Goal: Task Accomplishment & Management: Use online tool/utility

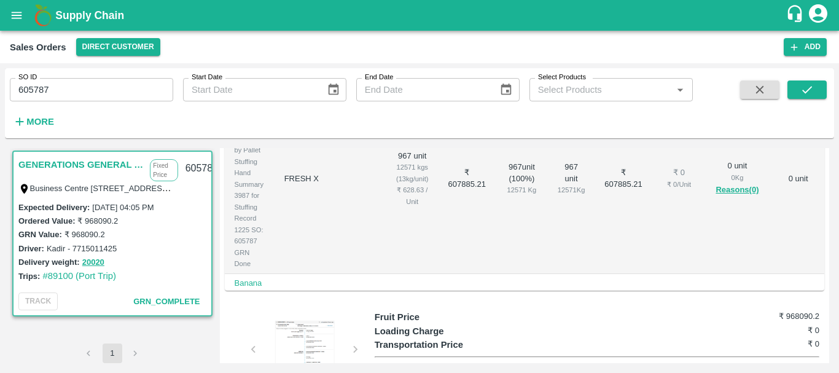
scroll to position [376, 0]
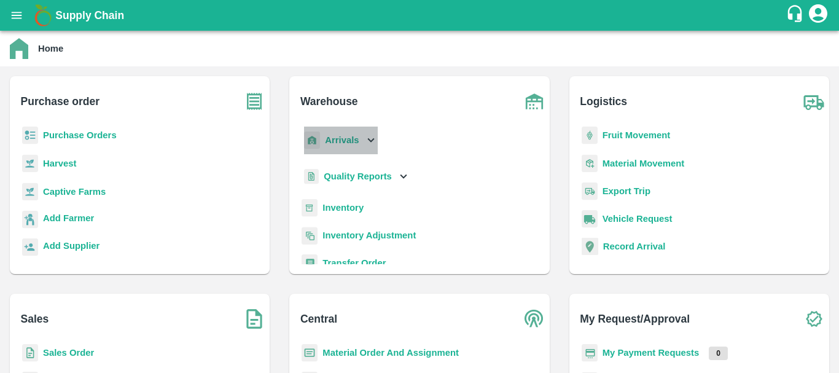
click at [338, 147] on div "Arrivals" at bounding box center [340, 141] width 76 height 28
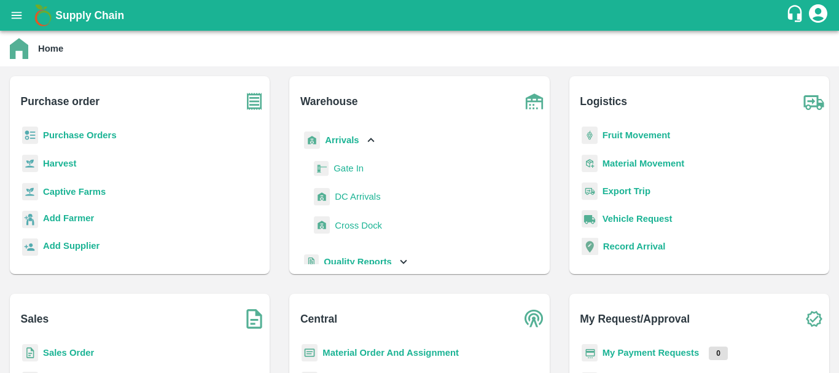
click at [353, 198] on span "DC Arrivals" at bounding box center [357, 197] width 45 height 14
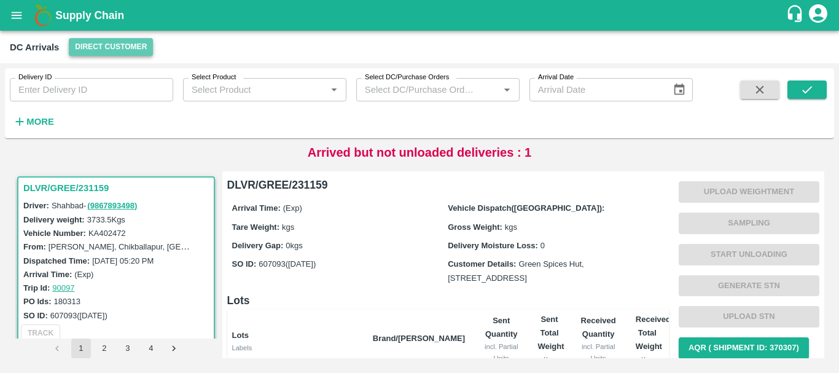
click at [104, 41] on button "Direct Customer" at bounding box center [111, 47] width 84 height 18
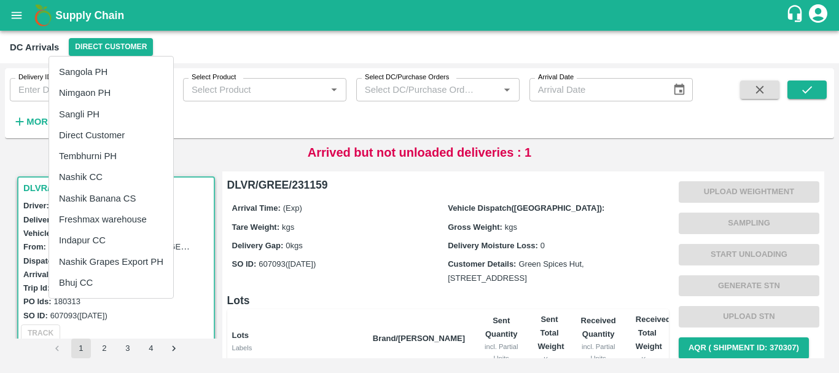
click at [85, 152] on li "Tembhurni PH" at bounding box center [111, 156] width 124 height 21
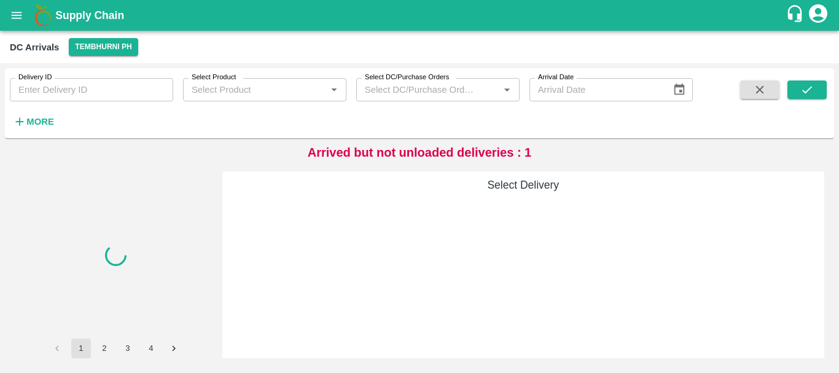
click at [42, 127] on strong "More" at bounding box center [40, 122] width 28 height 10
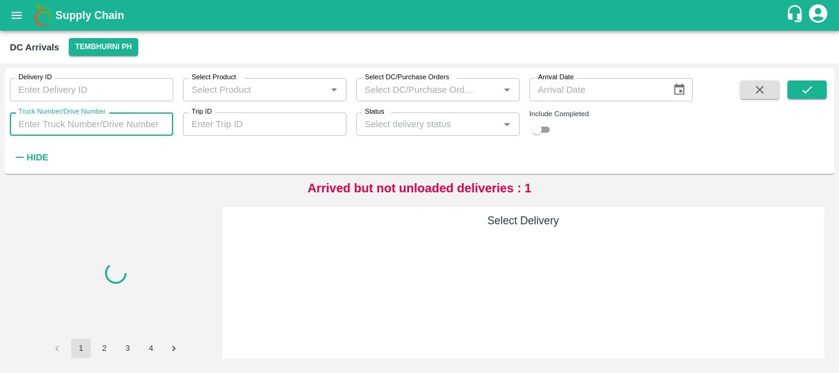
click at [117, 122] on input "Truck Number/Drive Number" at bounding box center [91, 123] width 163 height 23
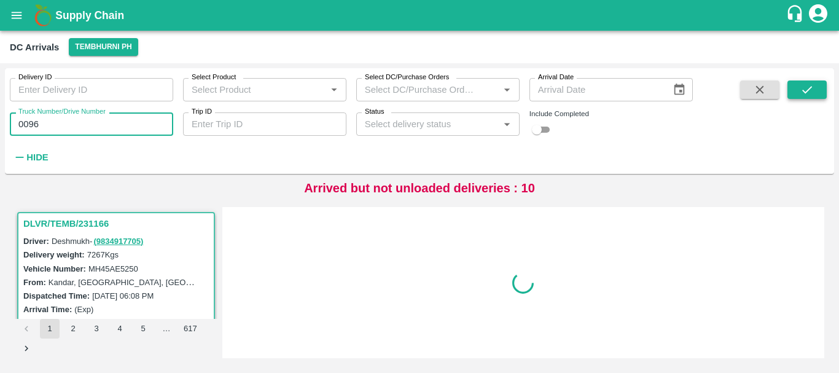
type input "0096"
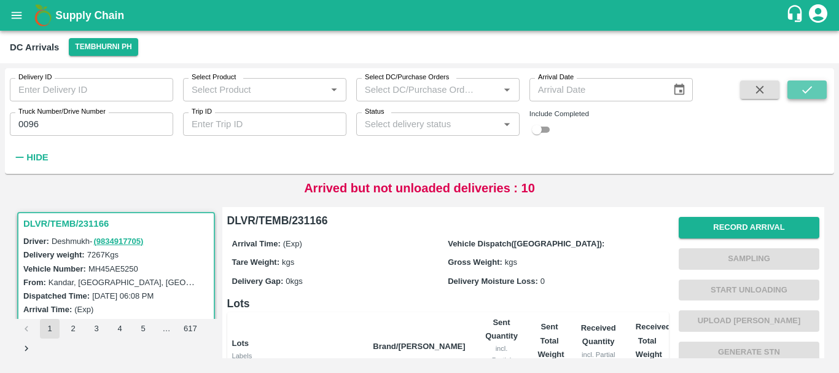
click at [808, 92] on icon "submit" at bounding box center [807, 90] width 14 height 14
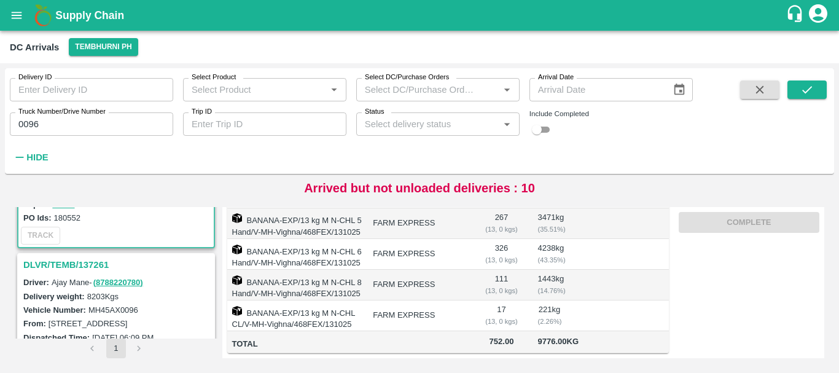
scroll to position [120, 0]
click at [94, 260] on h3 "DLVR/TEMB/137261" at bounding box center [117, 264] width 189 height 16
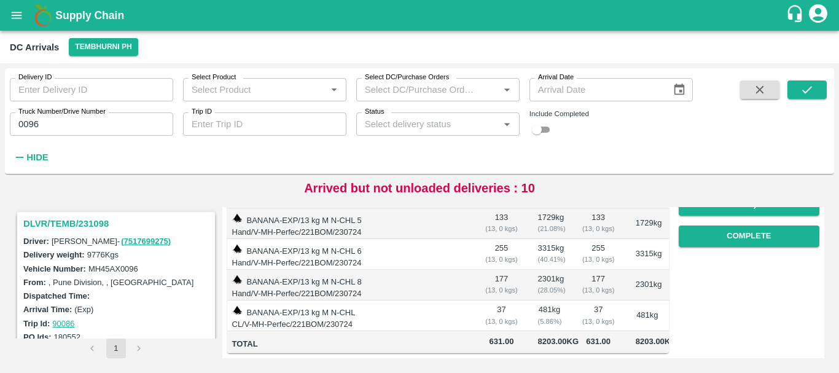
click at [88, 222] on h3 "DLVR/TEMB/231098" at bounding box center [117, 224] width 189 height 16
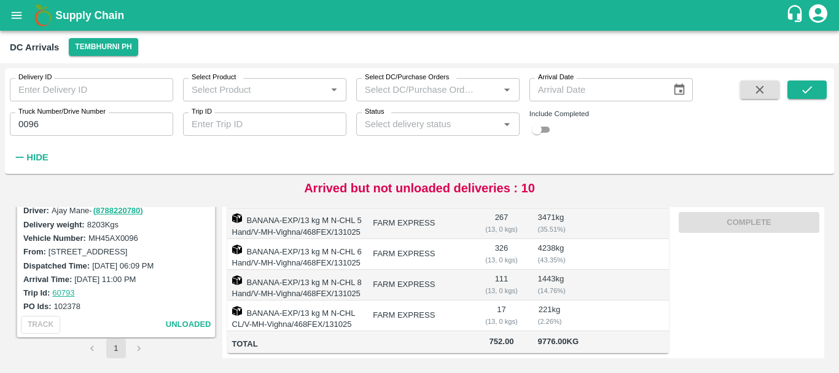
scroll to position [120, 0]
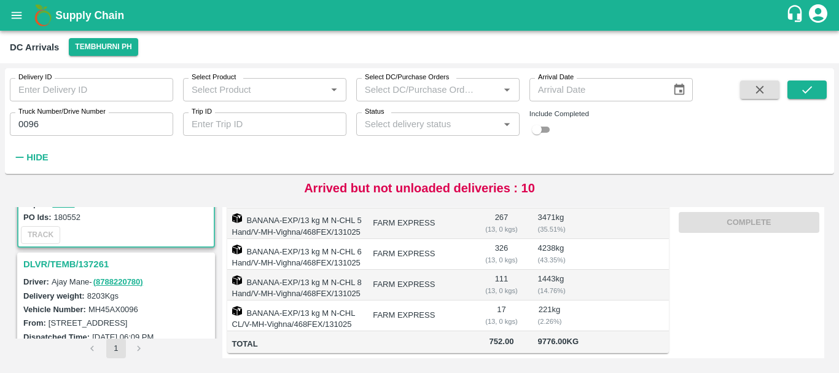
click at [548, 123] on input "checkbox" at bounding box center [537, 129] width 44 height 15
checkbox input "true"
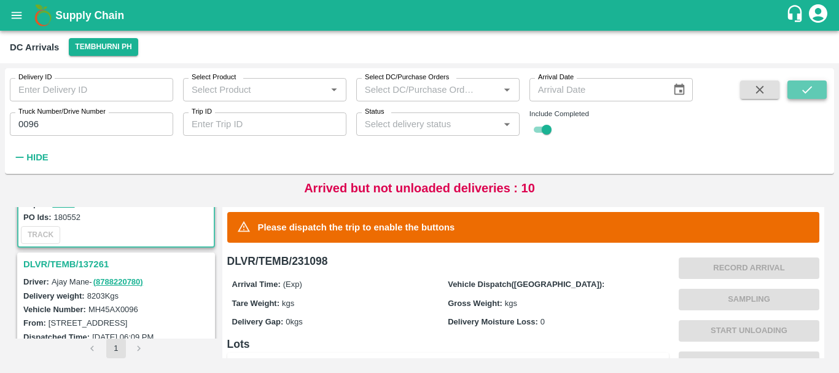
click at [801, 87] on icon "submit" at bounding box center [807, 90] width 14 height 14
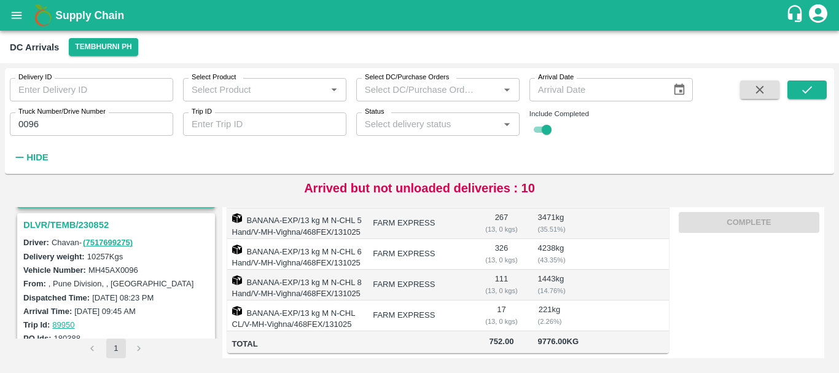
scroll to position [132, 0]
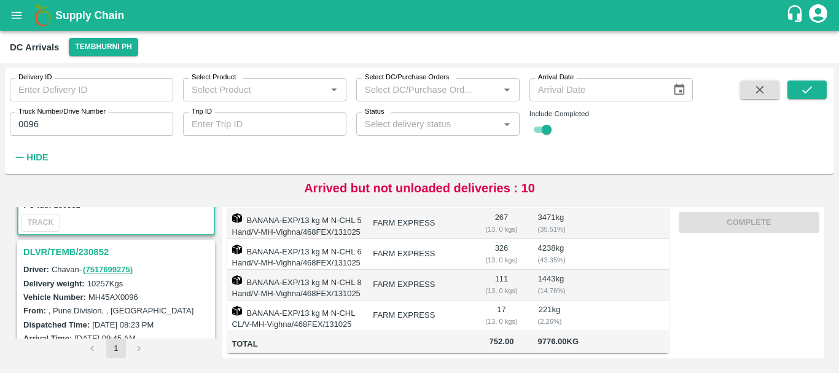
click at [84, 249] on h3 "DLVR/TEMB/230852" at bounding box center [117, 252] width 189 height 16
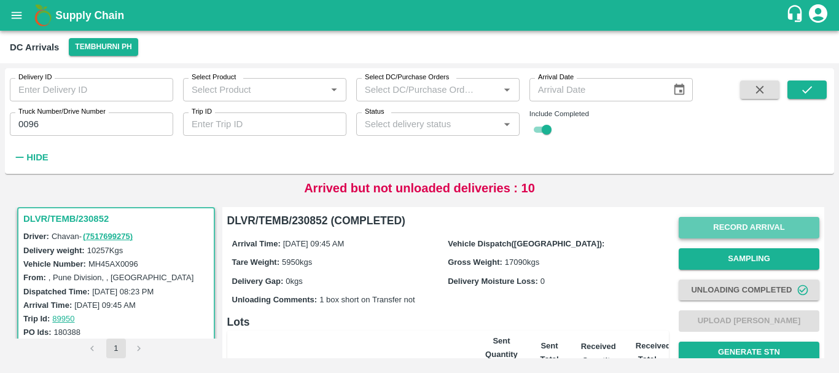
click at [723, 225] on button "Record Arrival" at bounding box center [749, 227] width 141 height 21
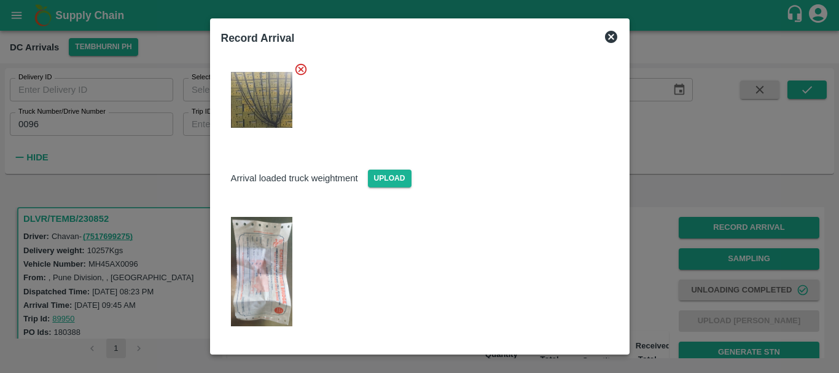
scroll to position [179, 0]
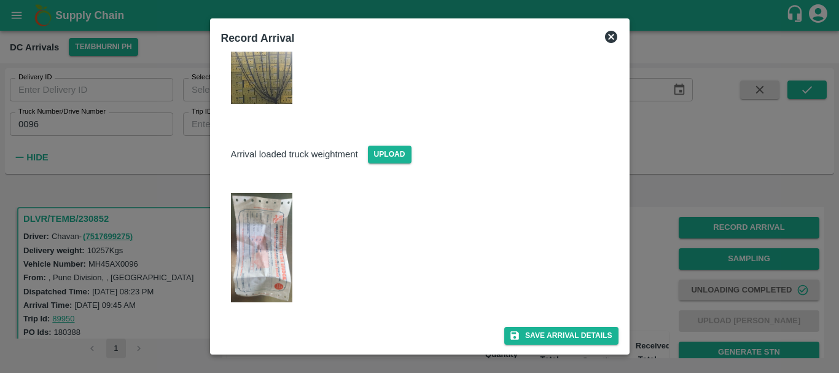
click at [641, 232] on div at bounding box center [419, 186] width 839 height 373
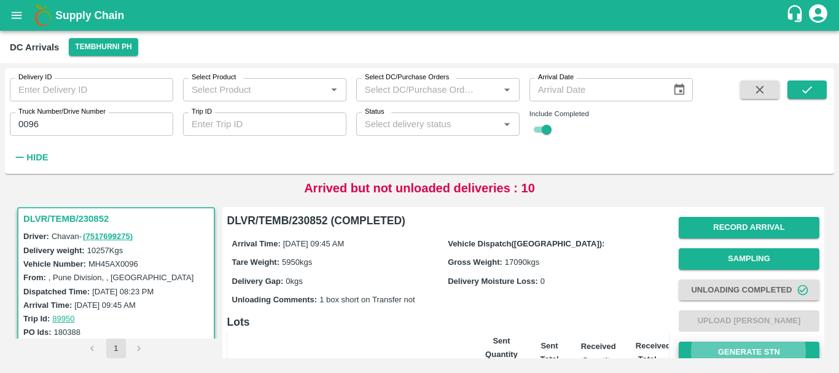
scroll to position [5, 0]
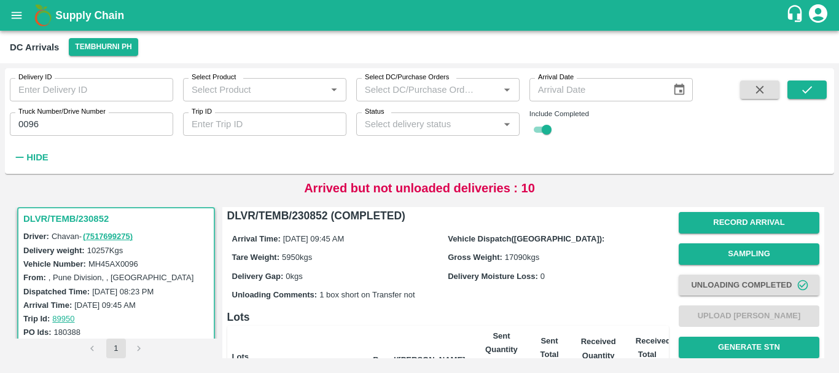
click at [424, 259] on div "Tare Weight: 5950 kgs" at bounding box center [340, 257] width 216 height 14
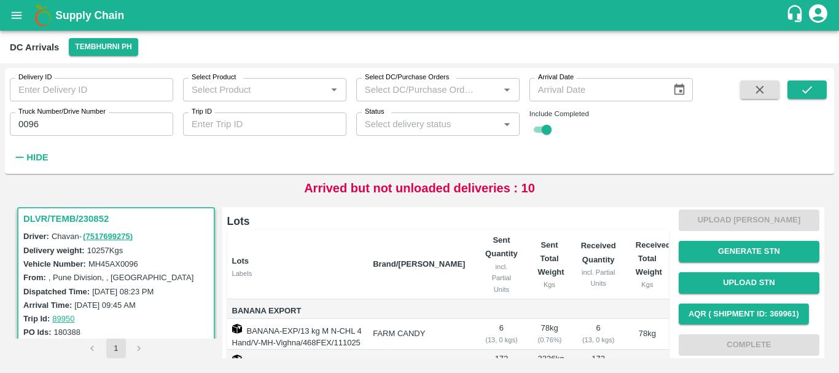
scroll to position [297, 0]
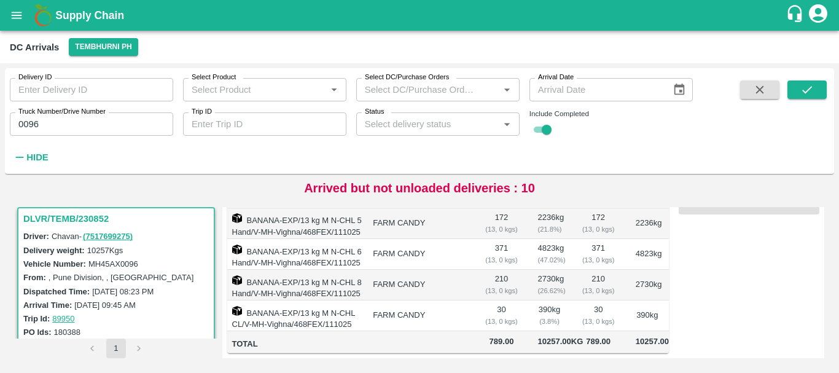
click at [467, 300] on td "FARM CANDY" at bounding box center [419, 315] width 112 height 31
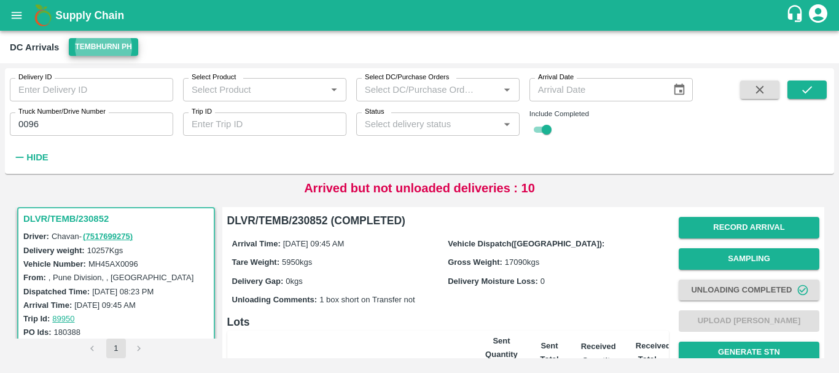
click at [71, 128] on input "0096" at bounding box center [91, 123] width 163 height 23
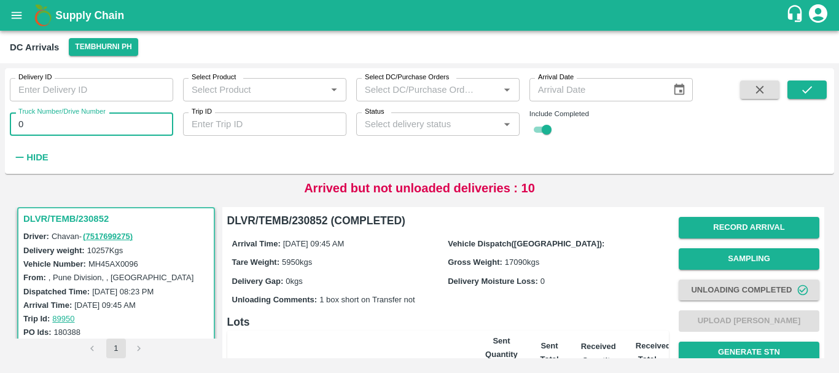
type input "0"
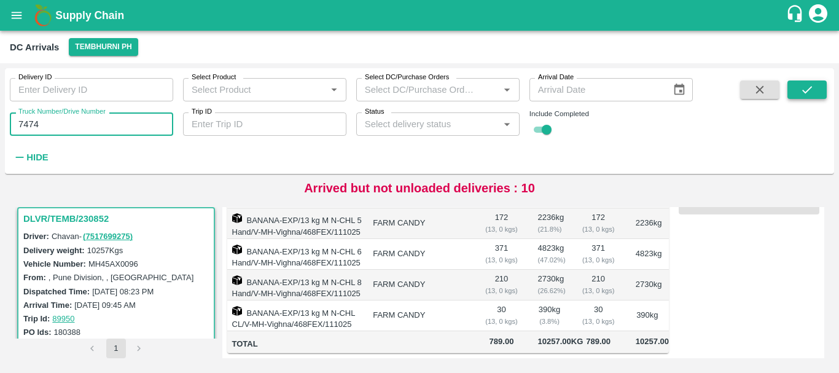
click at [797, 88] on button "submit" at bounding box center [806, 89] width 39 height 18
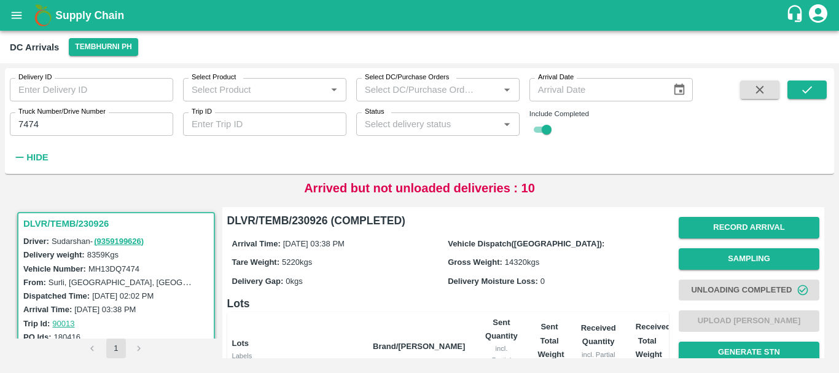
scroll to position [279, 0]
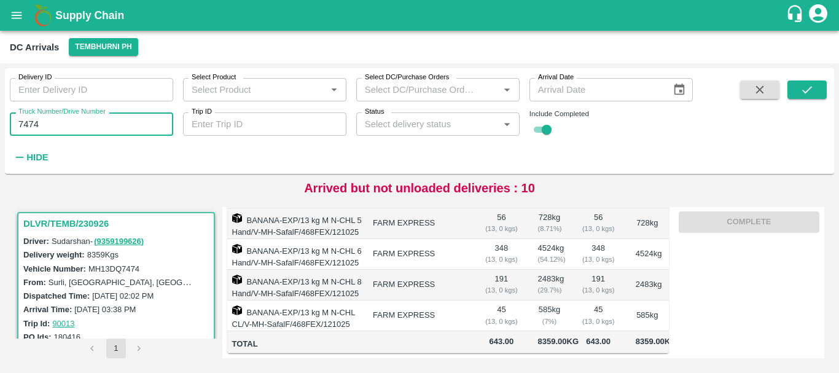
click at [58, 135] on input "7474" at bounding box center [91, 123] width 163 height 23
type input "7"
type input "2784"
click at [797, 91] on button "submit" at bounding box center [806, 89] width 39 height 18
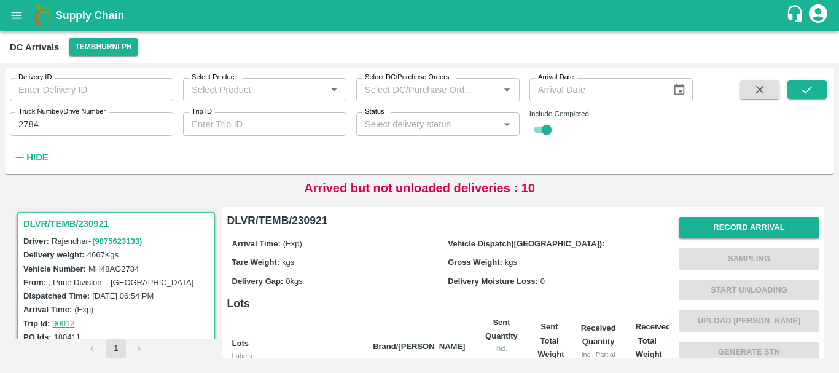
click at [404, 285] on div "Delivery Gap: 0 kgs" at bounding box center [340, 281] width 216 height 14
click at [320, 150] on div "Delivery ID Delivery ID Select Product Select Product   * Select DC/Purchase Or…" at bounding box center [346, 117] width 693 height 99
click at [300, 52] on div "DC Arrivals Tembhurni PH" at bounding box center [418, 47] width 817 height 18
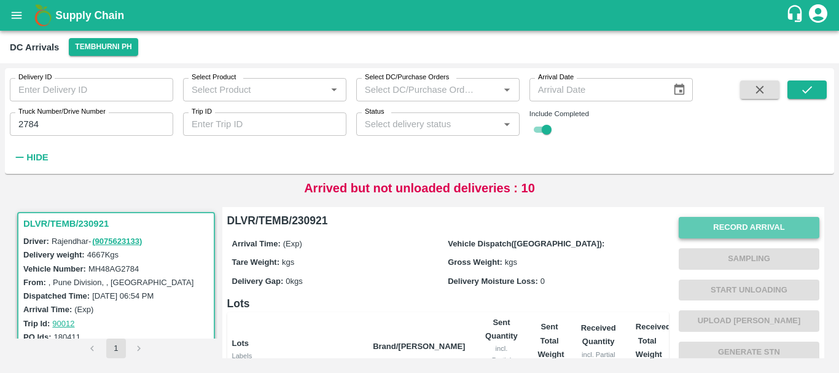
click at [725, 219] on button "Record Arrival" at bounding box center [749, 227] width 141 height 21
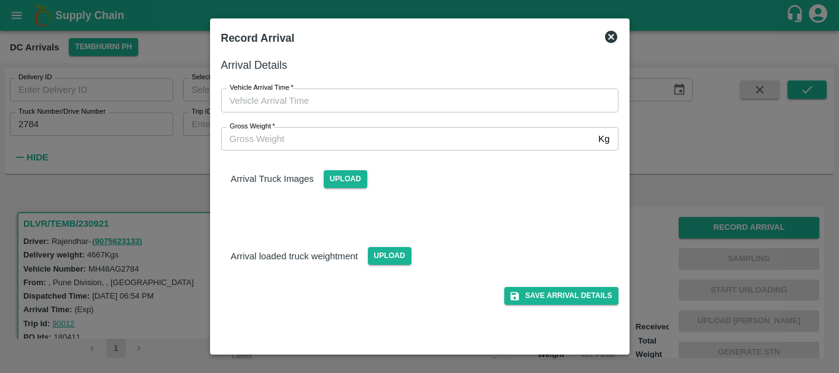
type input "DD/MM/YYYY hh:mm aa"
click at [418, 95] on input "DD/MM/YYYY hh:mm aa" at bounding box center [415, 99] width 389 height 23
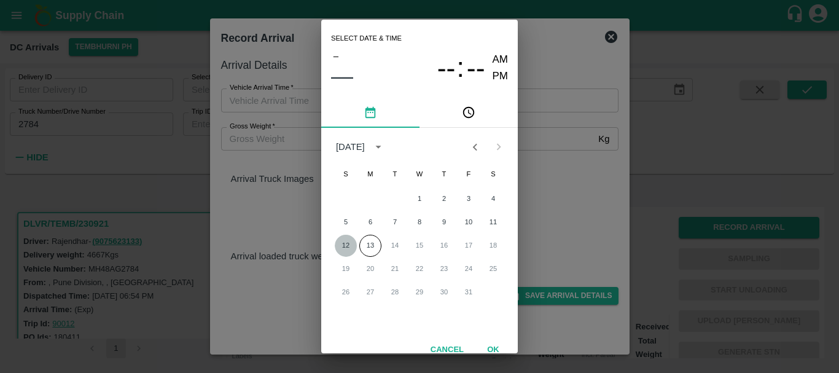
click at [353, 245] on button "12" at bounding box center [346, 246] width 22 height 22
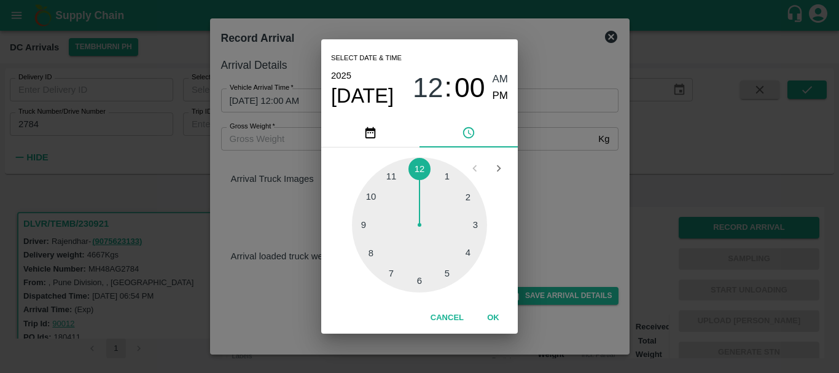
click at [467, 254] on div at bounding box center [419, 224] width 135 height 135
click at [471, 199] on div at bounding box center [419, 224] width 135 height 135
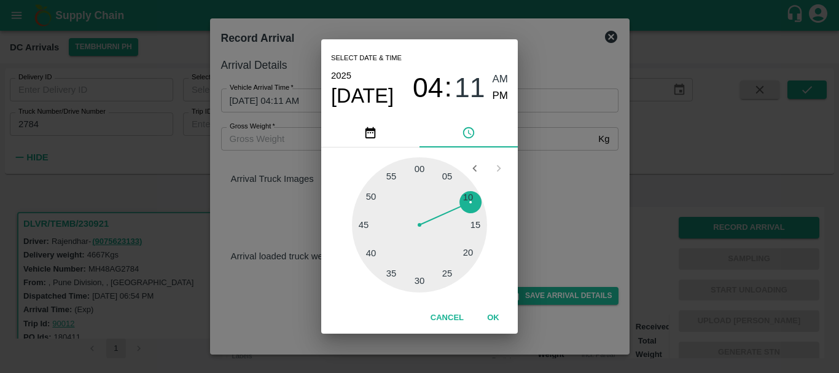
click at [466, 197] on div at bounding box center [419, 224] width 135 height 135
click at [501, 96] on span "PM" at bounding box center [501, 96] width 16 height 17
type input "[DATE] 04:10 PM"
click at [556, 189] on div "Select date & time [DATE] 04 : 10 AM PM 05 10 15 20 25 30 35 40 45 50 55 00 Can…" at bounding box center [419, 186] width 839 height 373
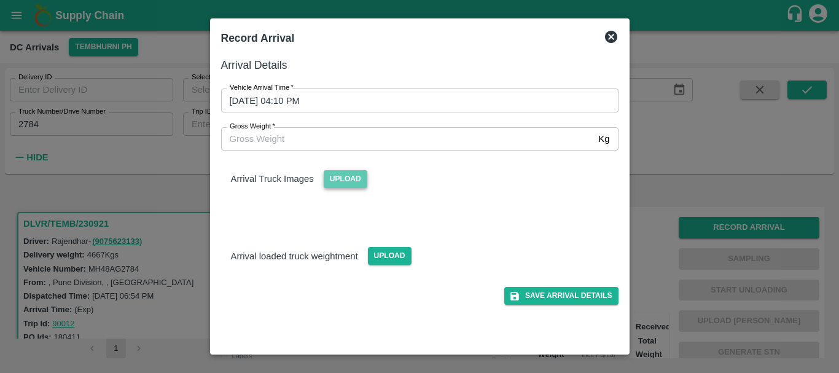
click at [332, 175] on span "Upload" at bounding box center [346, 179] width 44 height 18
click at [0, 0] on input "Upload" at bounding box center [0, 0] width 0 height 0
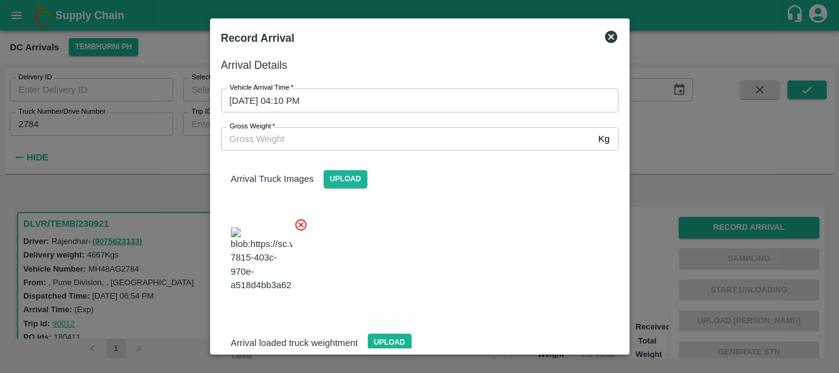
scroll to position [29, 0]
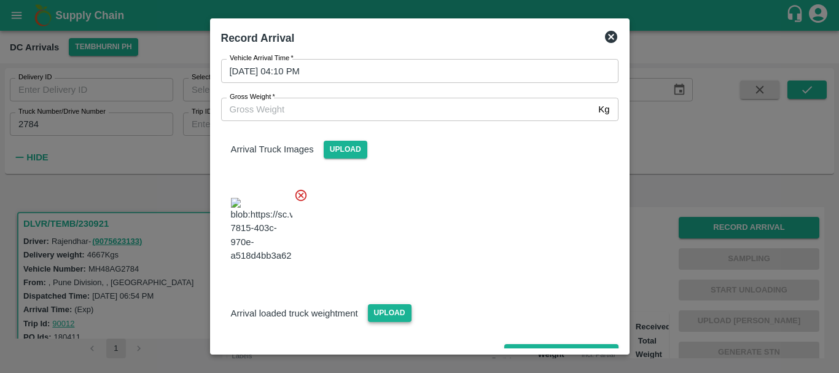
click at [394, 294] on div "Upload" at bounding box center [384, 308] width 53 height 28
click at [394, 304] on span "Upload" at bounding box center [390, 313] width 44 height 18
click at [0, 0] on input "Upload" at bounding box center [0, 0] width 0 height 0
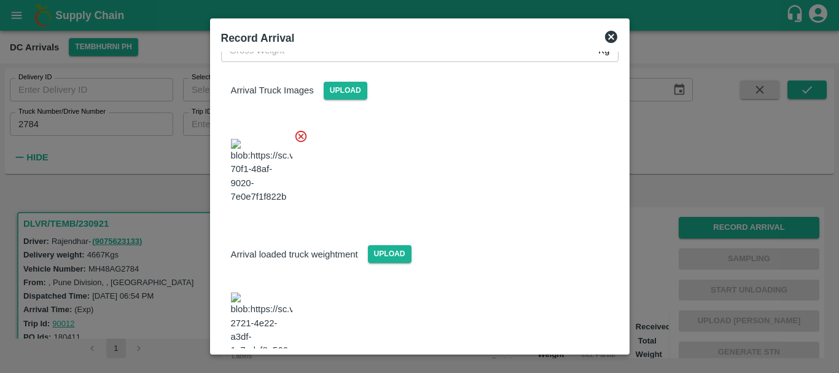
click at [276, 292] on img at bounding box center [261, 324] width 61 height 64
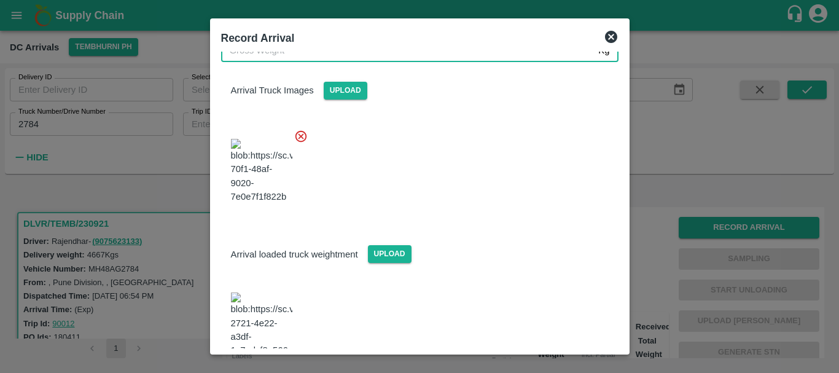
click at [276, 57] on input "Gross Weight   *" at bounding box center [407, 50] width 373 height 23
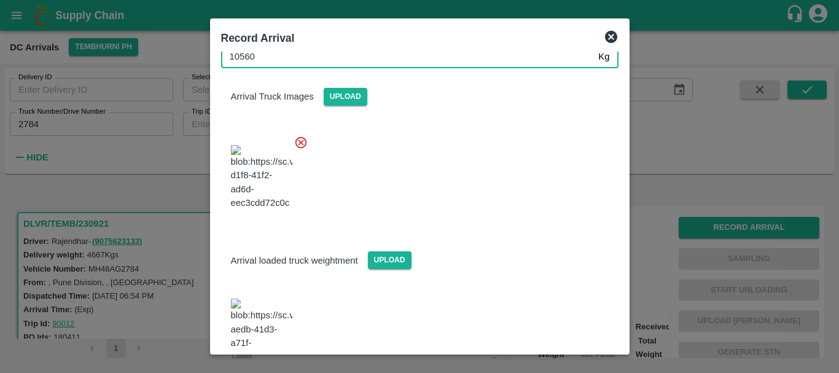
type input "10560"
click at [448, 222] on div "Arrival loaded truck weightment Upload" at bounding box center [414, 299] width 407 height 154
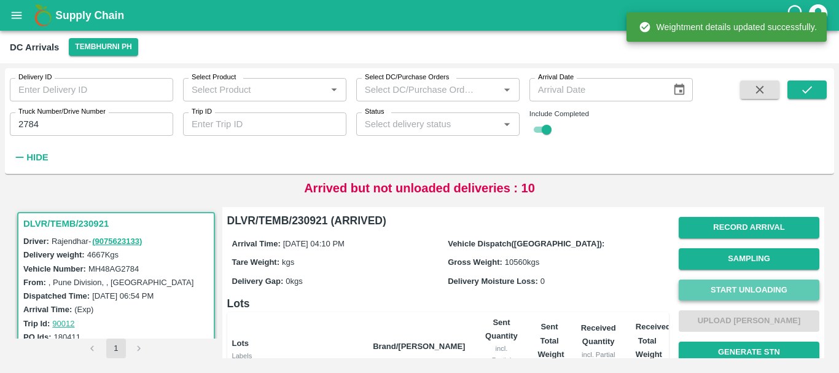
click at [711, 284] on button "Start Unloading" at bounding box center [749, 289] width 141 height 21
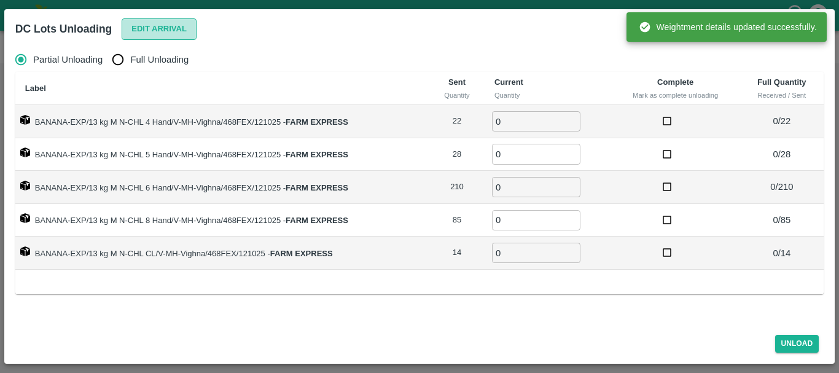
click at [137, 30] on button "Edit Arrival" at bounding box center [159, 28] width 75 height 21
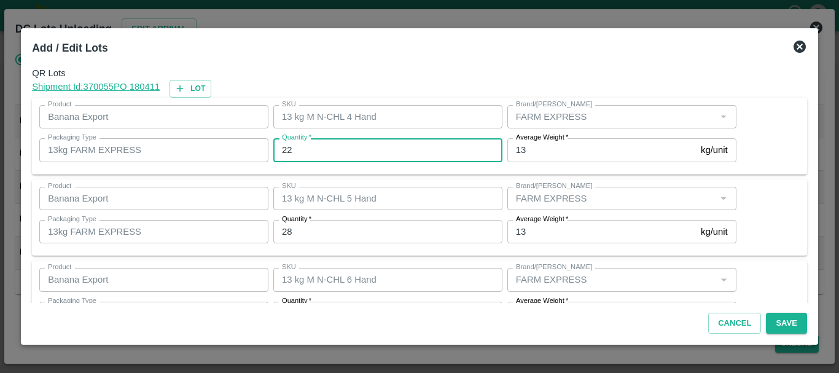
click at [298, 144] on input "22" at bounding box center [387, 149] width 229 height 23
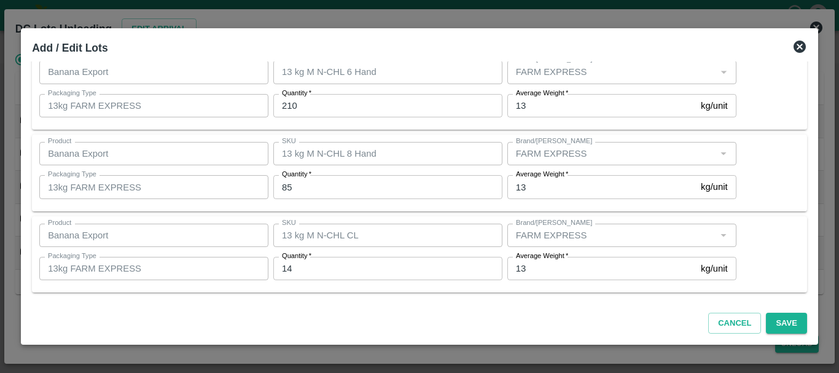
scroll to position [0, 0]
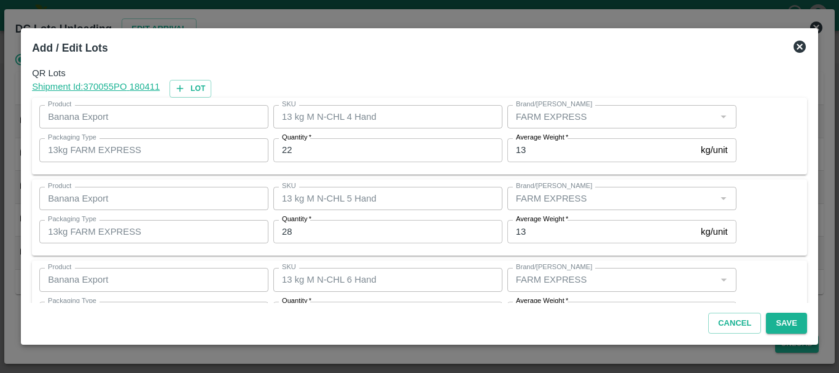
click at [345, 55] on div "Add / Edit Lots" at bounding box center [404, 45] width 765 height 32
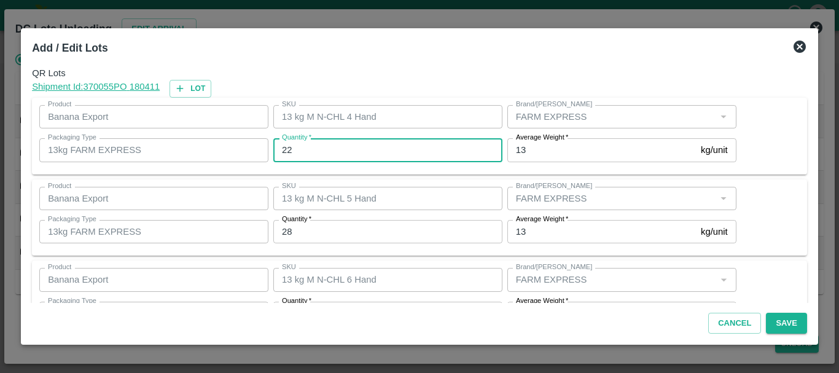
click at [322, 141] on input "22" at bounding box center [387, 149] width 229 height 23
type input "2"
type input "16"
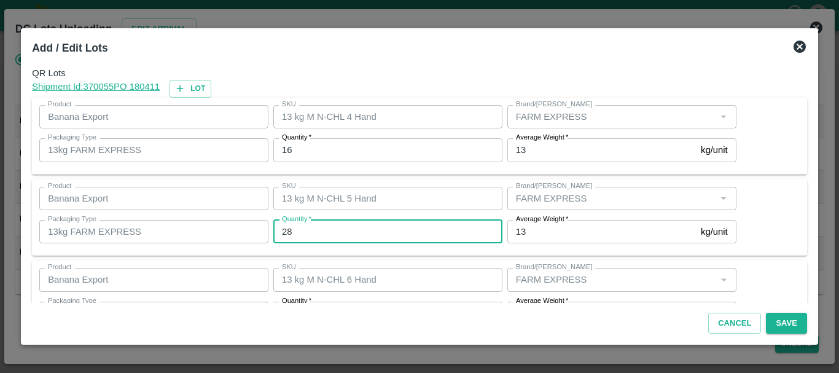
click at [337, 233] on input "28" at bounding box center [387, 231] width 229 height 23
click at [325, 232] on input "28" at bounding box center [387, 231] width 229 height 23
type input "21"
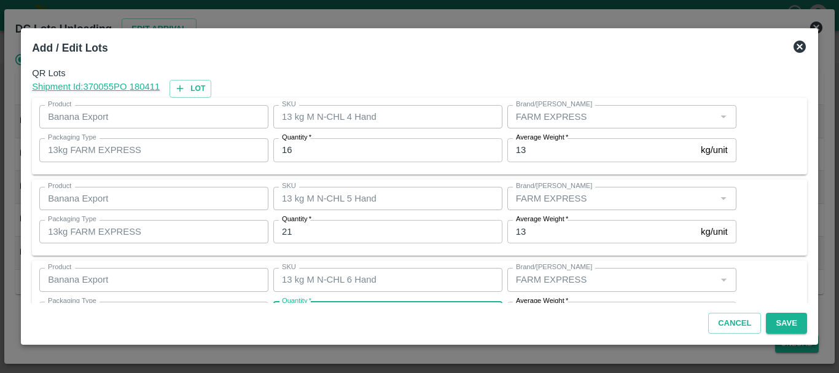
scroll to position [22, 0]
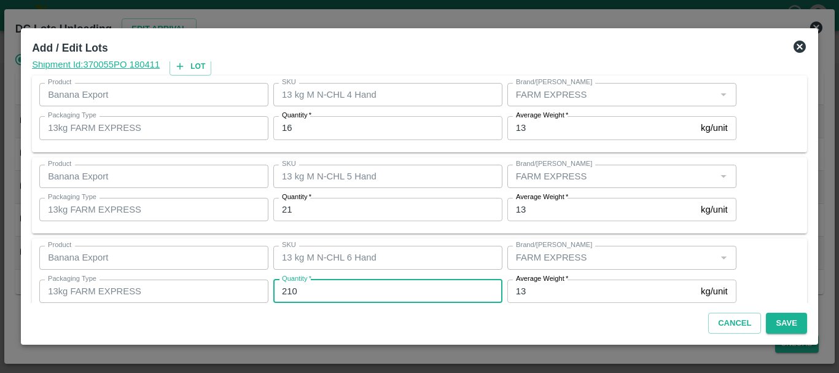
click at [325, 289] on input "210" at bounding box center [387, 290] width 229 height 23
type input "216"
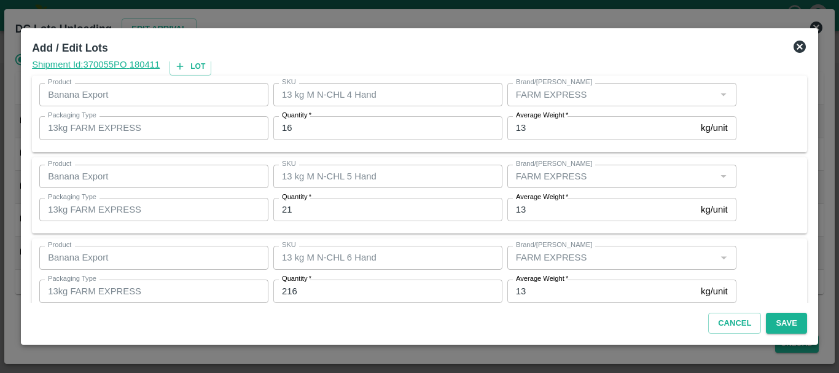
scroll to position [208, 0]
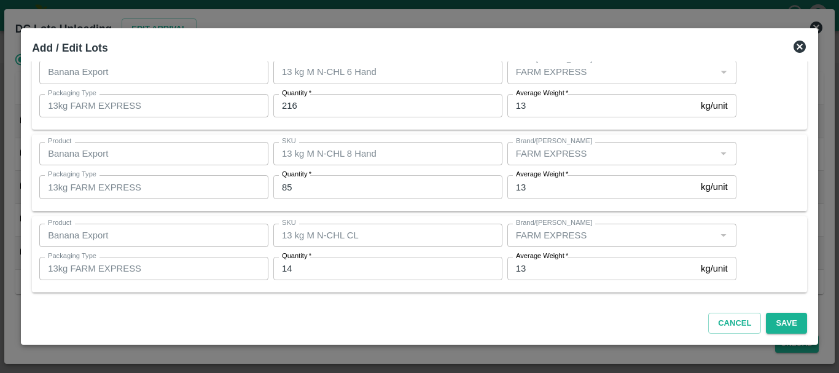
click at [310, 189] on input "85" at bounding box center [387, 186] width 229 height 23
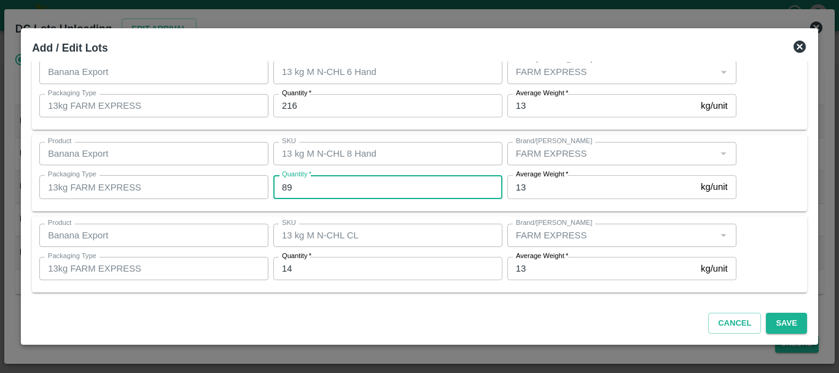
type input "8"
type input "98"
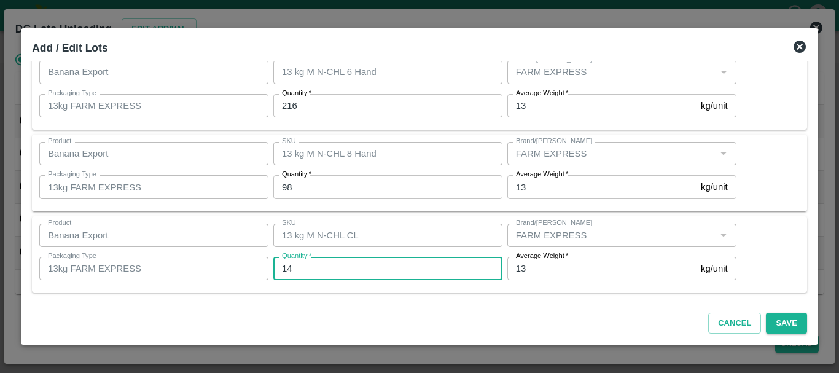
click at [305, 272] on input "14" at bounding box center [387, 268] width 229 height 23
type input "1"
type input "08"
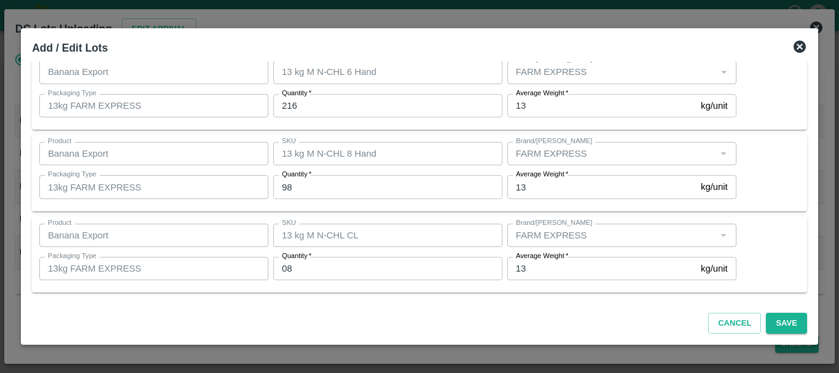
scroll to position [0, 0]
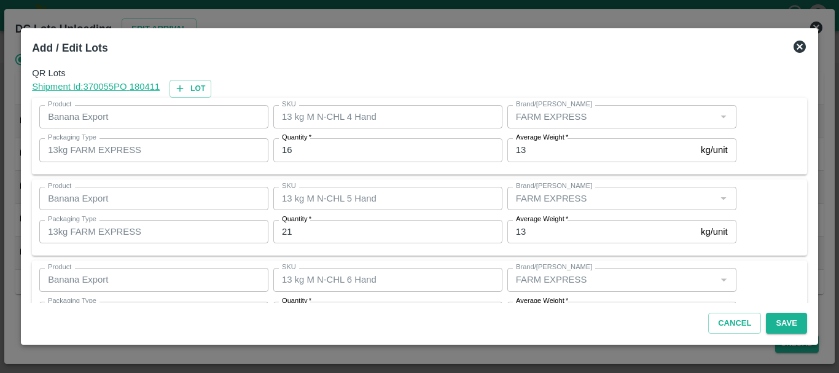
click at [435, 90] on div "Shipment Id: 370055 PO 180411 Lot" at bounding box center [419, 89] width 775 height 18
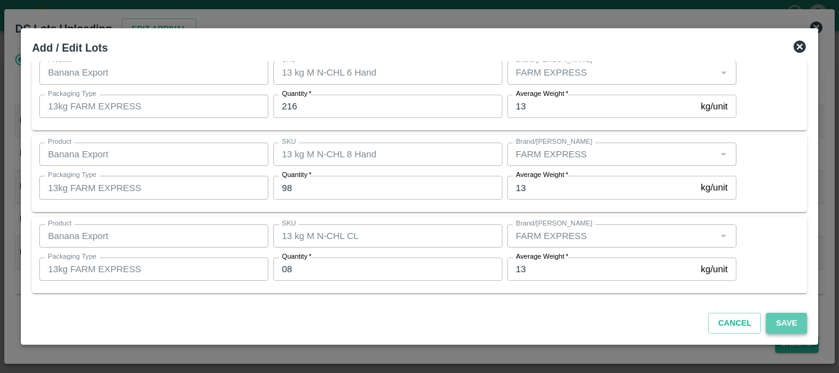
click at [781, 316] on button "Save" at bounding box center [786, 323] width 41 height 21
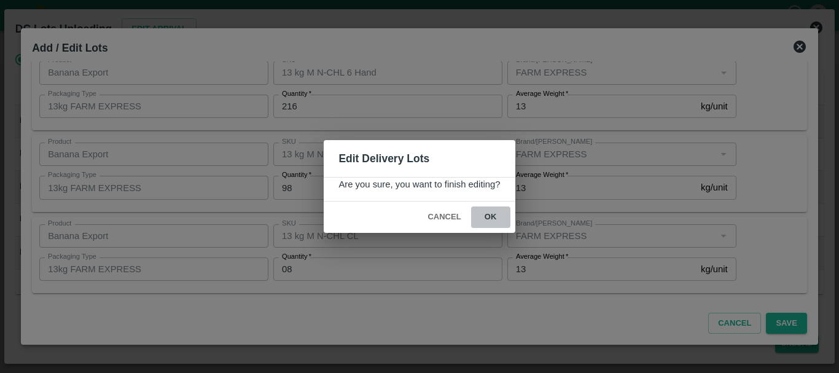
click at [490, 219] on button "ok" at bounding box center [490, 216] width 39 height 21
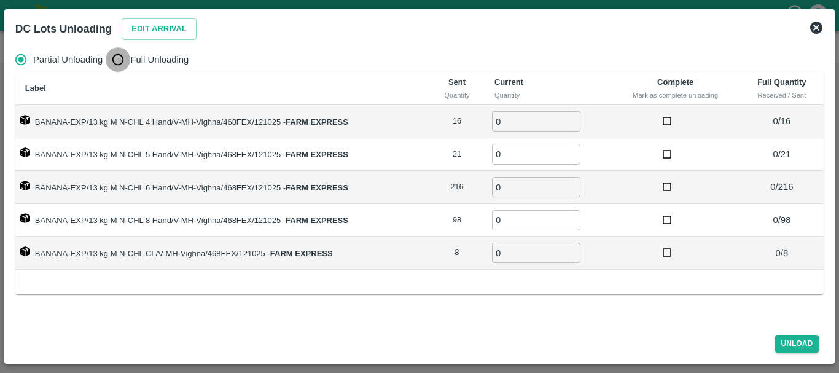
click at [123, 56] on input "Full Unloading" at bounding box center [118, 59] width 25 height 25
radio input "true"
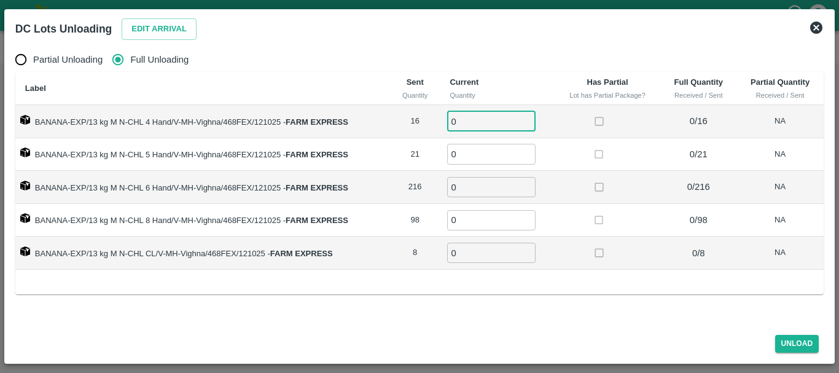
click at [483, 119] on input "0" at bounding box center [491, 121] width 88 height 20
type input "016"
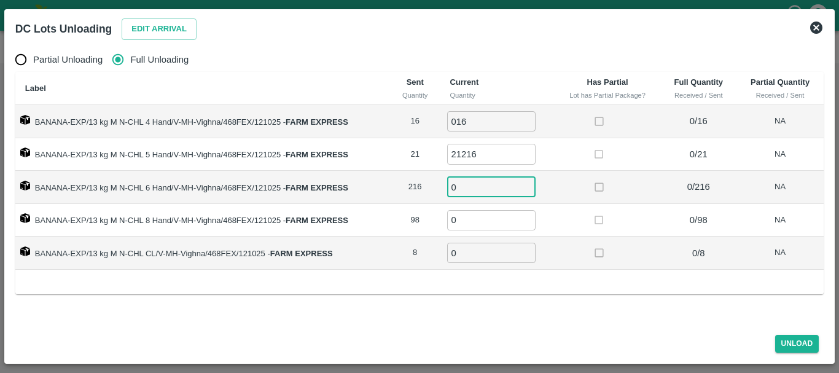
click at [490, 146] on input "21216" at bounding box center [491, 154] width 88 height 20
type input "21"
type input "216"
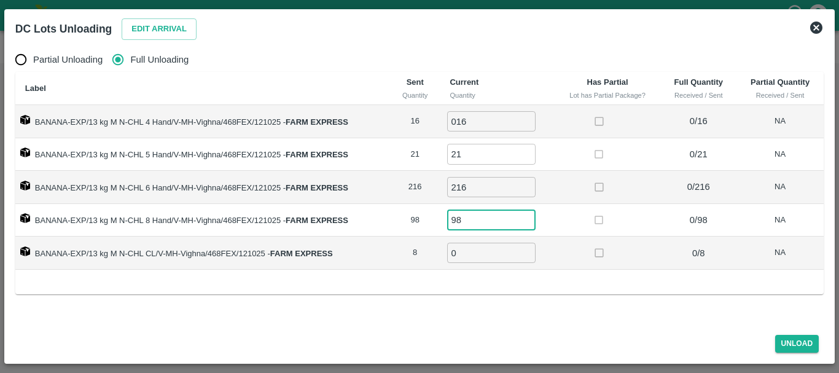
type input "98"
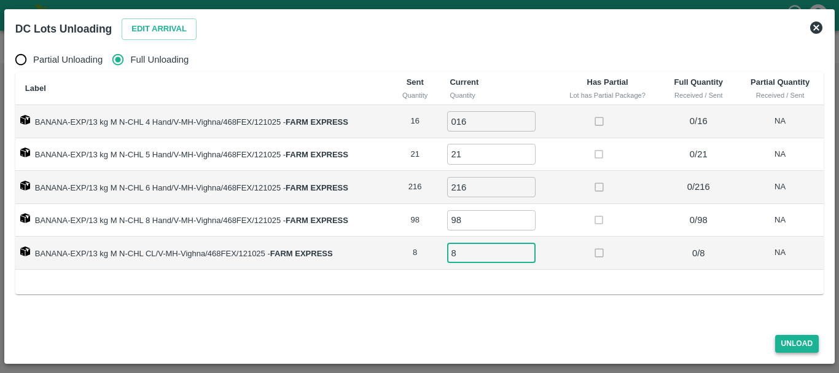
type input "8"
click at [782, 338] on button "Unload" at bounding box center [797, 344] width 44 height 18
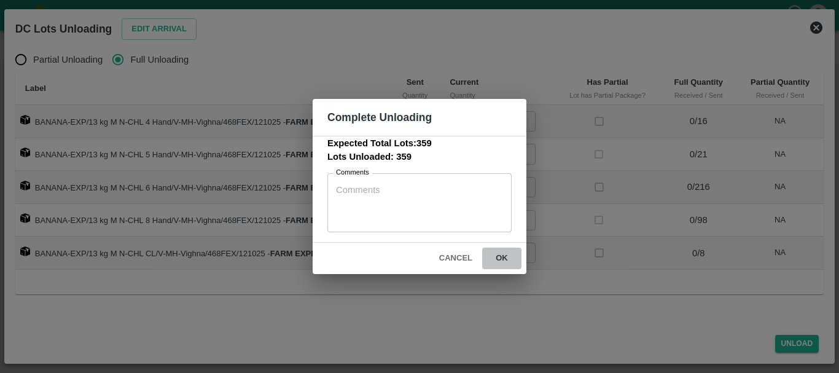
click at [512, 268] on button "ok" at bounding box center [501, 258] width 39 height 21
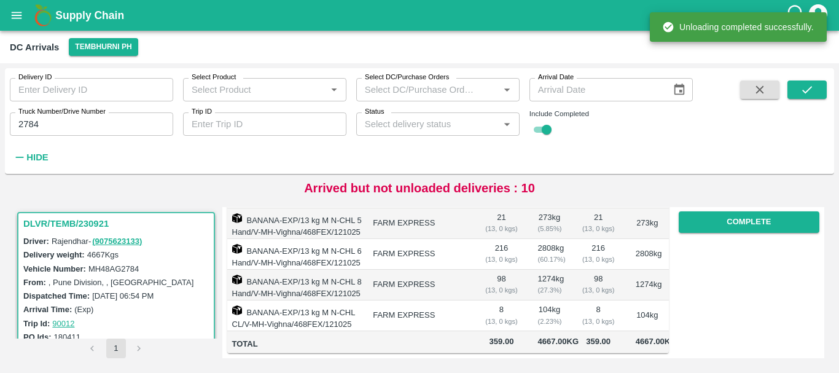
scroll to position [0, 0]
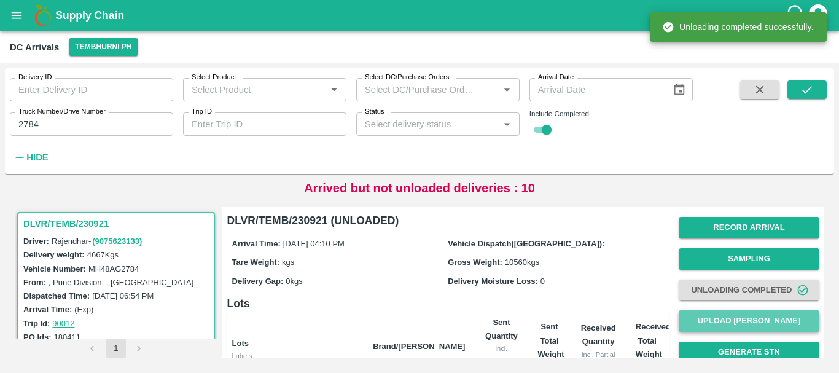
click at [694, 320] on button "Upload [PERSON_NAME]" at bounding box center [749, 320] width 141 height 21
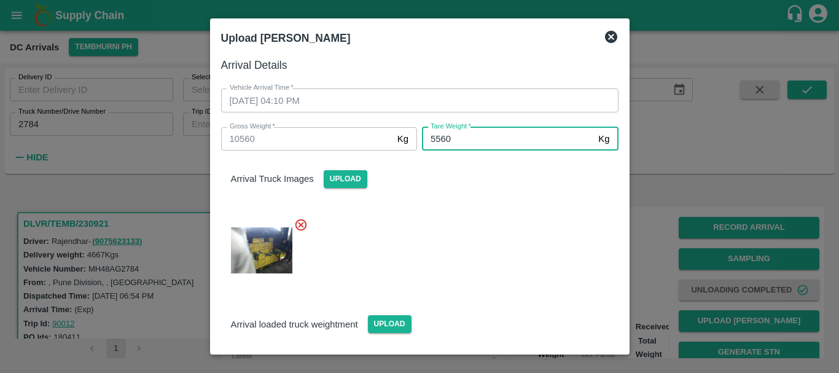
type input "5560"
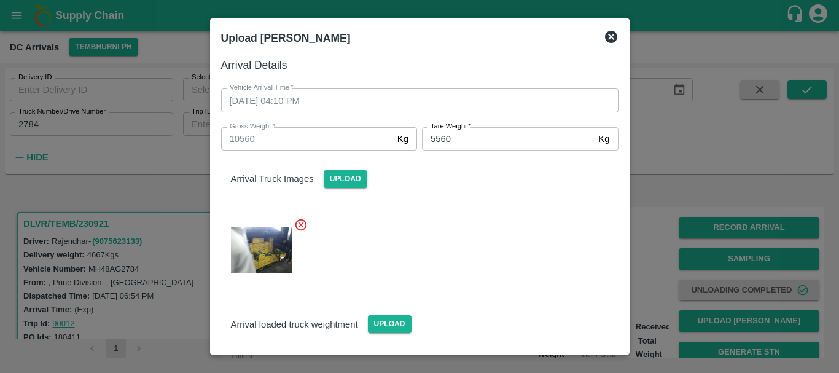
click at [491, 249] on div at bounding box center [414, 247] width 407 height 78
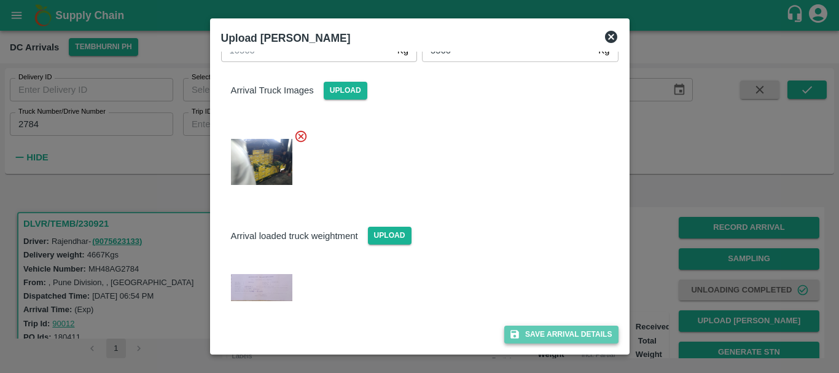
click at [542, 334] on button "Save Arrival Details" at bounding box center [561, 334] width 114 height 18
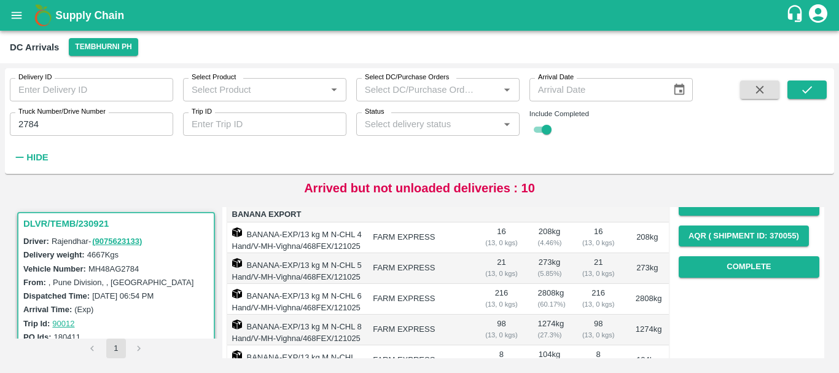
scroll to position [178, 0]
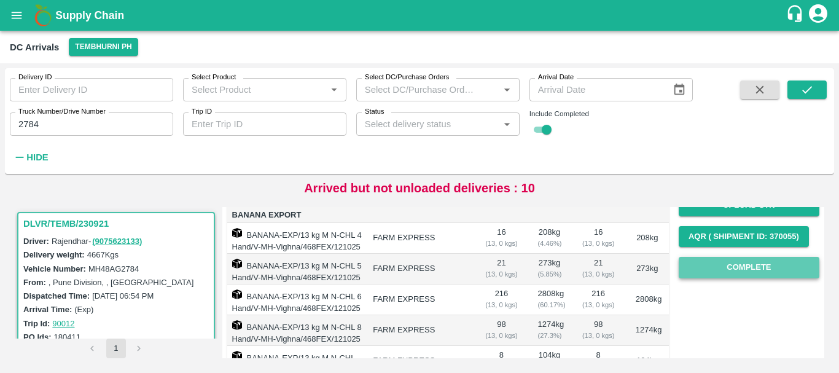
click at [700, 275] on button "Complete" at bounding box center [749, 267] width 141 height 21
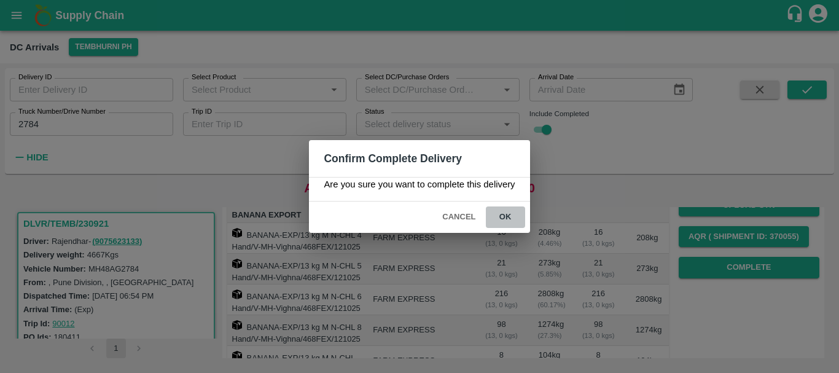
click at [504, 222] on button "ok" at bounding box center [505, 216] width 39 height 21
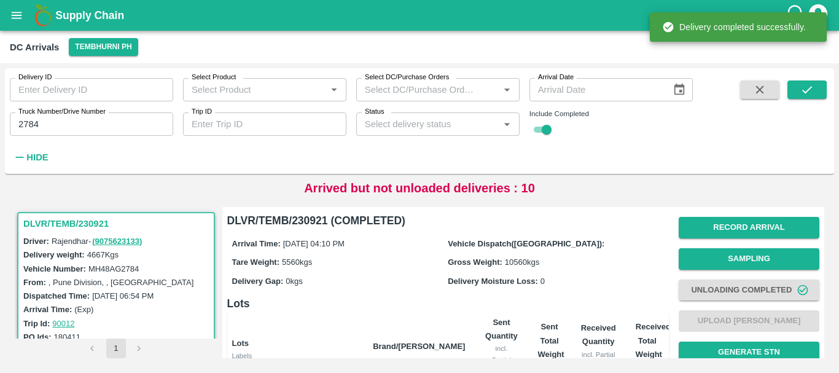
scroll to position [290, 0]
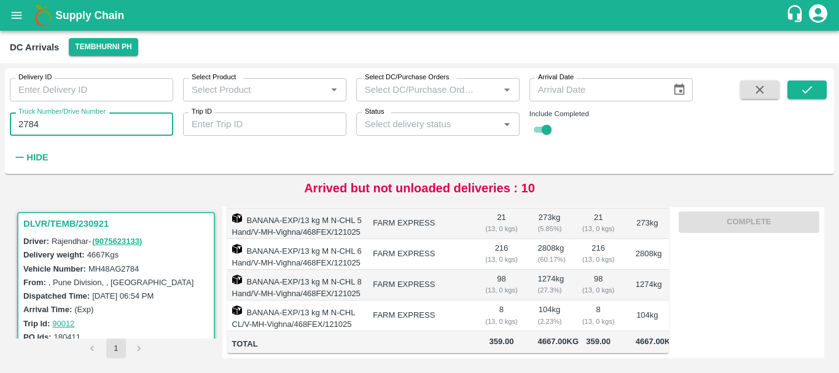
click at [78, 125] on input "2784" at bounding box center [91, 123] width 163 height 23
type input "2"
type input "4143"
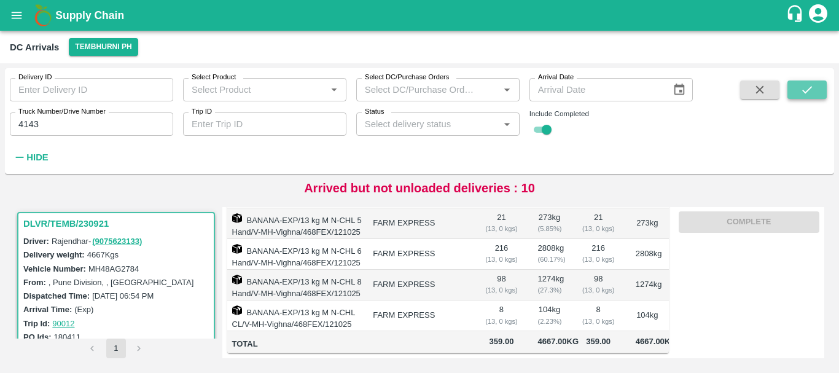
click at [795, 89] on button "submit" at bounding box center [806, 89] width 39 height 18
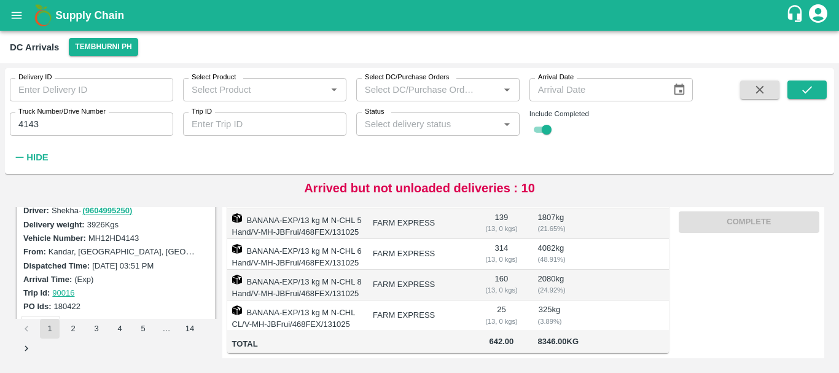
scroll to position [166, 0]
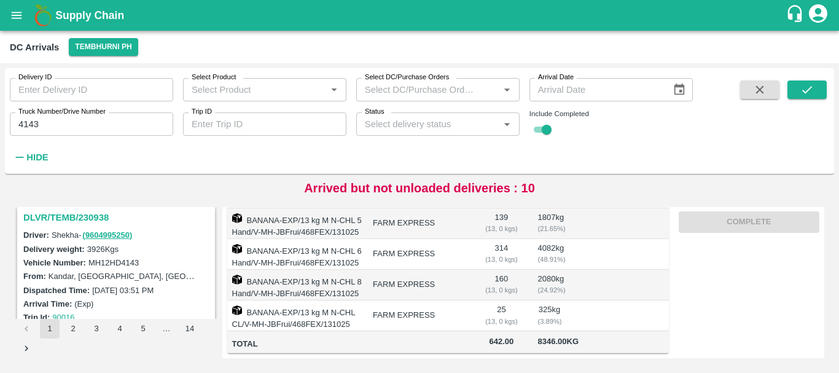
click at [88, 220] on h3 "DLVR/TEMB/230938" at bounding box center [117, 217] width 189 height 16
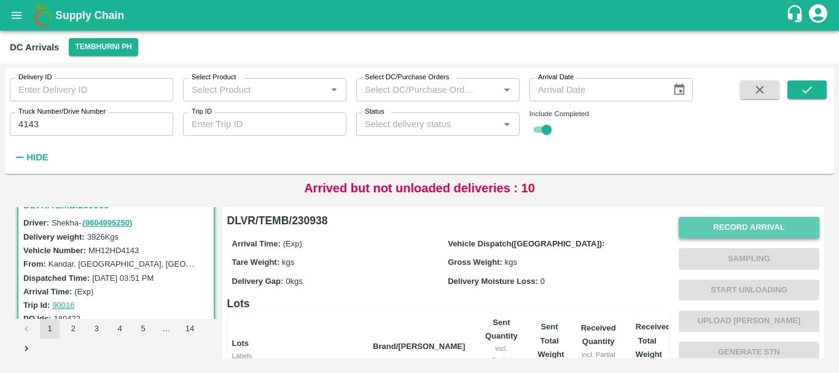
click at [698, 230] on button "Record Arrival" at bounding box center [749, 227] width 141 height 21
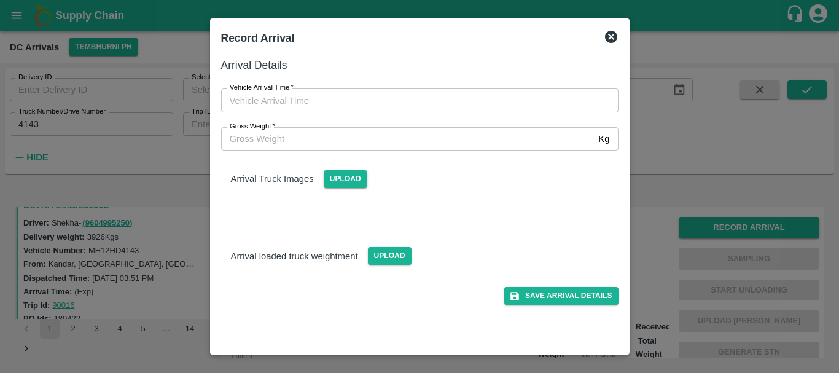
type input "DD/MM/YYYY hh:mm aa"
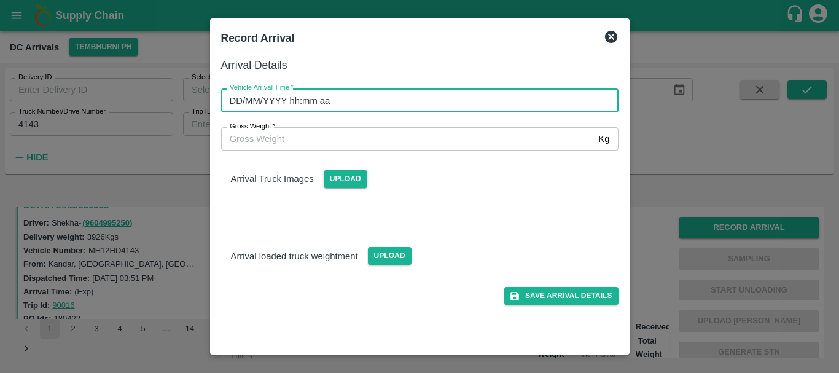
click at [504, 95] on input "DD/MM/YYYY hh:mm aa" at bounding box center [415, 99] width 389 height 23
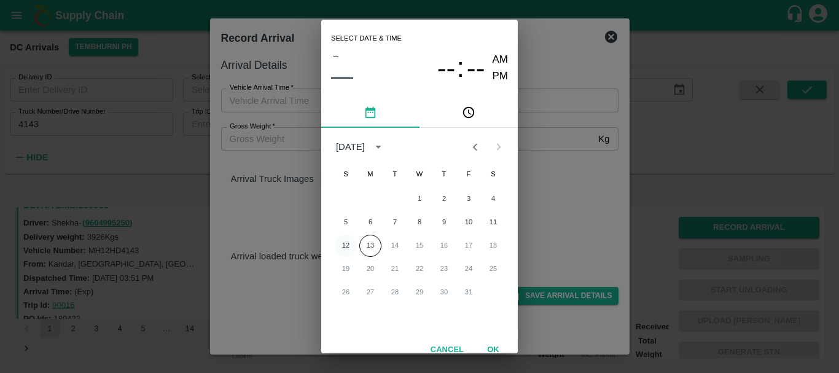
click at [345, 244] on button "12" at bounding box center [346, 246] width 22 height 22
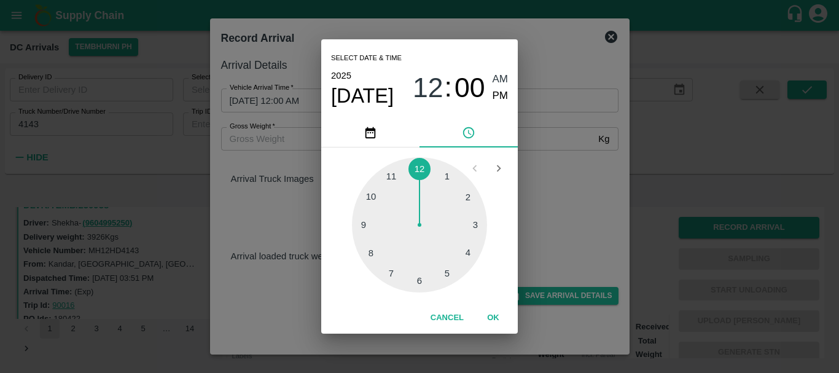
click at [465, 249] on div at bounding box center [419, 224] width 135 height 135
click at [466, 209] on div at bounding box center [419, 224] width 135 height 135
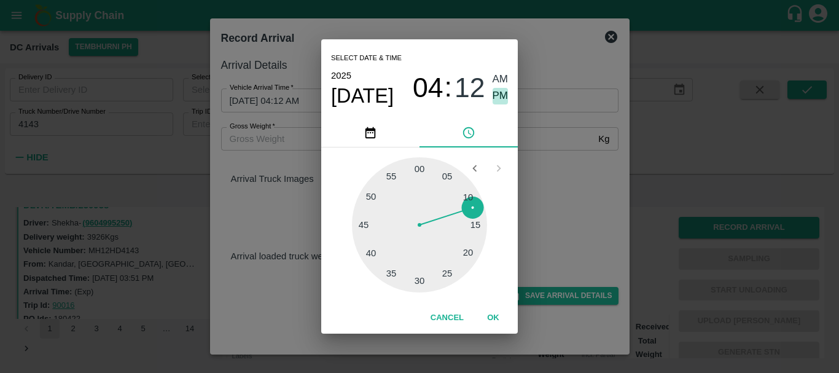
click at [494, 98] on span "PM" at bounding box center [501, 96] width 16 height 17
type input "[DATE] 04:12 PM"
click at [557, 174] on div "Select date & time [DATE] 04 : 12 AM PM 05 10 15 20 25 30 35 40 45 50 55 00 Can…" at bounding box center [419, 186] width 839 height 373
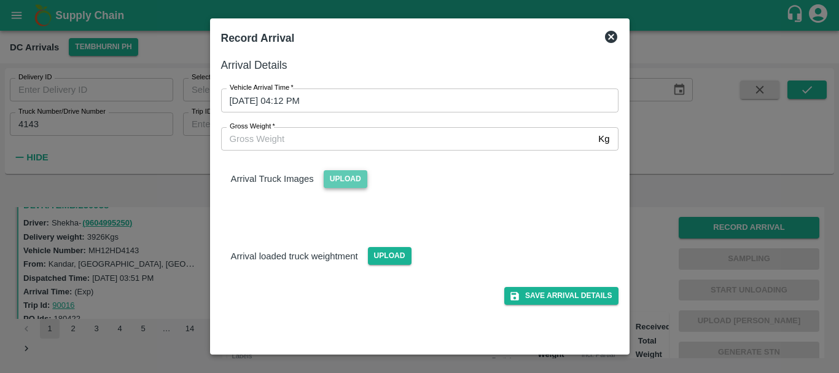
click at [354, 174] on span "Upload" at bounding box center [346, 179] width 44 height 18
click at [0, 0] on input "Upload" at bounding box center [0, 0] width 0 height 0
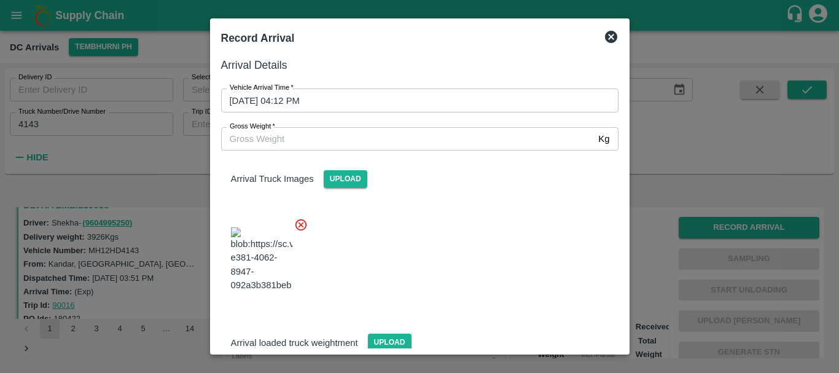
scroll to position [29, 0]
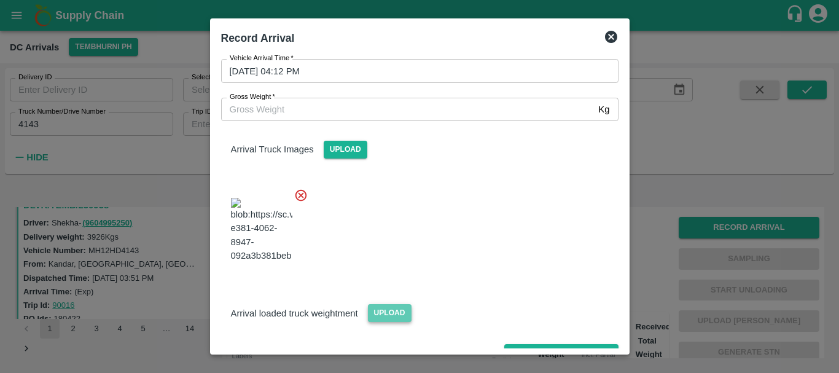
click at [376, 304] on span "Upload" at bounding box center [390, 313] width 44 height 18
click at [0, 0] on input "Upload" at bounding box center [0, 0] width 0 height 0
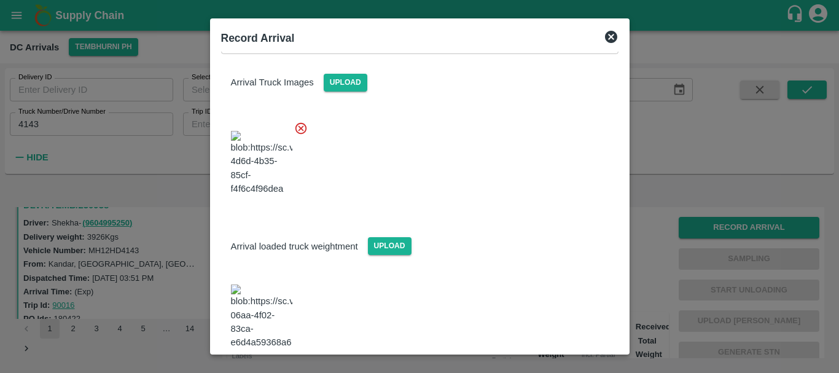
click at [285, 284] on img at bounding box center [261, 316] width 61 height 64
click at [281, 50] on h2 "Record Arrival" at bounding box center [258, 38] width 84 height 27
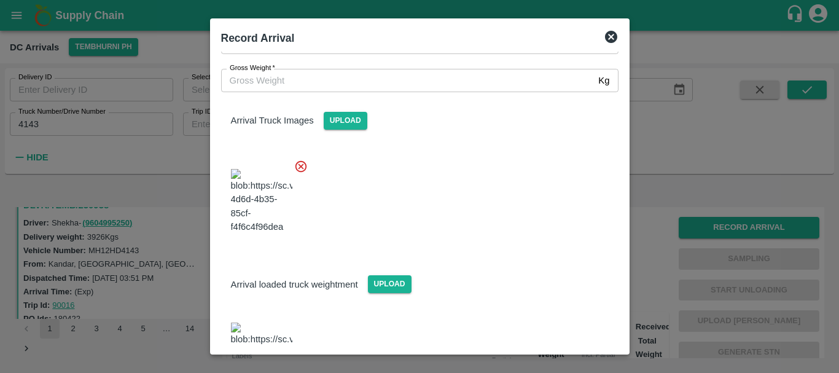
scroll to position [58, 0]
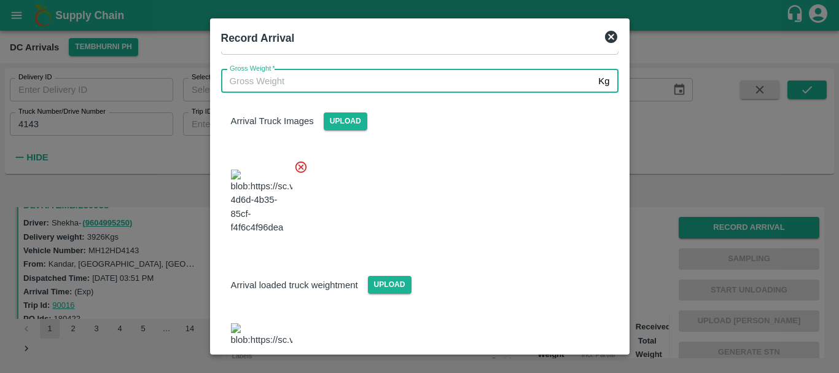
click at [287, 84] on input "Gross Weight   *" at bounding box center [407, 80] width 373 height 23
type input "9450"
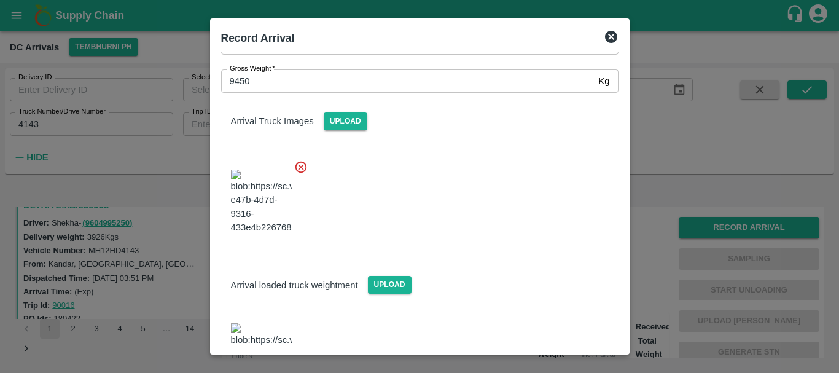
click at [470, 203] on div at bounding box center [414, 198] width 407 height 96
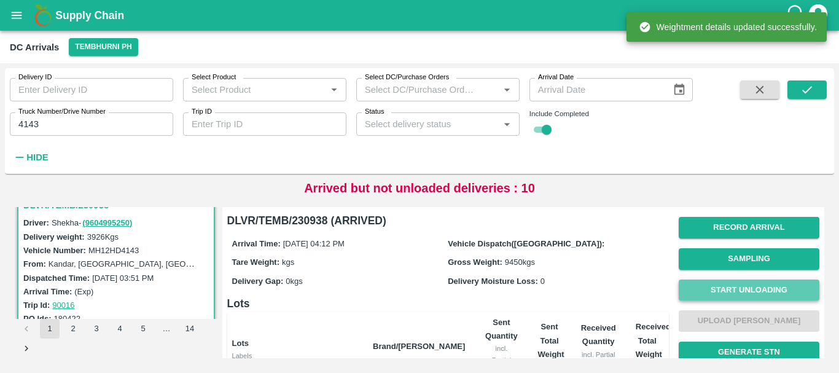
click at [698, 286] on button "Start Unloading" at bounding box center [749, 289] width 141 height 21
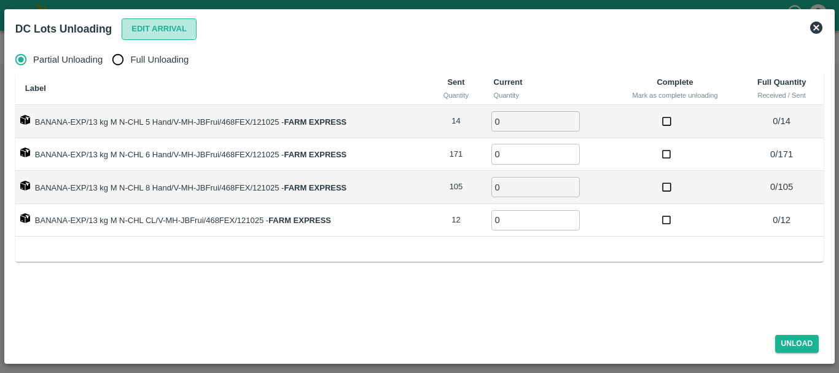
click at [136, 36] on button "Edit Arrival" at bounding box center [159, 28] width 75 height 21
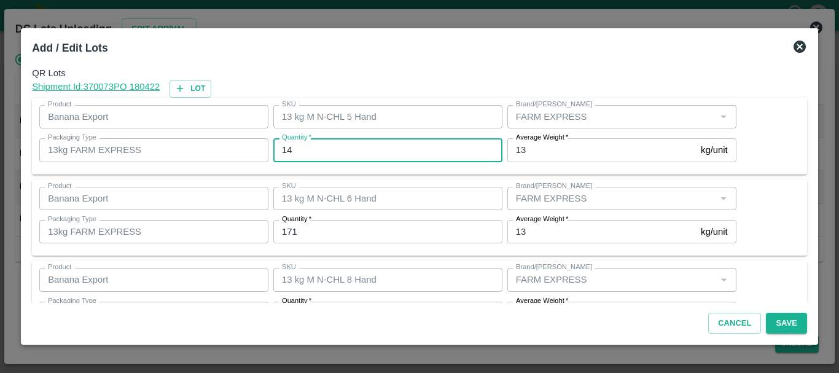
click at [368, 147] on input "14" at bounding box center [387, 149] width 229 height 23
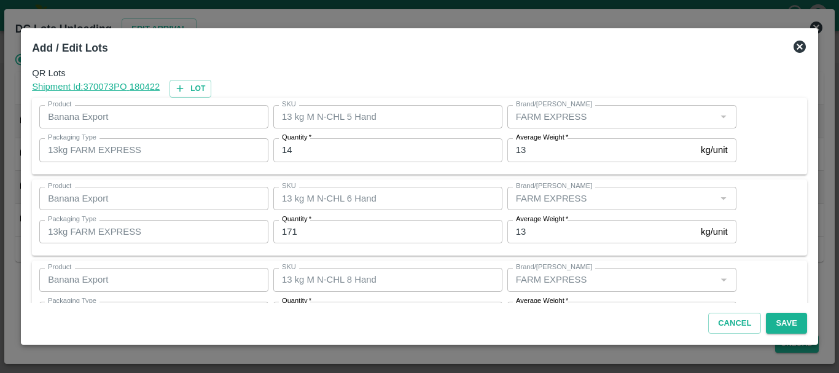
click at [407, 47] on div "Add / Edit Lots" at bounding box center [404, 45] width 765 height 32
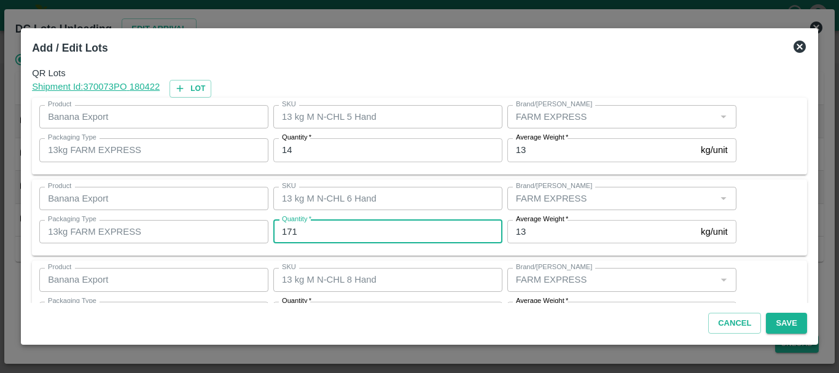
click at [330, 236] on input "171" at bounding box center [387, 231] width 229 height 23
click at [321, 232] on input "171" at bounding box center [387, 231] width 229 height 23
type input "162"
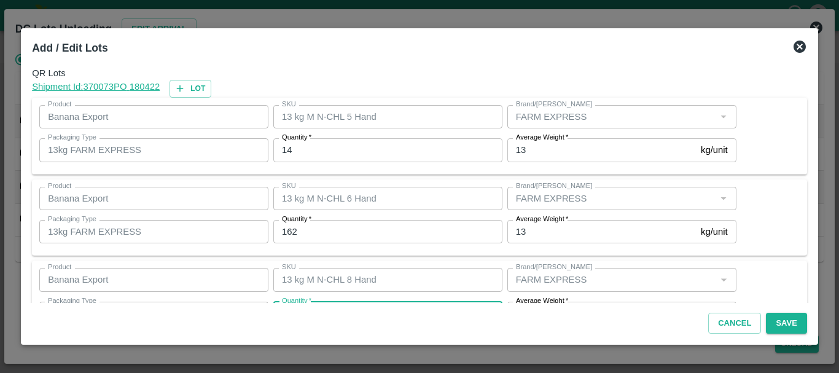
scroll to position [22, 0]
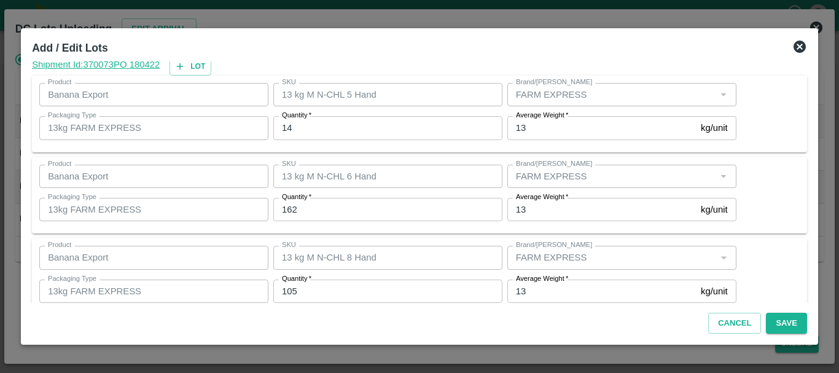
click at [326, 278] on div "Quantity   * 105 Quantity" at bounding box center [385, 291] width 234 height 33
click at [328, 286] on input "105" at bounding box center [387, 290] width 229 height 23
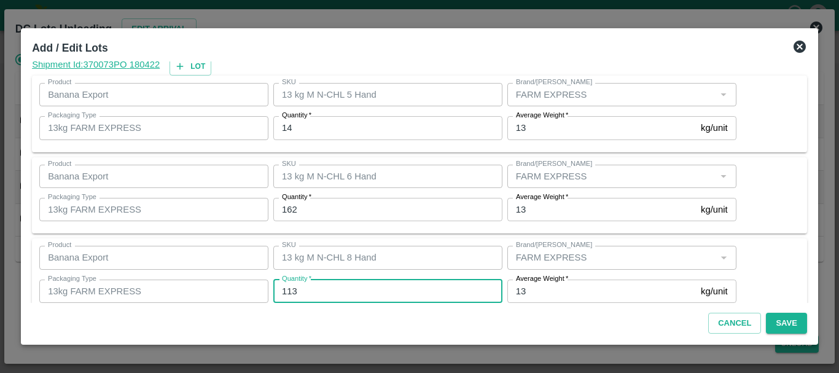
type input "113"
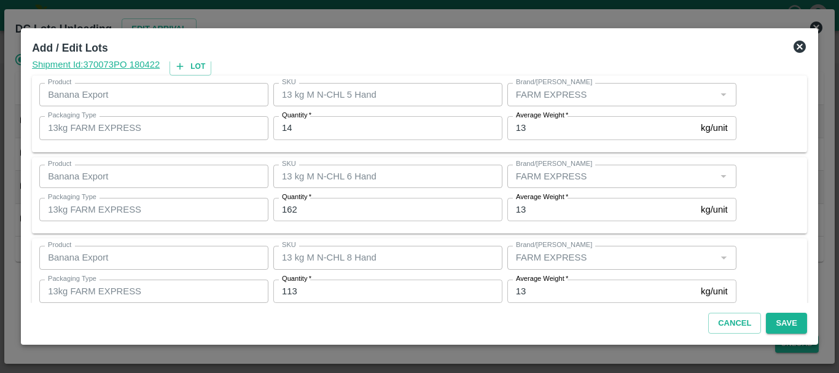
scroll to position [126, 0]
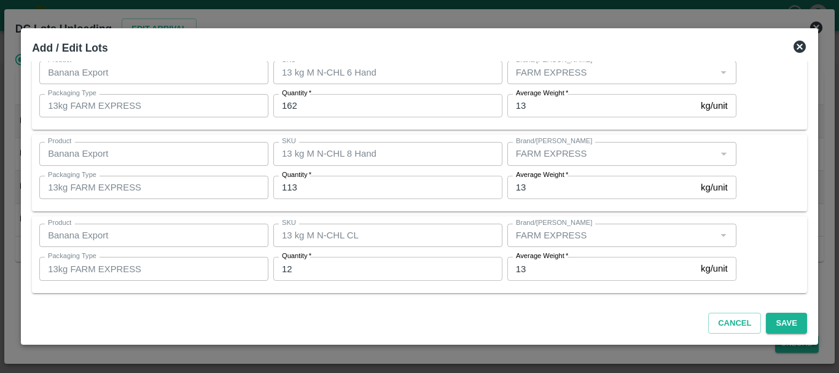
click at [313, 268] on input "12" at bounding box center [387, 268] width 229 height 23
type input "13"
click at [778, 319] on button "Save" at bounding box center [786, 323] width 41 height 21
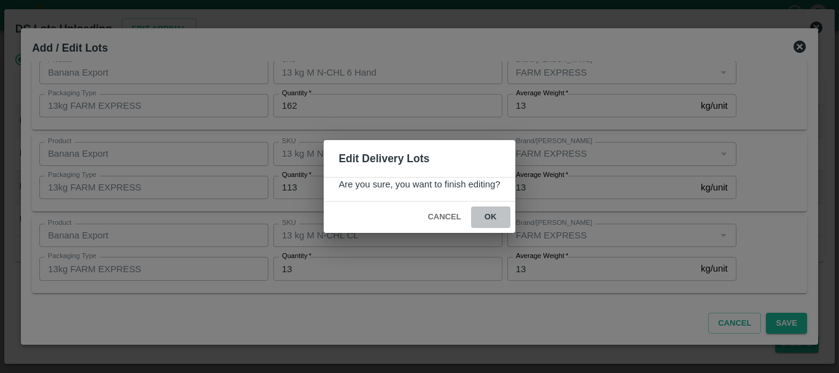
click at [488, 220] on button "ok" at bounding box center [490, 216] width 39 height 21
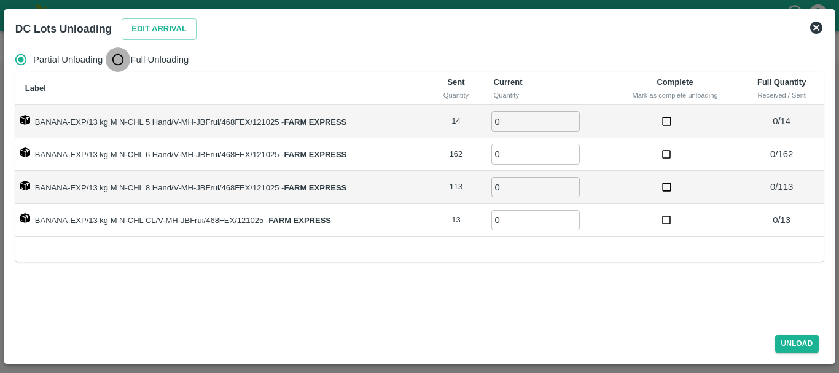
click at [123, 54] on input "Full Unloading" at bounding box center [118, 59] width 25 height 25
radio input "true"
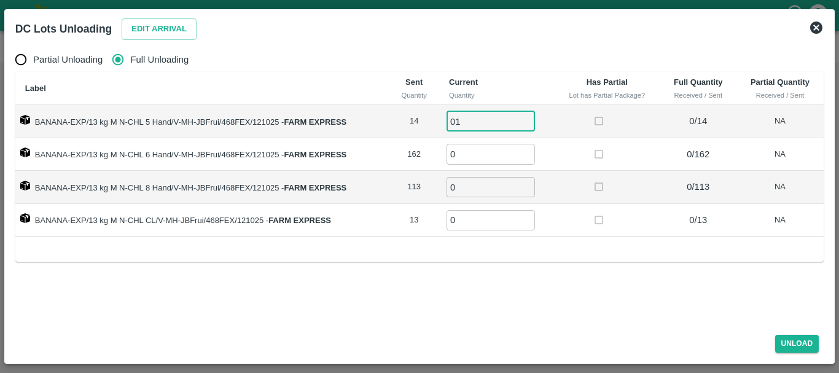
click at [467, 125] on input "01" at bounding box center [490, 121] width 88 height 20
type input "014"
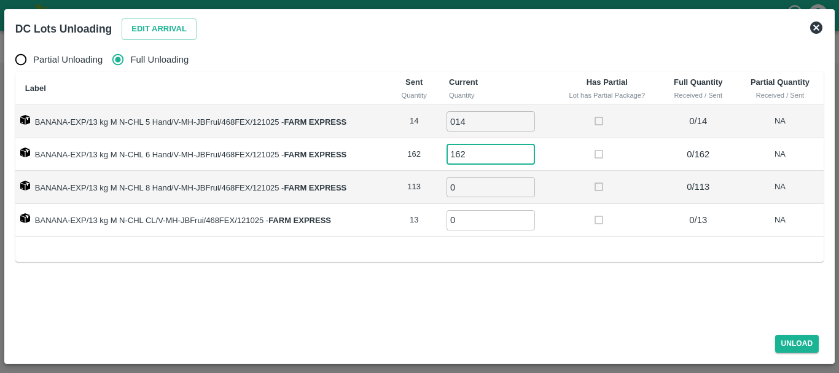
type input "162"
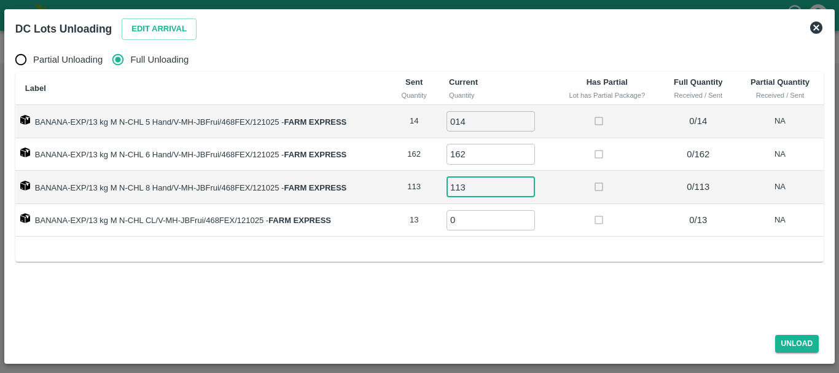
type input "113"
type input "13"
click at [590, 218] on label at bounding box center [599, 220] width 23 height 23
click at [789, 346] on button "Unload" at bounding box center [797, 344] width 44 height 18
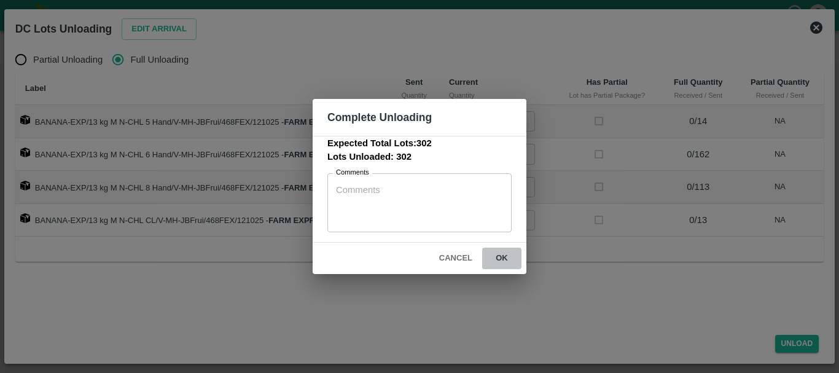
click at [502, 255] on button "ok" at bounding box center [501, 258] width 39 height 21
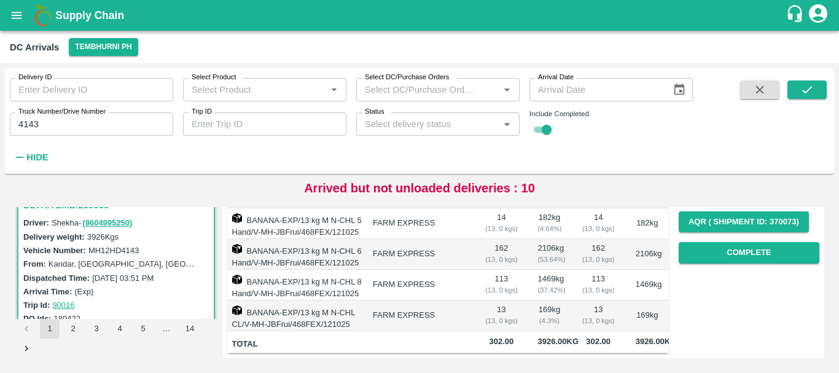
scroll to position [0, 0]
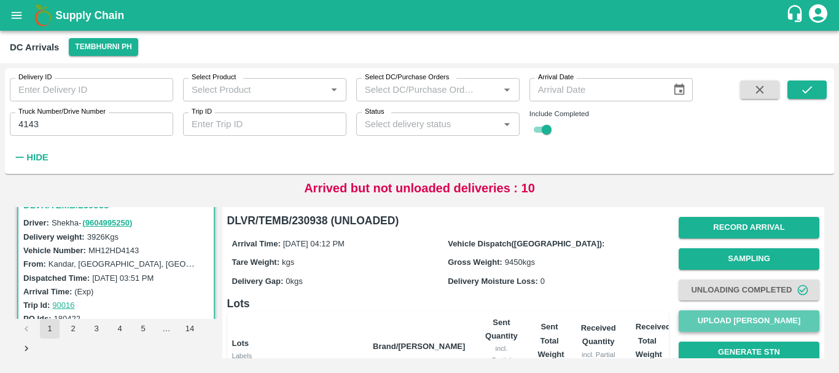
click at [708, 321] on button "Upload [PERSON_NAME]" at bounding box center [749, 320] width 141 height 21
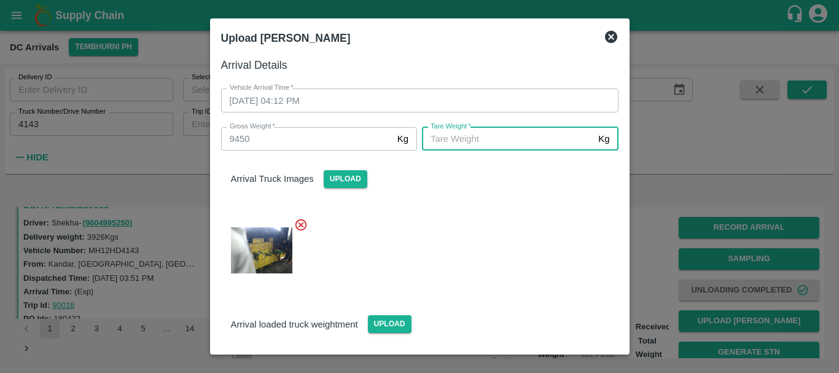
click at [506, 142] on input "[PERSON_NAME]   *" at bounding box center [507, 138] width 171 height 23
type input "4270"
click at [503, 227] on div at bounding box center [414, 247] width 407 height 78
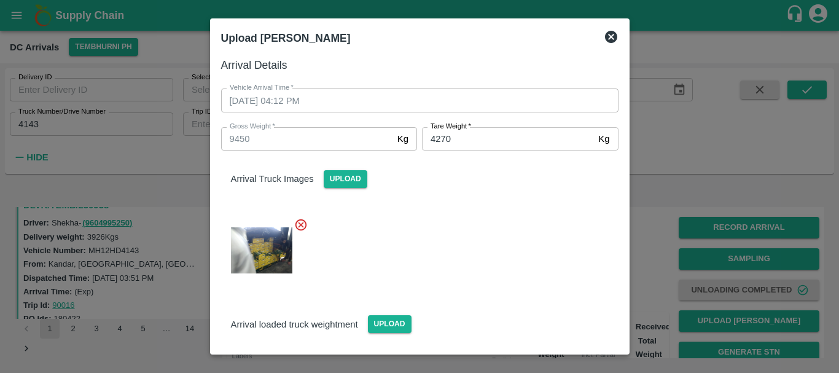
scroll to position [96, 0]
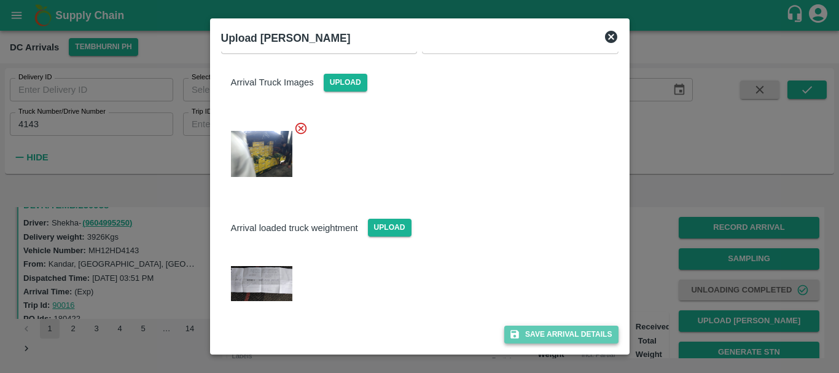
click at [547, 330] on button "Save Arrival Details" at bounding box center [561, 334] width 114 height 18
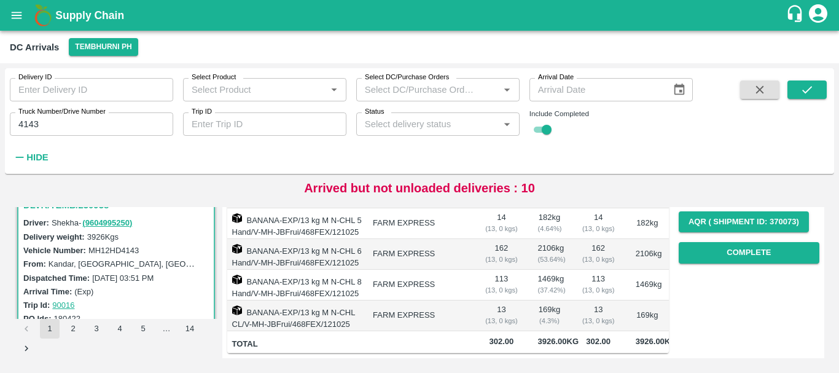
scroll to position [172, 0]
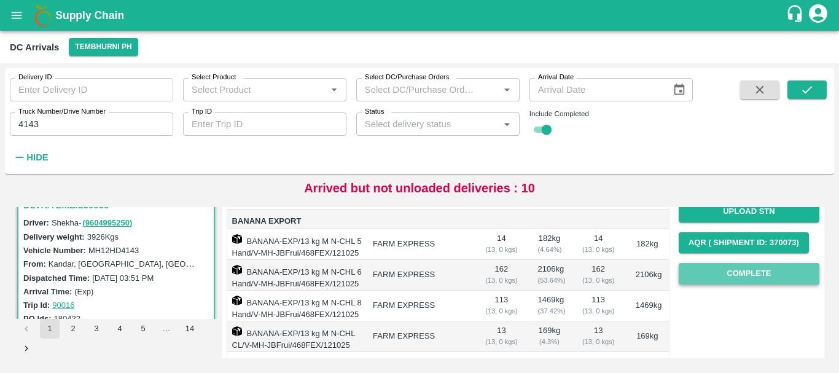
click at [725, 276] on button "Complete" at bounding box center [749, 273] width 141 height 21
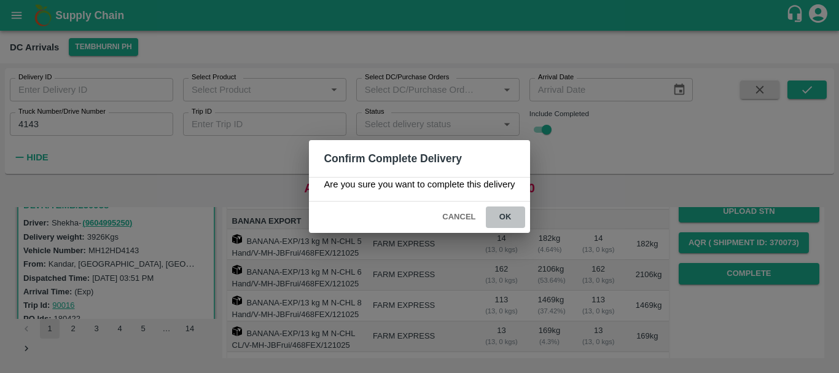
click at [508, 212] on button "ok" at bounding box center [505, 216] width 39 height 21
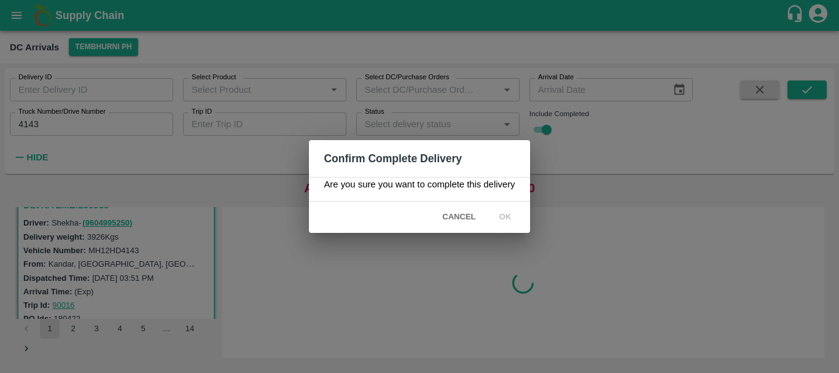
scroll to position [0, 0]
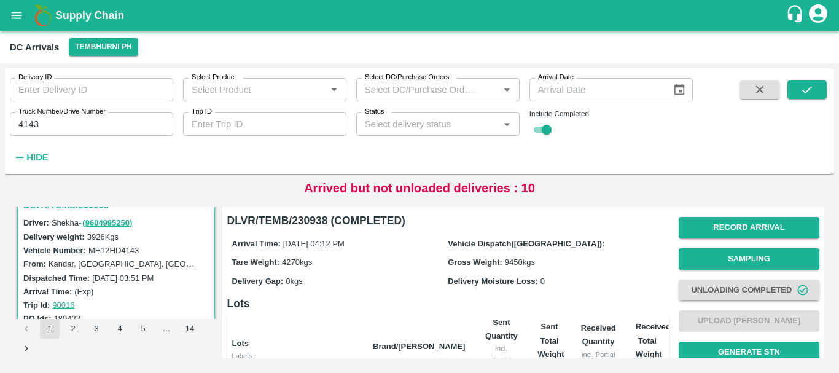
click at [388, 303] on h6 "Lots" at bounding box center [448, 303] width 442 height 17
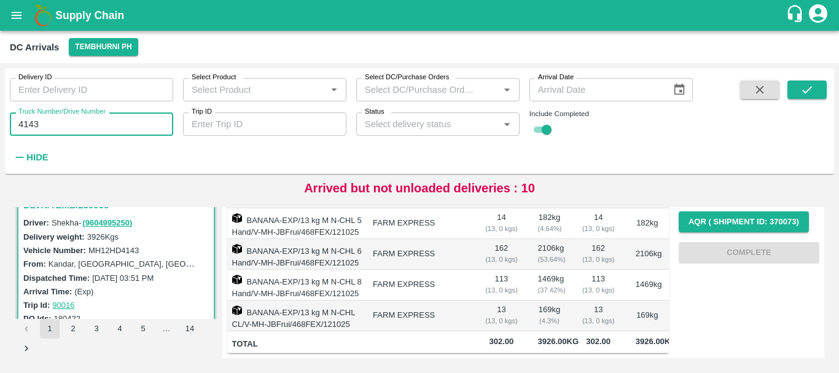
click at [52, 125] on input "4143" at bounding box center [91, 123] width 163 height 23
type input "4143"
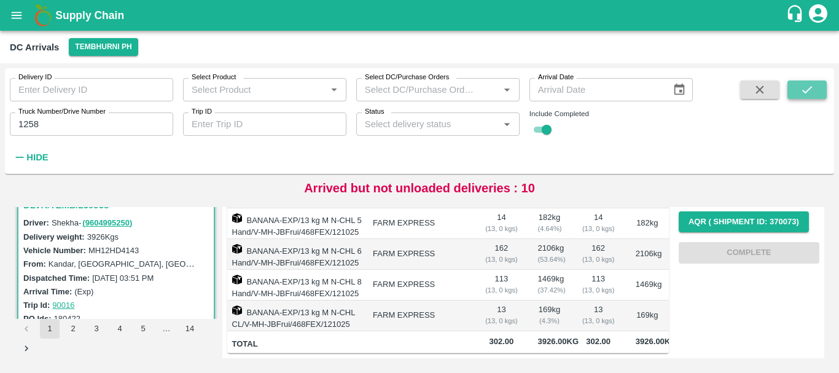
click at [819, 86] on button "submit" at bounding box center [806, 89] width 39 height 18
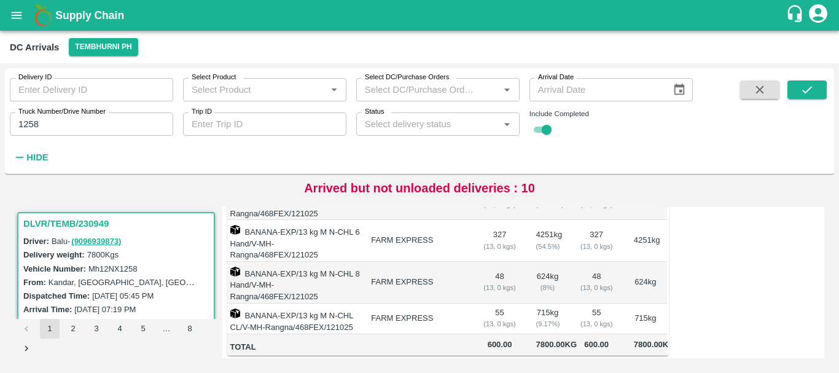
scroll to position [290, 0]
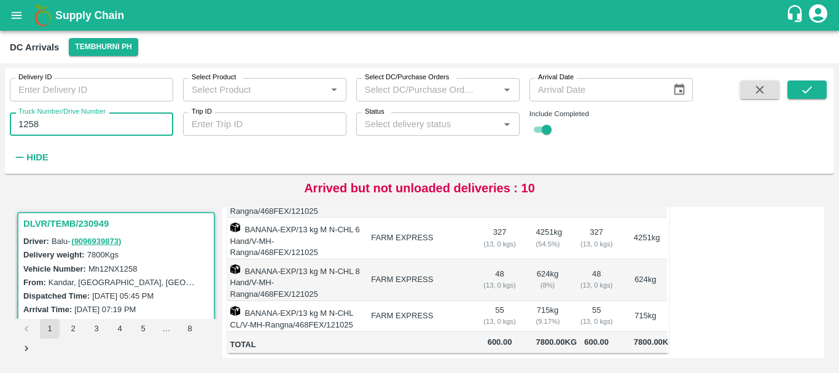
click at [82, 128] on input "1258" at bounding box center [91, 123] width 163 height 23
type input "1"
type input "5322"
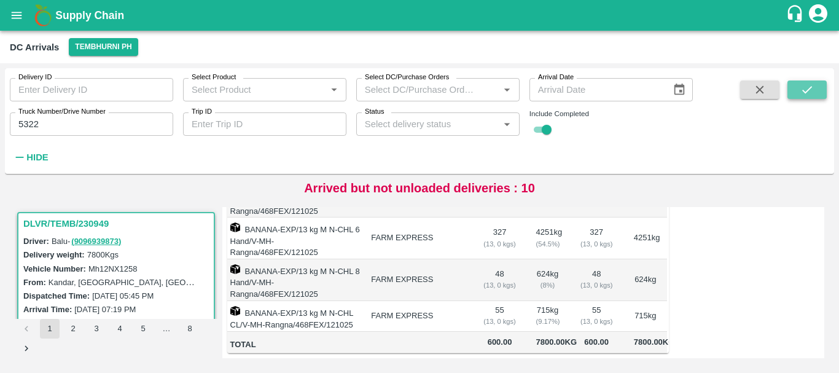
click at [795, 91] on button "submit" at bounding box center [806, 89] width 39 height 18
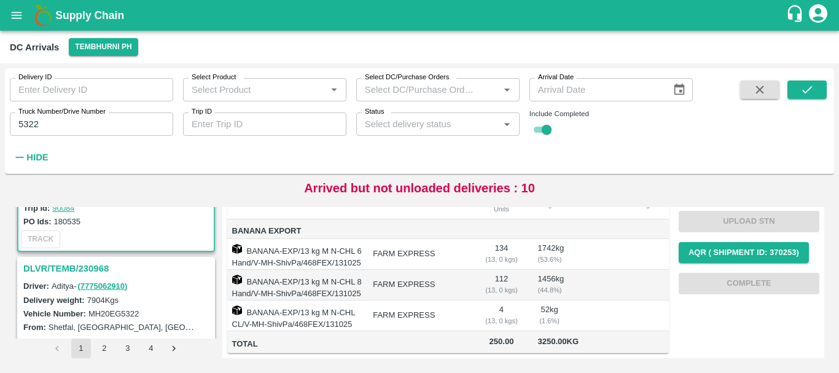
scroll to position [111, 0]
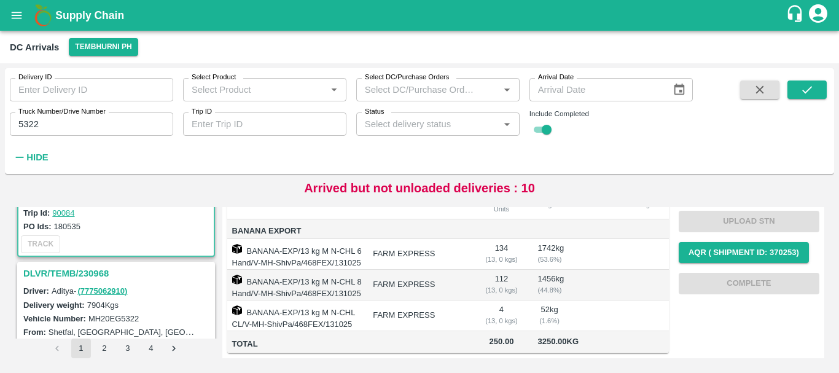
click at [89, 274] on h3 "DLVR/TEMB/230968" at bounding box center [117, 273] width 189 height 16
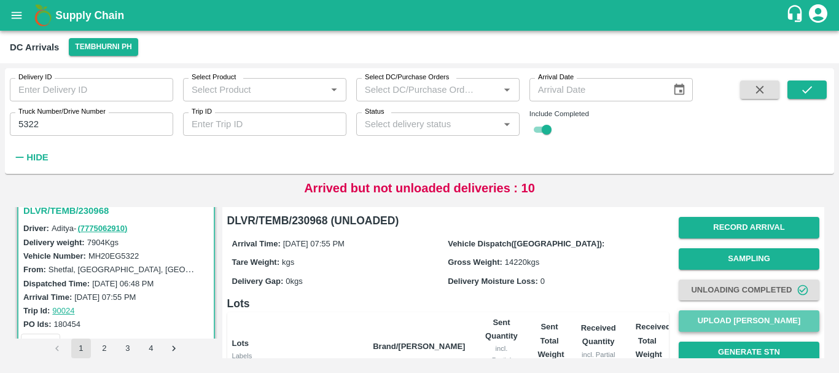
click at [718, 318] on button "Upload [PERSON_NAME]" at bounding box center [749, 320] width 141 height 21
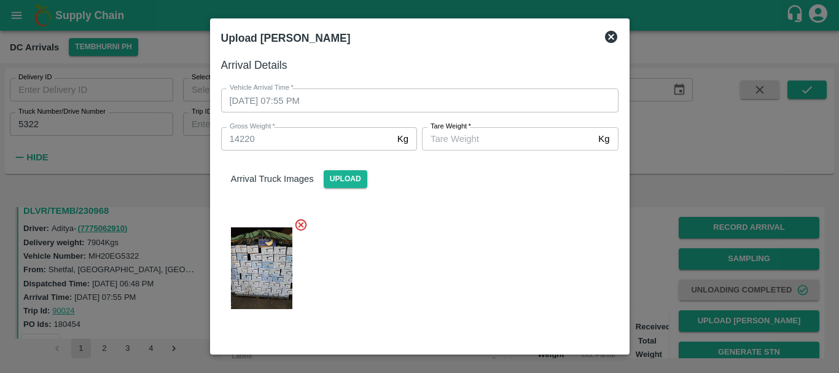
scroll to position [144, 0]
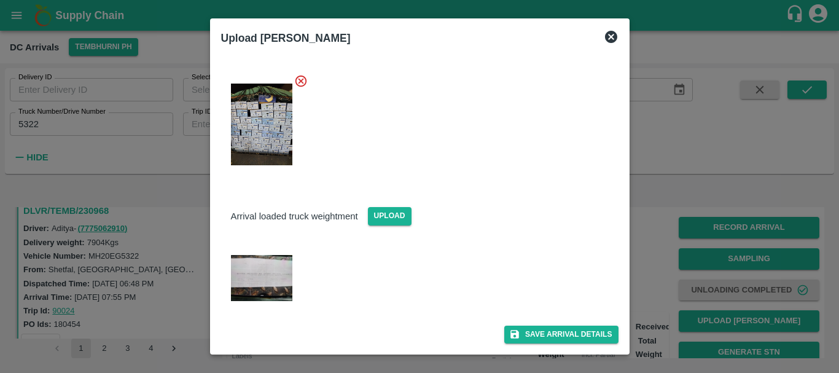
click at [268, 266] on img at bounding box center [261, 278] width 61 height 46
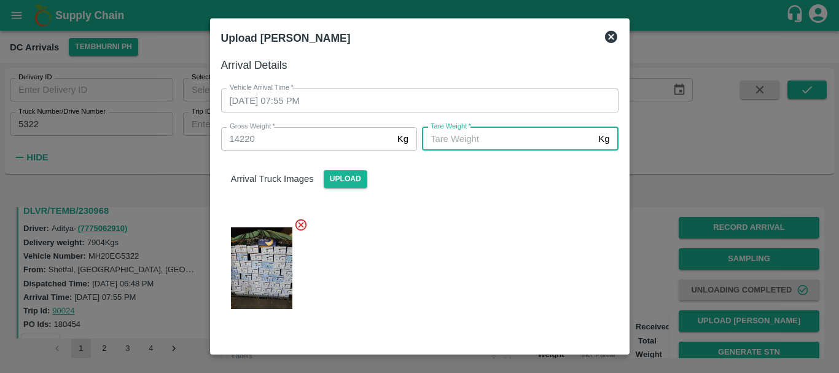
click at [441, 147] on input "[PERSON_NAME]   *" at bounding box center [507, 138] width 171 height 23
type input "5700"
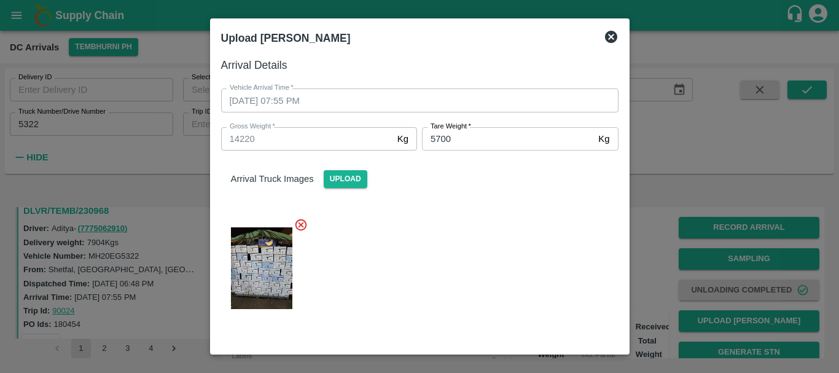
click at [469, 244] on div at bounding box center [414, 265] width 407 height 114
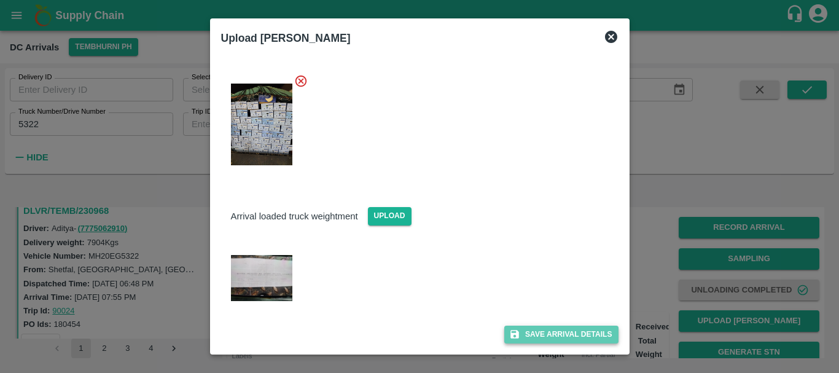
click at [538, 328] on button "Save Arrival Details" at bounding box center [561, 334] width 114 height 18
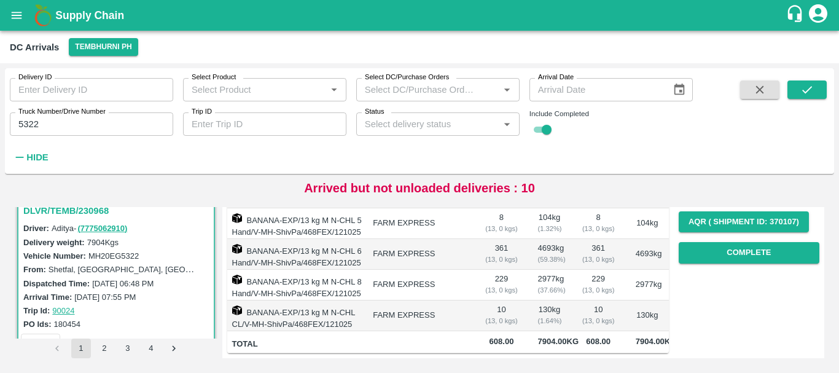
scroll to position [200, 0]
click at [701, 257] on div "Record Arrival Sampling Unloading Completed Upload Tare Weight Generate STN Upl…" at bounding box center [749, 143] width 141 height 249
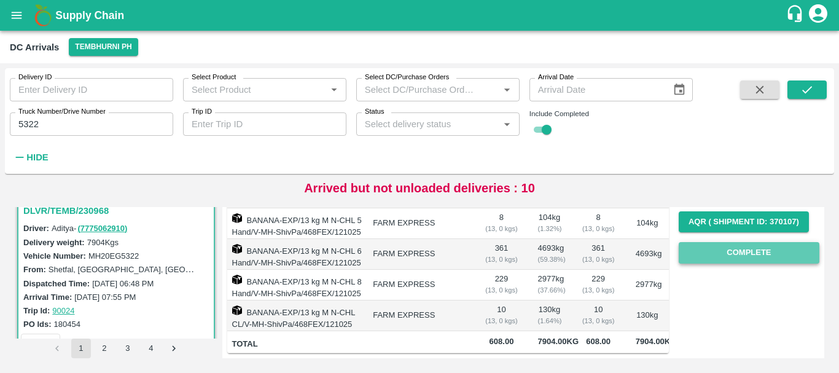
click at [697, 252] on button "Complete" at bounding box center [749, 252] width 141 height 21
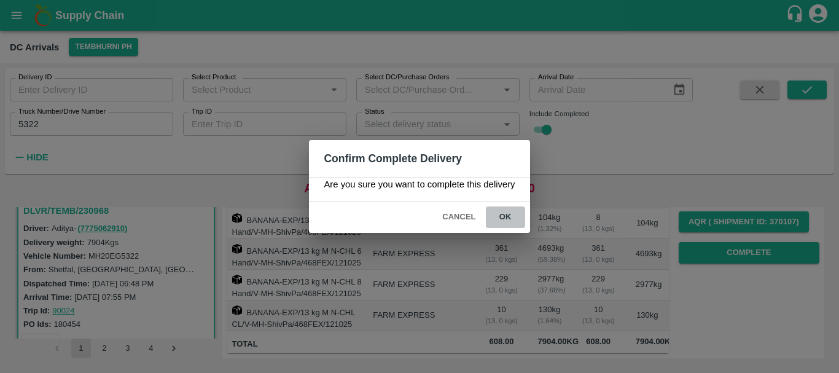
click at [511, 219] on button "ok" at bounding box center [505, 216] width 39 height 21
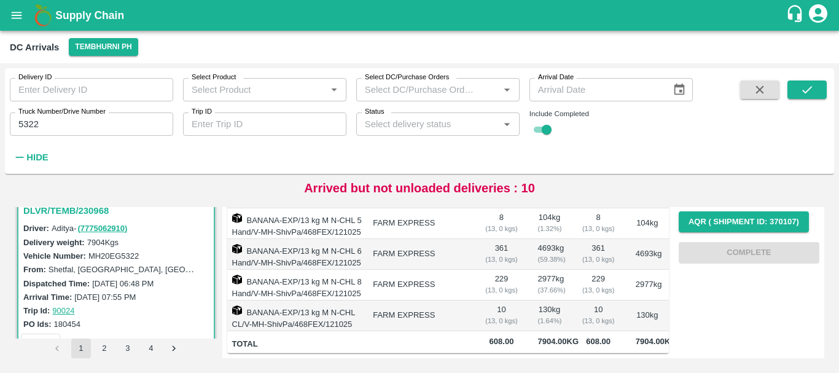
scroll to position [0, 0]
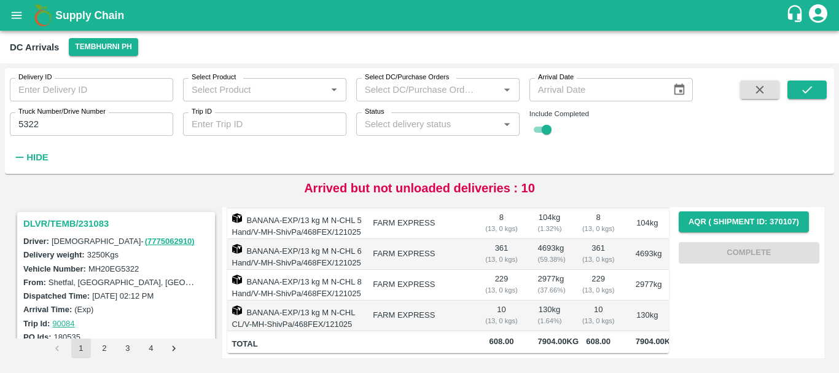
click at [90, 223] on h3 "DLVR/TEMB/231083" at bounding box center [117, 224] width 189 height 16
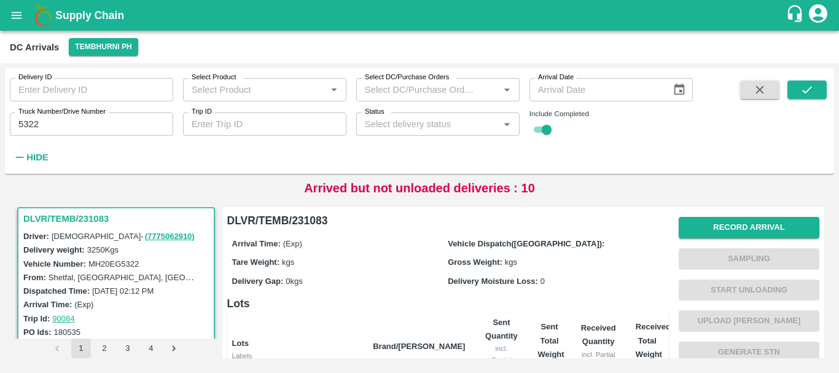
click at [90, 223] on h3 "DLVR/TEMB/231083" at bounding box center [117, 219] width 189 height 16
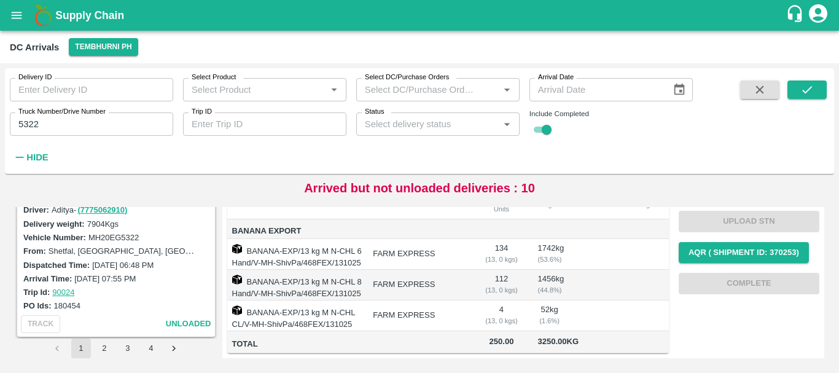
scroll to position [192, 0]
click at [88, 117] on input "5322" at bounding box center [91, 123] width 163 height 23
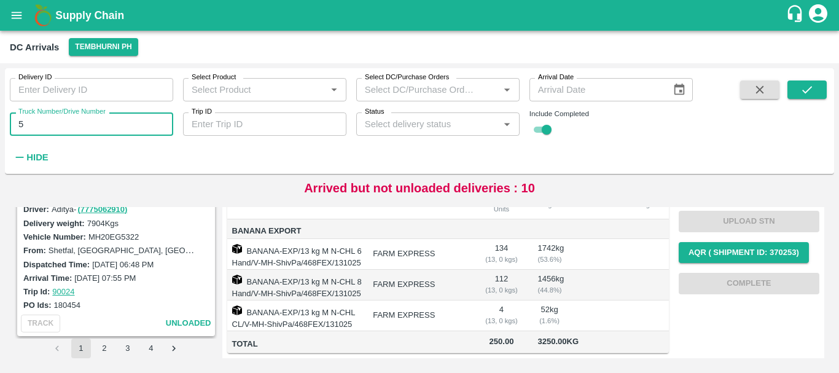
type input "5"
type input "3419"
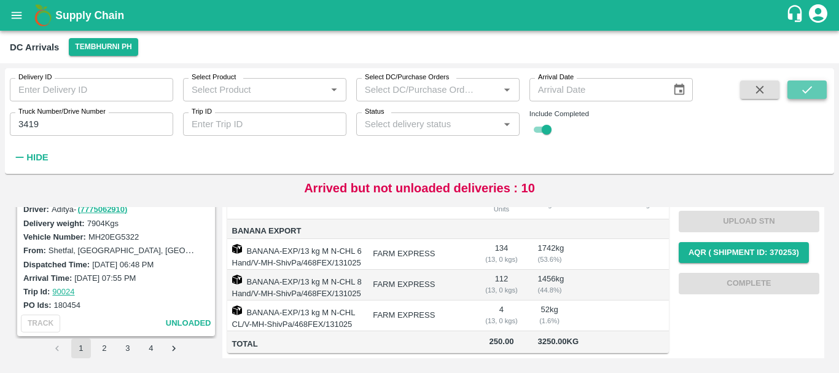
click at [803, 86] on icon "submit" at bounding box center [807, 90] width 14 height 14
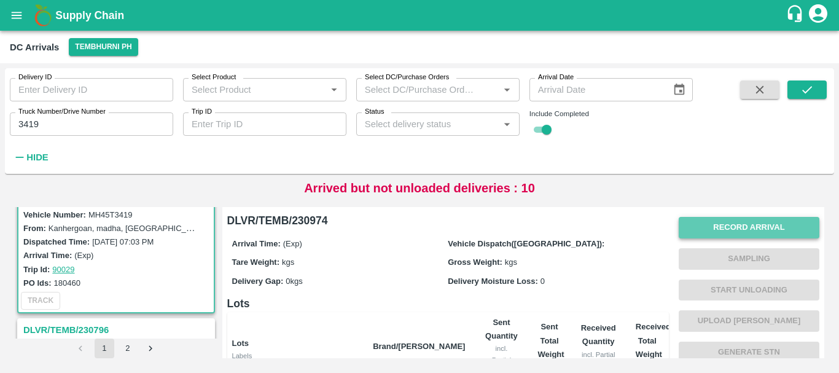
click at [743, 220] on button "Record Arrival" at bounding box center [749, 227] width 141 height 21
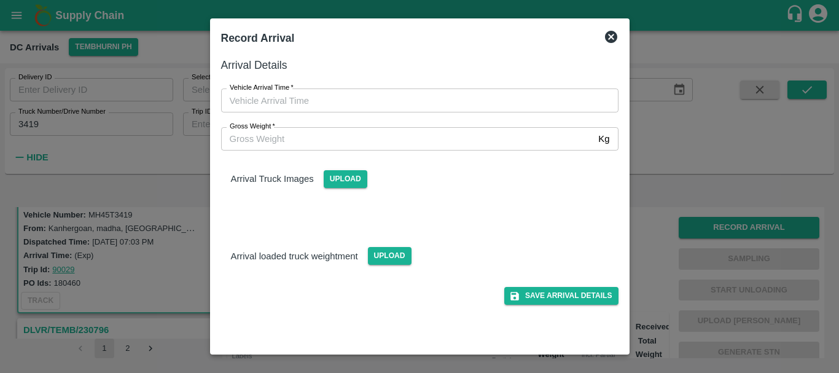
type input "DD/MM/YYYY hh:mm aa"
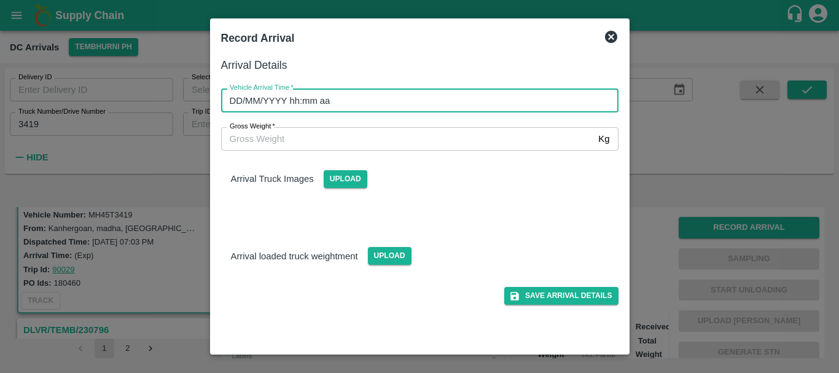
click at [496, 101] on input "DD/MM/YYYY hh:mm aa" at bounding box center [415, 99] width 389 height 23
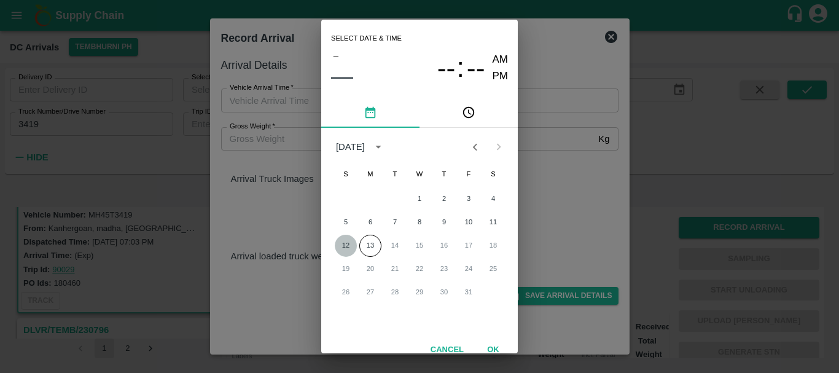
click at [343, 247] on button "12" at bounding box center [346, 246] width 22 height 22
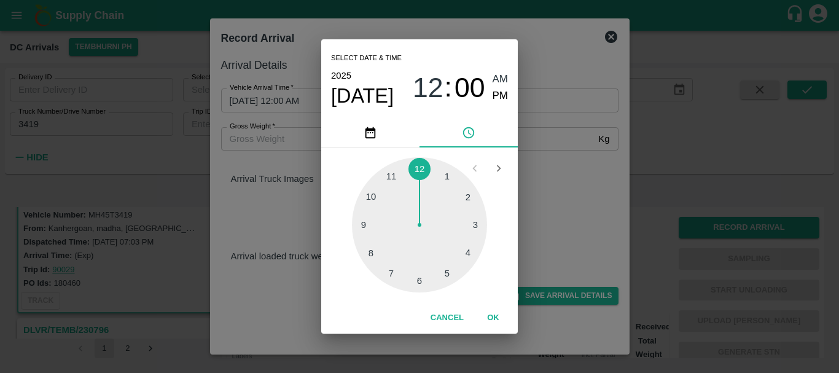
click at [374, 196] on div at bounding box center [419, 224] width 135 height 135
click at [455, 202] on div at bounding box center [419, 224] width 135 height 135
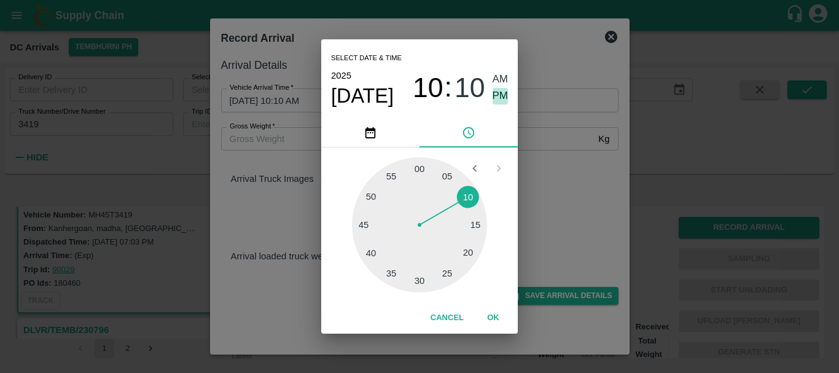
click at [500, 91] on span "PM" at bounding box center [501, 96] width 16 height 17
type input "[DATE] 10:10 PM"
click at [556, 201] on div "Select date & time [DATE] 10 : 10 AM PM 05 10 15 20 25 30 35 40 45 50 55 00 Can…" at bounding box center [419, 186] width 839 height 373
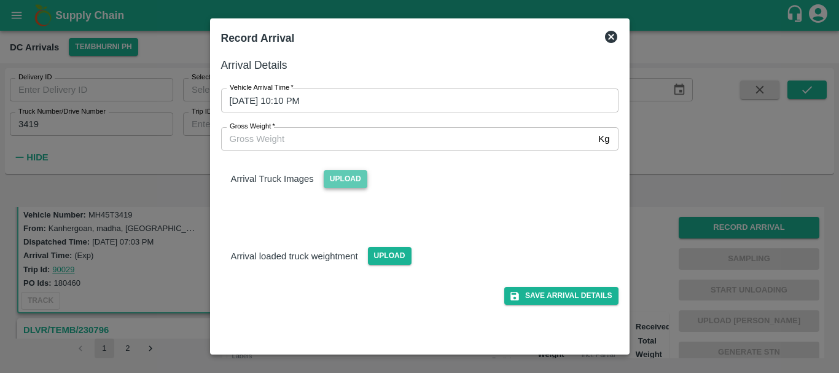
click at [348, 174] on span "Upload" at bounding box center [346, 179] width 44 height 18
click at [0, 0] on input "Upload" at bounding box center [0, 0] width 0 height 0
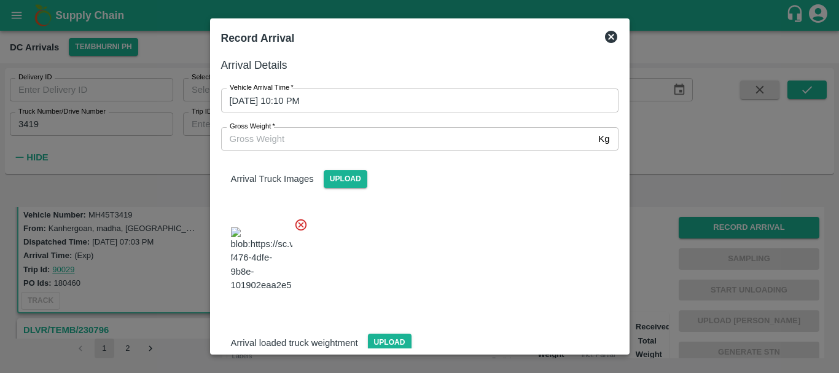
scroll to position [18, 0]
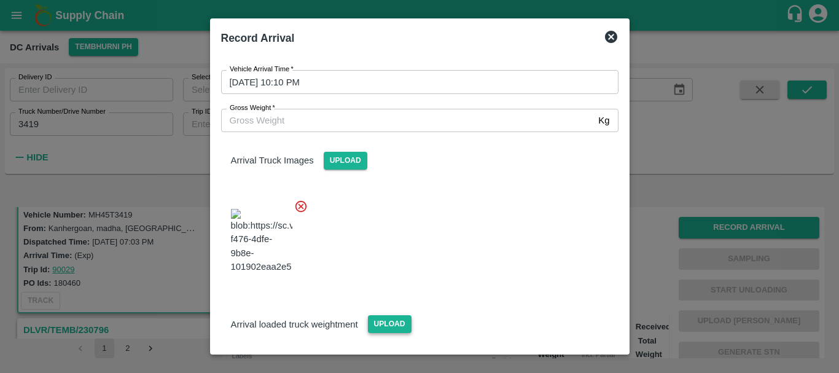
click at [397, 315] on span "Upload" at bounding box center [390, 324] width 44 height 18
click at [0, 0] on input "Upload" at bounding box center [0, 0] width 0 height 0
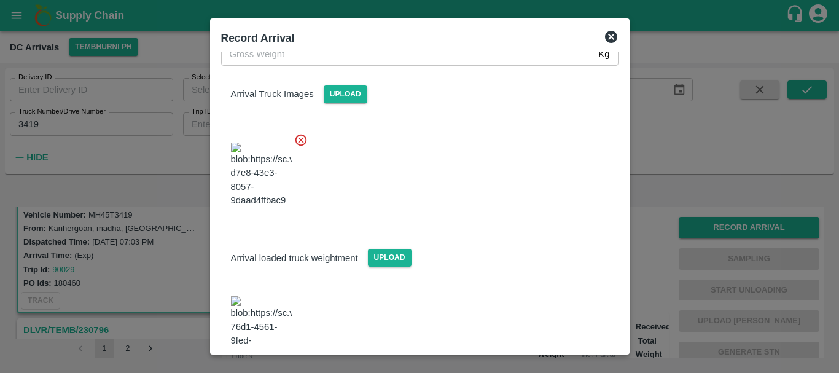
click at [255, 296] on img at bounding box center [261, 328] width 61 height 64
click at [265, 52] on input "Gross Weight   *" at bounding box center [407, 53] width 373 height 23
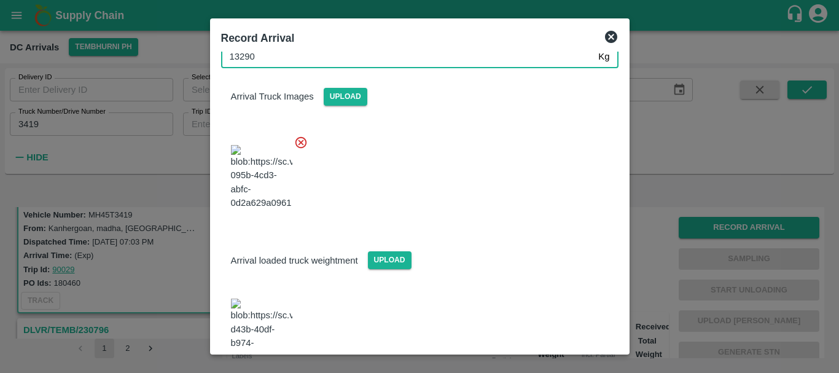
type input "13290"
click at [458, 176] on div at bounding box center [414, 173] width 407 height 96
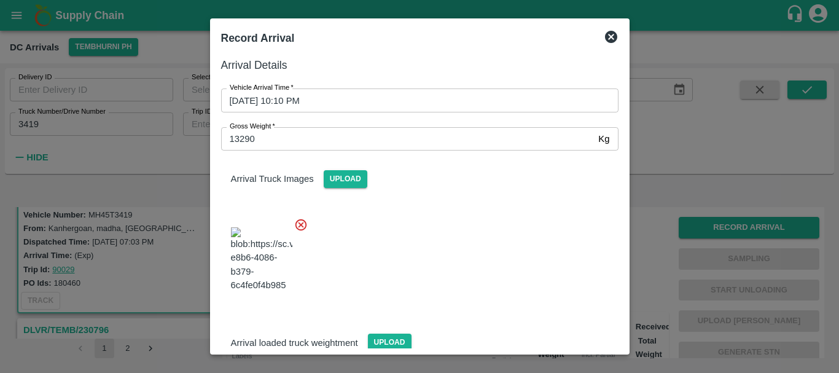
scroll to position [85, 0]
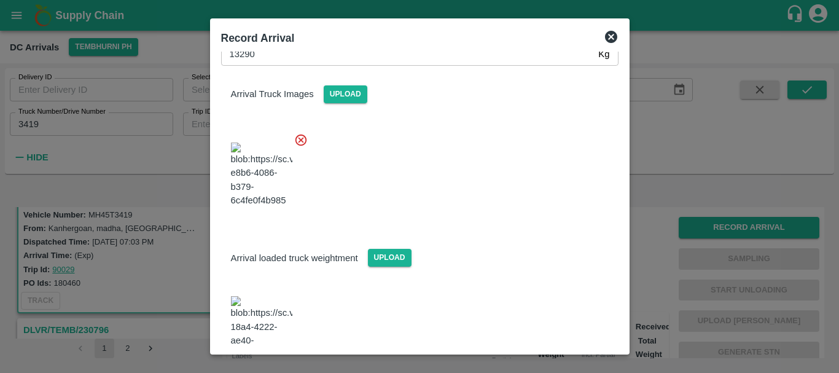
drag, startPoint x: 543, startPoint y: 324, endPoint x: 547, endPoint y: 334, distance: 10.7
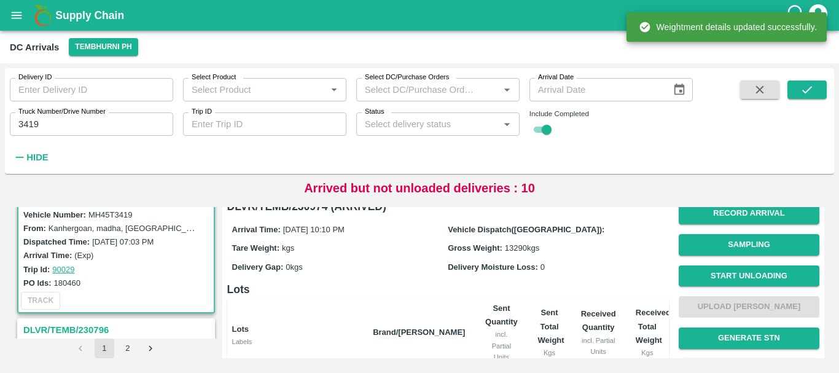
scroll to position [0, 0]
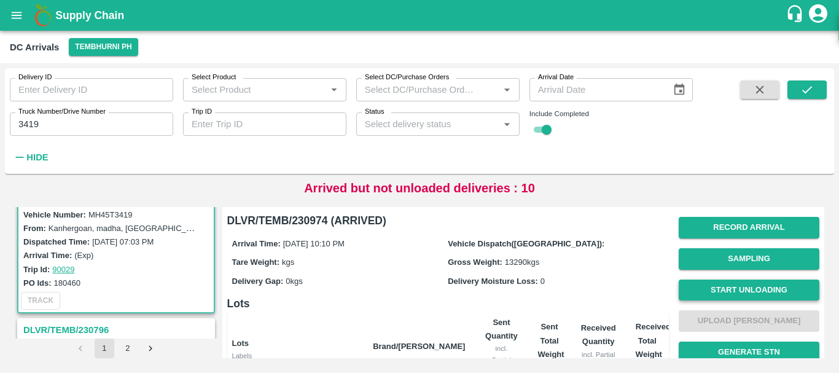
click at [684, 289] on button "Start Unloading" at bounding box center [749, 289] width 141 height 21
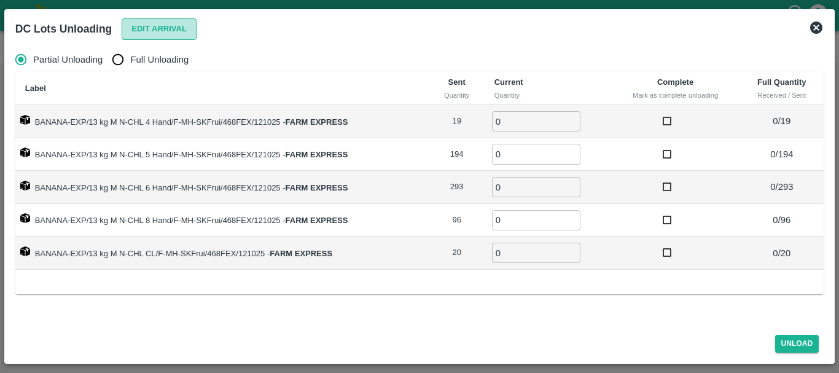
click at [167, 27] on button "Edit Arrival" at bounding box center [159, 28] width 75 height 21
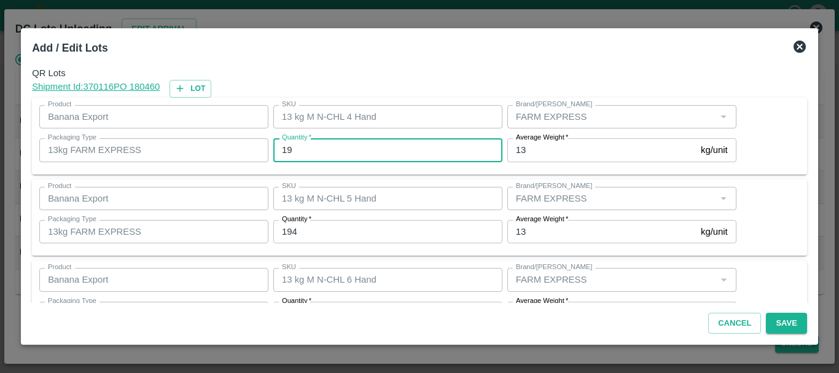
click at [302, 150] on input "19" at bounding box center [387, 149] width 229 height 23
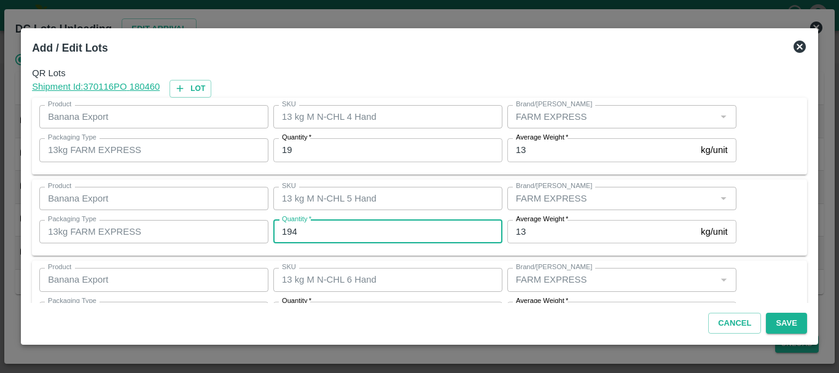
click at [309, 228] on input "194" at bounding box center [387, 231] width 229 height 23
type input "193"
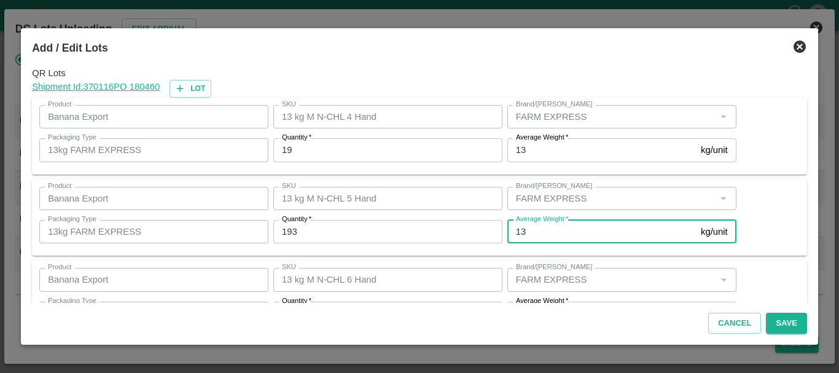
scroll to position [22, 0]
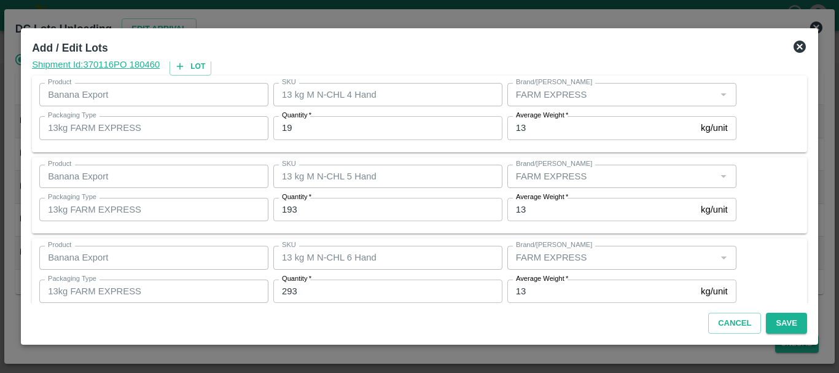
click at [310, 284] on label "Quantity   *" at bounding box center [296, 279] width 29 height 10
click at [310, 284] on input "293" at bounding box center [387, 290] width 229 height 23
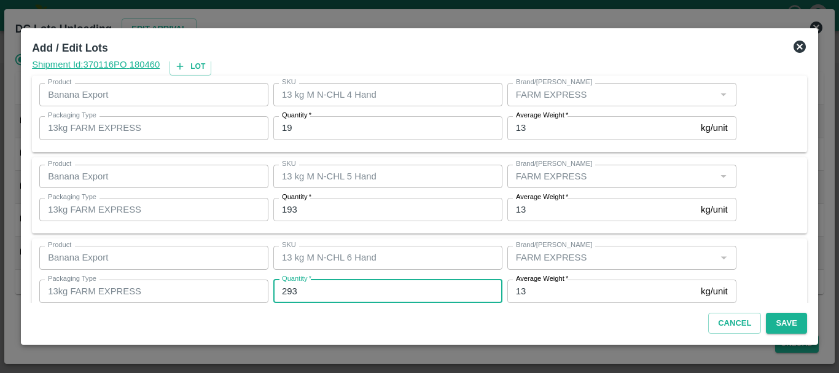
click at [311, 292] on input "293" at bounding box center [387, 290] width 229 height 23
type input "292"
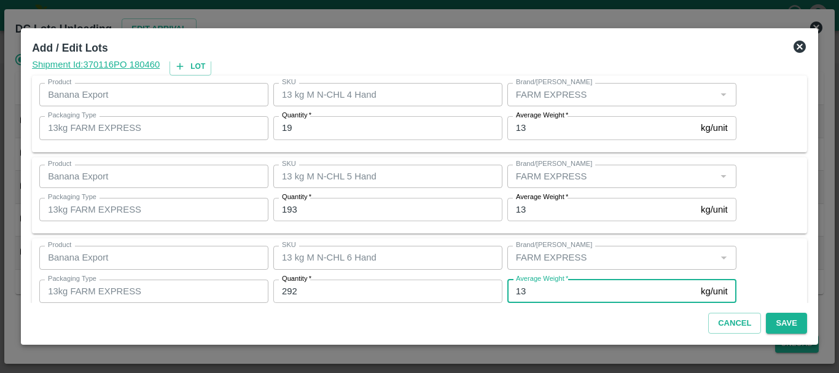
scroll to position [208, 0]
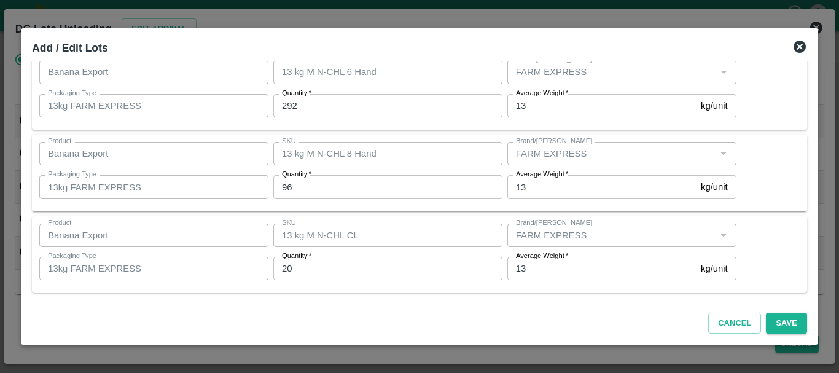
click at [314, 190] on input "96" at bounding box center [387, 186] width 229 height 23
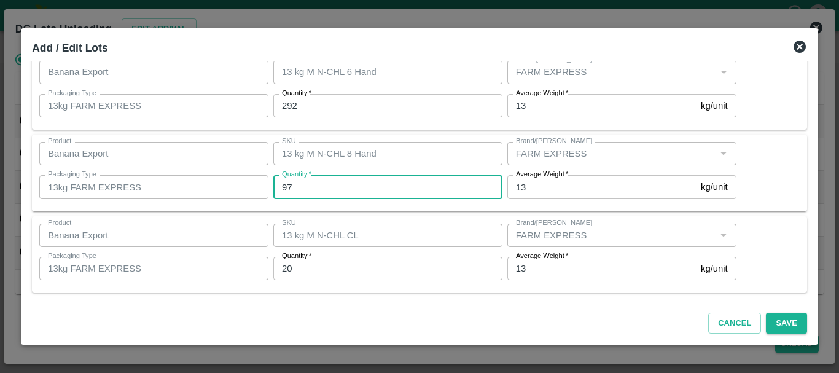
type input "97"
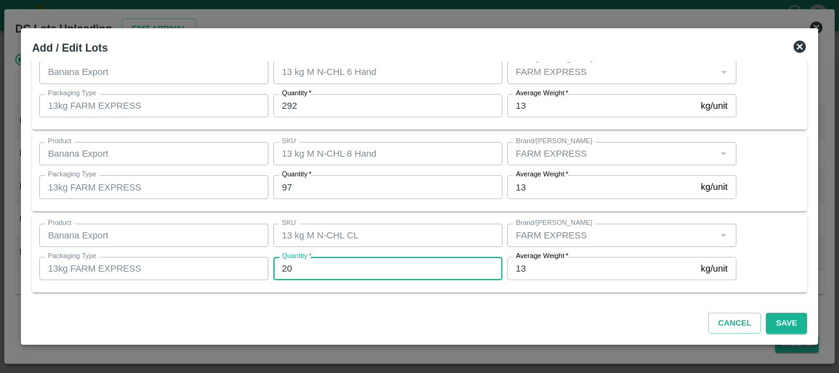
click at [319, 274] on input "20" at bounding box center [387, 268] width 229 height 23
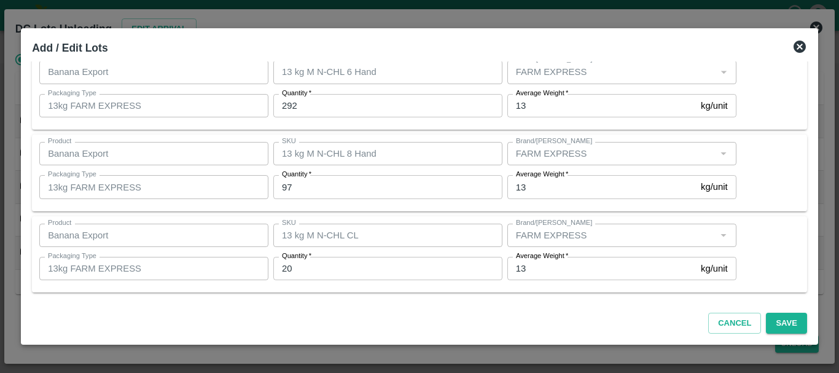
click at [319, 274] on input "20" at bounding box center [387, 268] width 229 height 23
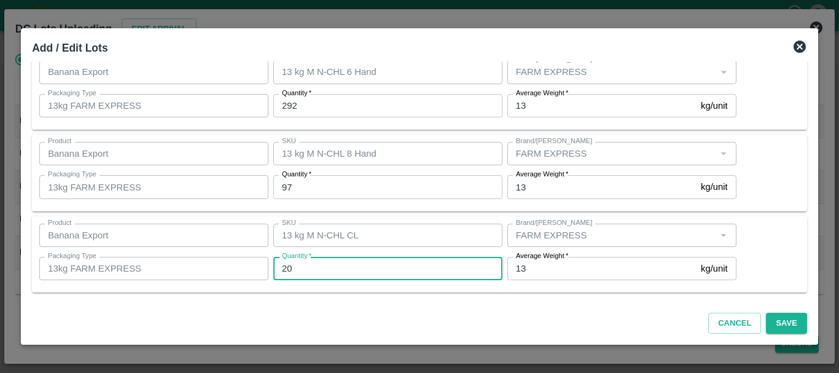
click at [319, 274] on input "20" at bounding box center [387, 268] width 229 height 23
type input "21"
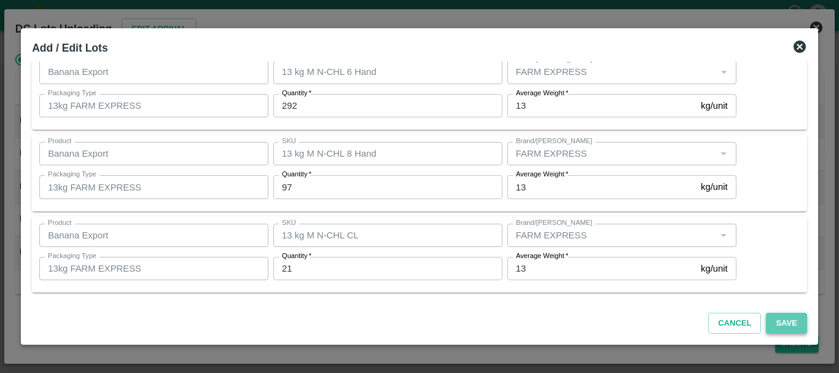
click at [776, 322] on button "Save" at bounding box center [786, 323] width 41 height 21
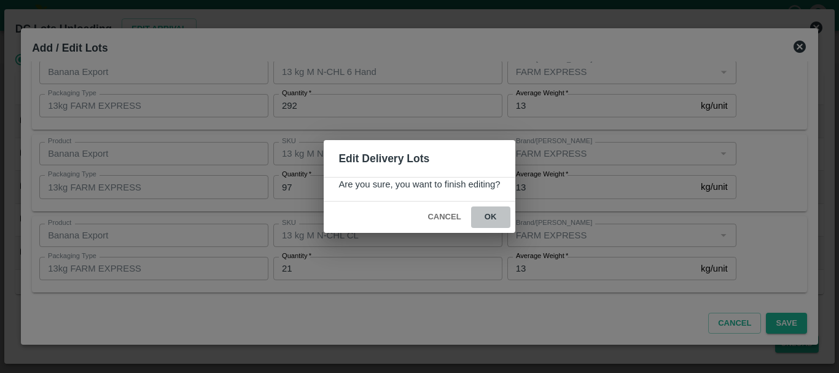
click at [494, 217] on button "ok" at bounding box center [490, 216] width 39 height 21
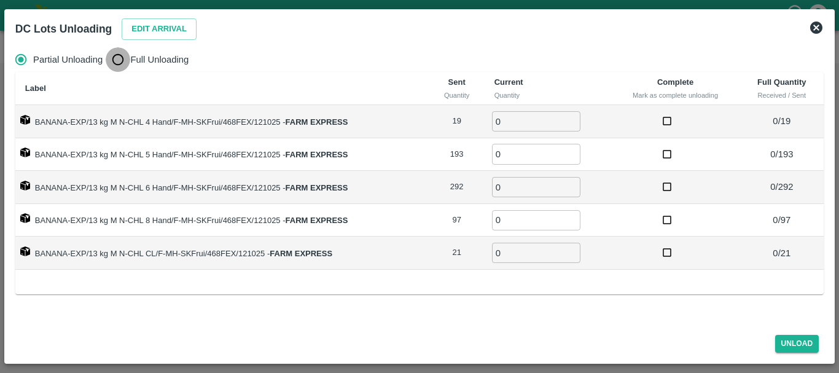
click at [122, 53] on input "Full Unloading" at bounding box center [118, 59] width 25 height 25
radio input "true"
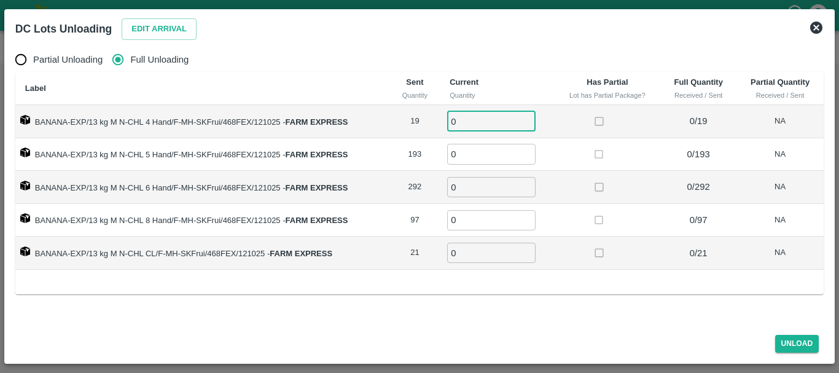
click at [464, 119] on input "0" at bounding box center [491, 121] width 88 height 20
type input "019"
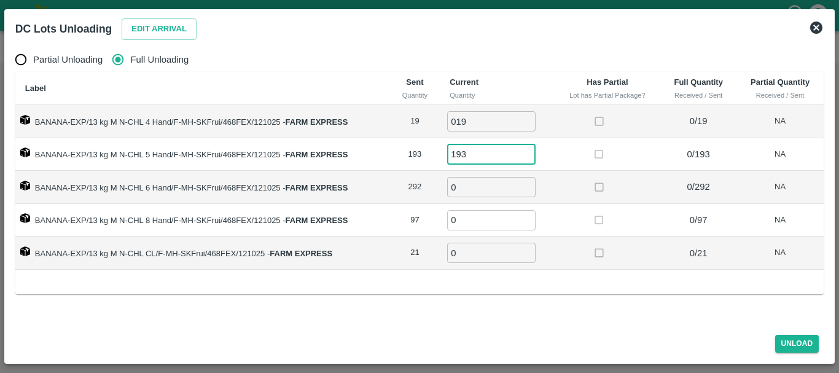
type input "193"
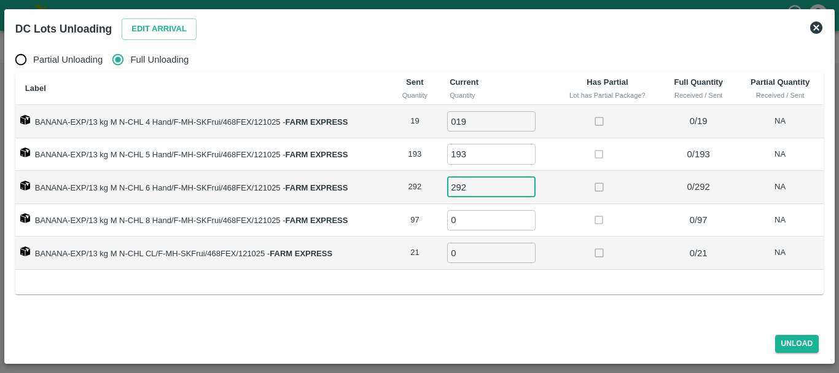
type input "292"
type input "97"
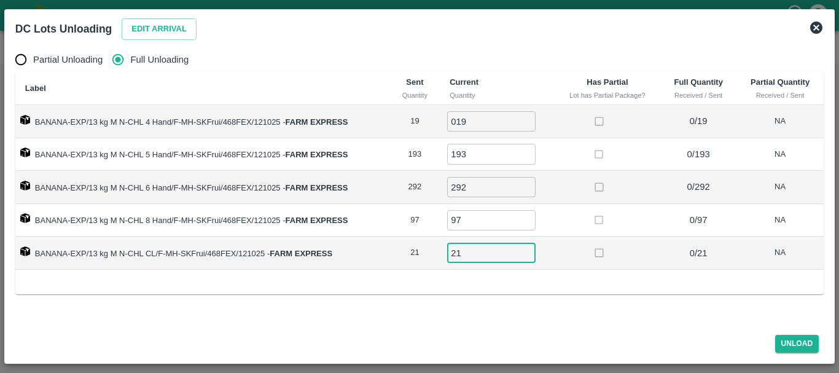
type input "21"
click at [708, 303] on div "Partial Unloading Full Unloading Label Sent Quantity Current Quantity Has Parti…" at bounding box center [419, 183] width 818 height 283
click at [800, 344] on button "Unload" at bounding box center [797, 344] width 44 height 18
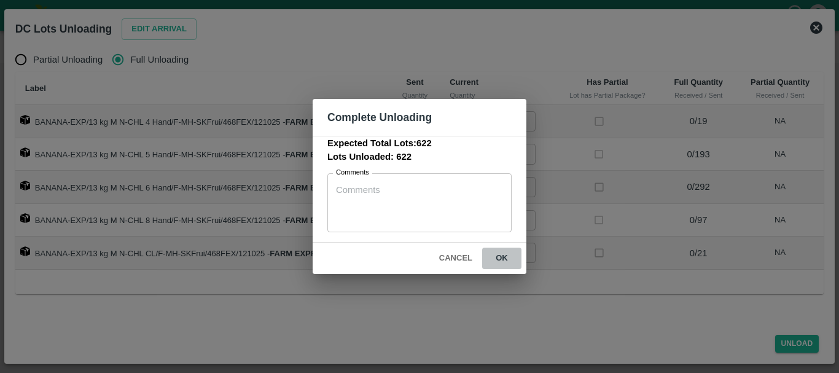
click at [502, 261] on button "ok" at bounding box center [501, 258] width 39 height 21
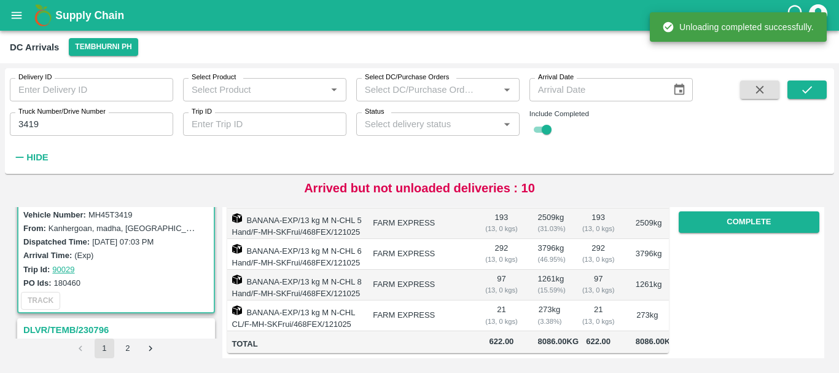
scroll to position [0, 0]
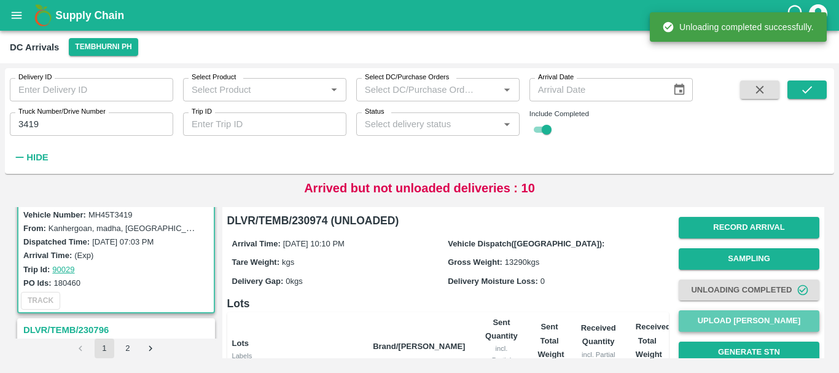
click at [711, 311] on button "Upload [PERSON_NAME]" at bounding box center [749, 320] width 141 height 21
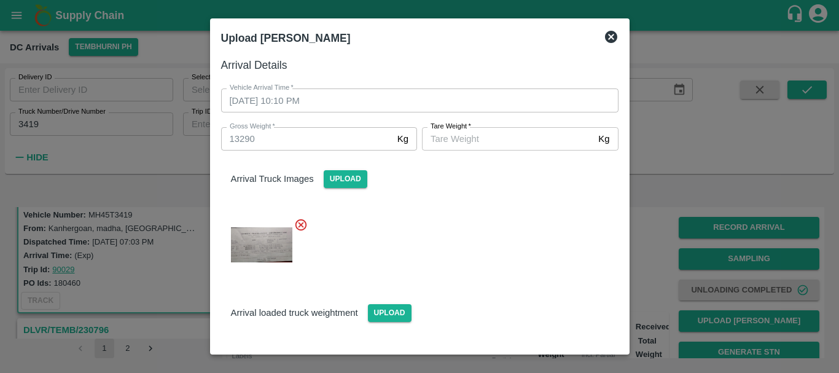
click at [505, 147] on input "[PERSON_NAME]   *" at bounding box center [507, 138] width 171 height 23
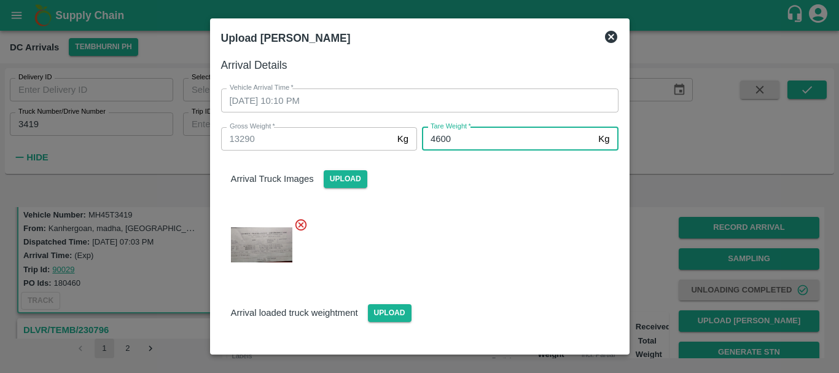
scroll to position [85, 0]
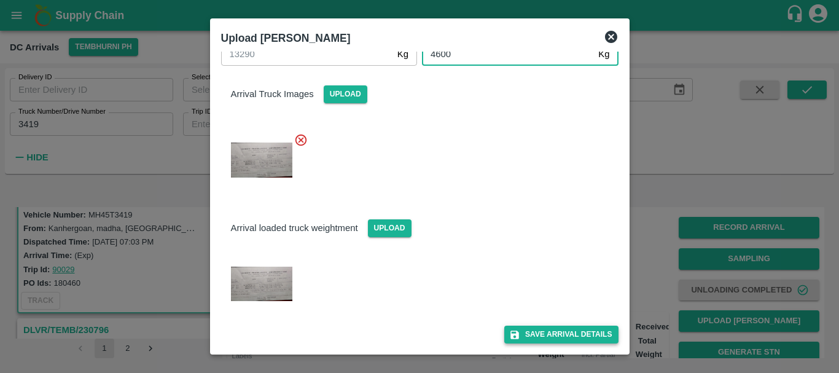
type input "4600"
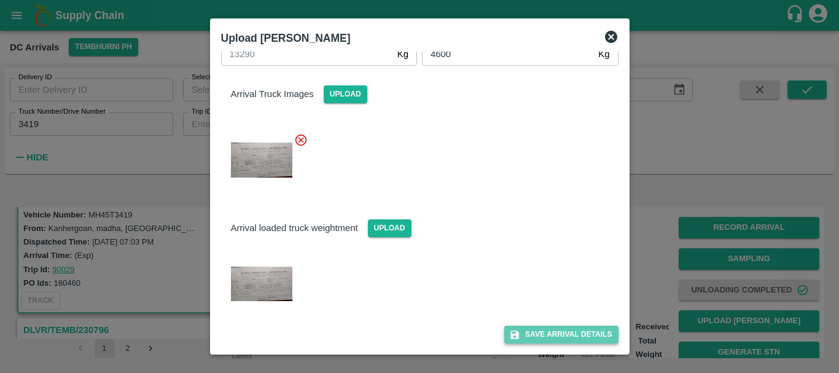
click at [540, 330] on button "Save Arrival Details" at bounding box center [561, 334] width 114 height 18
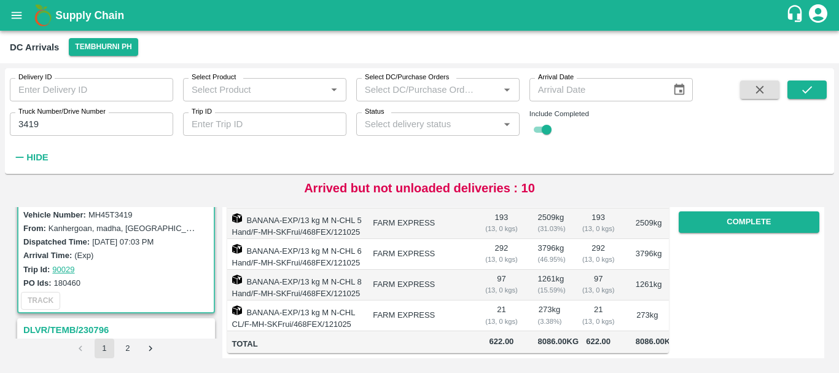
scroll to position [195, 0]
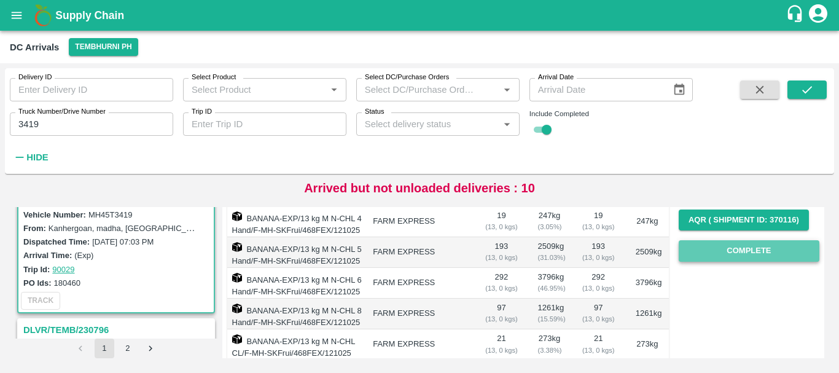
click at [713, 251] on button "Complete" at bounding box center [749, 250] width 141 height 21
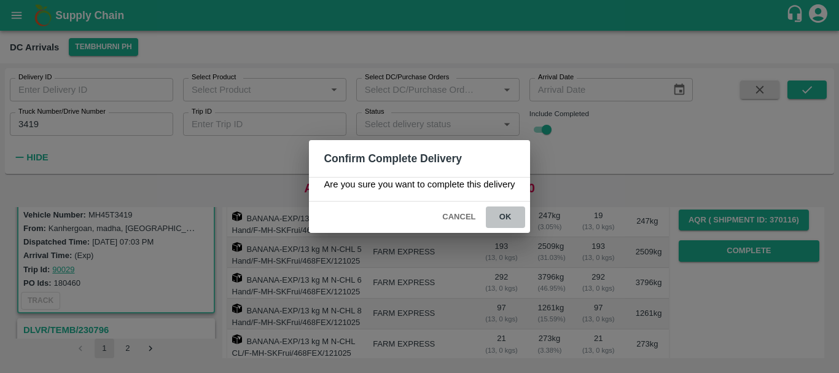
click at [502, 218] on button "ok" at bounding box center [505, 216] width 39 height 21
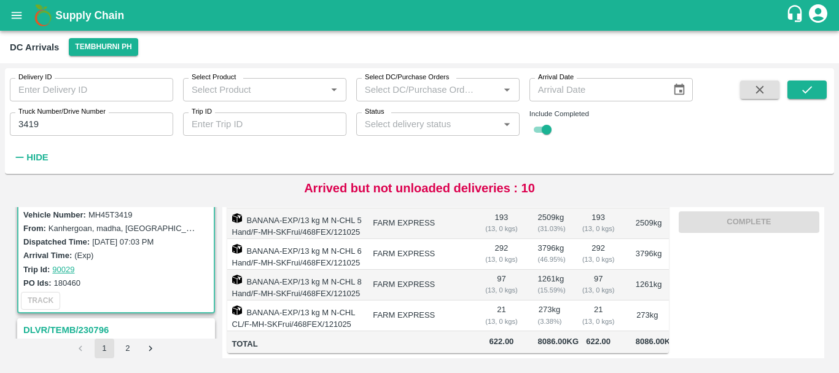
scroll to position [0, 0]
click at [92, 125] on input "3419" at bounding box center [91, 123] width 163 height 23
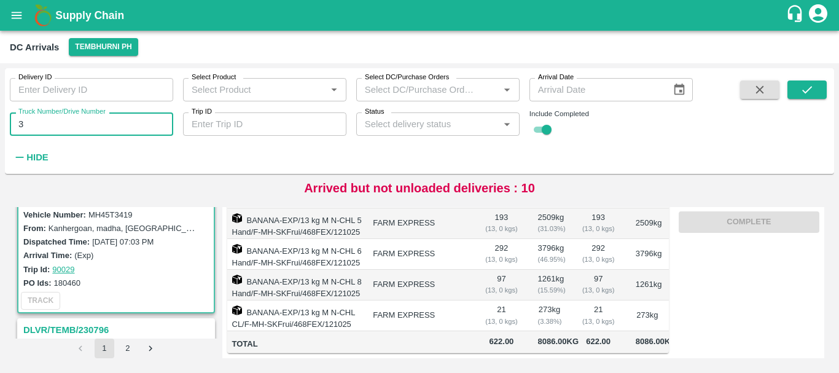
type input "3"
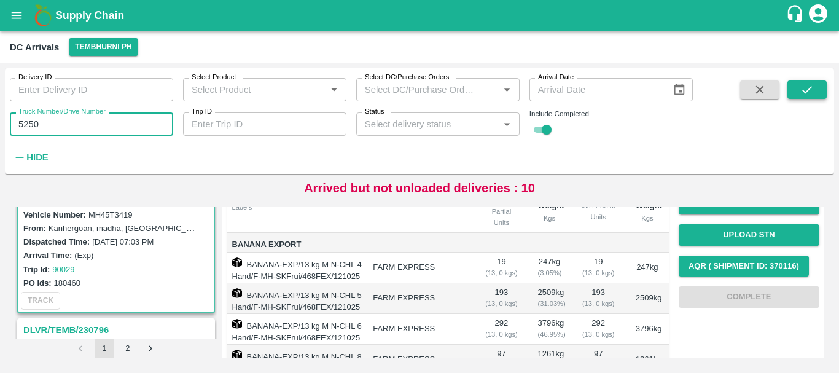
type input "5250"
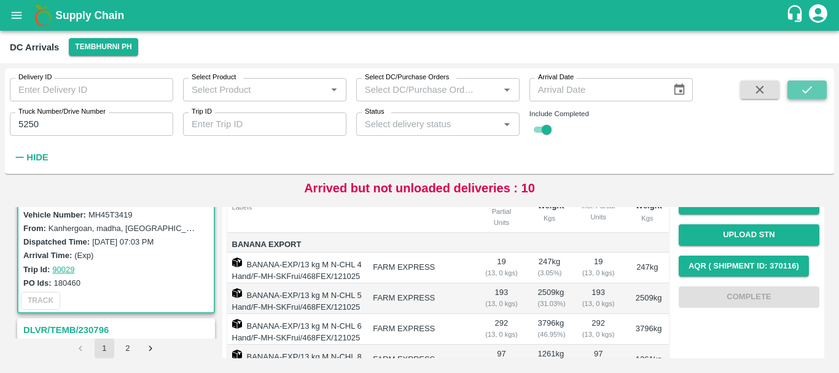
click at [796, 92] on button "submit" at bounding box center [806, 89] width 39 height 18
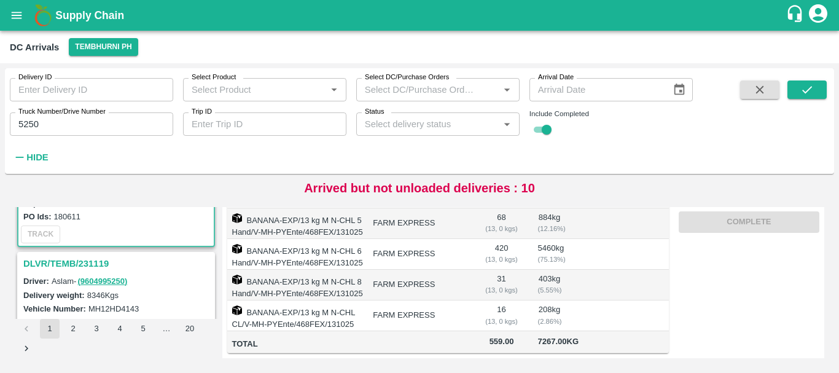
scroll to position [123, 0]
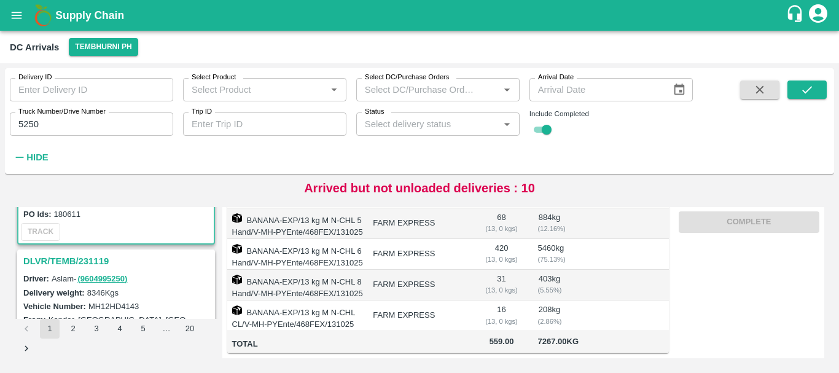
click at [71, 252] on div "DLVR/TEMB/231119" at bounding box center [115, 261] width 195 height 21
click at [72, 258] on h3 "DLVR/TEMB/231119" at bounding box center [117, 261] width 189 height 16
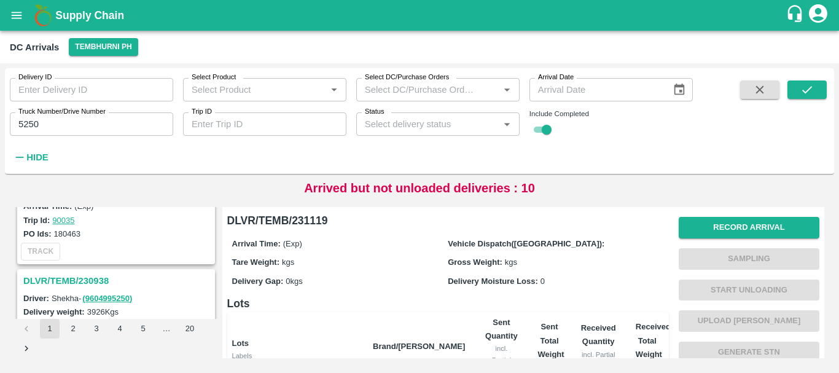
scroll to position [423, 0]
click at [80, 279] on h3 "DLVR/TEMB/230938" at bounding box center [117, 282] width 189 height 16
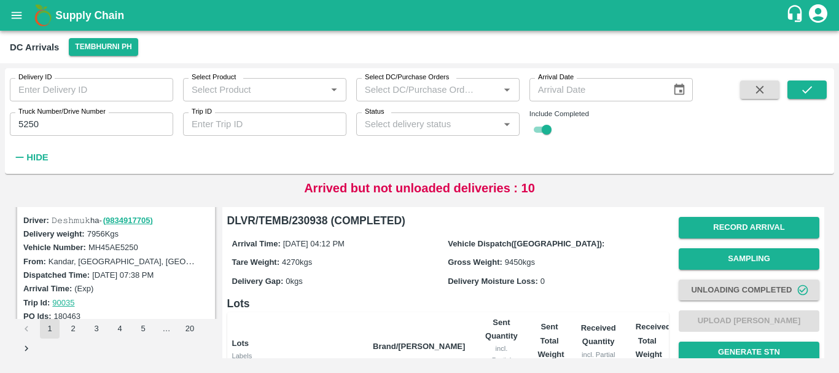
scroll to position [314, 0]
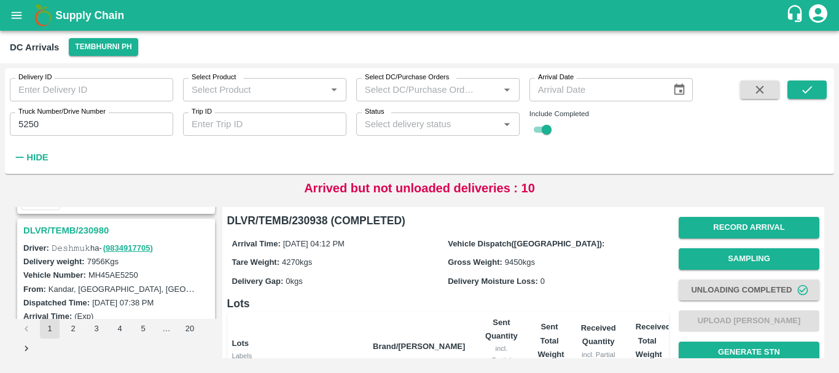
click at [86, 231] on h3 "DLVR/TEMB/230980" at bounding box center [117, 230] width 189 height 16
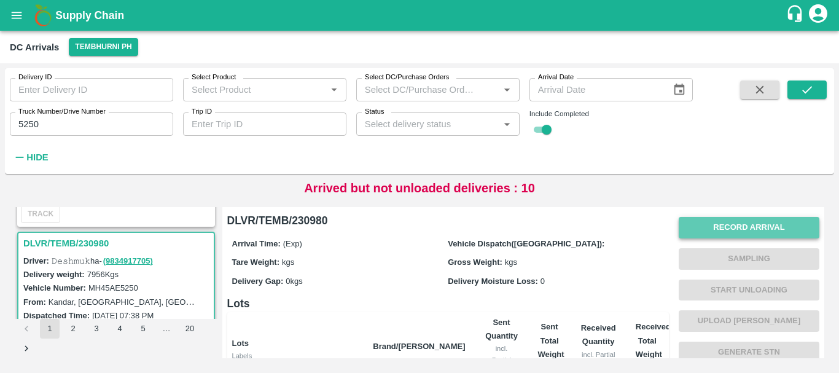
click at [723, 220] on button "Record Arrival" at bounding box center [749, 227] width 141 height 21
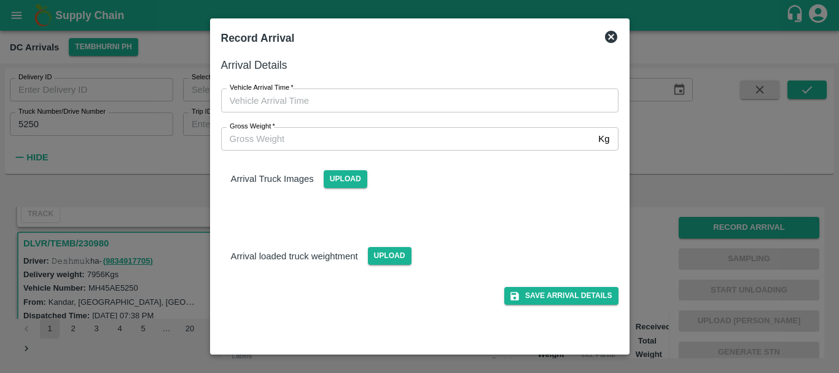
type input "DD/MM/YYYY hh:mm aa"
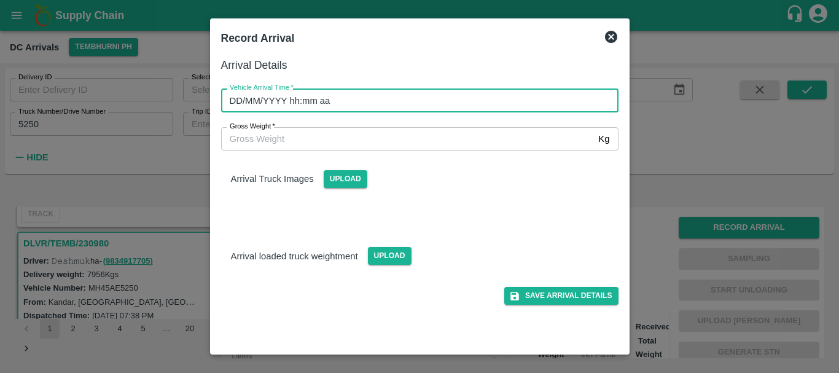
click at [528, 103] on input "DD/MM/YYYY hh:mm aa" at bounding box center [415, 99] width 389 height 23
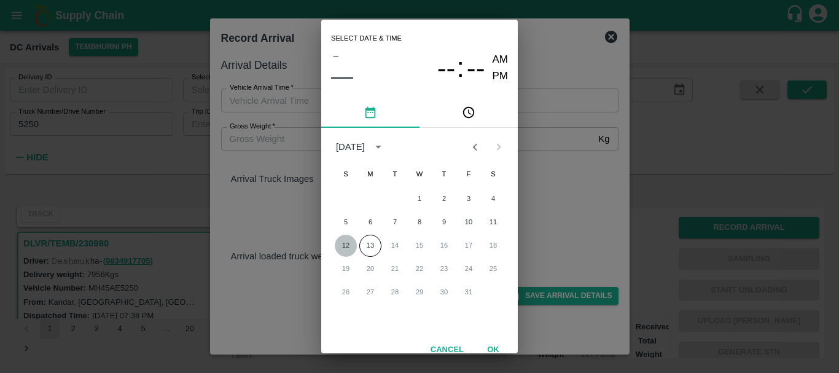
click at [346, 244] on button "12" at bounding box center [346, 246] width 22 height 22
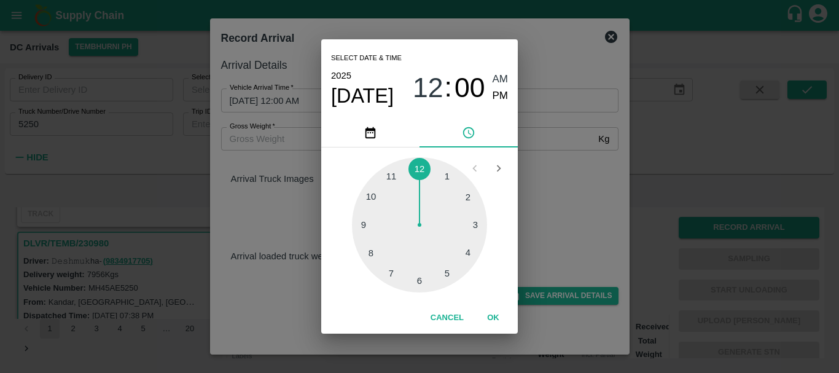
click at [368, 200] on div at bounding box center [419, 224] width 135 height 135
click at [445, 171] on div at bounding box center [419, 224] width 135 height 135
click at [497, 103] on span "PM" at bounding box center [501, 96] width 16 height 17
type input "[DATE] 10:04 PM"
click at [537, 186] on div "Select date & time [DATE] 10 : 04 AM PM 05 10 15 20 25 30 35 40 45 50 55 00 Can…" at bounding box center [419, 186] width 839 height 373
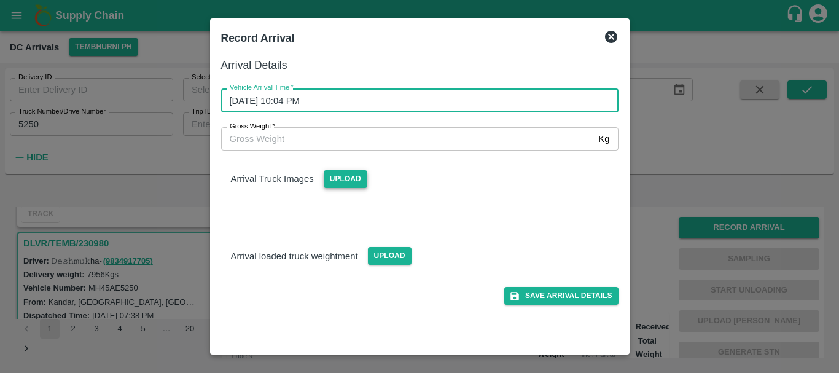
click at [361, 184] on span "Upload" at bounding box center [346, 179] width 44 height 18
click at [0, 0] on input "Upload" at bounding box center [0, 0] width 0 height 0
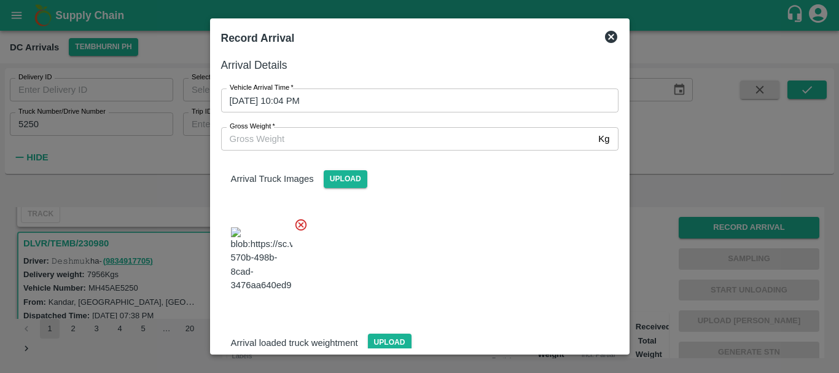
scroll to position [93, 0]
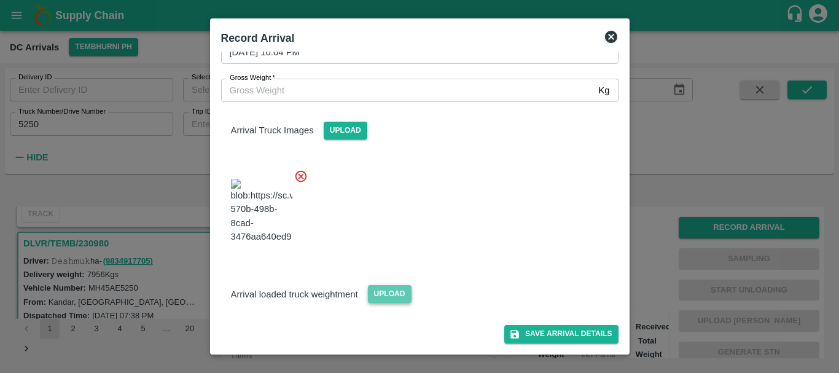
click at [387, 299] on span "Upload" at bounding box center [390, 294] width 44 height 18
click at [0, 0] on input "Upload" at bounding box center [0, 0] width 0 height 0
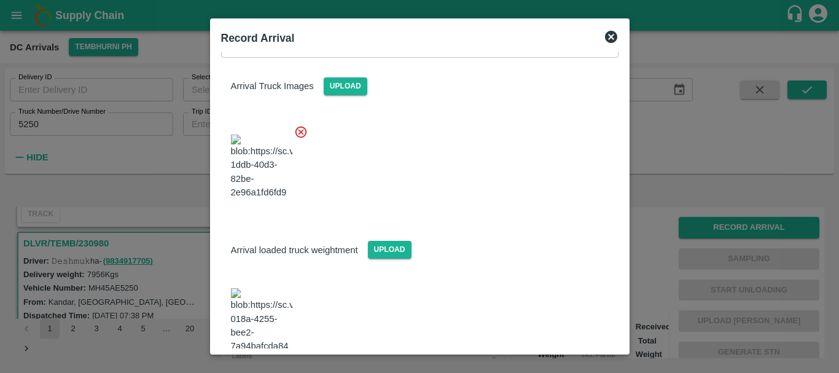
scroll to position [171, 0]
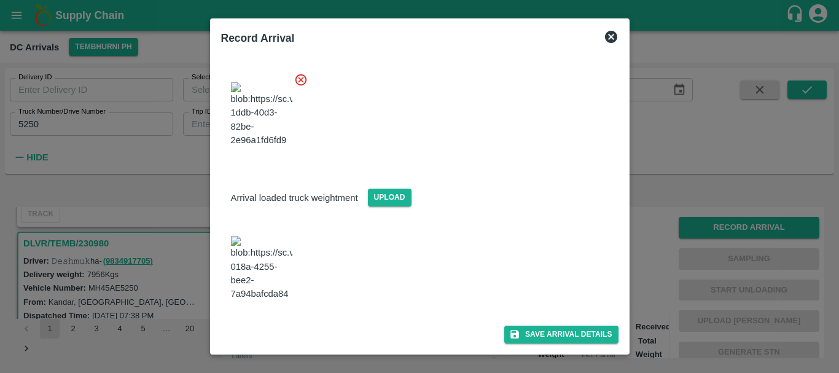
click at [274, 281] on img at bounding box center [261, 268] width 61 height 64
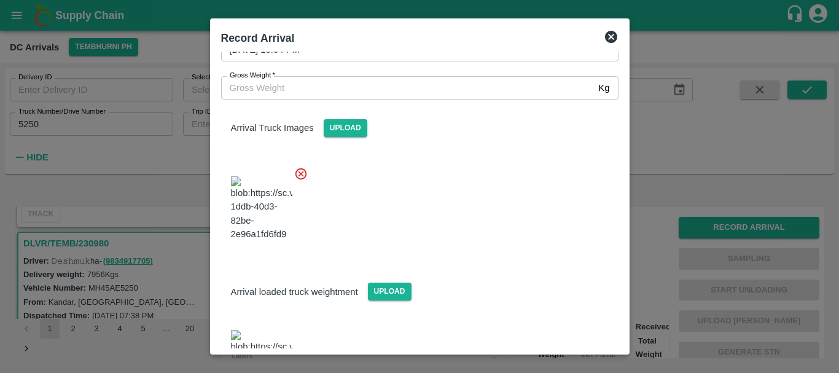
scroll to position [17, 0]
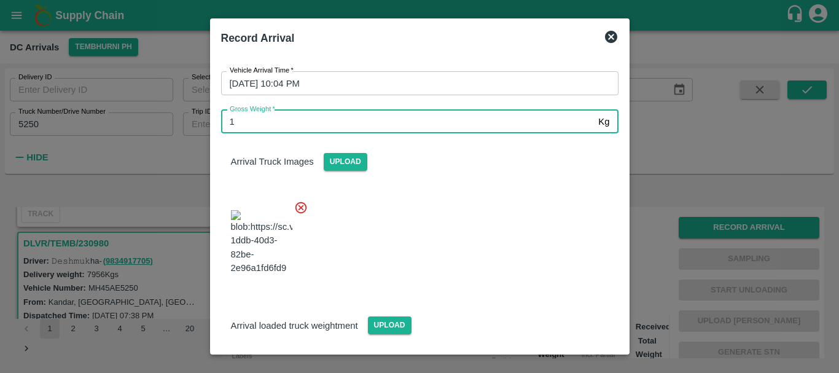
click at [294, 127] on input "1" at bounding box center [407, 121] width 373 height 23
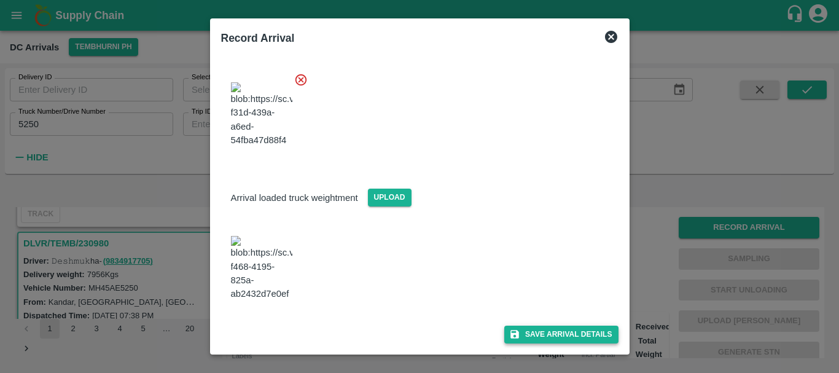
type input "14350"
click at [533, 327] on button "Save Arrival Details" at bounding box center [561, 334] width 114 height 18
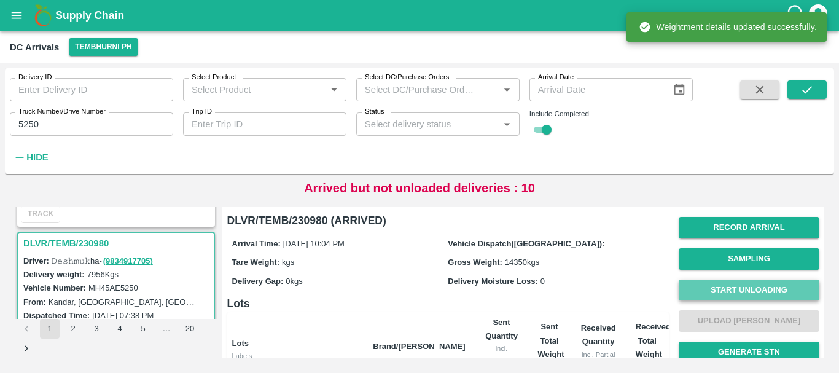
click at [726, 288] on button "Start Unloading" at bounding box center [749, 289] width 141 height 21
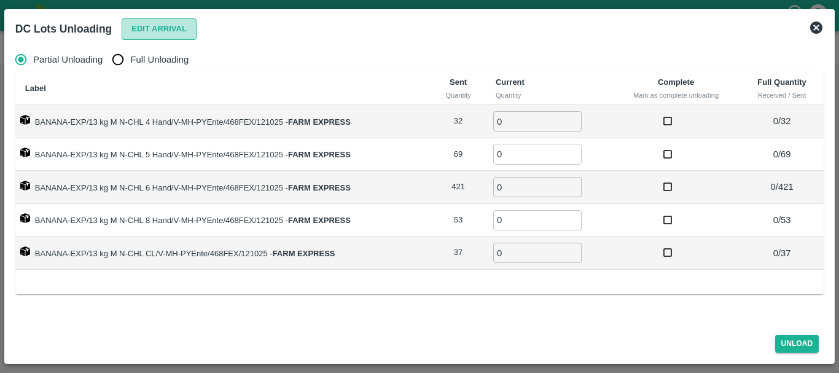
click at [175, 21] on button "Edit Arrival" at bounding box center [159, 28] width 75 height 21
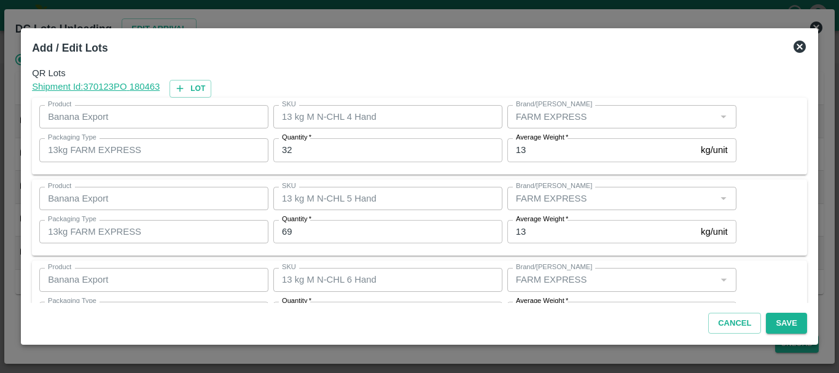
click at [331, 164] on div "Quantity   * 32 Quantity" at bounding box center [385, 149] width 234 height 33
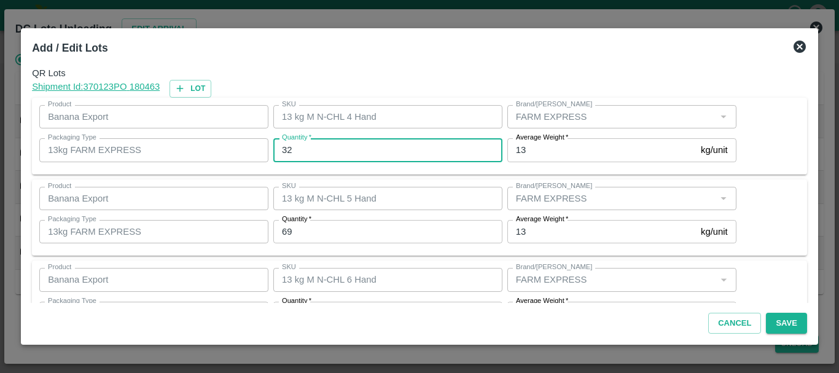
click at [321, 152] on input "32" at bounding box center [387, 149] width 229 height 23
type input "3"
type input "29"
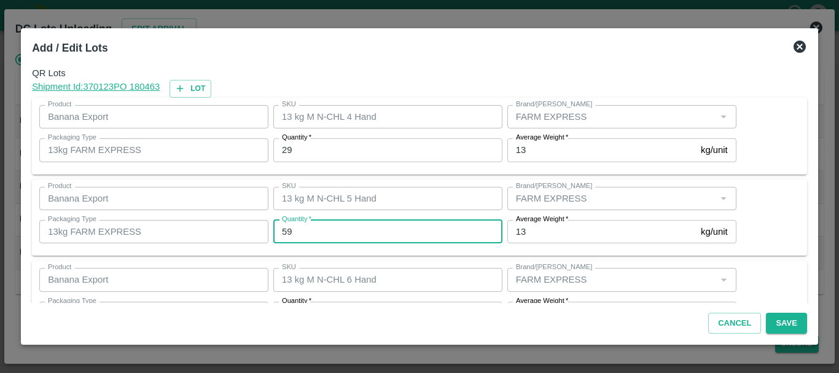
type input "59"
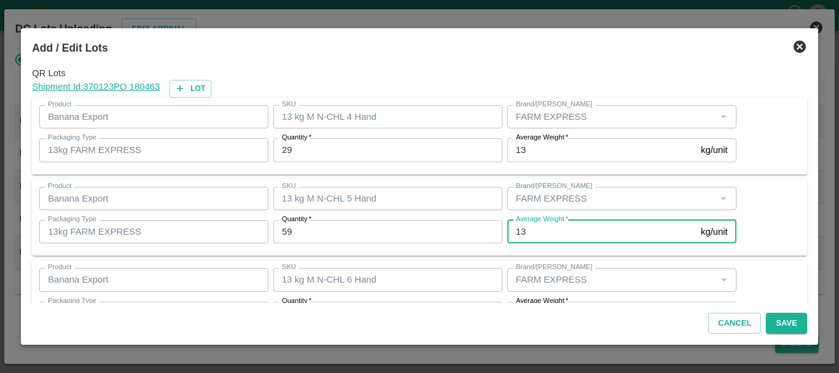
scroll to position [22, 0]
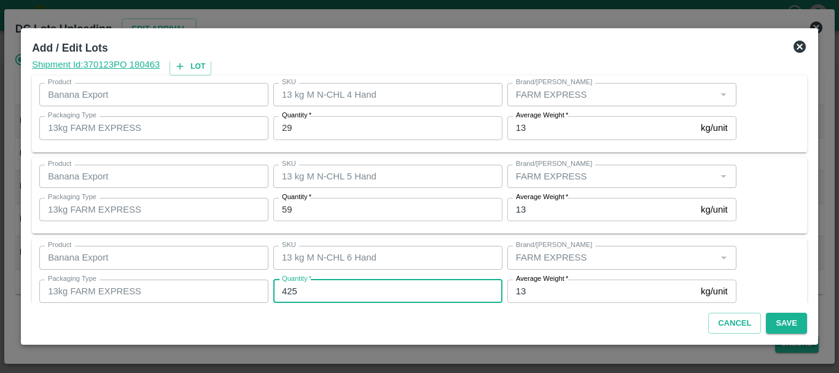
type input "425"
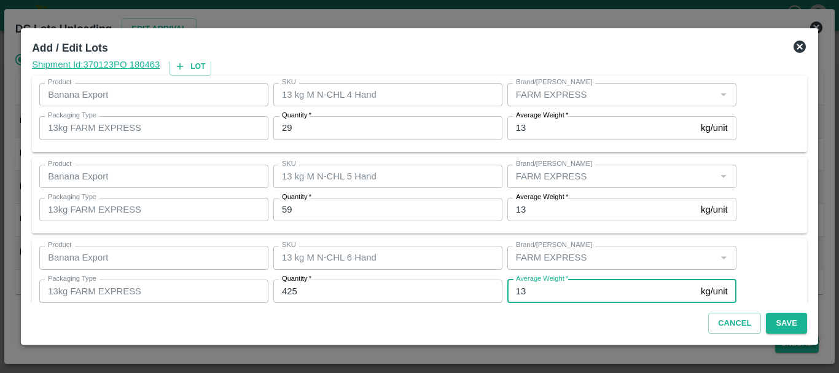
scroll to position [208, 0]
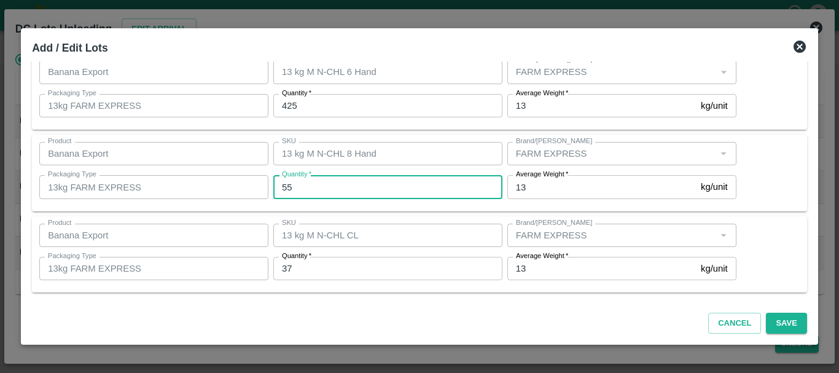
type input "55"
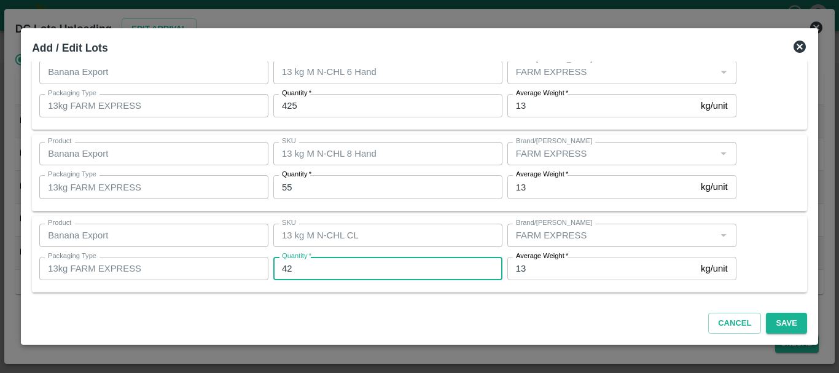
type input "42"
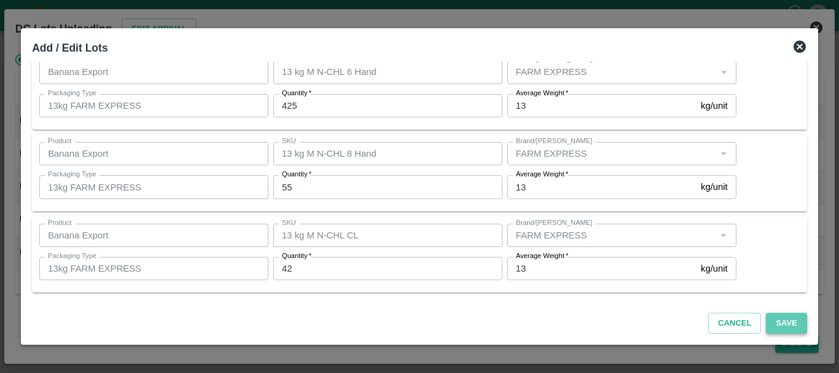
click at [787, 322] on button "Save" at bounding box center [786, 323] width 41 height 21
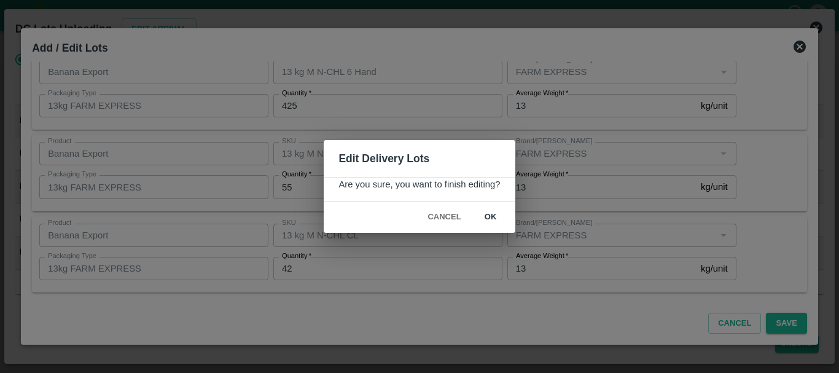
click at [497, 218] on button "ok" at bounding box center [490, 216] width 39 height 21
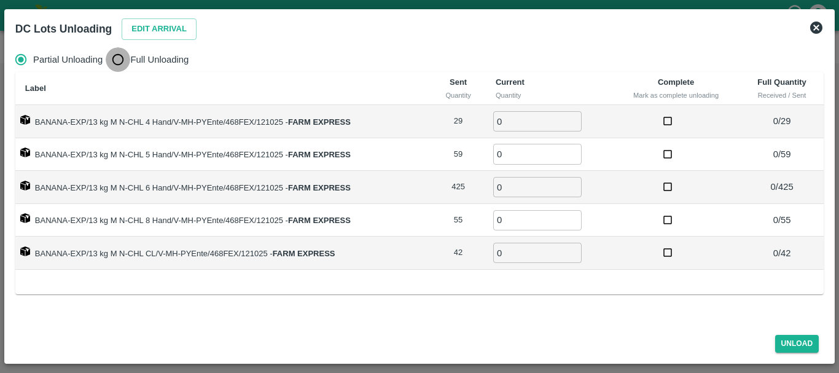
click at [128, 57] on input "Full Unloading" at bounding box center [118, 59] width 25 height 25
radio input "true"
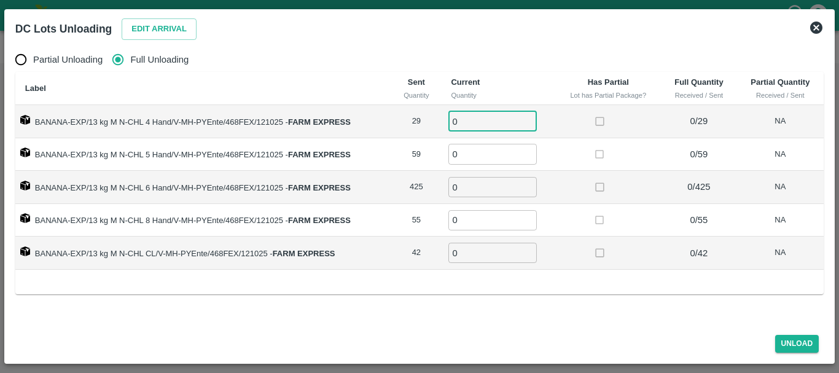
click at [491, 118] on input "0" at bounding box center [492, 121] width 88 height 20
type input "029"
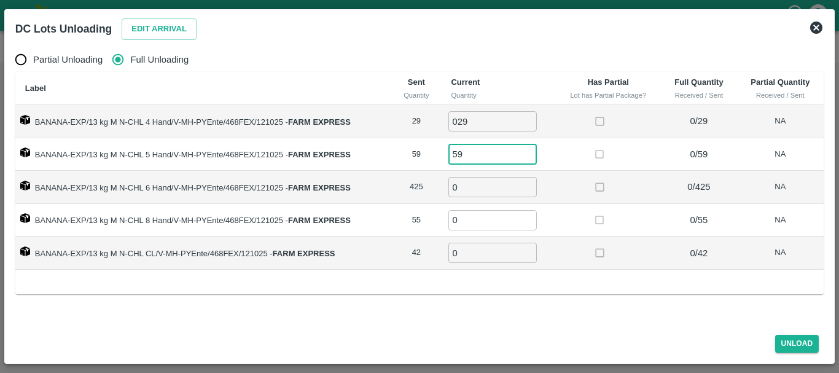
type input "59"
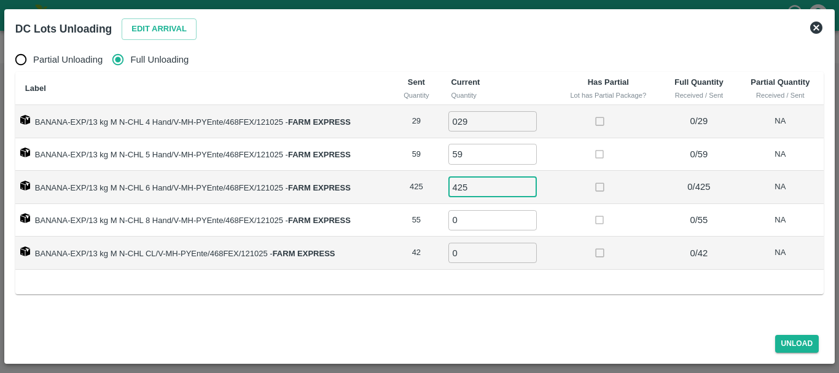
type input "425"
type input "55"
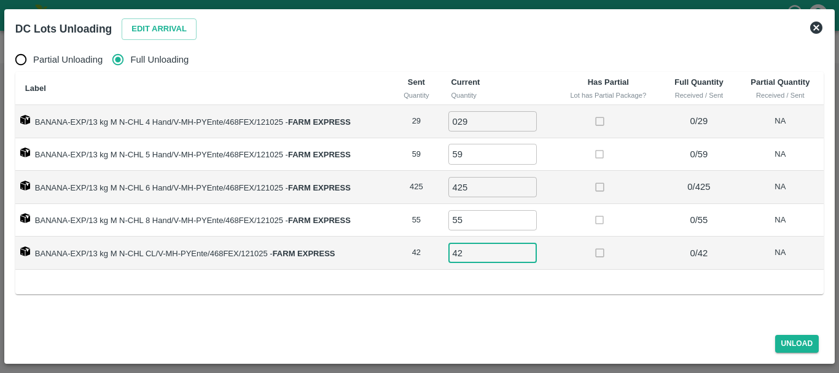
type input "42"
click at [622, 258] on div at bounding box center [608, 252] width 36 height 23
click at [789, 344] on button "Unload" at bounding box center [797, 344] width 44 height 18
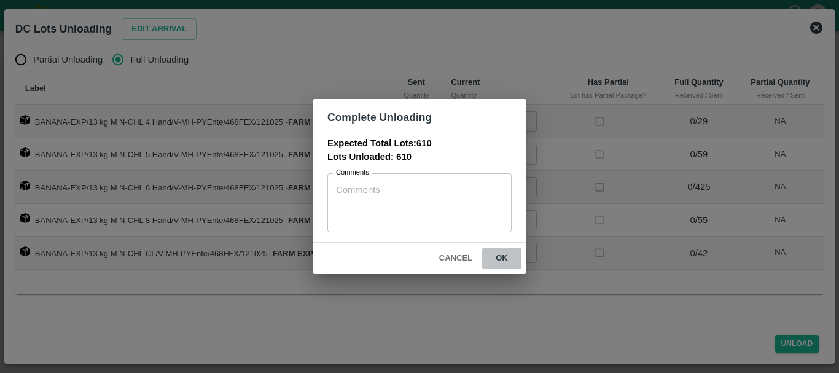
click at [502, 251] on button "ok" at bounding box center [501, 258] width 39 height 21
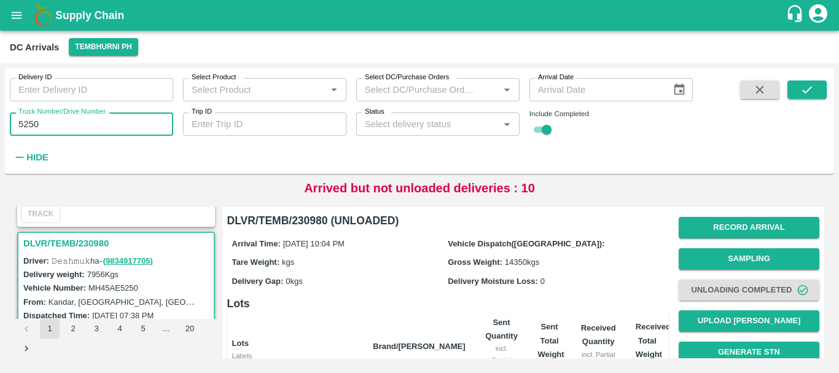
click at [83, 126] on input "5250" at bounding box center [91, 123] width 163 height 23
click at [83, 126] on input "5" at bounding box center [91, 123] width 163 height 23
type input "5199"
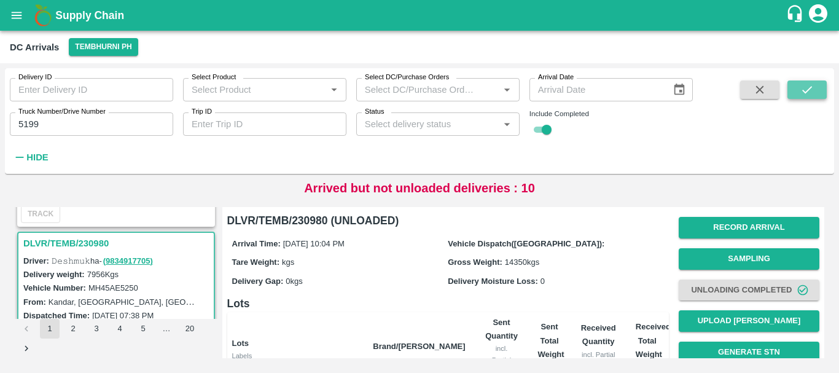
click at [801, 95] on icon "submit" at bounding box center [807, 90] width 14 height 14
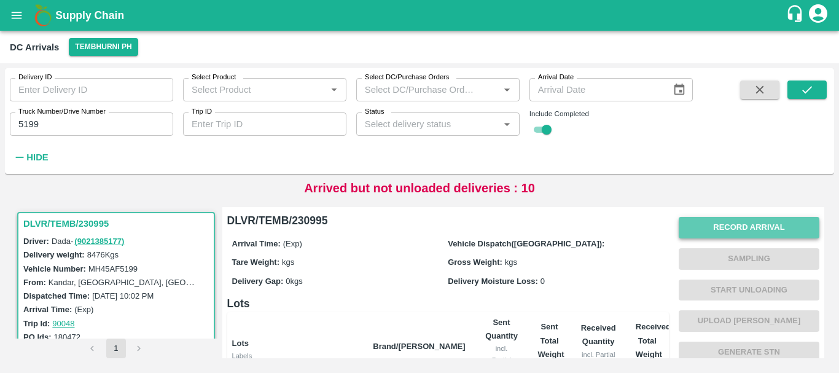
click at [705, 222] on button "Record Arrival" at bounding box center [749, 227] width 141 height 21
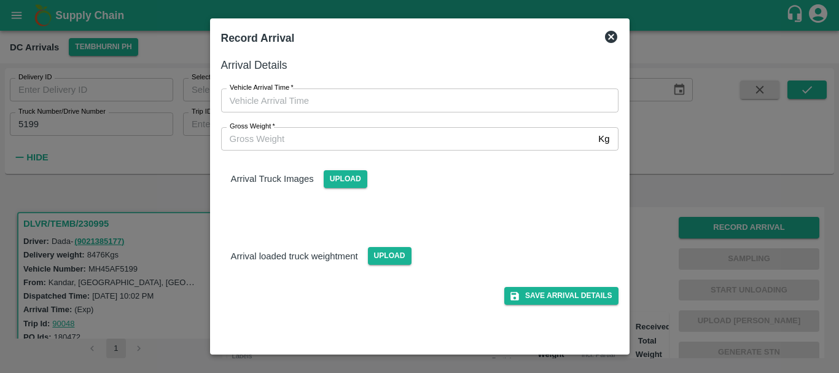
type input "DD/MM/YYYY hh:mm aa"
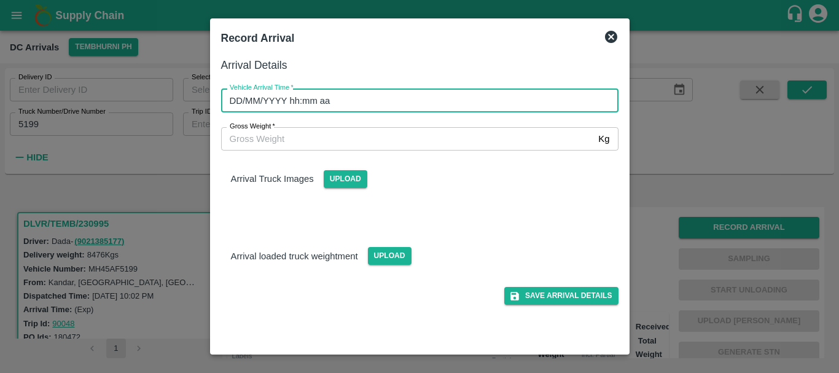
click at [511, 107] on input "DD/MM/YYYY hh:mm aa" at bounding box center [415, 99] width 389 height 23
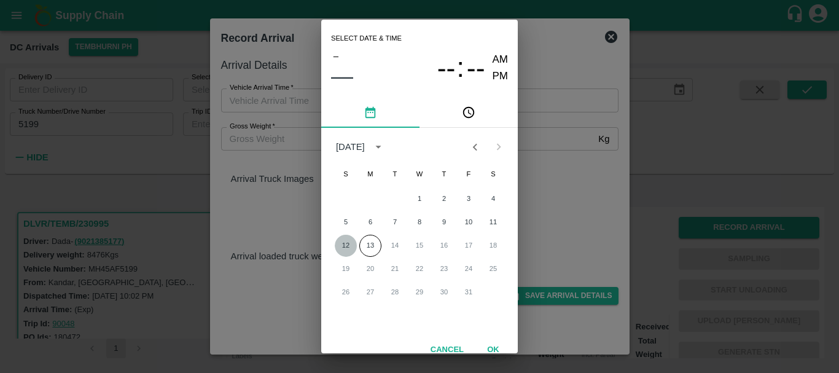
click at [346, 243] on button "12" at bounding box center [346, 246] width 22 height 22
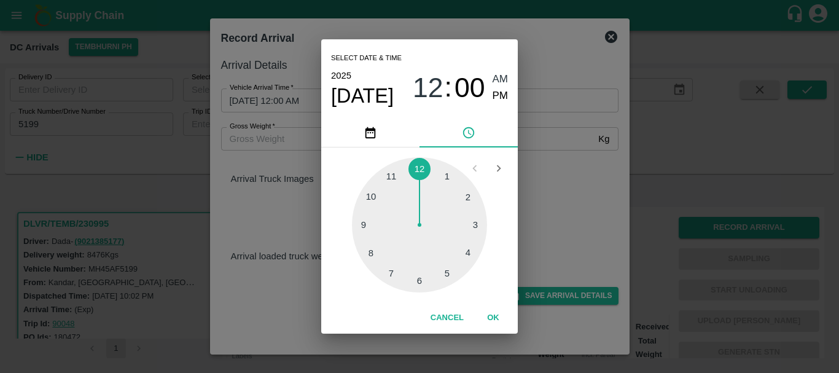
click at [393, 181] on div at bounding box center [419, 224] width 135 height 135
click at [421, 280] on div at bounding box center [419, 224] width 135 height 135
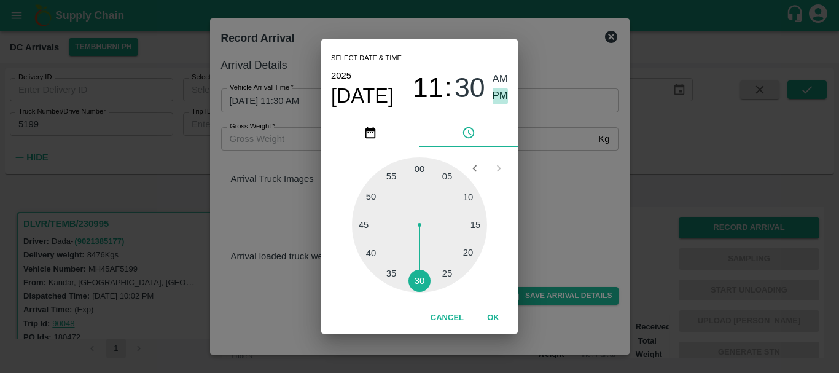
click at [505, 95] on span "PM" at bounding box center [501, 96] width 16 height 17
type input "[DATE] 11:30 PM"
click at [540, 151] on div "Select date & time [DATE] 11 : 30 AM PM 05 10 15 20 25 30 35 40 45 50 55 00 Can…" at bounding box center [419, 186] width 839 height 373
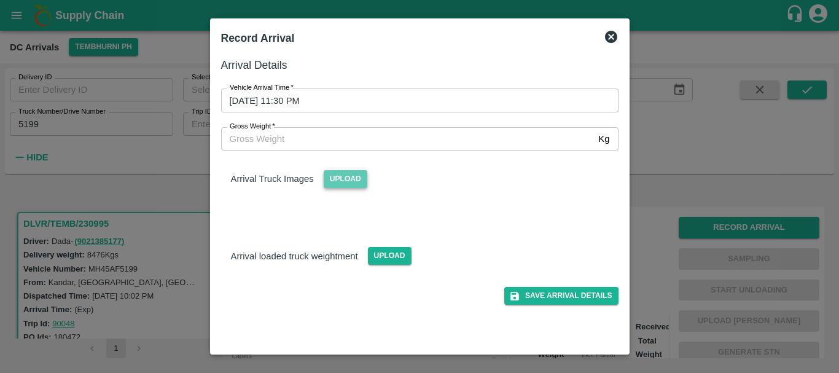
click at [345, 178] on span "Upload" at bounding box center [346, 179] width 44 height 18
click at [0, 0] on input "Upload" at bounding box center [0, 0] width 0 height 0
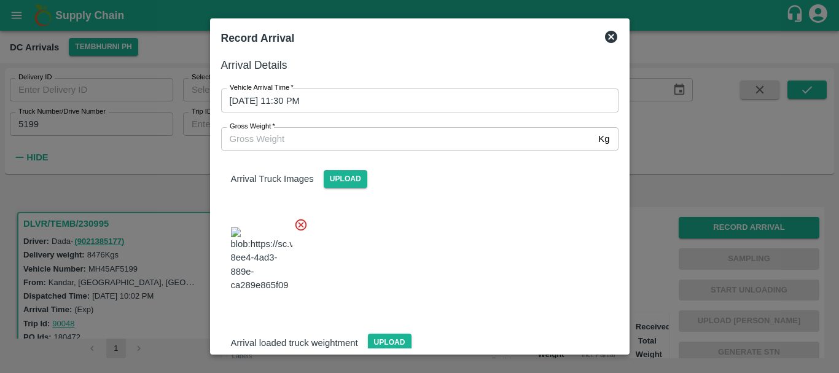
scroll to position [66, 0]
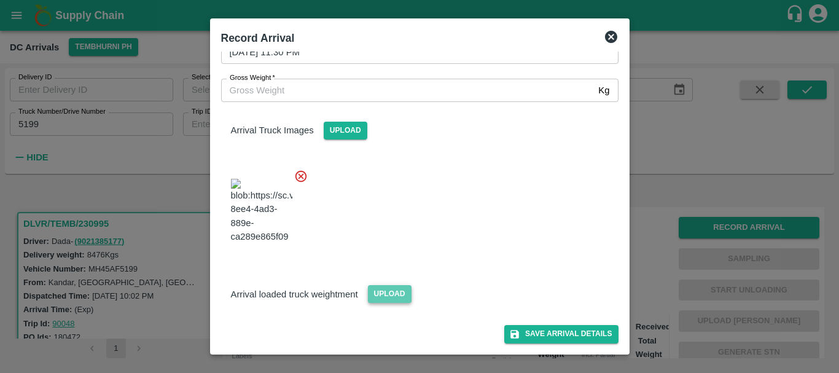
click at [405, 294] on span "Upload" at bounding box center [390, 294] width 44 height 18
click at [0, 0] on input "Upload" at bounding box center [0, 0] width 0 height 0
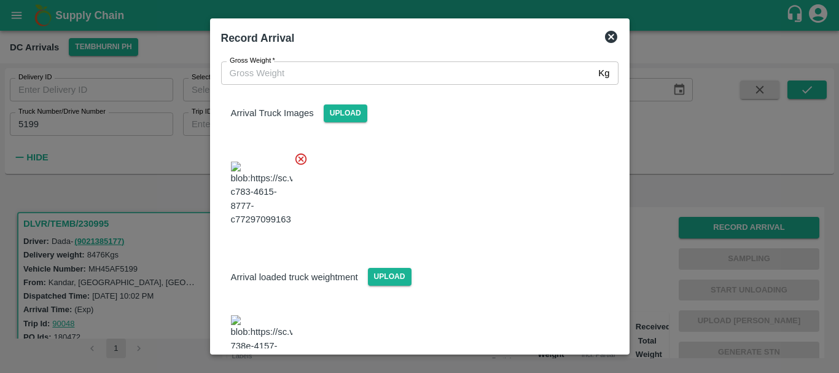
scroll to position [123, 0]
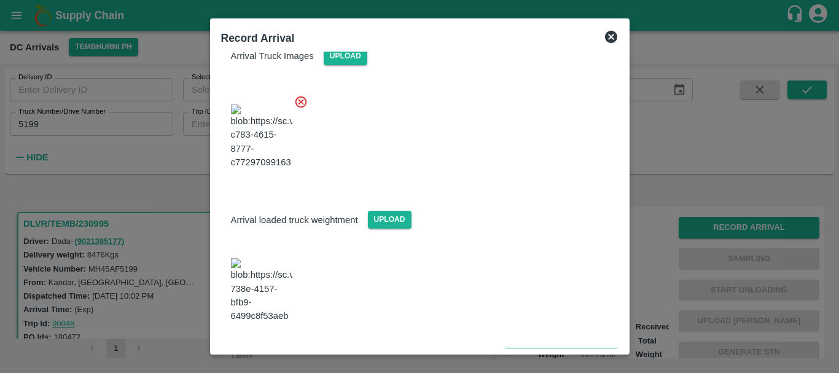
click at [273, 281] on img at bounding box center [261, 290] width 61 height 64
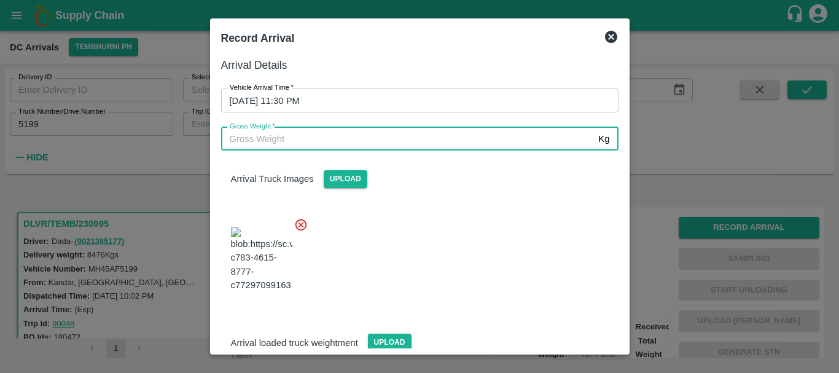
click at [344, 133] on input "Gross Weight   *" at bounding box center [407, 138] width 373 height 23
type input "14890"
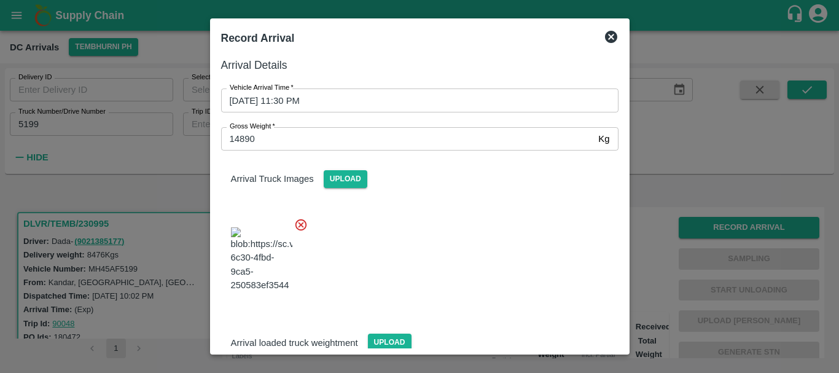
click at [417, 236] on div at bounding box center [414, 256] width 407 height 96
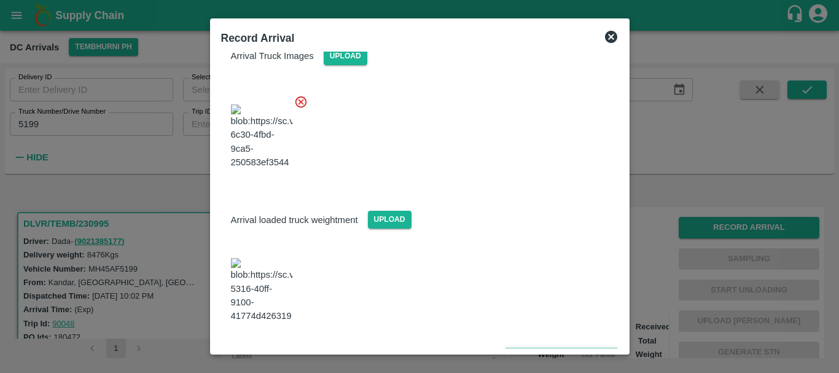
click at [523, 348] on button "Save Arrival Details" at bounding box center [561, 357] width 114 height 18
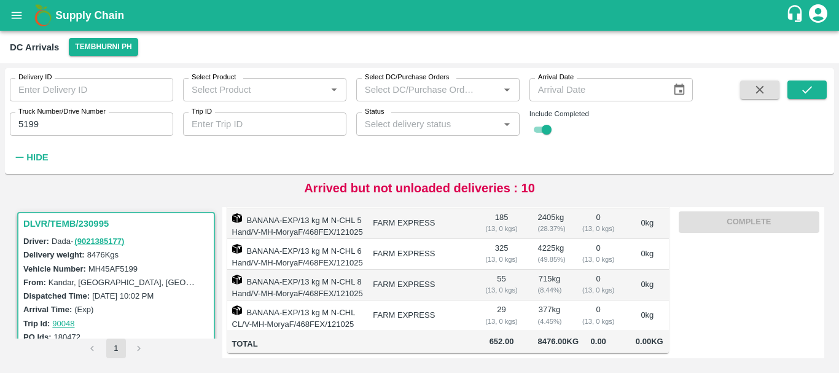
scroll to position [0, 0]
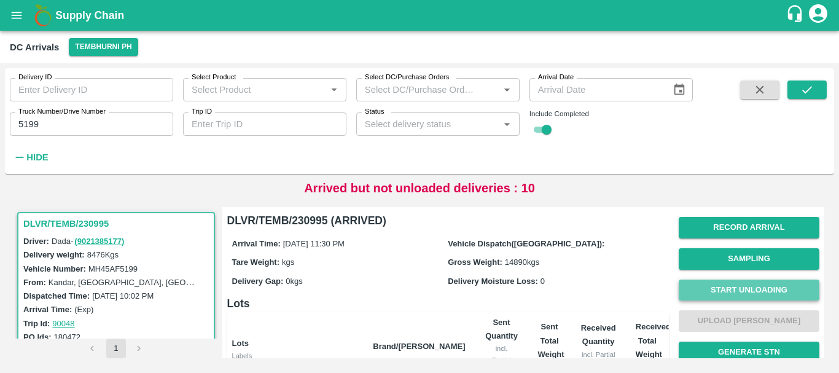
click at [727, 286] on button "Start Unloading" at bounding box center [749, 289] width 141 height 21
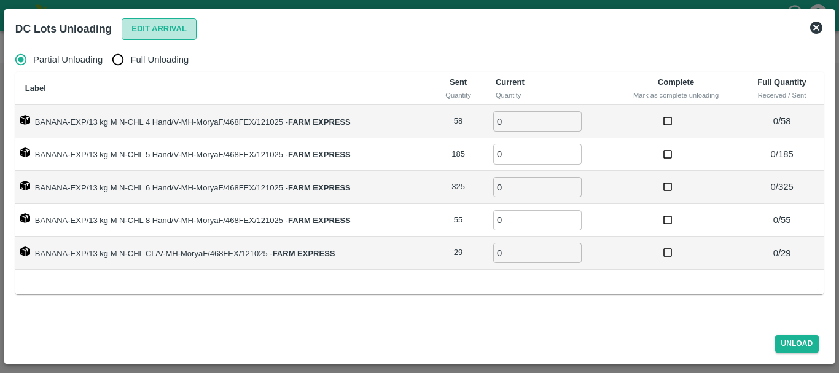
click at [173, 28] on button "Edit Arrival" at bounding box center [159, 28] width 75 height 21
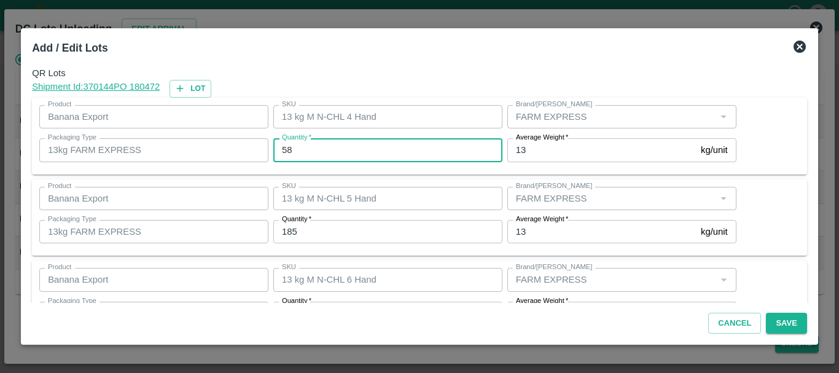
click at [348, 148] on input "58" at bounding box center [387, 149] width 229 height 23
type input "5"
type input "65"
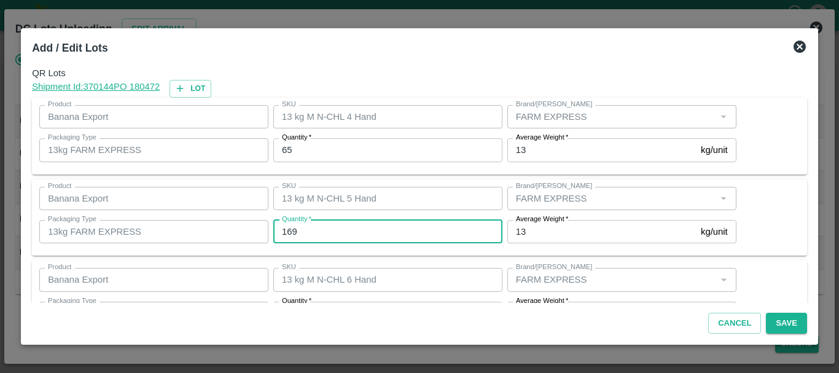
type input "169"
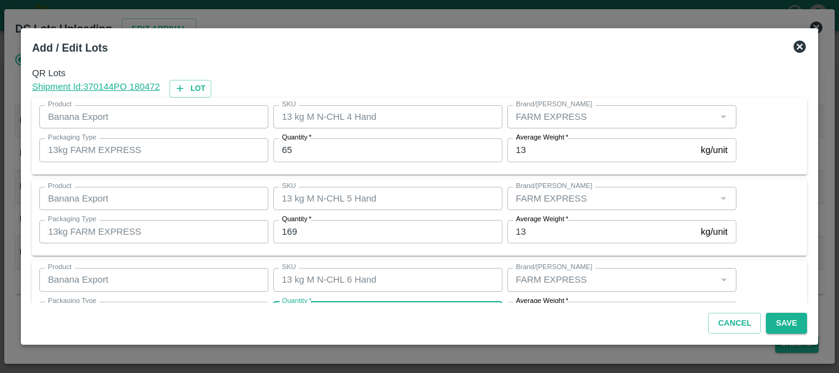
scroll to position [22, 0]
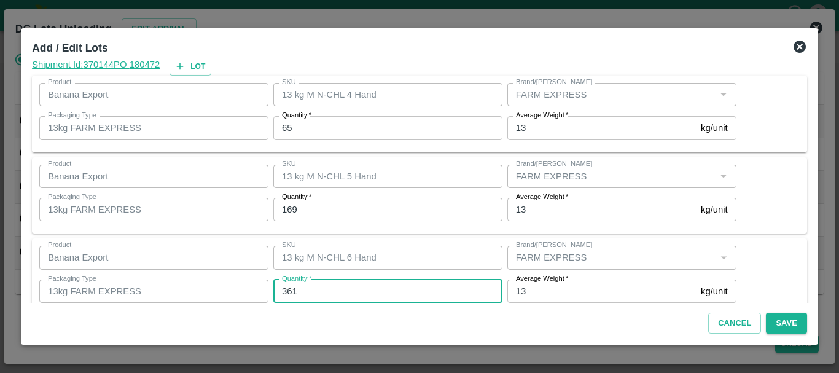
type input "361"
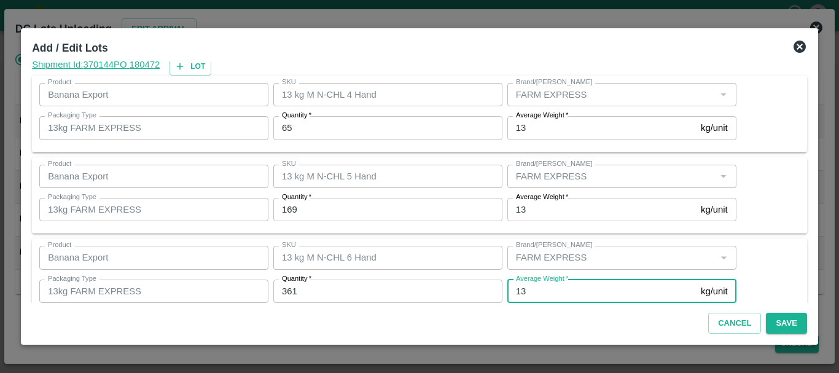
scroll to position [208, 0]
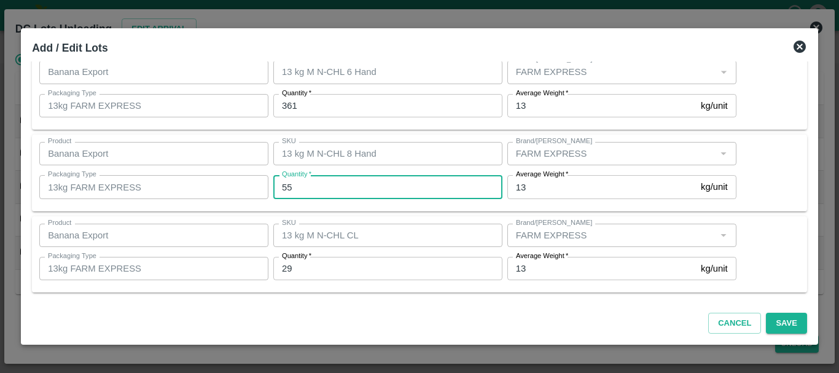
click at [298, 186] on input "55" at bounding box center [387, 186] width 229 height 23
type input "5"
type input "39"
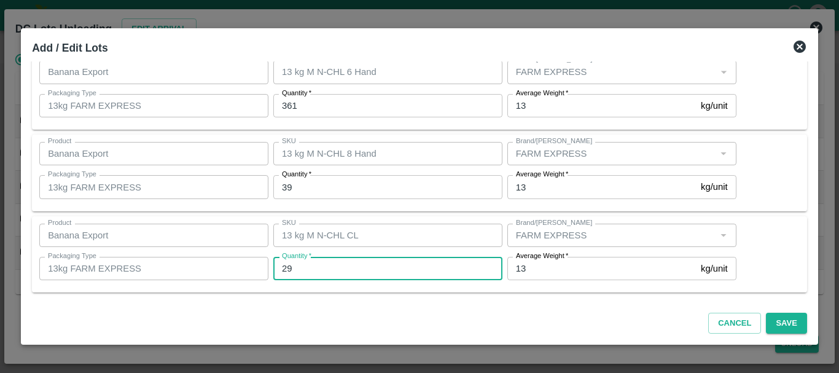
click at [340, 259] on input "29" at bounding box center [387, 268] width 229 height 23
type input "2"
type input "18"
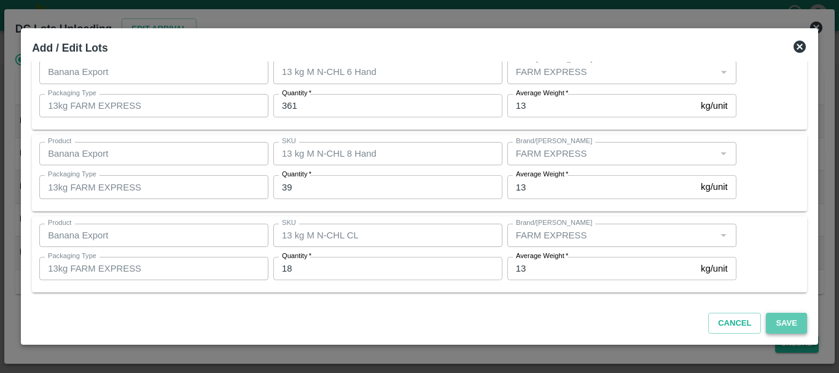
click at [772, 321] on button "Save" at bounding box center [786, 323] width 41 height 21
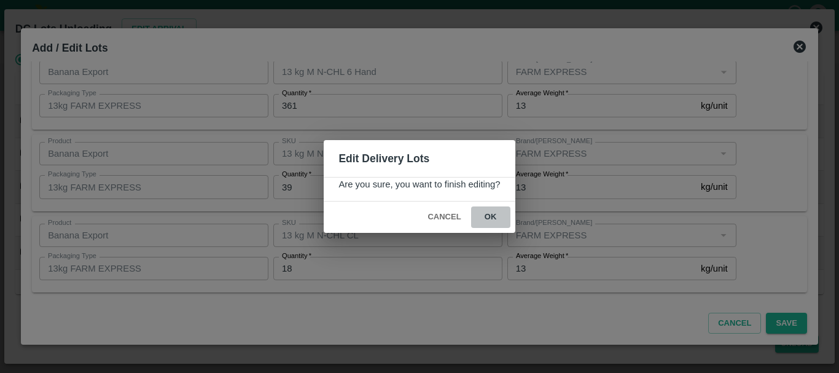
click at [494, 224] on button "ok" at bounding box center [490, 216] width 39 height 21
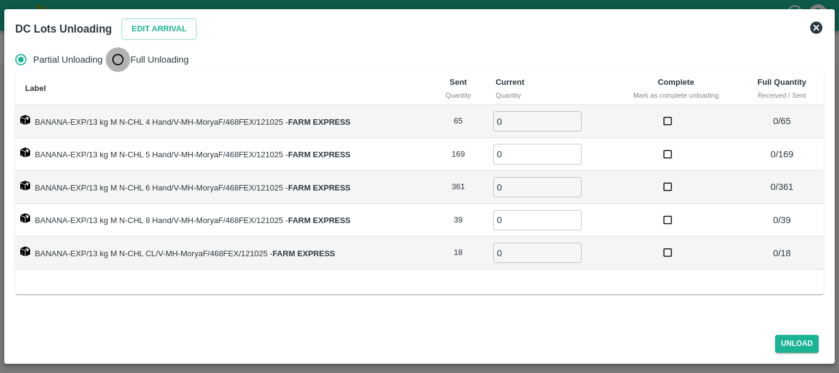
click at [126, 54] on input "Full Unloading" at bounding box center [118, 59] width 25 height 25
radio input "true"
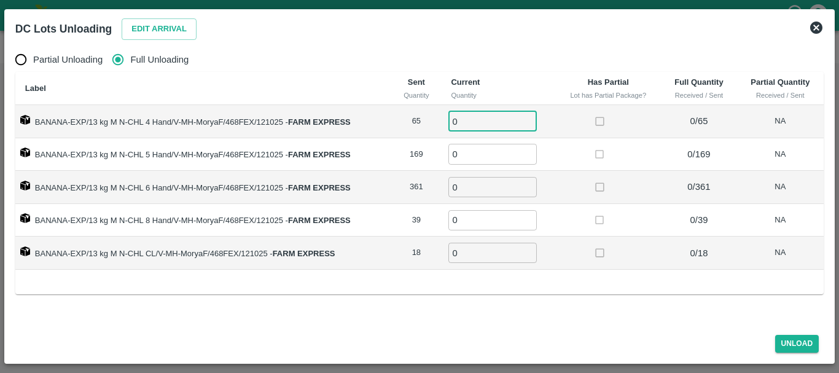
click at [475, 123] on input "0" at bounding box center [492, 121] width 88 height 20
type input "065"
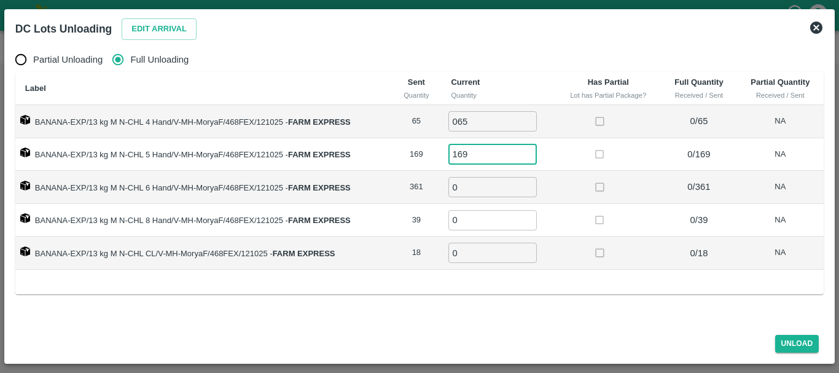
type input "169"
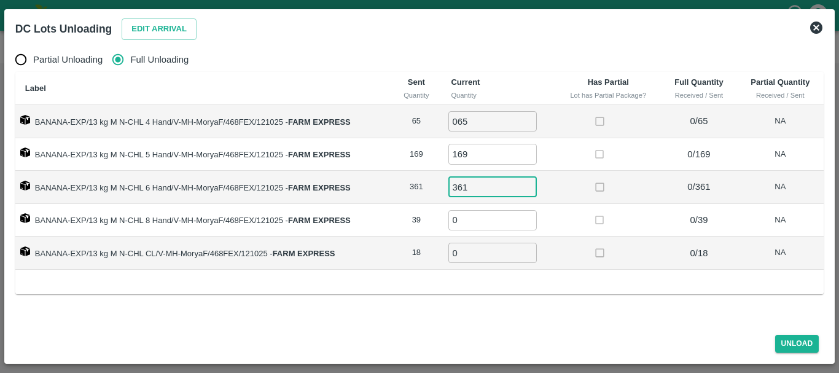
type input "361"
type input "39"
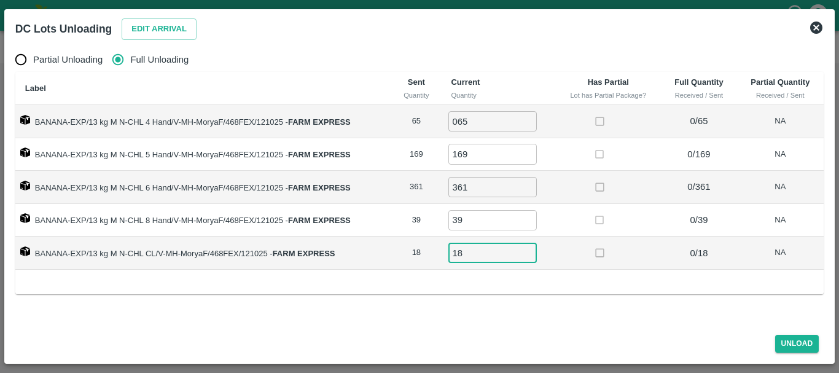
type input "18"
click at [603, 274] on div "Label Sent Quantity Current Quantity Has Partial Lot has Partial Package? Full …" at bounding box center [419, 183] width 808 height 222
click at [784, 341] on button "Unload" at bounding box center [797, 344] width 44 height 18
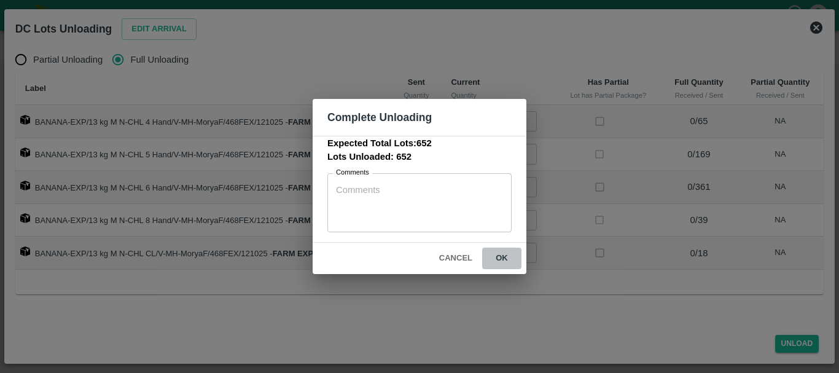
click at [497, 263] on button "ok" at bounding box center [501, 258] width 39 height 21
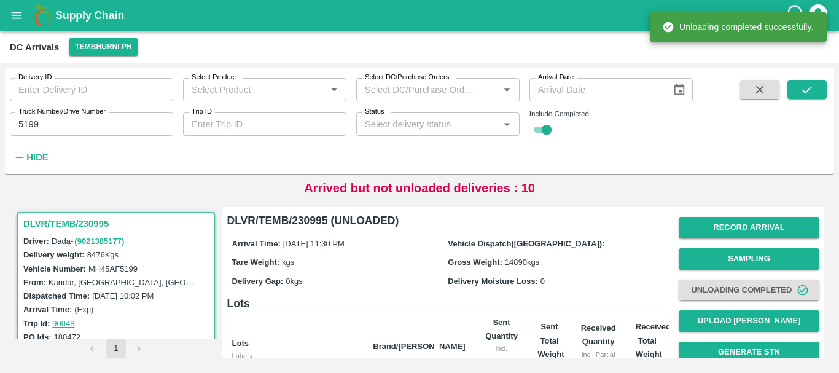
click at [497, 263] on label "Gross Weight:" at bounding box center [475, 261] width 55 height 9
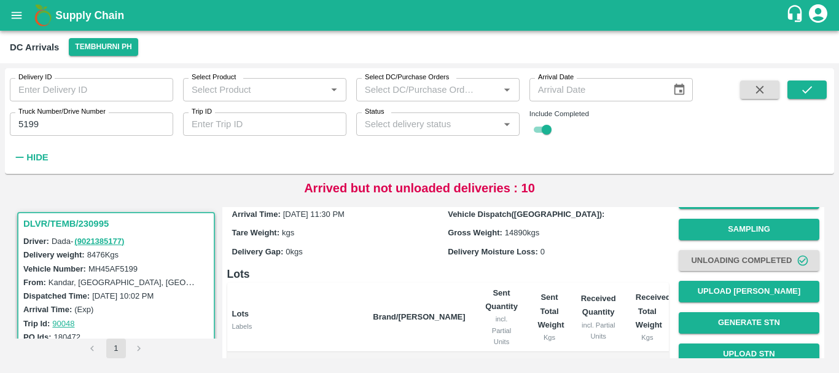
scroll to position [0, 0]
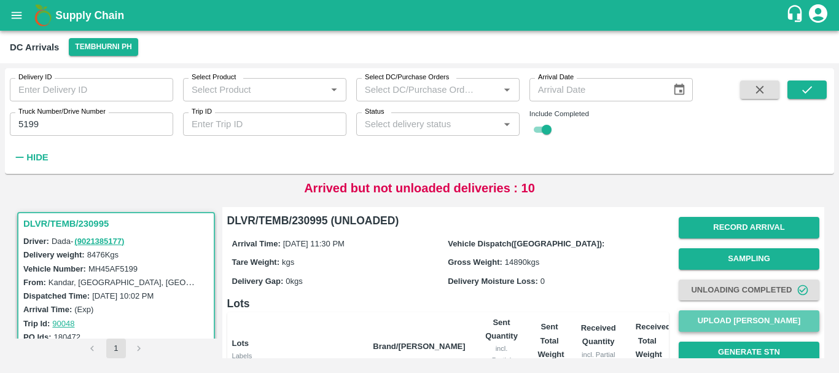
click at [705, 316] on button "Upload [PERSON_NAME]" at bounding box center [749, 320] width 141 height 21
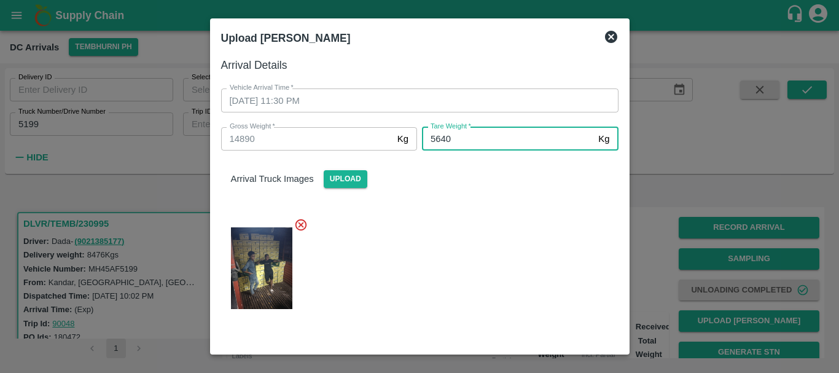
scroll to position [123, 0]
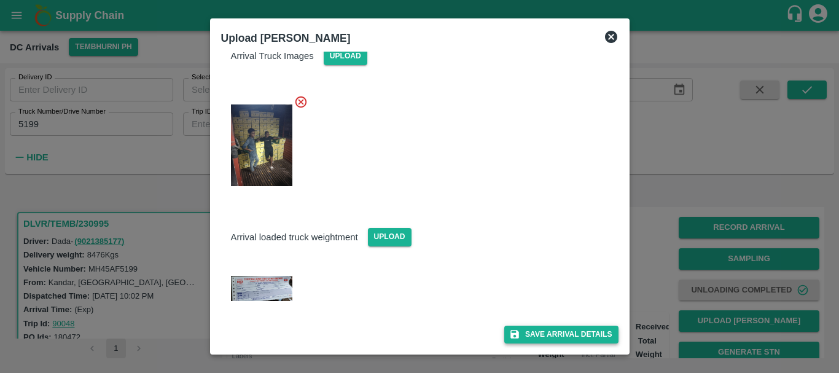
type input "5640"
click at [523, 325] on button "Save Arrival Details" at bounding box center [561, 334] width 114 height 18
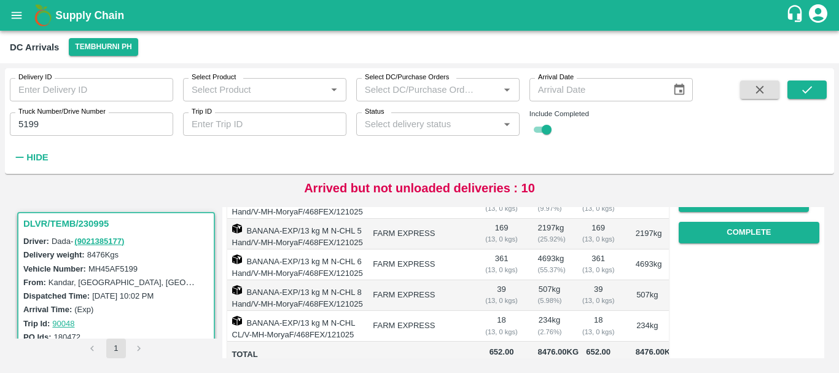
scroll to position [214, 0]
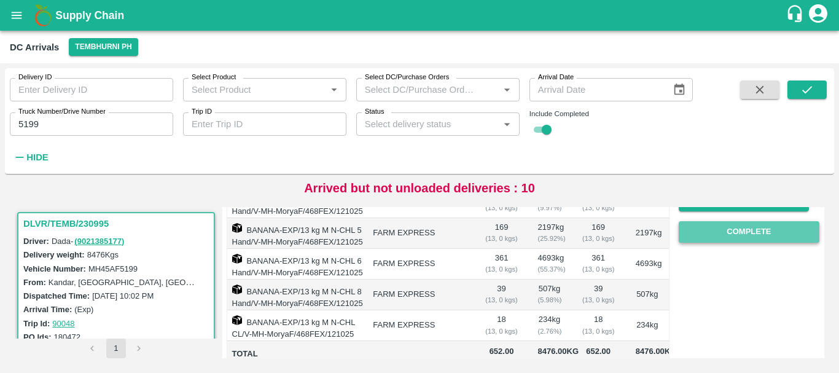
click at [697, 241] on button "Complete" at bounding box center [749, 231] width 141 height 21
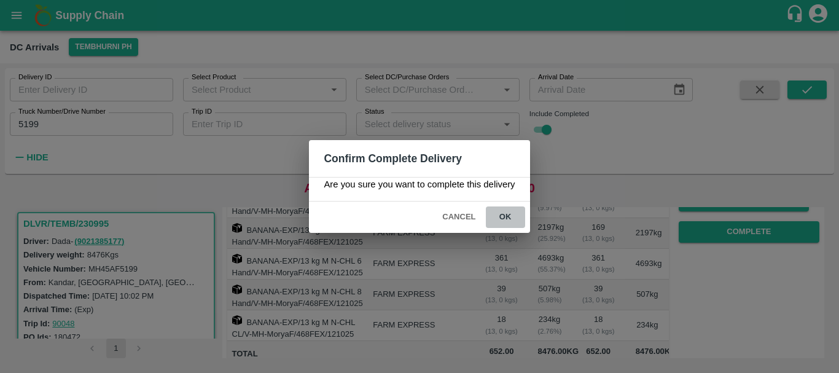
click at [507, 218] on button "ok" at bounding box center [505, 216] width 39 height 21
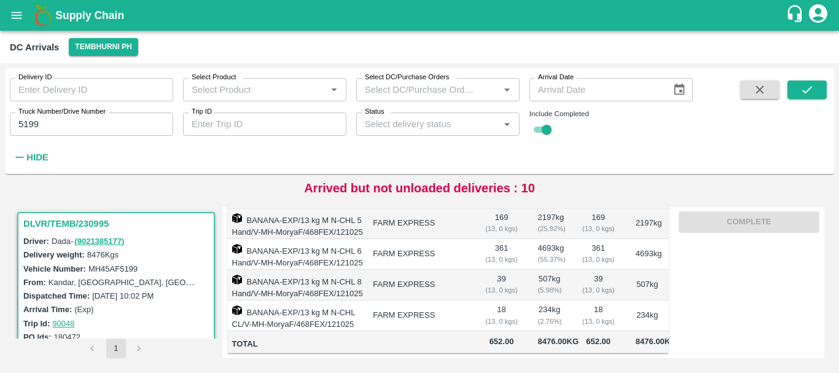
scroll to position [290, 0]
click at [92, 130] on input "5199" at bounding box center [91, 123] width 163 height 23
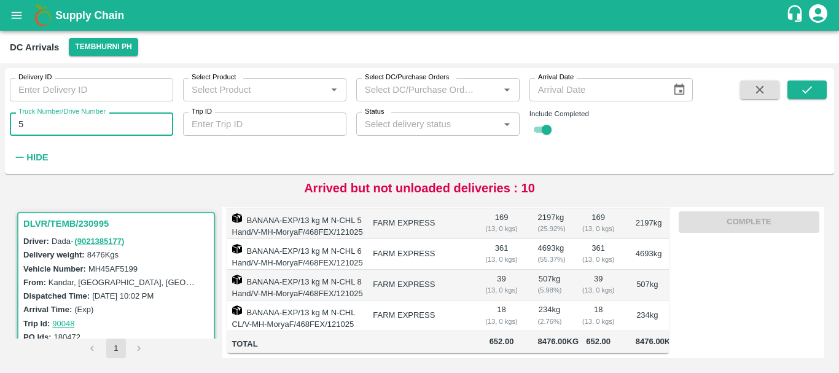
type input "5"
type input "3637"
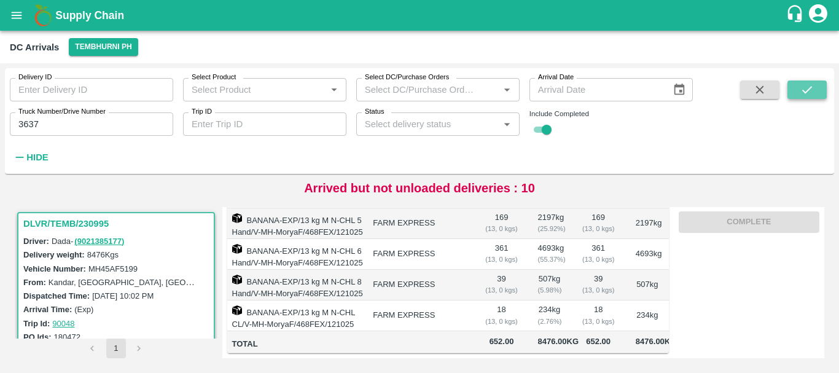
click at [804, 90] on icon "submit" at bounding box center [807, 90] width 14 height 14
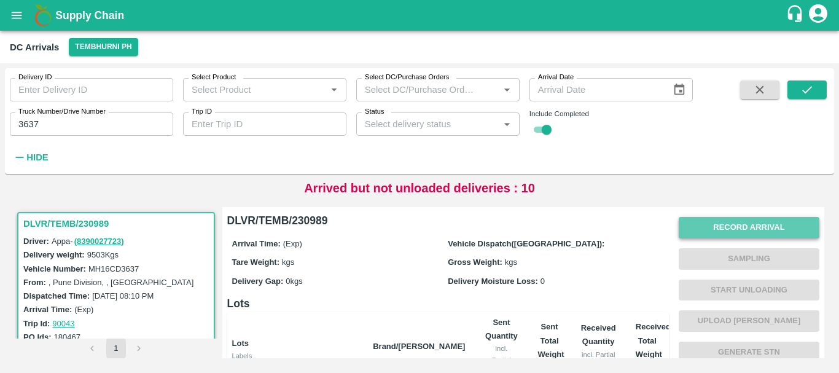
click at [716, 219] on button "Record Arrival" at bounding box center [749, 227] width 141 height 21
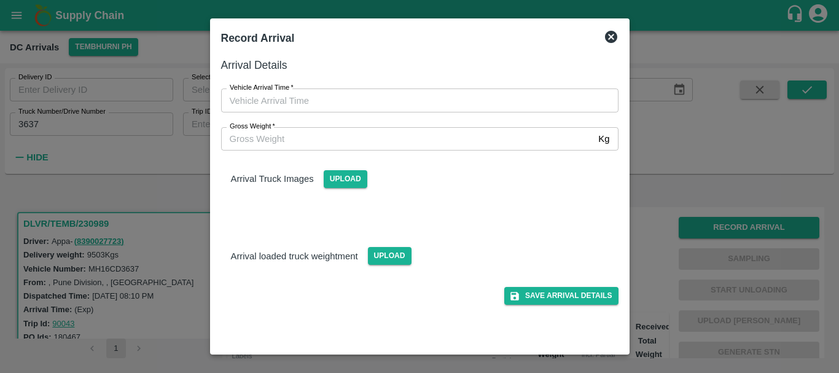
type input "DD/MM/YYYY hh:mm aa"
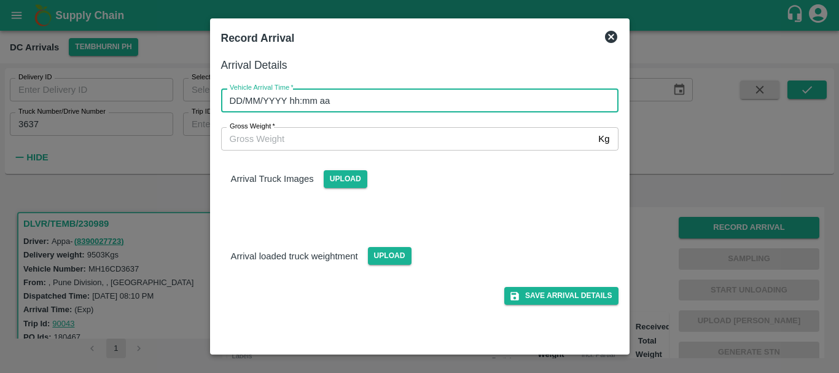
click at [542, 101] on input "DD/MM/YYYY hh:mm aa" at bounding box center [415, 99] width 389 height 23
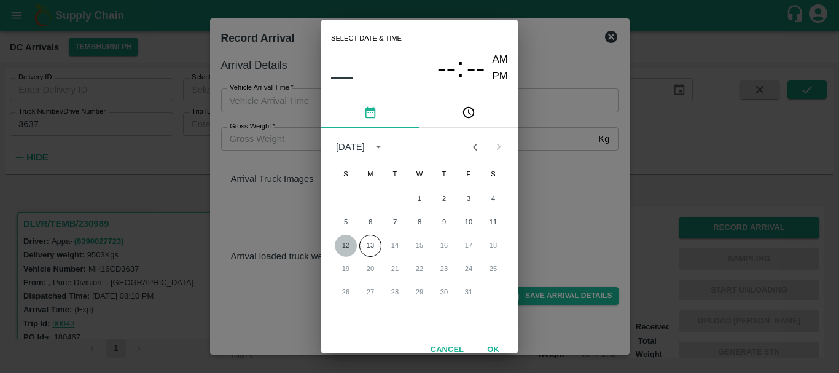
click at [340, 242] on button "12" at bounding box center [346, 246] width 22 height 22
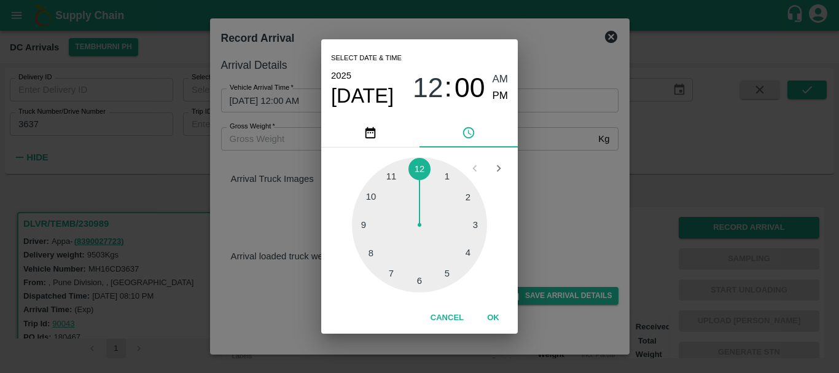
click at [394, 174] on div at bounding box center [419, 224] width 135 height 135
click at [458, 203] on div at bounding box center [419, 224] width 135 height 135
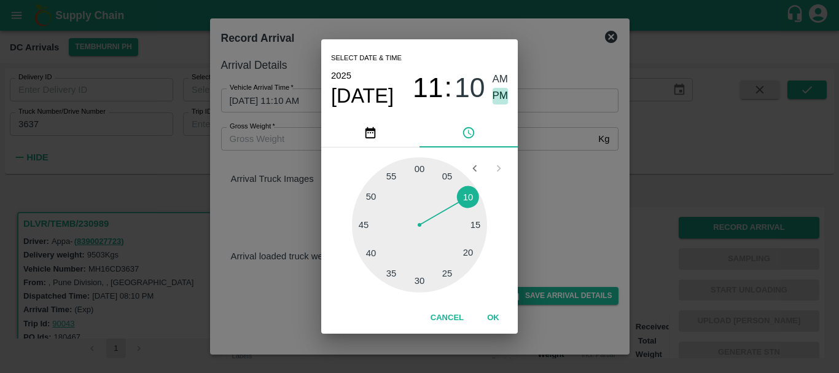
click at [497, 104] on span "PM" at bounding box center [501, 96] width 16 height 17
type input "[DATE] 11:10 PM"
click at [569, 188] on div "Select date & time [DATE] 11 : 10 AM PM 05 10 15 20 25 30 35 40 45 50 55 00 Can…" at bounding box center [419, 186] width 839 height 373
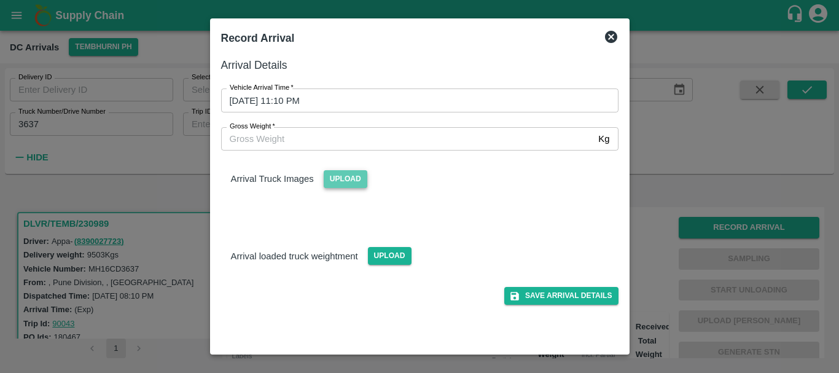
click at [331, 185] on span "Upload" at bounding box center [346, 179] width 44 height 18
click at [0, 0] on input "Upload" at bounding box center [0, 0] width 0 height 0
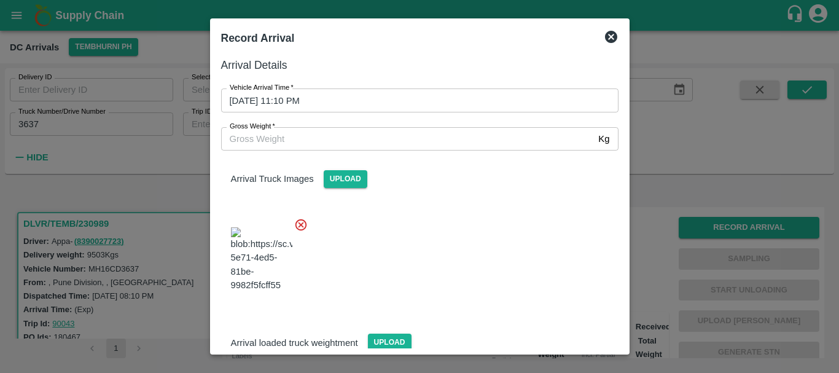
scroll to position [3, 0]
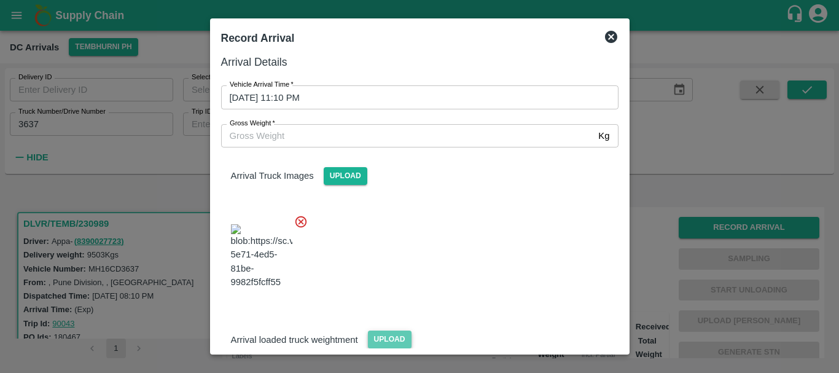
click at [383, 330] on span "Upload" at bounding box center [390, 339] width 44 height 18
click at [0, 0] on input "Upload" at bounding box center [0, 0] width 0 height 0
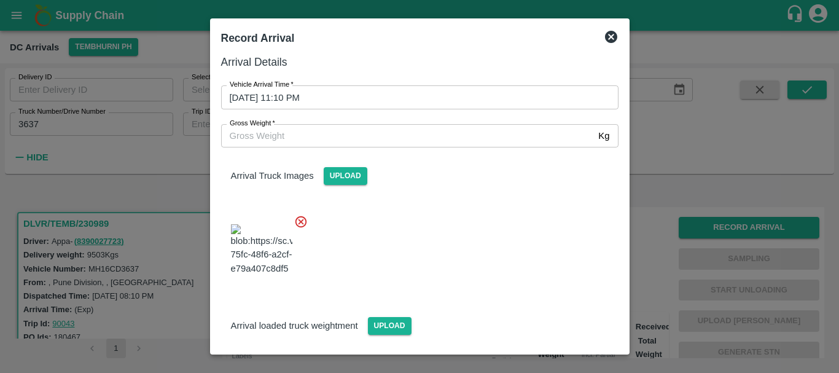
scroll to position [55, 0]
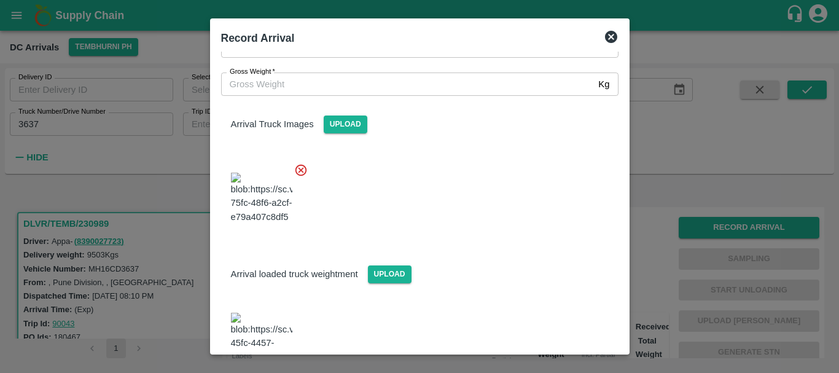
click at [275, 313] on img at bounding box center [261, 345] width 61 height 64
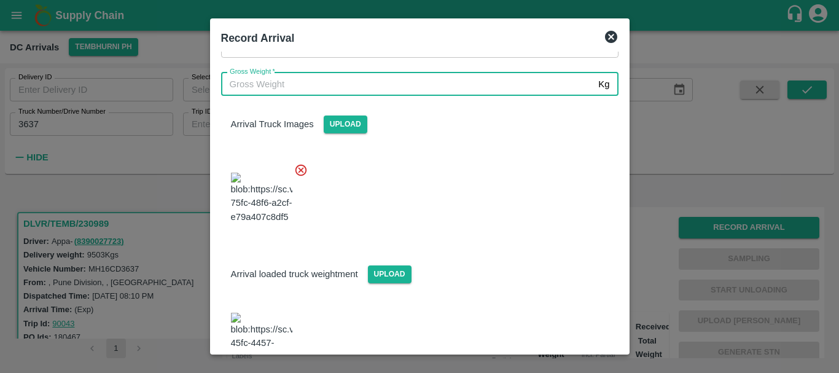
click at [332, 87] on input "Gross Weight   *" at bounding box center [407, 83] width 373 height 23
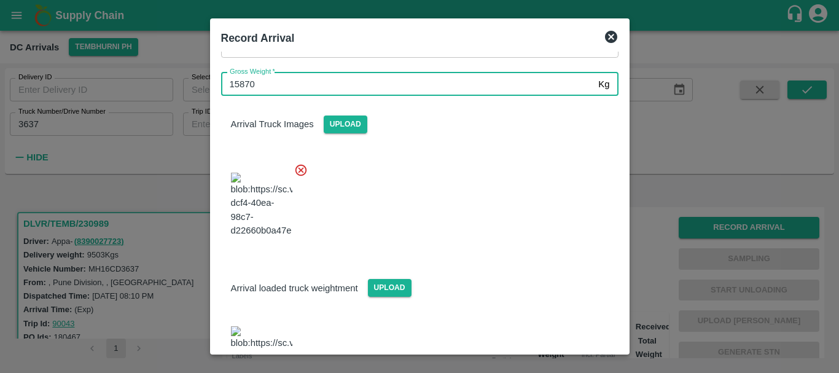
type input "15870"
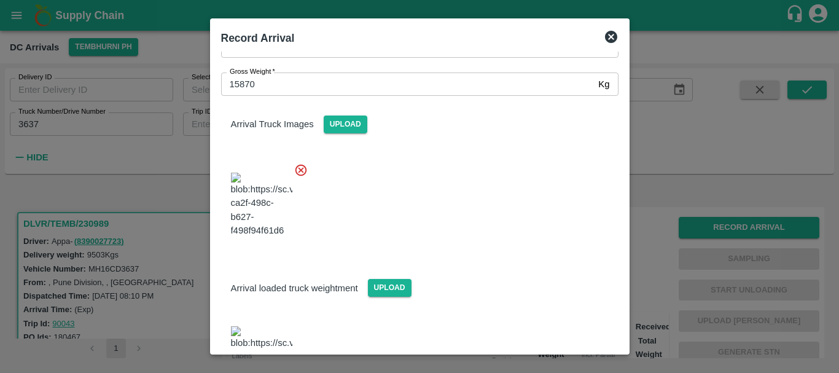
click at [514, 259] on div "Arrival loaded truck weightment Upload" at bounding box center [419, 277] width 417 height 37
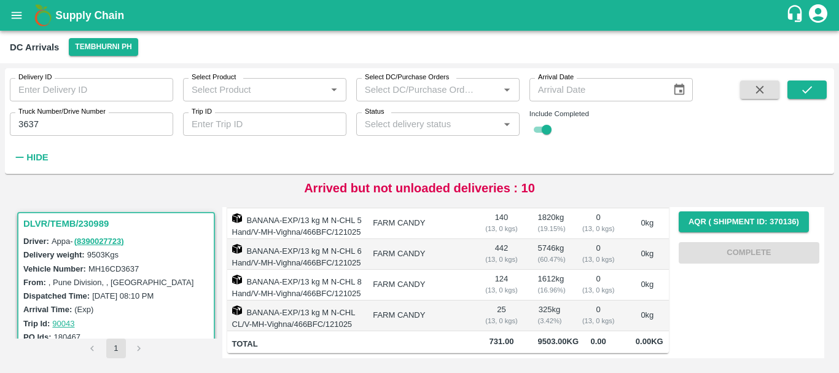
scroll to position [0, 0]
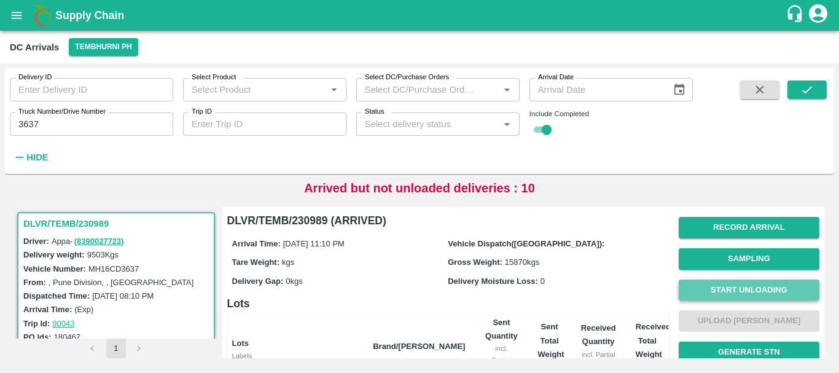
click at [731, 286] on button "Start Unloading" at bounding box center [749, 289] width 141 height 21
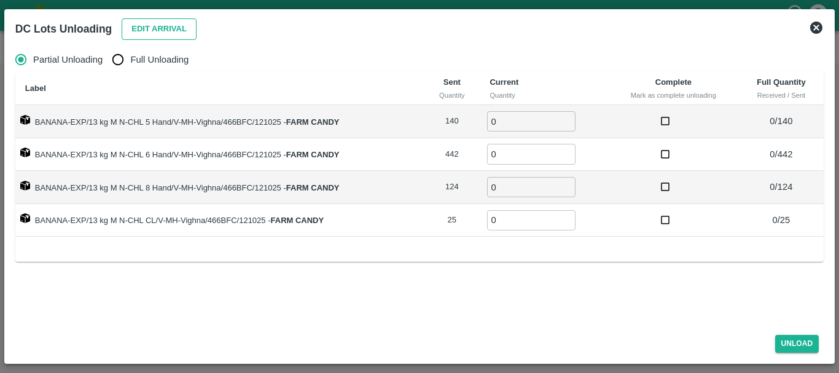
click at [150, 34] on button "Edit Arrival" at bounding box center [159, 28] width 75 height 21
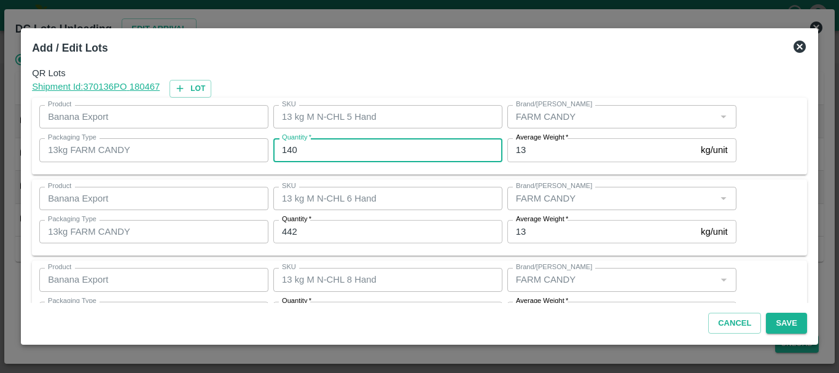
click at [341, 155] on input "140" at bounding box center [387, 149] width 229 height 23
type input "1"
type input "144"
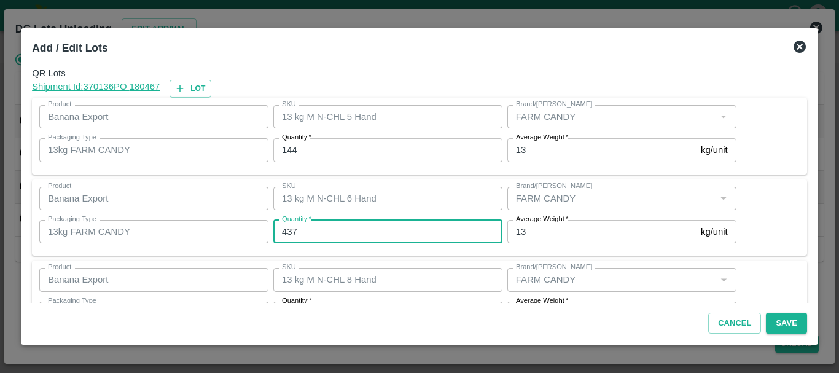
type input "437"
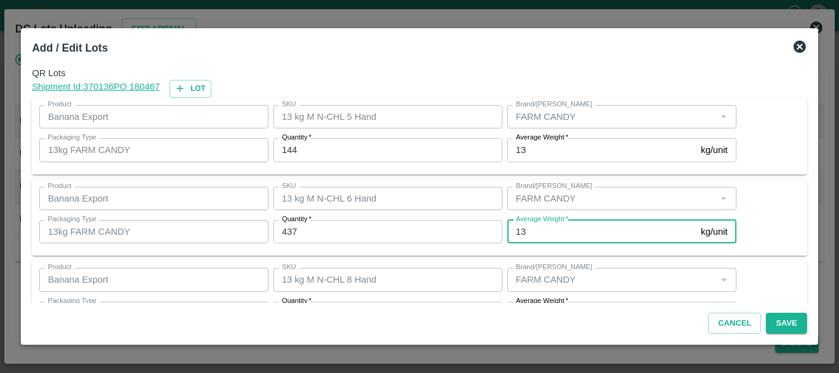
scroll to position [22, 0]
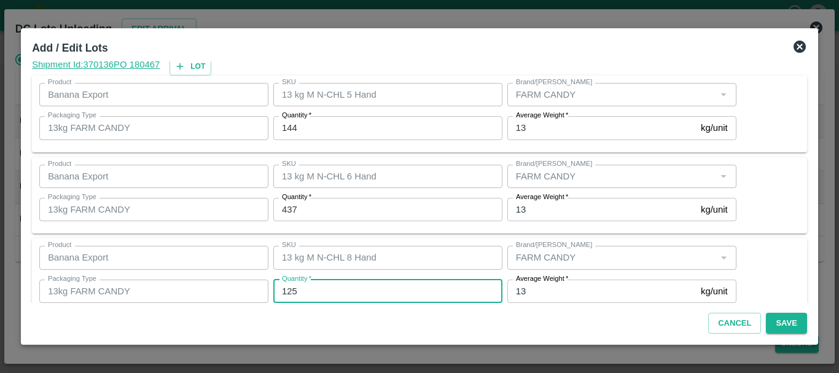
type input "125"
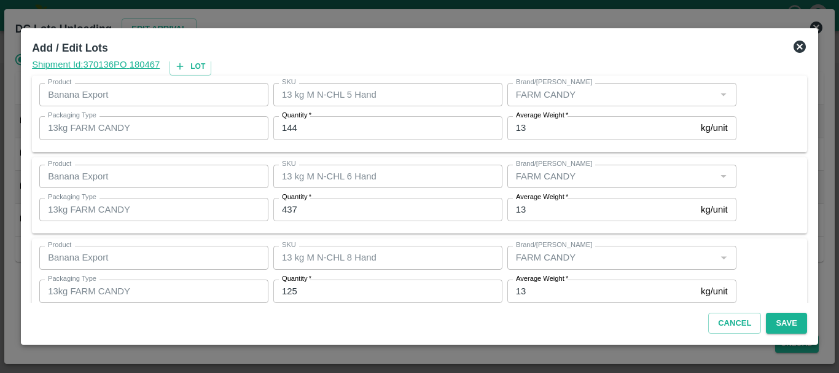
scroll to position [126, 0]
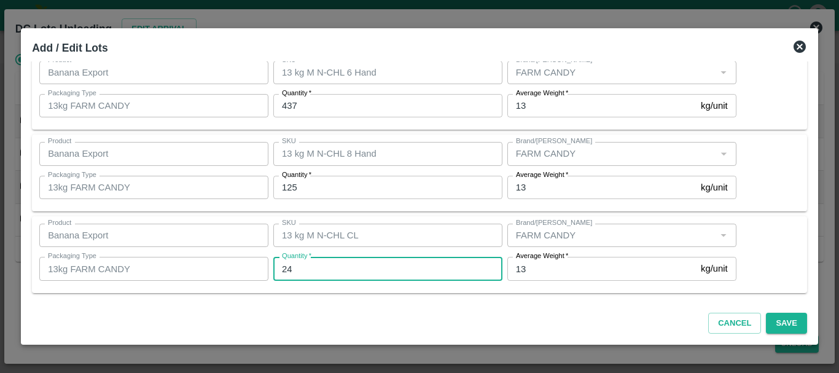
type input "24"
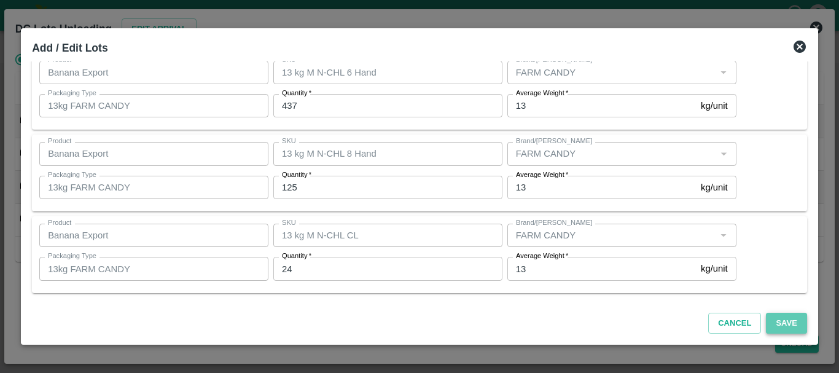
click at [786, 323] on button "Save" at bounding box center [786, 323] width 41 height 21
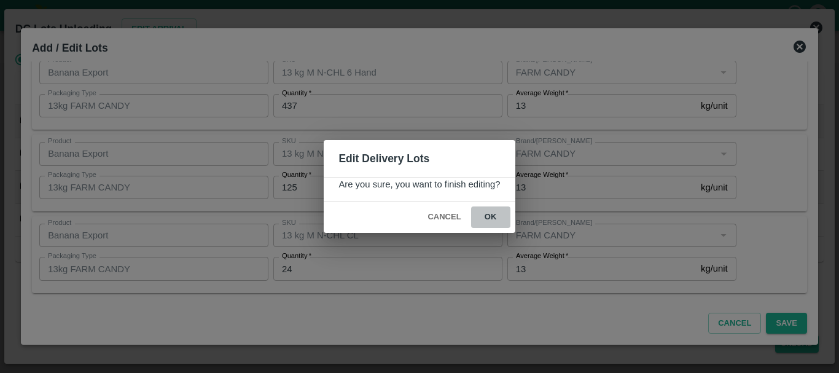
click at [488, 217] on button "ok" at bounding box center [490, 216] width 39 height 21
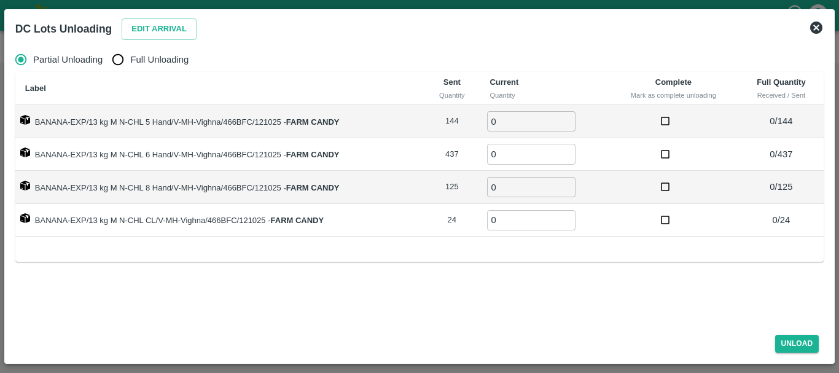
click at [127, 50] on input "Full Unloading" at bounding box center [118, 59] width 25 height 25
radio input "true"
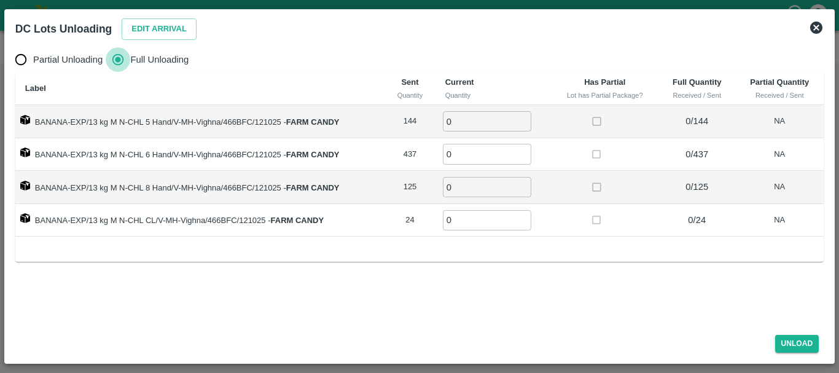
click at [127, 50] on input "Full Unloading" at bounding box center [118, 59] width 25 height 25
click at [475, 120] on input "0" at bounding box center [487, 121] width 88 height 20
type input "0144"
type input "437"
type input "125"
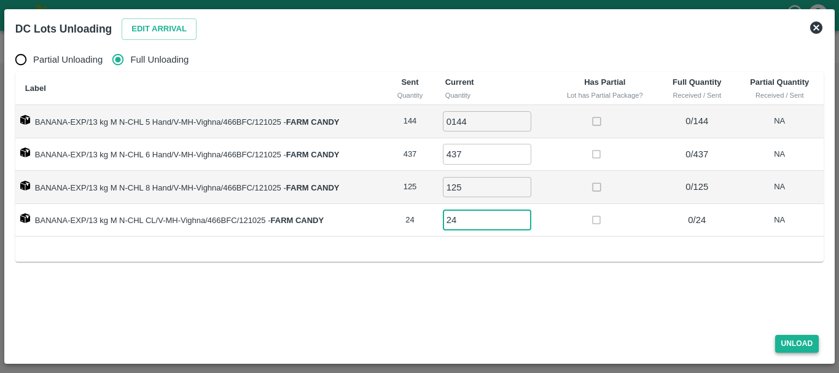
type input "24"
click at [793, 340] on button "Unload" at bounding box center [797, 344] width 44 height 18
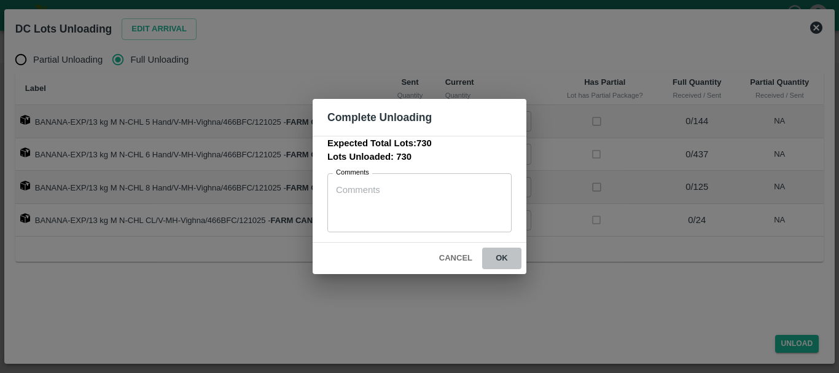
click at [506, 250] on button "ok" at bounding box center [501, 258] width 39 height 21
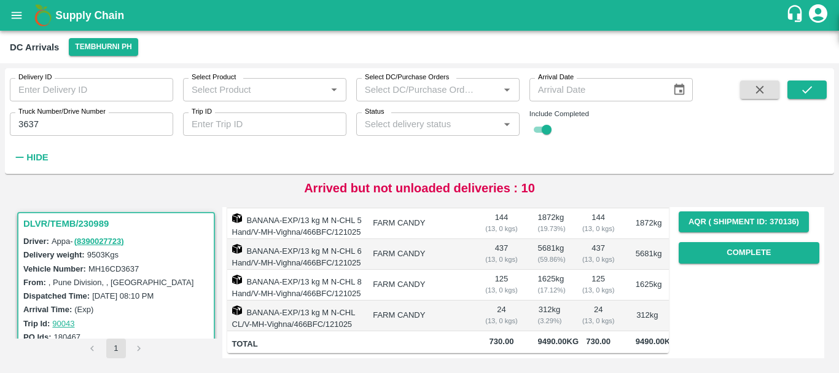
scroll to position [0, 0]
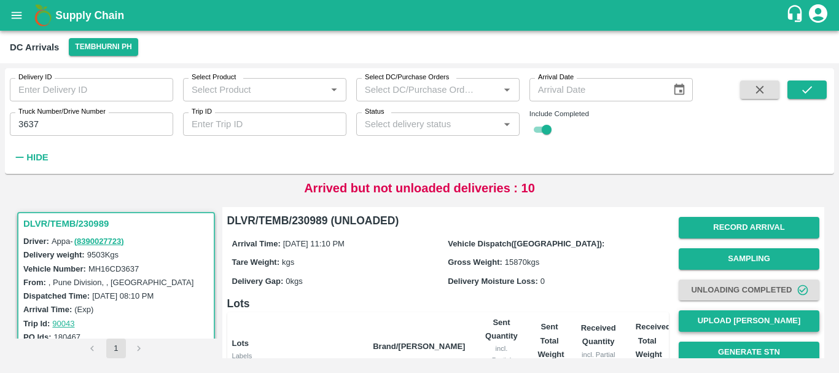
click at [709, 318] on button "Upload [PERSON_NAME]" at bounding box center [749, 320] width 141 height 21
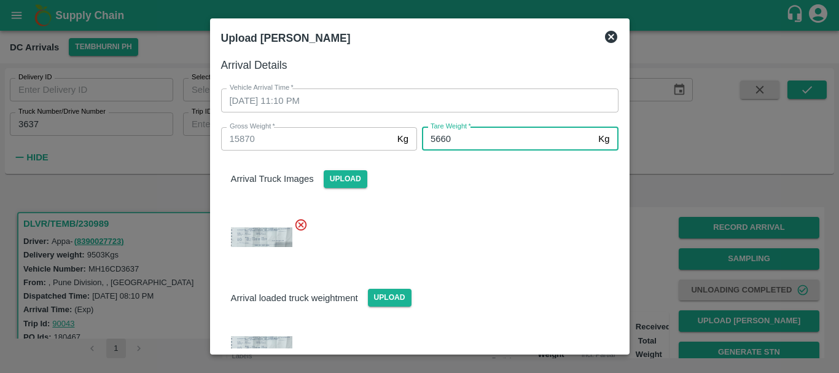
type input "5660"
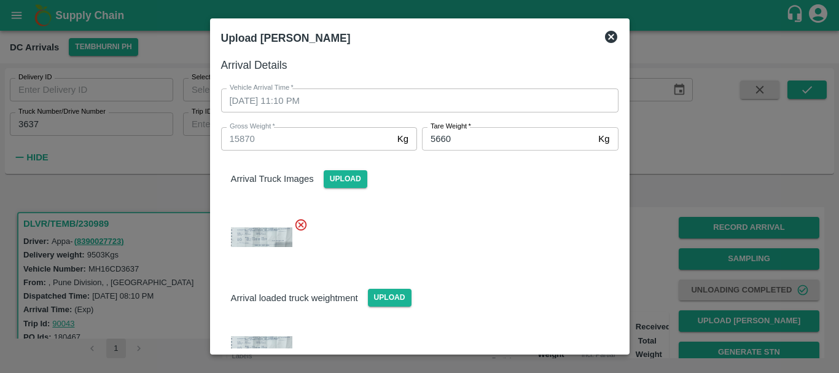
click at [489, 298] on div "Arrival loaded truck weightment Upload" at bounding box center [419, 287] width 417 height 37
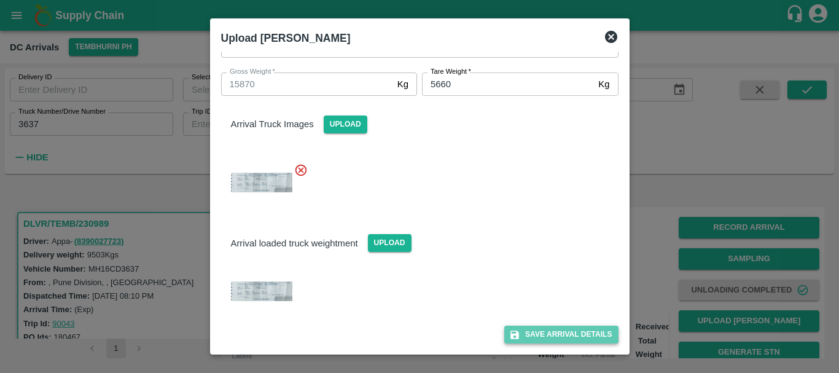
click at [524, 329] on button "Save Arrival Details" at bounding box center [561, 334] width 114 height 18
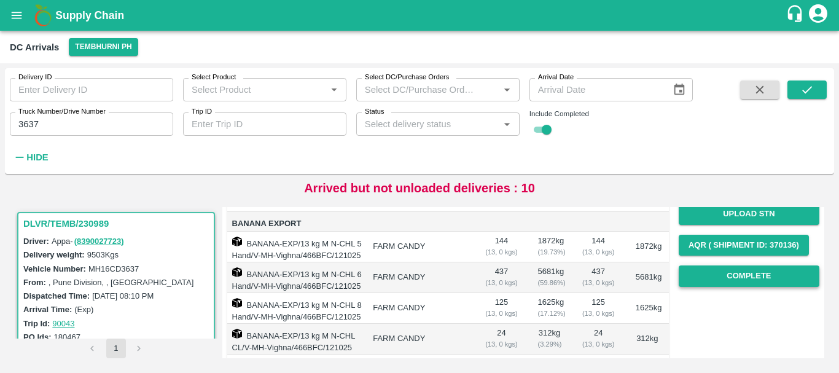
scroll to position [169, 0]
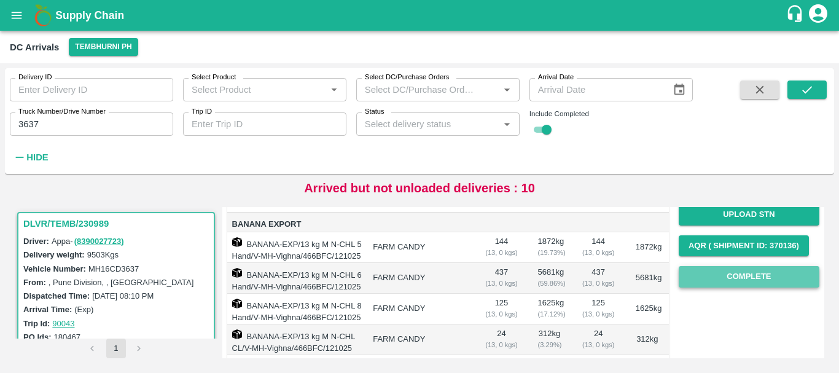
click at [727, 273] on button "Complete" at bounding box center [749, 276] width 141 height 21
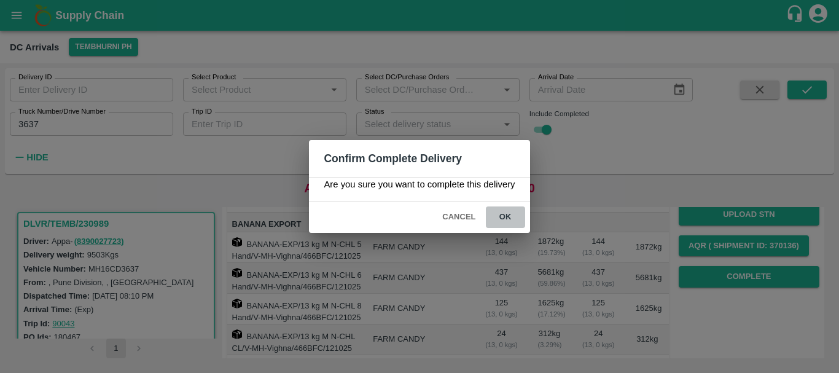
click at [493, 220] on button "ok" at bounding box center [505, 216] width 39 height 21
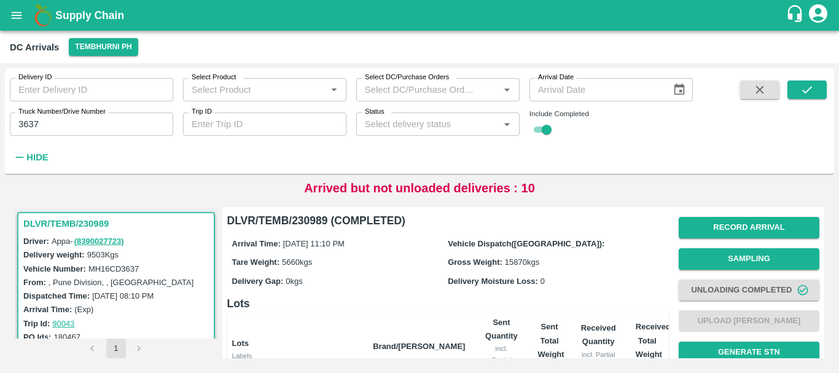
scroll to position [248, 0]
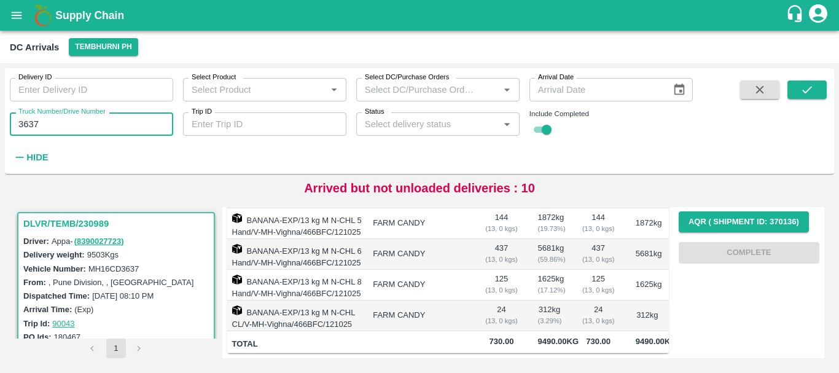
click at [114, 122] on input "3637" at bounding box center [91, 123] width 163 height 23
type input "3"
type input "0407"
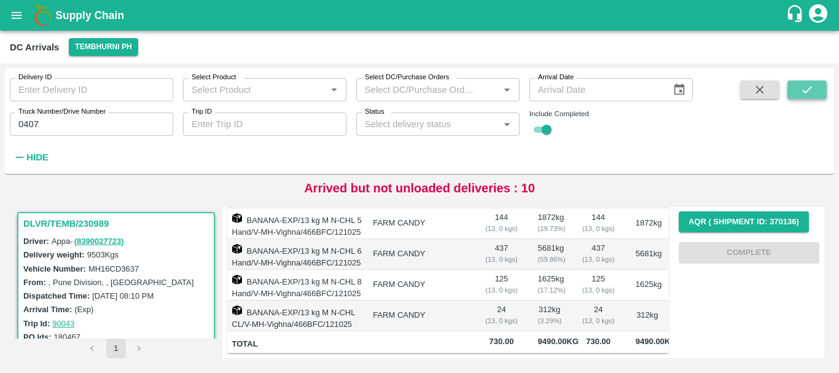
click at [808, 84] on icon "submit" at bounding box center [807, 90] width 14 height 14
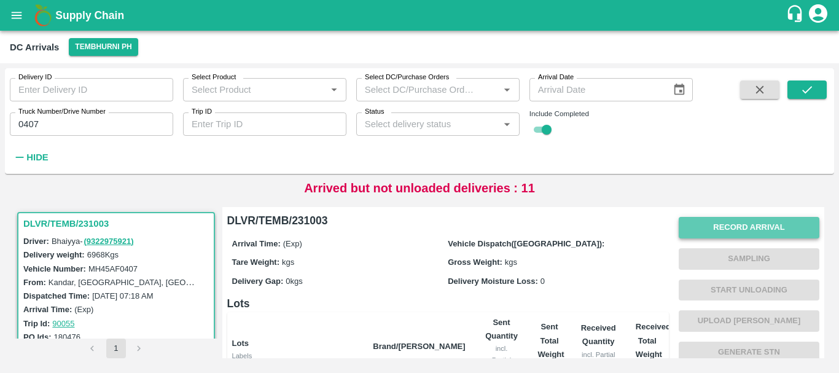
click at [714, 225] on button "Record Arrival" at bounding box center [749, 227] width 141 height 21
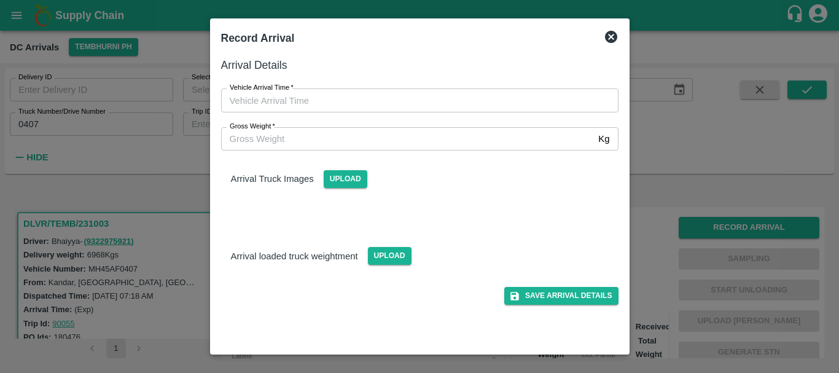
type input "DD/MM/YYYY hh:mm aa"
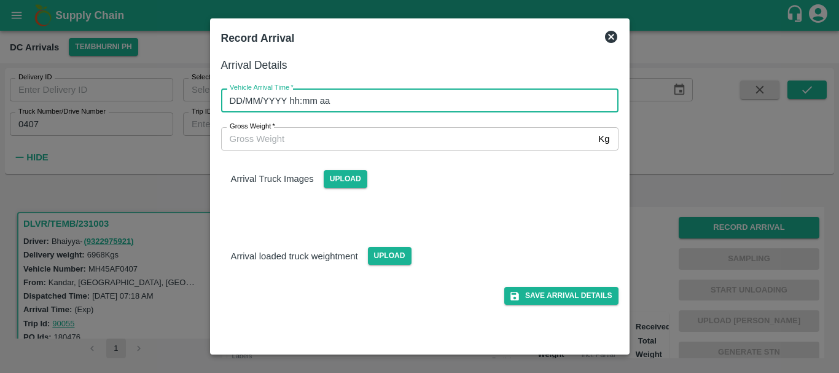
click at [488, 96] on input "DD/MM/YYYY hh:mm aa" at bounding box center [415, 99] width 389 height 23
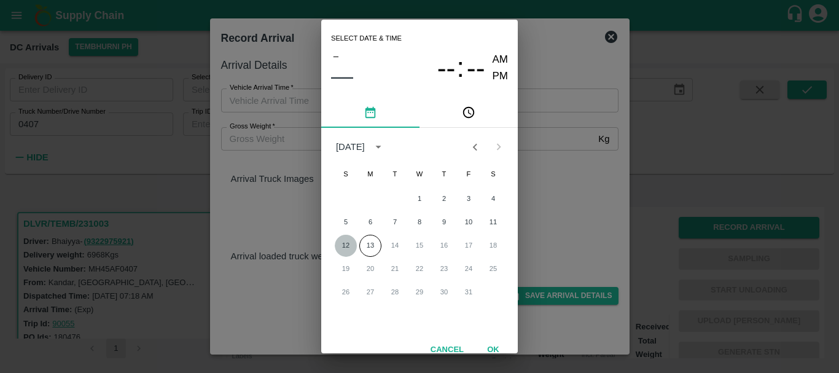
click at [347, 241] on button "12" at bounding box center [346, 246] width 22 height 22
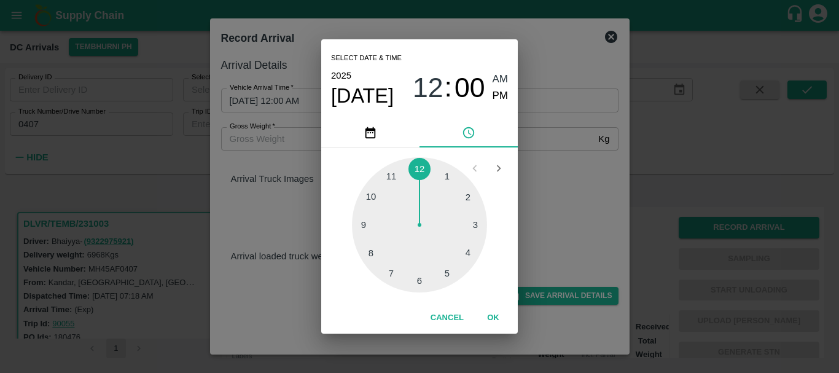
click at [395, 173] on div at bounding box center [419, 224] width 135 height 135
click at [394, 171] on div at bounding box center [419, 224] width 135 height 135
click at [499, 85] on span "AM" at bounding box center [501, 79] width 16 height 17
click at [501, 91] on span "PM" at bounding box center [501, 96] width 16 height 17
type input "[DATE] 11:56 PM"
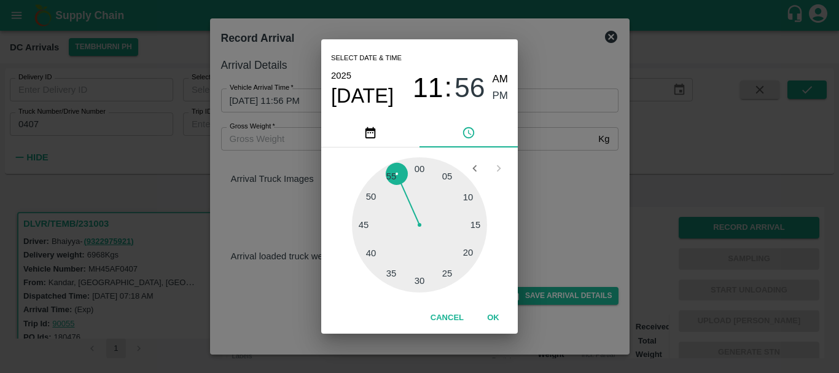
click at [537, 157] on div "Select date & time [DATE] 11 : 56 AM PM 05 10 15 20 25 30 35 40 45 50 55 00 Can…" at bounding box center [419, 186] width 839 height 373
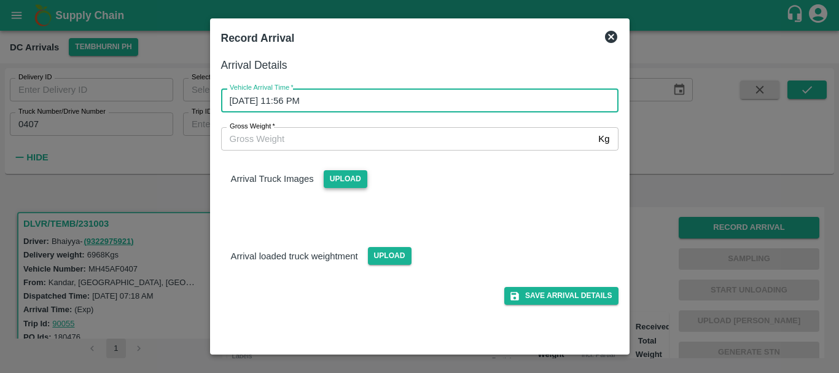
click at [343, 175] on span "Upload" at bounding box center [346, 179] width 44 height 18
click at [0, 0] on input "Upload" at bounding box center [0, 0] width 0 height 0
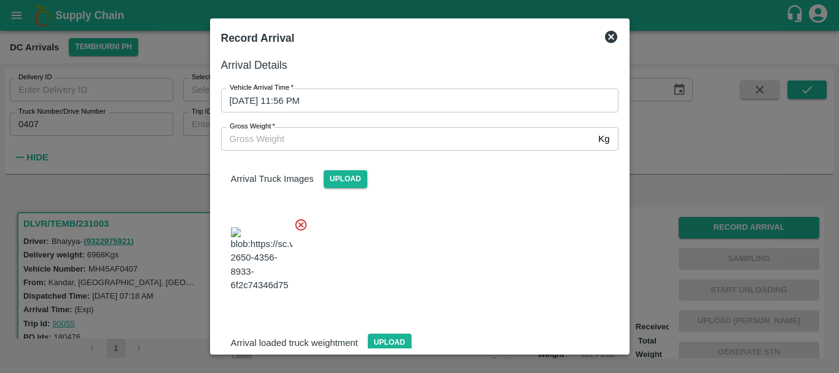
scroll to position [93, 0]
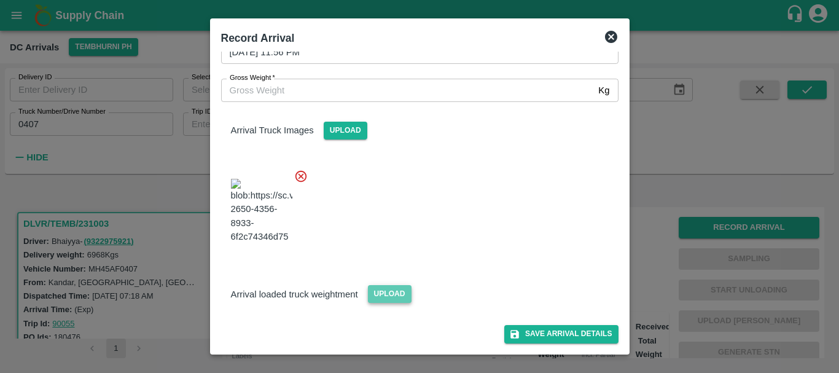
click at [378, 293] on span "Upload" at bounding box center [390, 294] width 44 height 18
click at [0, 0] on input "Upload" at bounding box center [0, 0] width 0 height 0
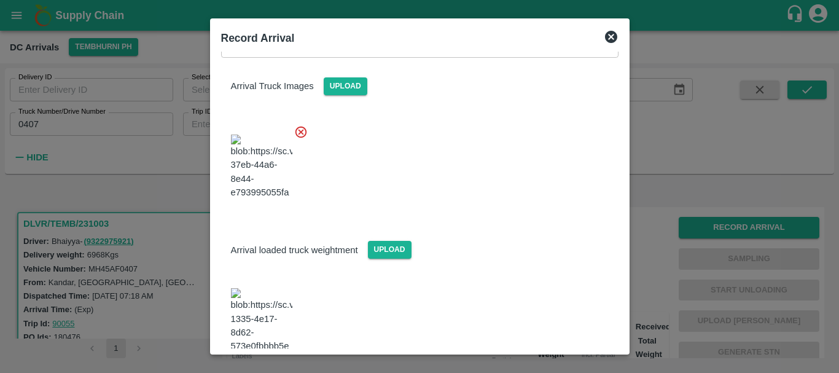
scroll to position [150, 0]
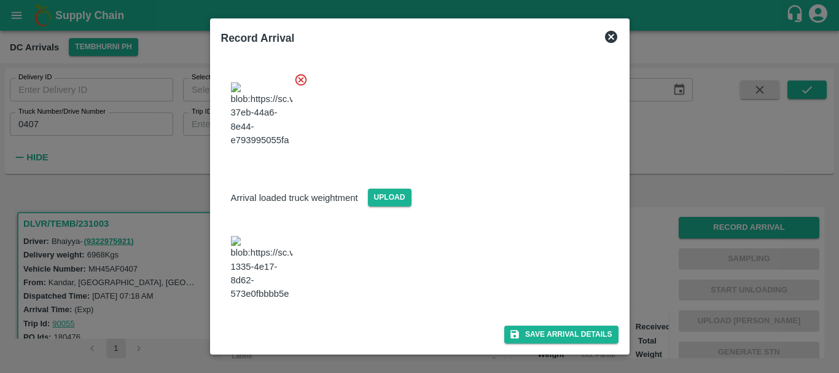
click at [263, 292] on img at bounding box center [261, 268] width 61 height 64
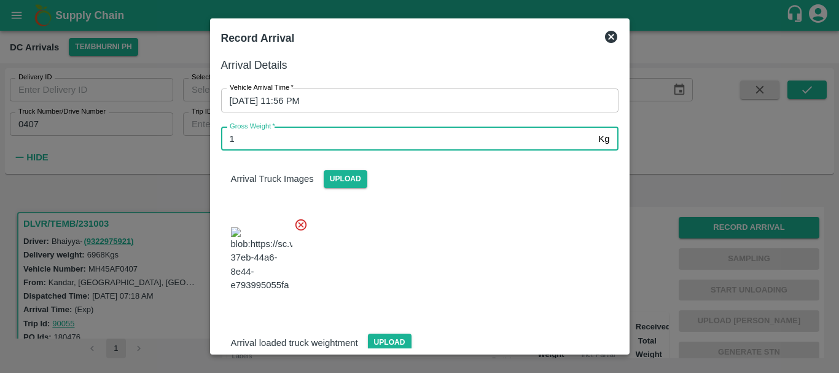
click at [281, 130] on input "1" at bounding box center [407, 138] width 373 height 23
type input "13020"
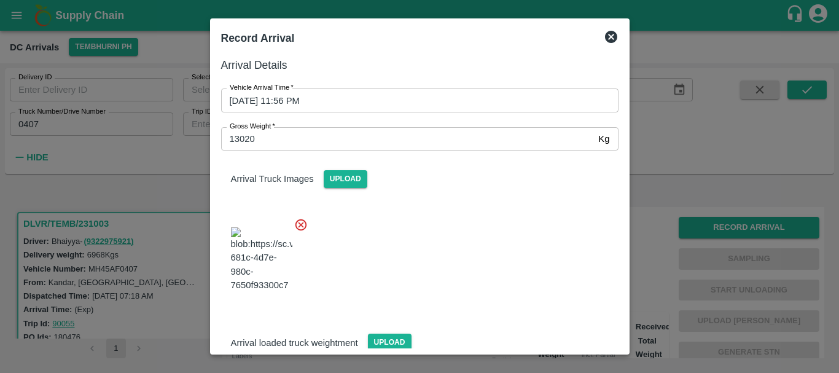
click at [474, 283] on div at bounding box center [414, 256] width 407 height 96
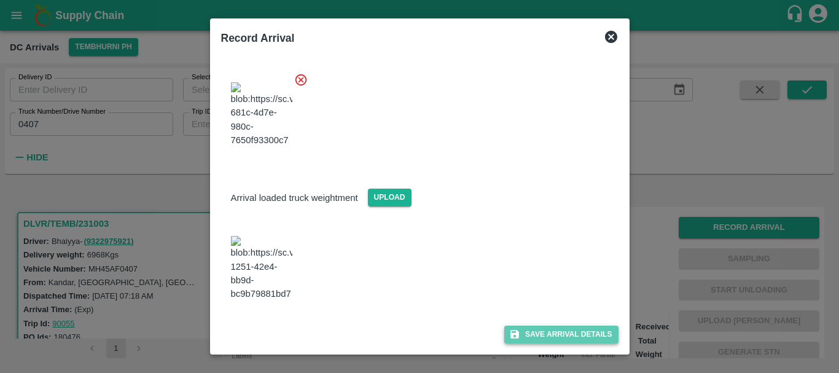
click at [518, 330] on button "Save Arrival Details" at bounding box center [561, 334] width 114 height 18
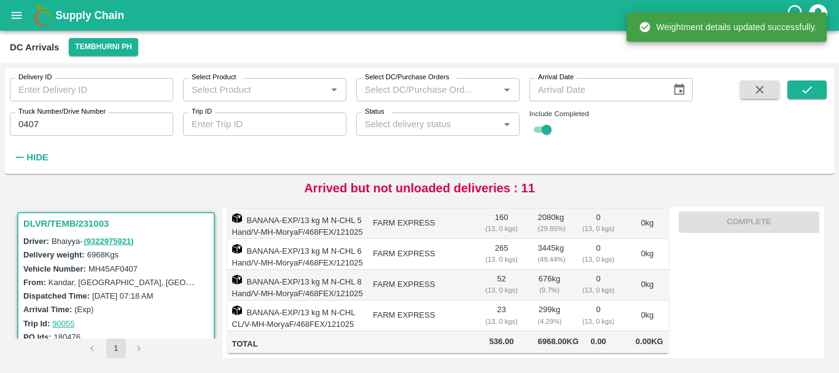
scroll to position [0, 0]
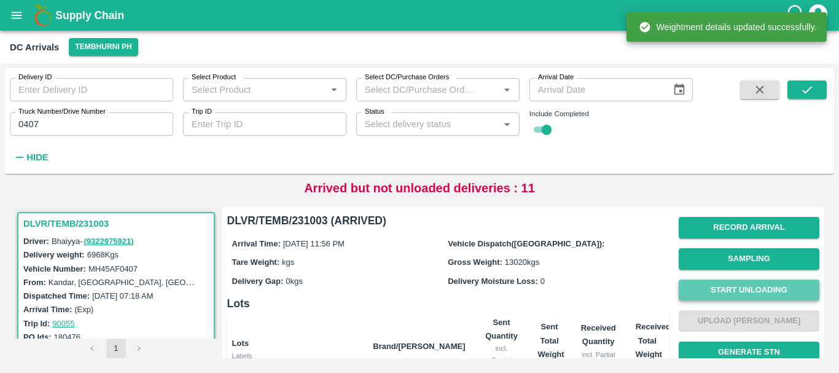
click at [728, 287] on button "Start Unloading" at bounding box center [749, 289] width 141 height 21
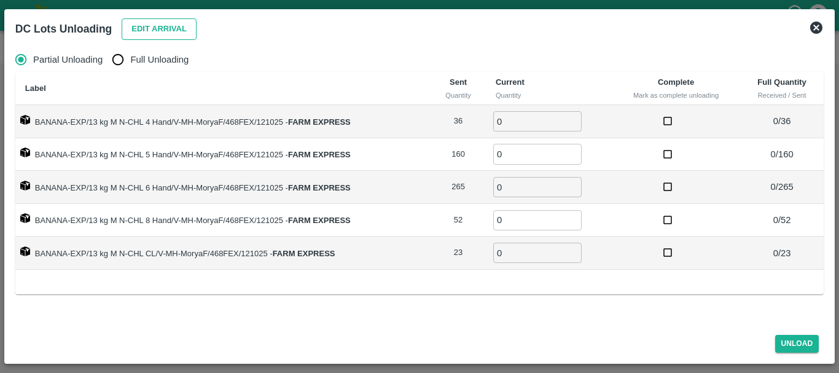
click at [168, 31] on button "Edit Arrival" at bounding box center [159, 28] width 75 height 21
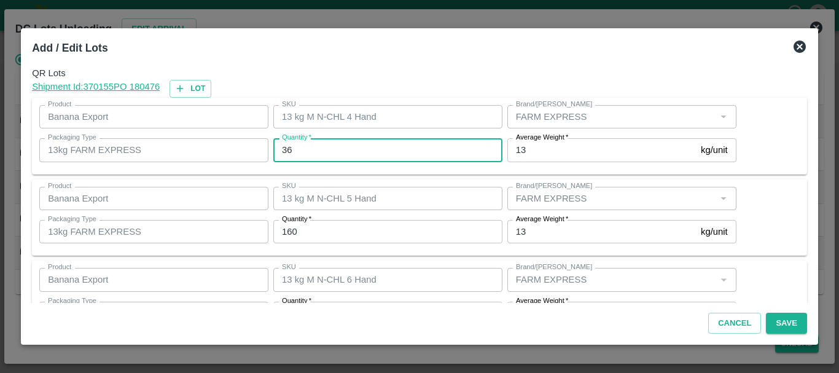
click at [381, 144] on input "36" at bounding box center [387, 149] width 229 height 23
type input "3"
type input "19"
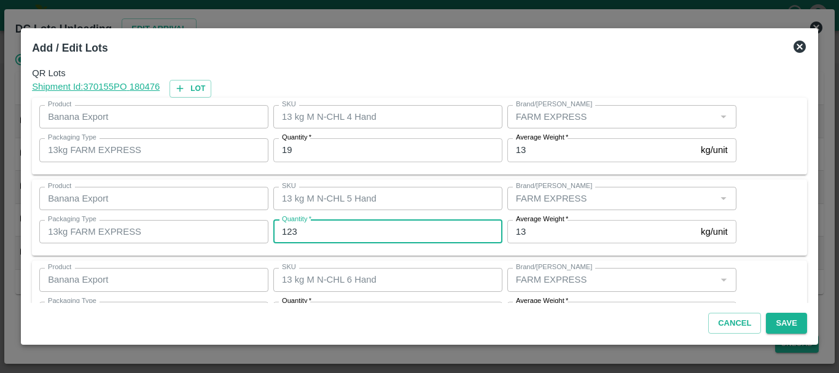
type input "123"
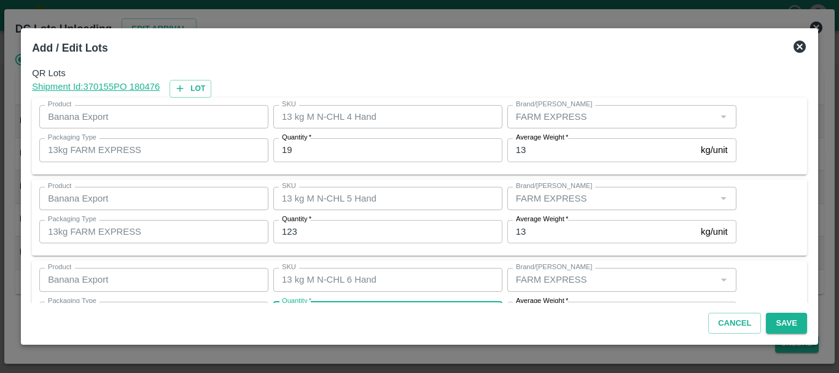
scroll to position [22, 0]
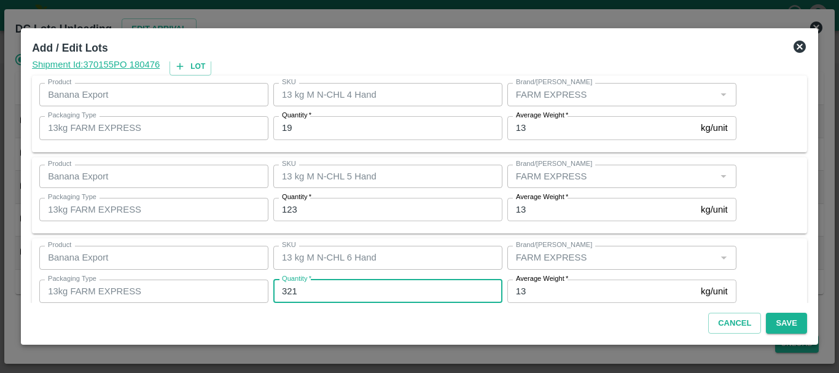
type input "321"
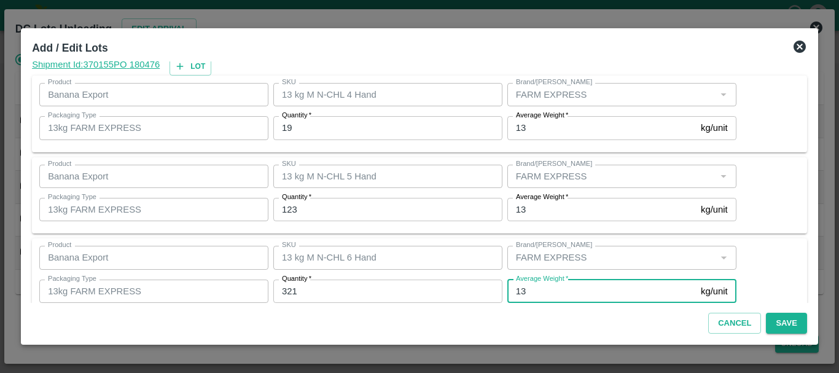
scroll to position [208, 0]
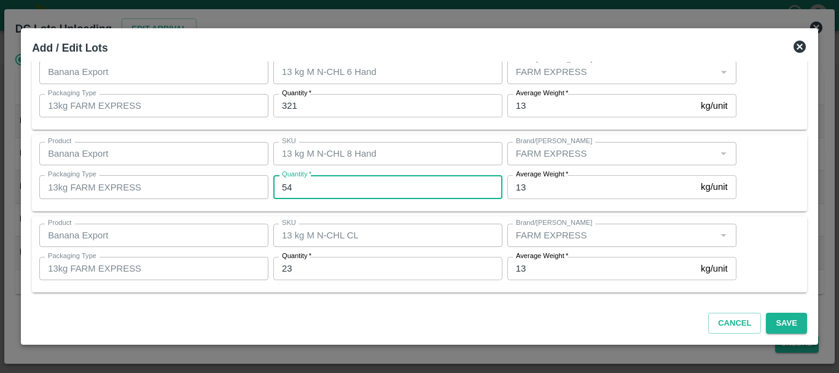
type input "54"
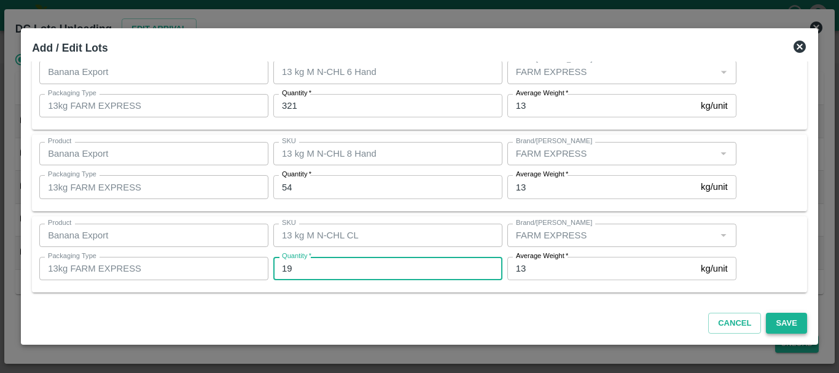
type input "19"
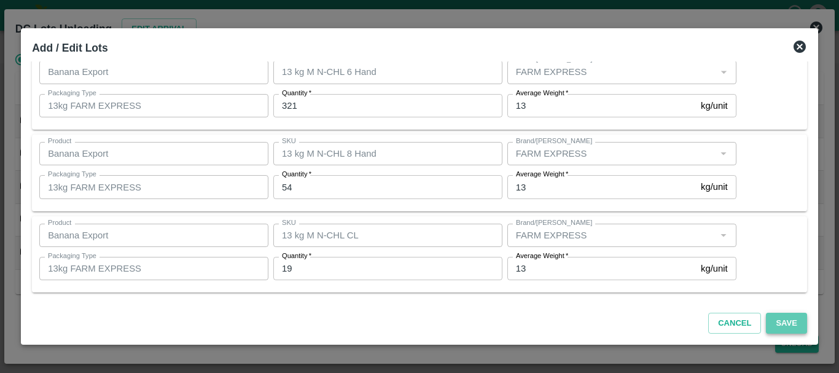
click at [778, 317] on button "Save" at bounding box center [786, 323] width 41 height 21
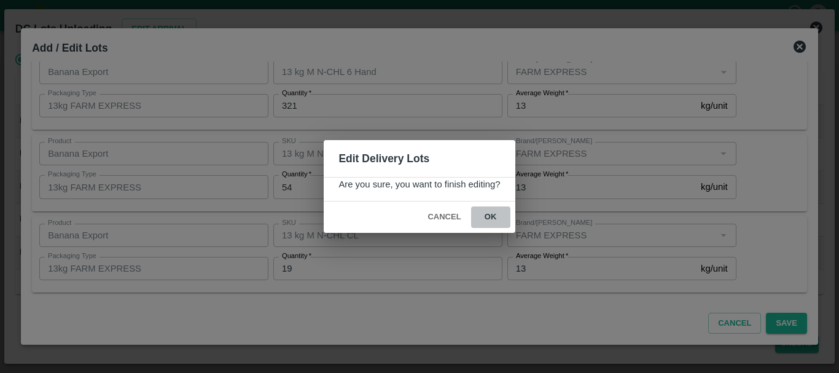
click at [498, 217] on button "ok" at bounding box center [490, 216] width 39 height 21
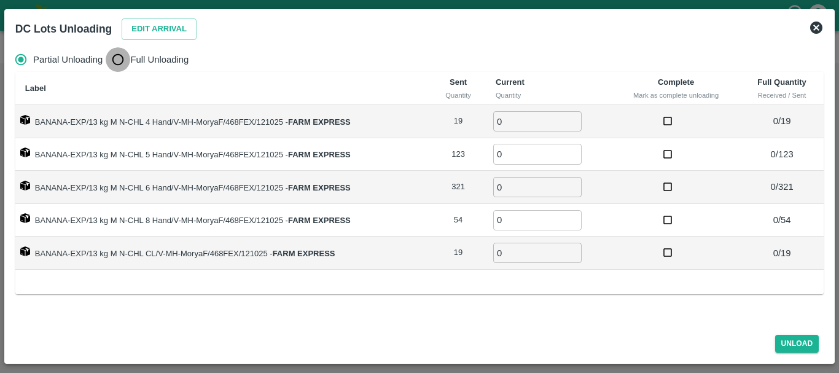
click at [123, 58] on input "Full Unloading" at bounding box center [118, 59] width 25 height 25
radio input "true"
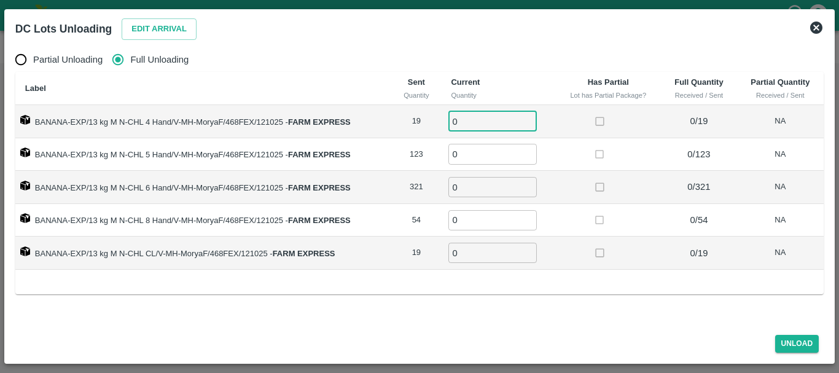
click at [509, 120] on input "0" at bounding box center [492, 121] width 88 height 20
type input "019"
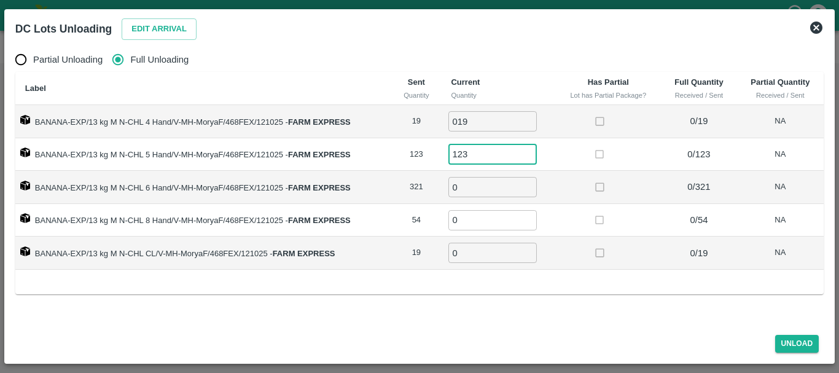
type input "123"
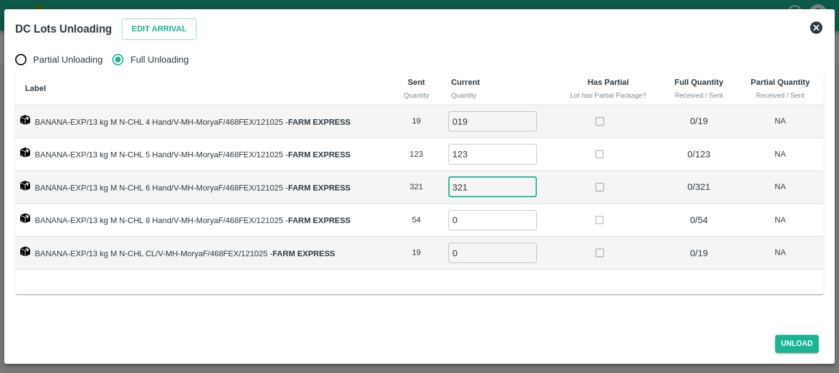
type input "321"
type input "54"
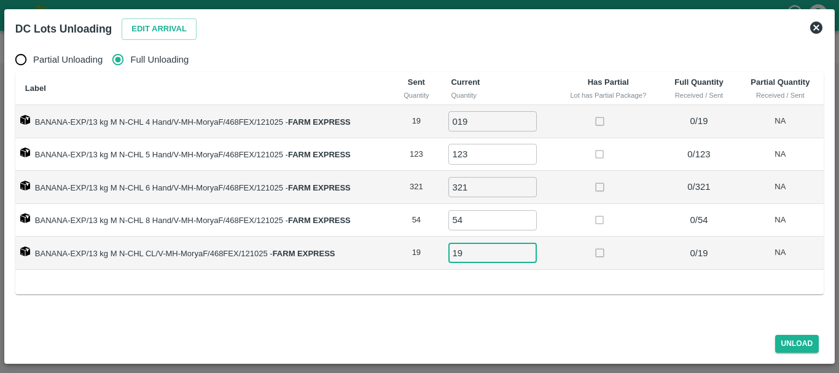
type input "19"
click at [674, 241] on td "0 / 19" at bounding box center [699, 252] width 76 height 33
click at [785, 339] on button "Unload" at bounding box center [797, 344] width 44 height 18
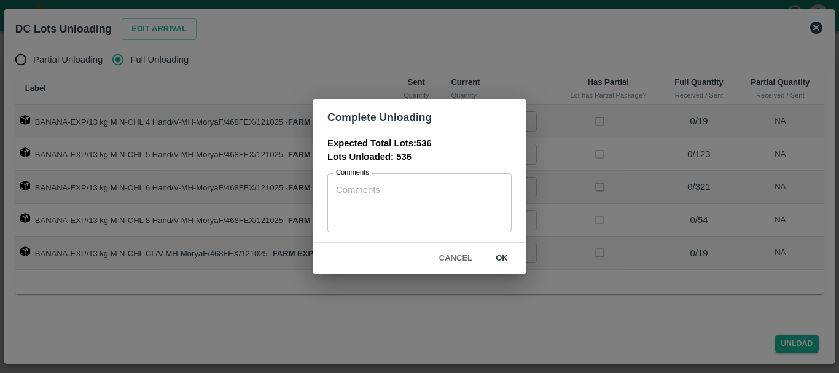
click at [492, 257] on button "ok" at bounding box center [501, 258] width 39 height 21
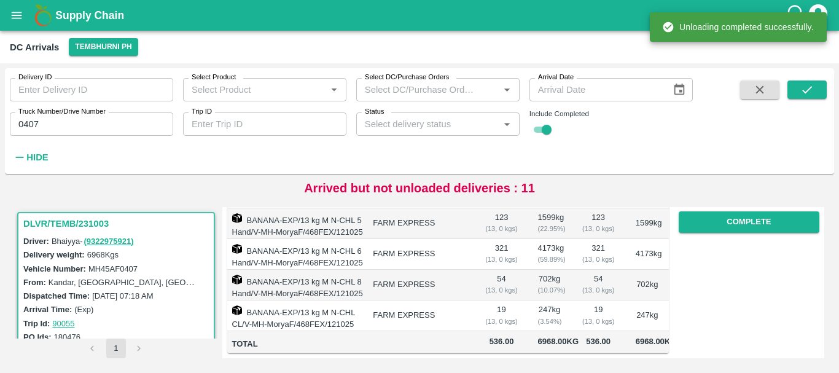
scroll to position [0, 0]
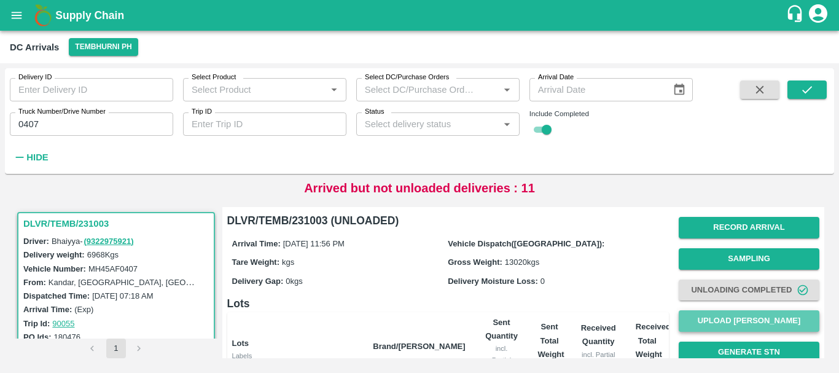
click at [704, 319] on button "Upload [PERSON_NAME]" at bounding box center [749, 320] width 141 height 21
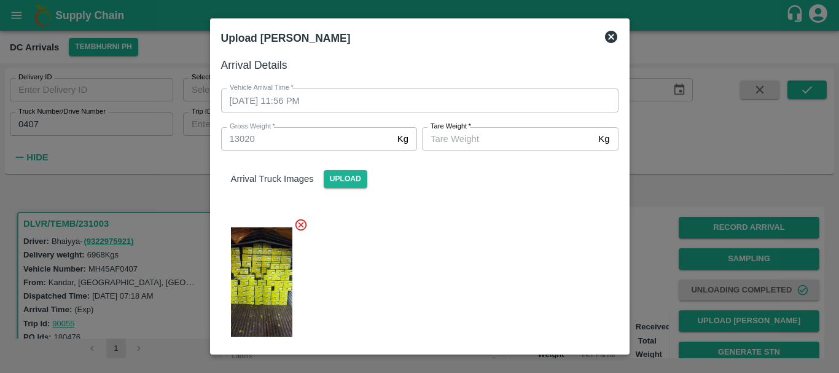
click at [459, 130] on label "[PERSON_NAME]   *" at bounding box center [451, 127] width 41 height 10
click at [459, 130] on input "[PERSON_NAME]   *" at bounding box center [507, 138] width 171 height 23
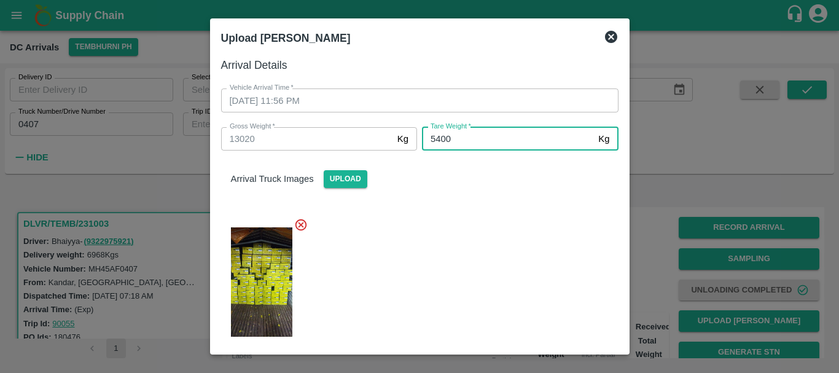
type input "5400"
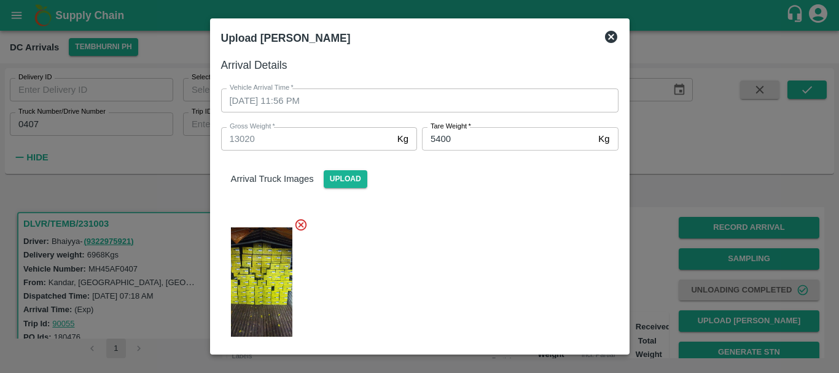
click at [483, 246] on div at bounding box center [414, 278] width 407 height 141
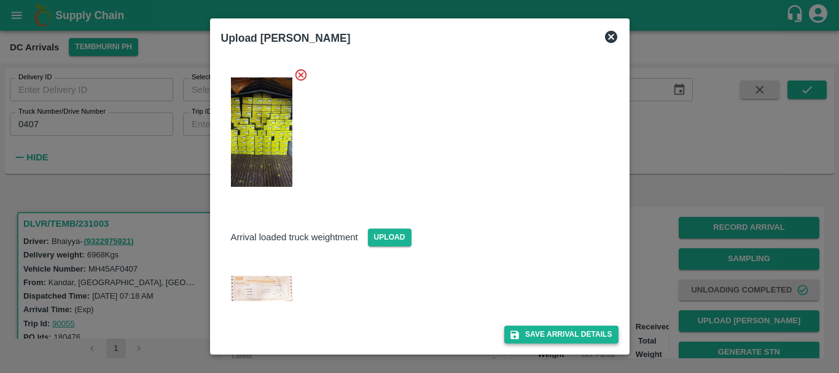
click at [521, 327] on button "Save Arrival Details" at bounding box center [561, 334] width 114 height 18
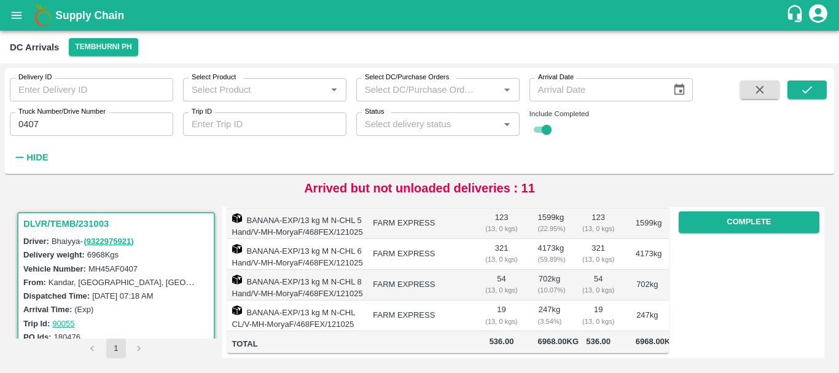
scroll to position [225, 0]
click at [743, 227] on button "Complete" at bounding box center [749, 221] width 141 height 21
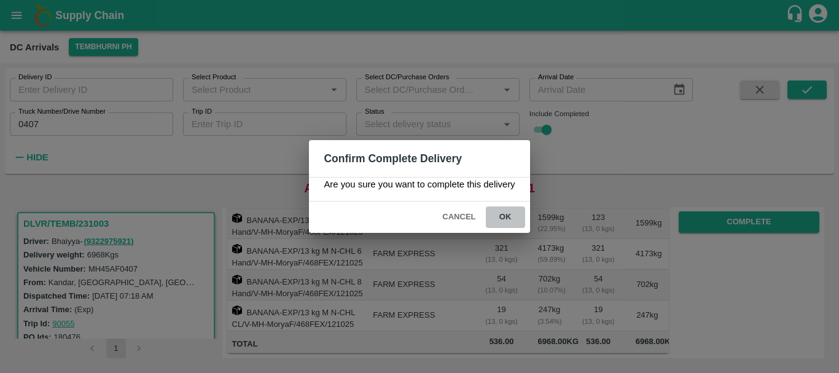
click at [512, 219] on button "ok" at bounding box center [505, 216] width 39 height 21
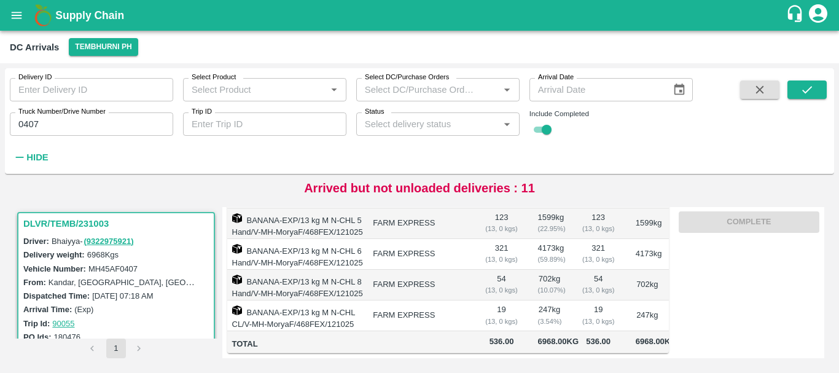
scroll to position [0, 0]
click at [563, 300] on td "247 kg ( 3.54 %)" at bounding box center [549, 315] width 43 height 31
click at [90, 119] on input "0407" at bounding box center [91, 123] width 163 height 23
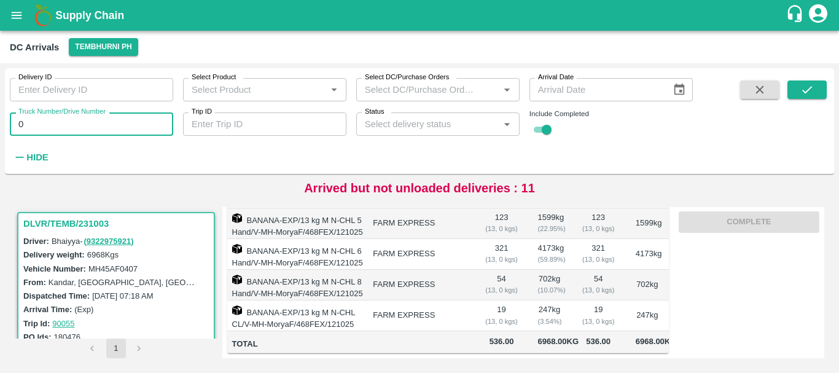
type input "0"
type input "6244"
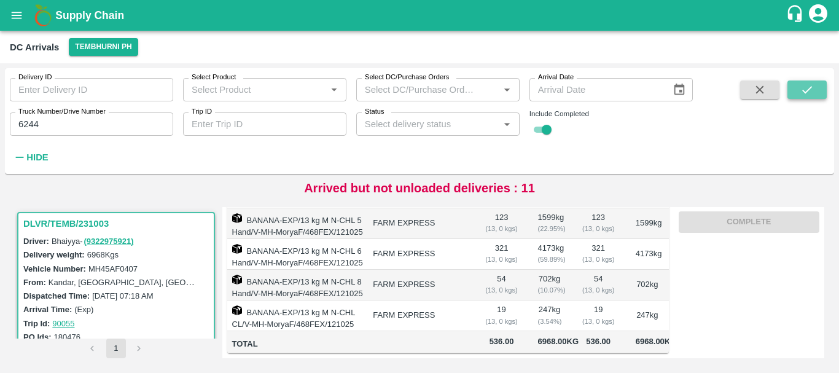
click at [797, 85] on button "submit" at bounding box center [806, 89] width 39 height 18
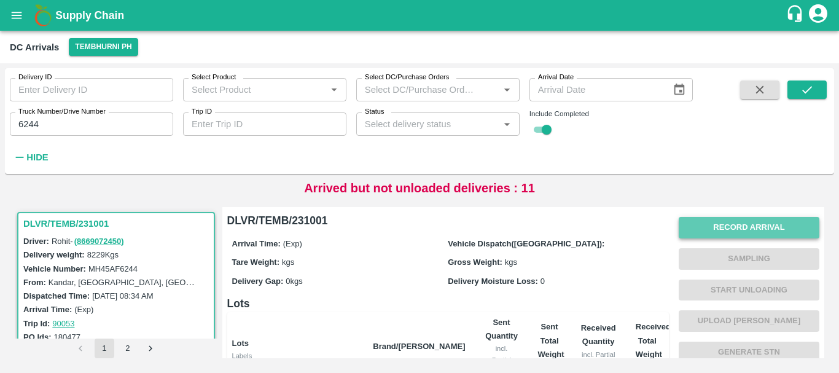
click at [736, 223] on button "Record Arrival" at bounding box center [749, 227] width 141 height 21
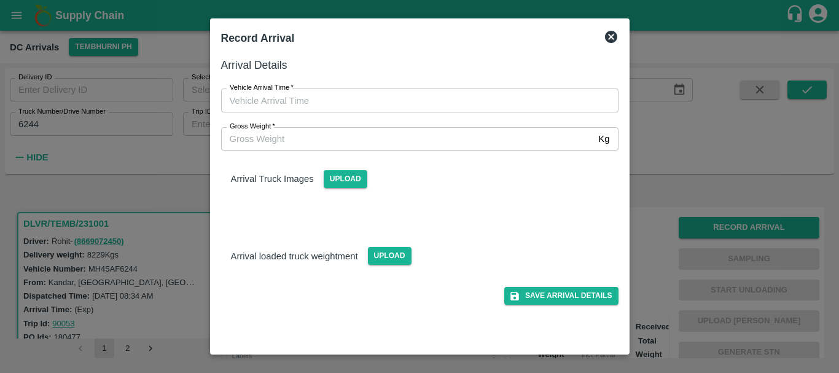
type input "DD/MM/YYYY hh:mm aa"
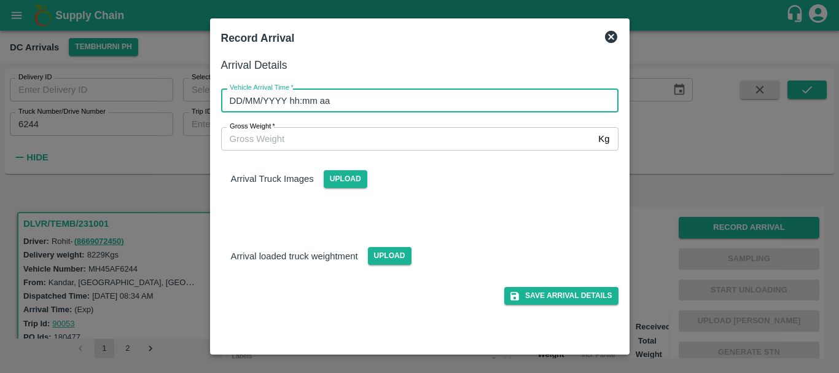
click at [447, 99] on input "DD/MM/YYYY hh:mm aa" at bounding box center [415, 99] width 389 height 23
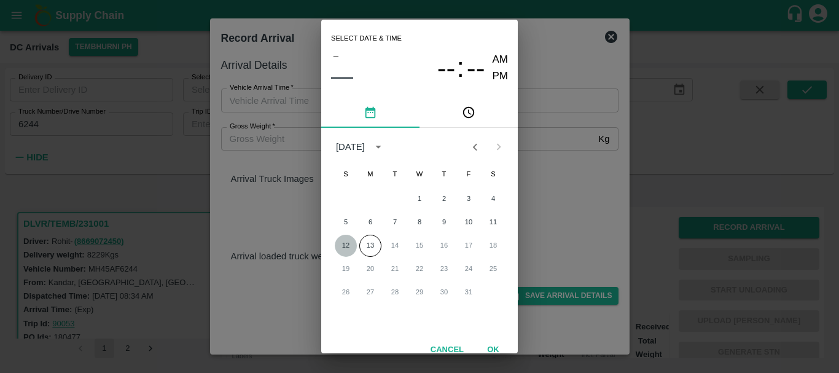
click at [341, 242] on button "12" at bounding box center [346, 246] width 22 height 22
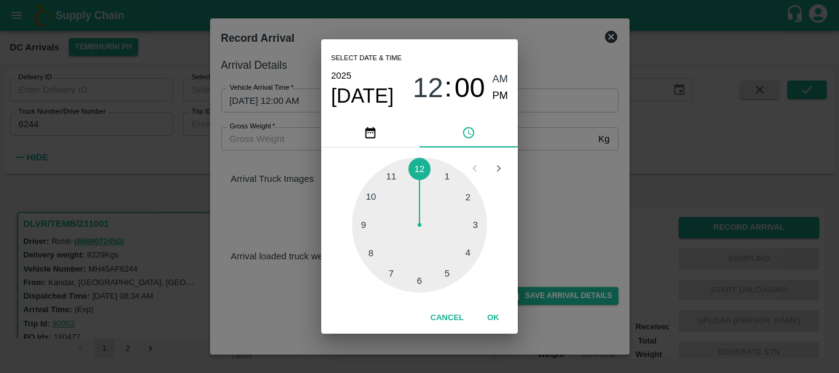
click at [391, 173] on div at bounding box center [419, 224] width 135 height 135
click at [405, 171] on div at bounding box center [419, 224] width 135 height 135
click at [494, 96] on span "PM" at bounding box center [501, 96] width 16 height 17
type input "[DATE] 11:58 PM"
click at [558, 182] on div "Select date & time [DATE] 11 : 58 AM PM 05 10 15 20 25 30 35 40 45 50 55 00 Can…" at bounding box center [419, 186] width 839 height 373
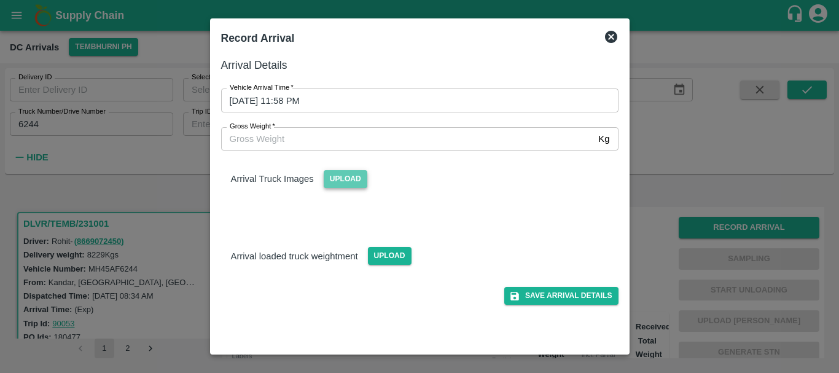
click at [348, 177] on span "Upload" at bounding box center [346, 179] width 44 height 18
click at [0, 0] on input "Upload" at bounding box center [0, 0] width 0 height 0
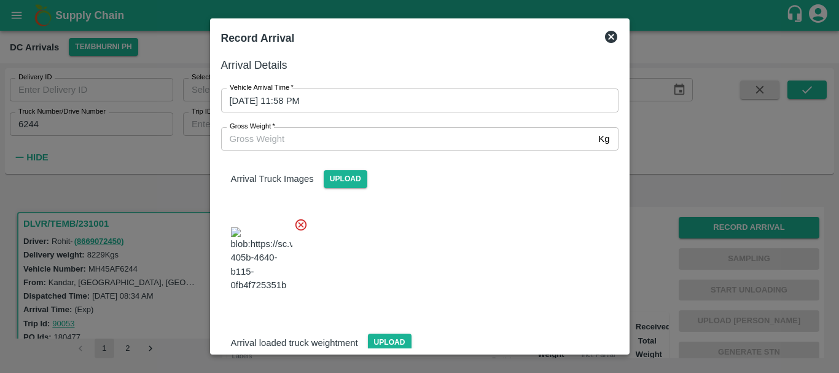
scroll to position [66, 0]
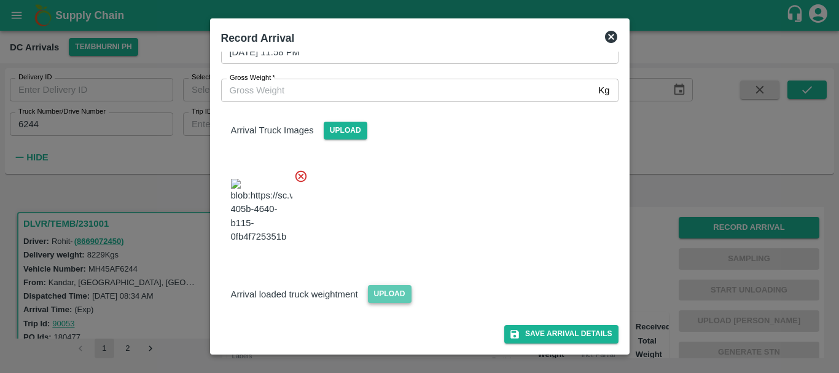
click at [381, 299] on span "Upload" at bounding box center [390, 294] width 44 height 18
click at [0, 0] on input "Upload" at bounding box center [0, 0] width 0 height 0
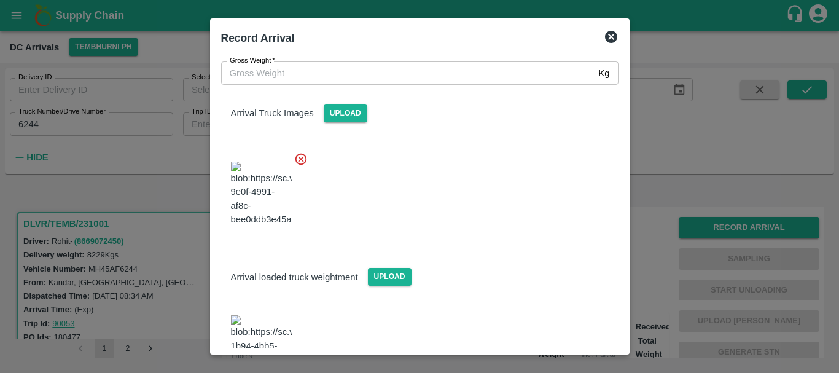
scroll to position [129, 0]
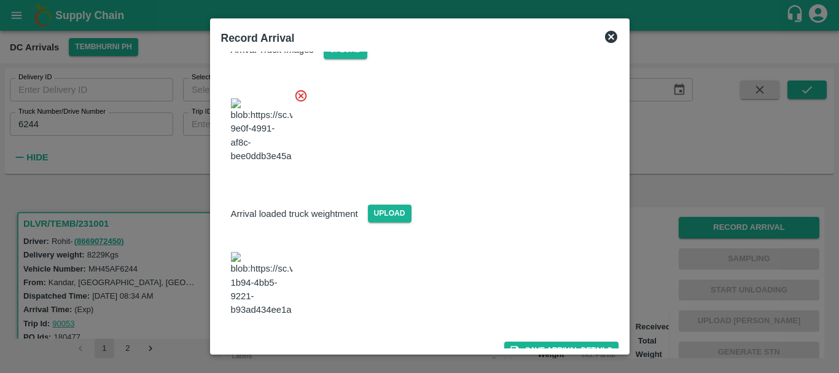
click at [260, 300] on img at bounding box center [261, 284] width 61 height 64
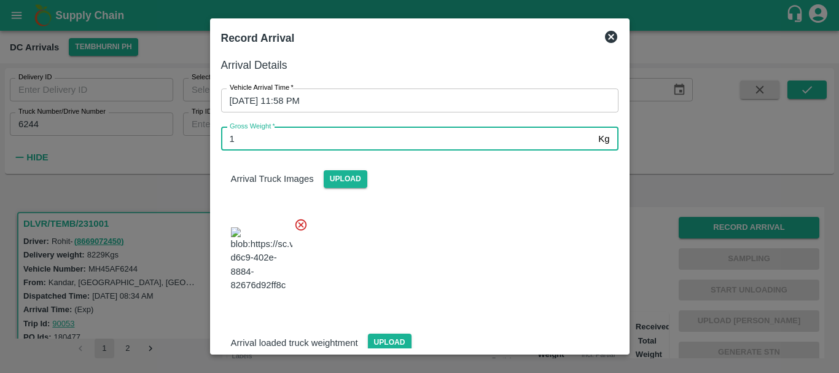
click at [329, 138] on input "1" at bounding box center [407, 138] width 373 height 23
type input "14730"
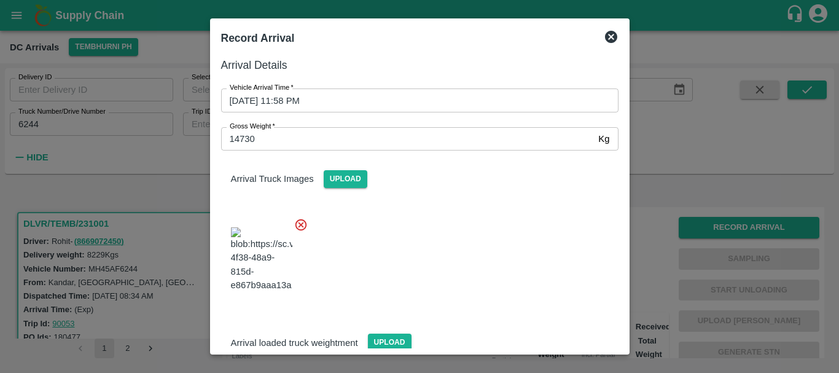
click at [496, 295] on div at bounding box center [414, 256] width 407 height 96
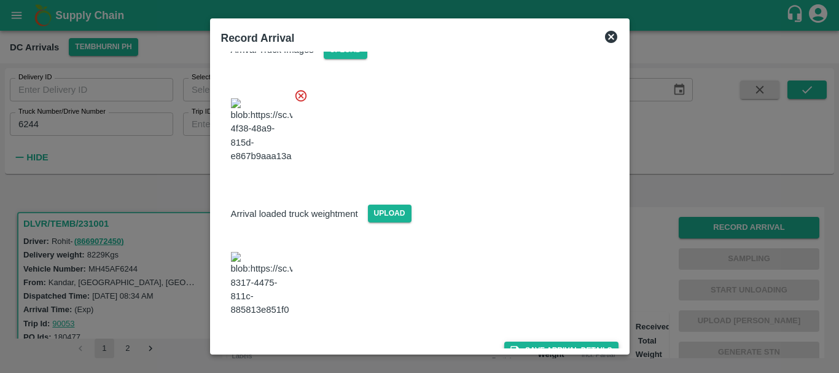
drag, startPoint x: 531, startPoint y: 324, endPoint x: 531, endPoint y: 330, distance: 6.2
click at [531, 332] on div "Save Arrival Details" at bounding box center [414, 346] width 407 height 28
click at [531, 341] on button "Save Arrival Details" at bounding box center [561, 350] width 114 height 18
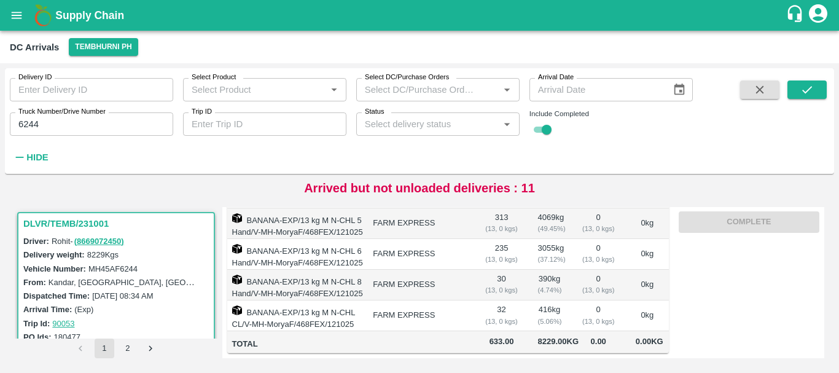
scroll to position [0, 0]
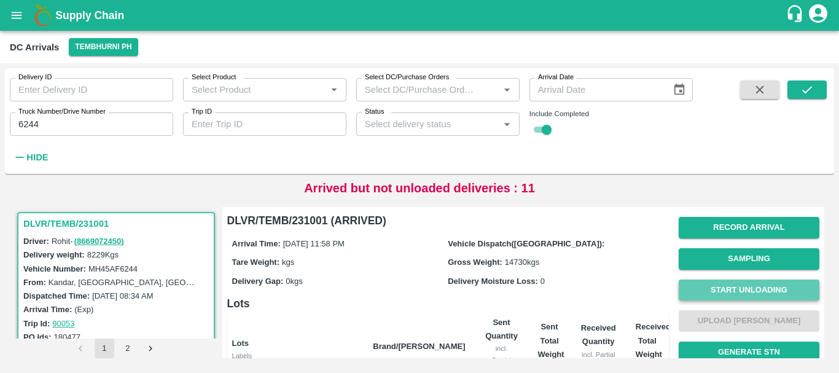
click at [698, 282] on button "Start Unloading" at bounding box center [749, 289] width 141 height 21
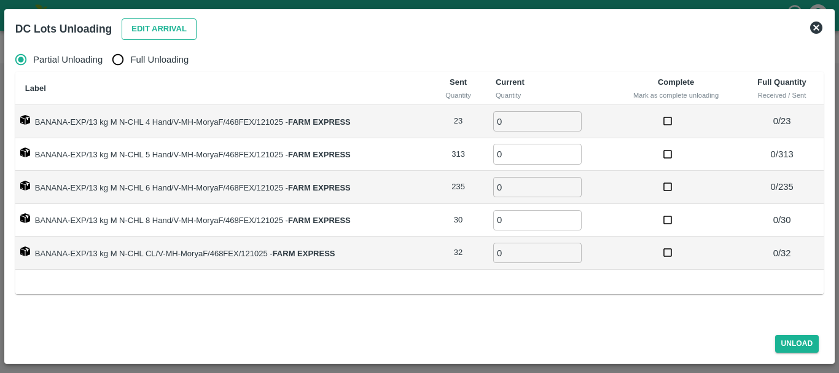
click at [154, 26] on button "Edit Arrival" at bounding box center [159, 28] width 75 height 21
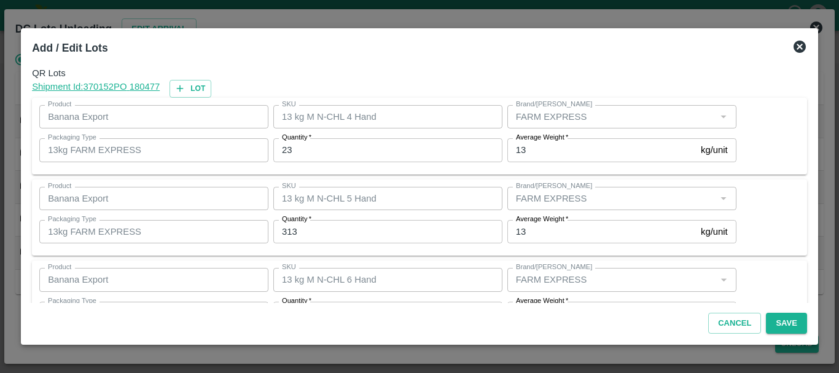
click at [311, 142] on label "Quantity   *" at bounding box center [296, 138] width 29 height 10
click at [311, 142] on input "23" at bounding box center [387, 149] width 229 height 23
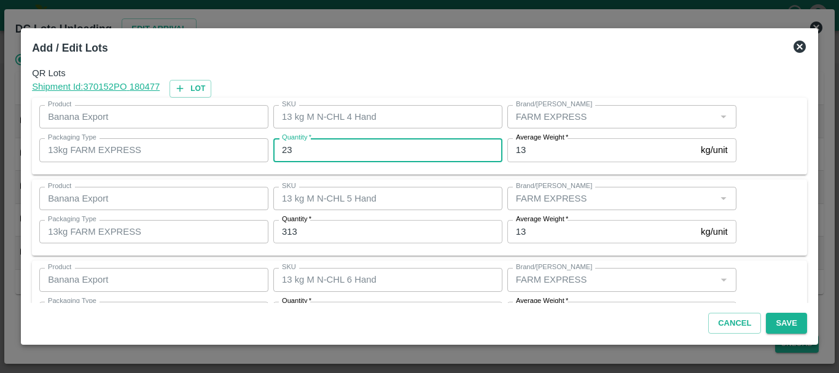
type input "2"
type input "17"
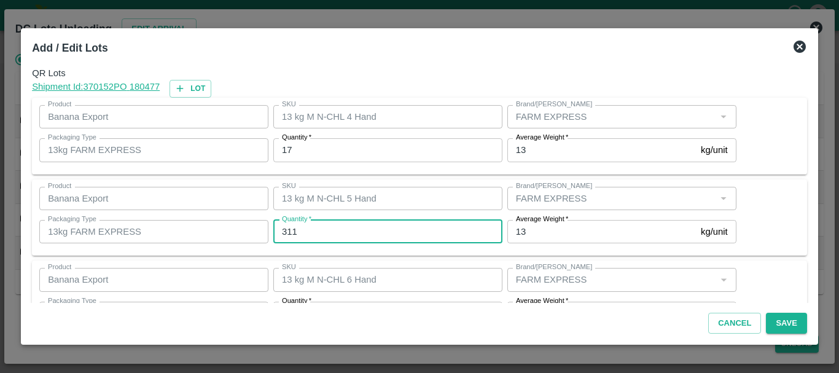
type input "311"
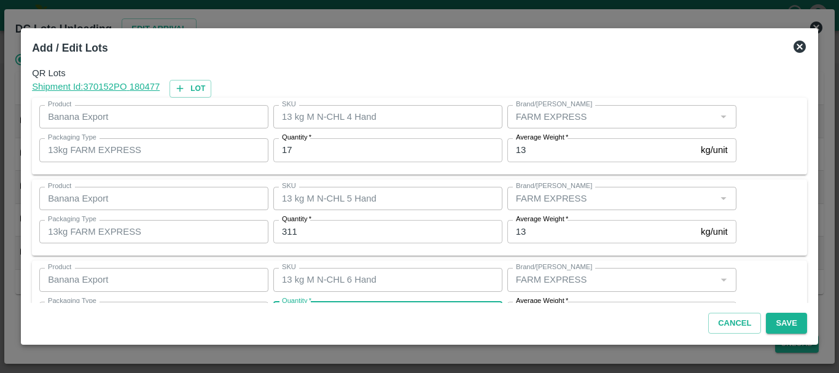
scroll to position [22, 0]
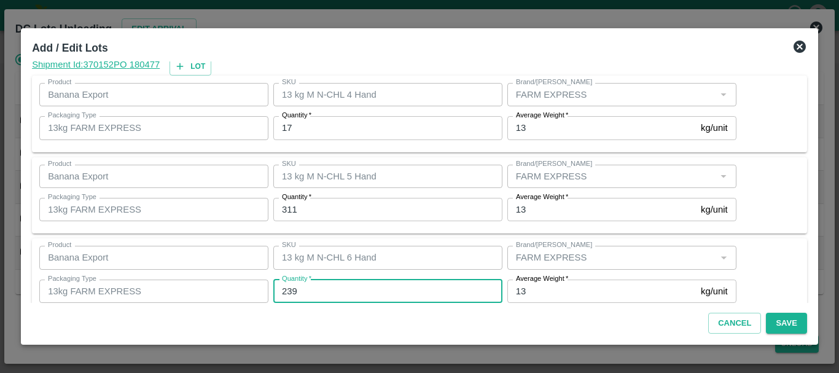
type input "239"
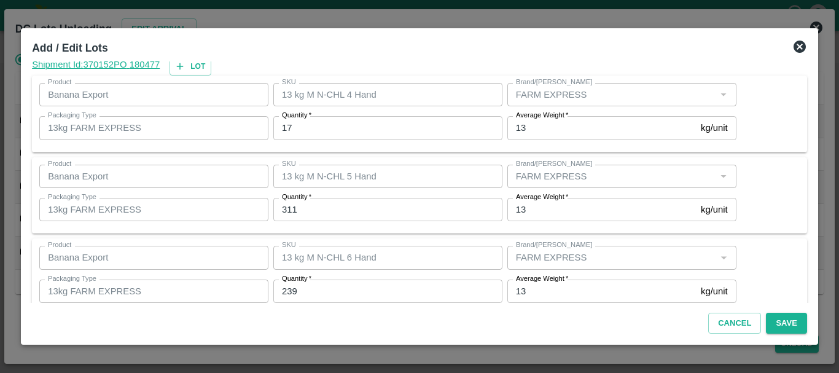
scroll to position [208, 0]
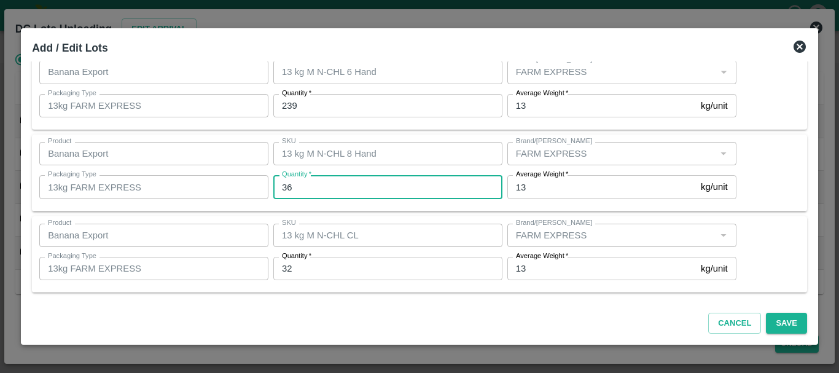
type input "36"
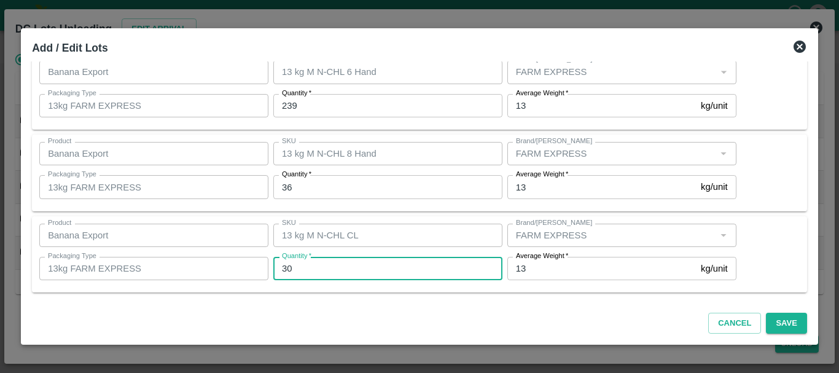
type input "30"
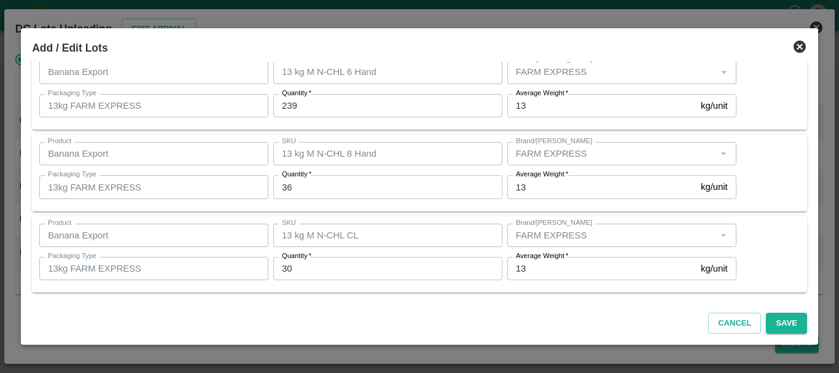
click at [373, 219] on div "SKU 13 kg M N-CHL CL SKU" at bounding box center [385, 235] width 234 height 33
click at [770, 325] on button "Save" at bounding box center [786, 323] width 41 height 21
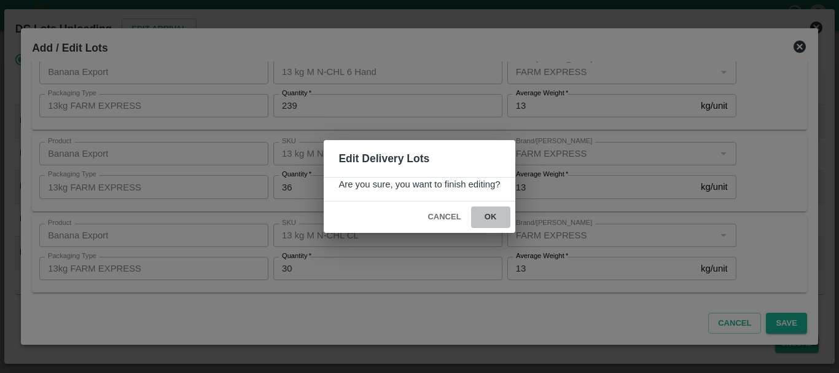
click at [487, 219] on button "ok" at bounding box center [490, 216] width 39 height 21
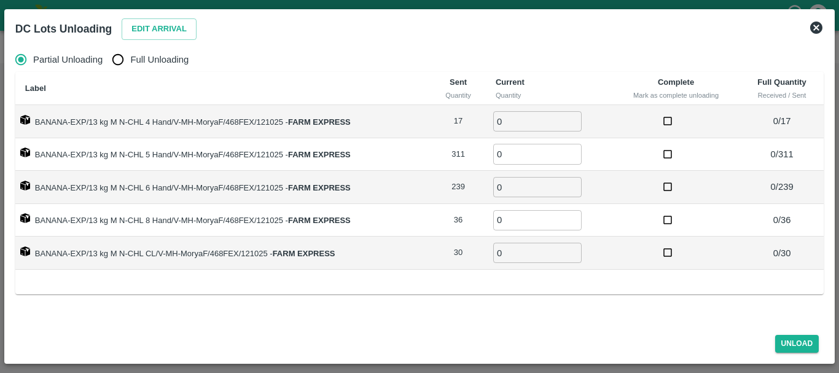
click at [119, 55] on input "Full Unloading" at bounding box center [118, 59] width 25 height 25
radio input "true"
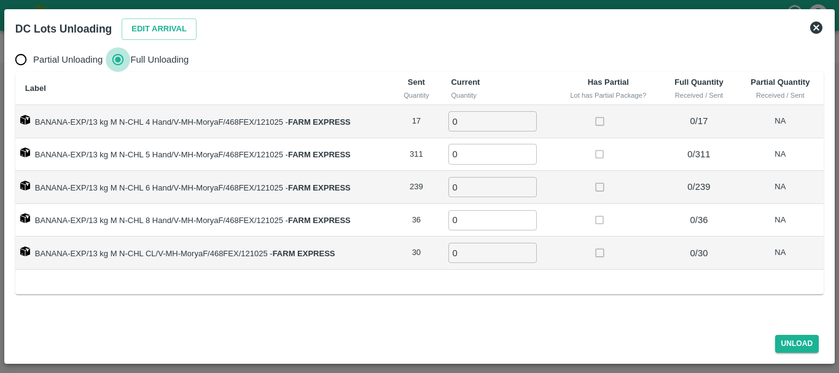
click at [119, 55] on input "Full Unloading" at bounding box center [118, 59] width 25 height 25
click at [473, 123] on input "0" at bounding box center [492, 121] width 88 height 20
type input "017"
type input "311"
type input "239"
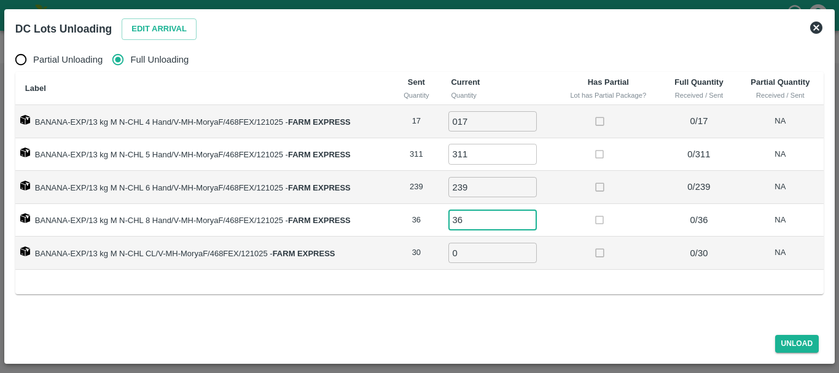
type input "36"
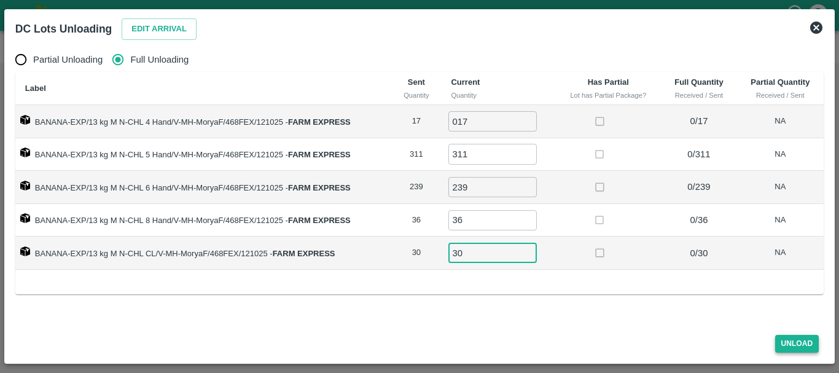
type input "30"
click at [781, 337] on button "Unload" at bounding box center [797, 344] width 44 height 18
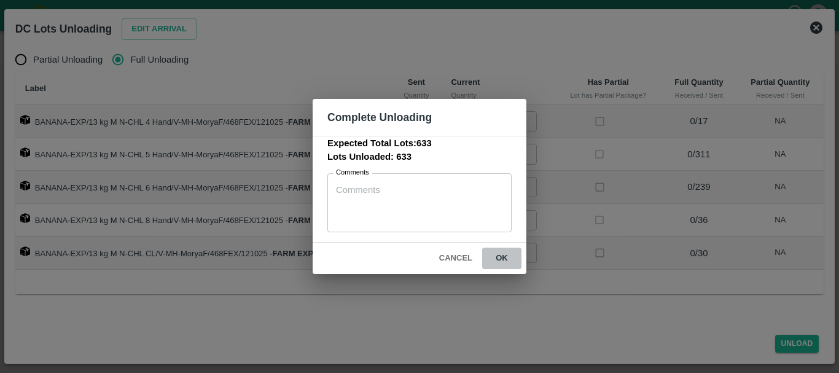
click at [513, 266] on button "ok" at bounding box center [501, 258] width 39 height 21
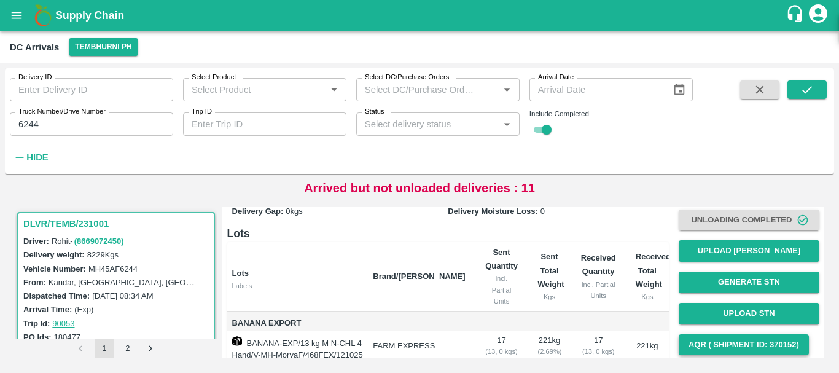
scroll to position [70, 0]
click at [719, 258] on button "Upload [PERSON_NAME]" at bounding box center [749, 250] width 141 height 21
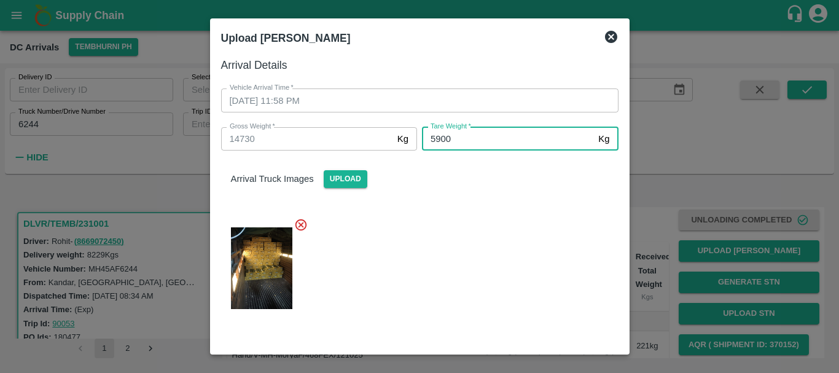
type input "5900"
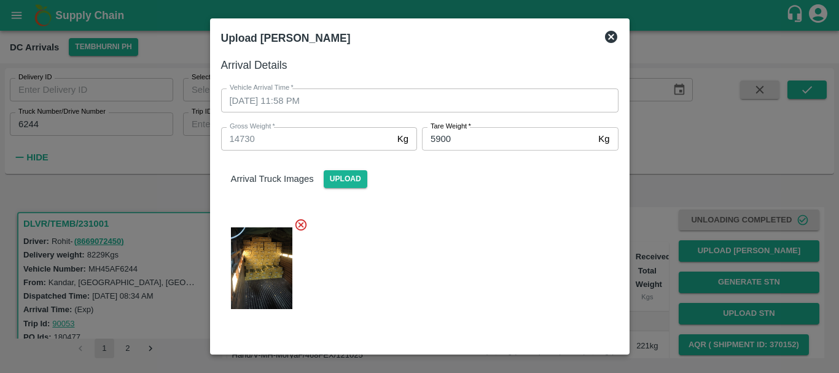
click at [463, 270] on div at bounding box center [414, 265] width 407 height 114
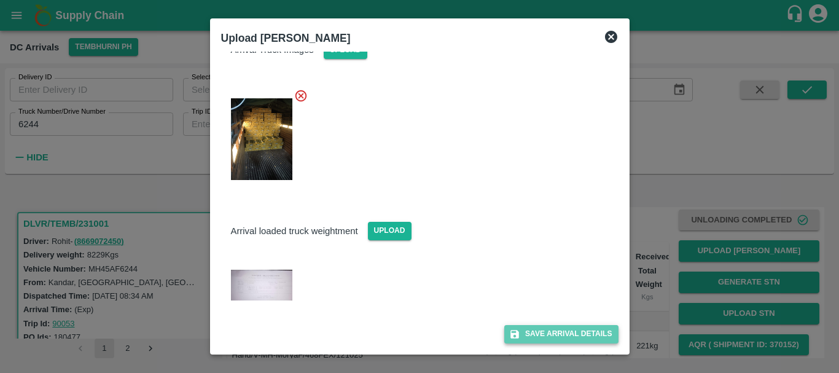
click at [520, 332] on button "Save Arrival Details" at bounding box center [561, 334] width 114 height 18
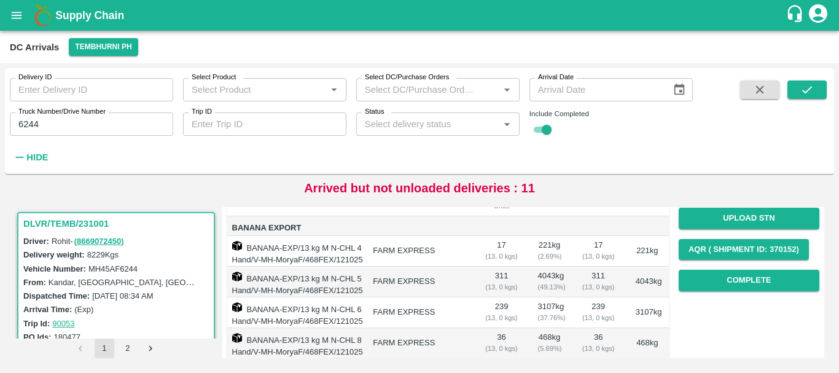
scroll to position [153, 0]
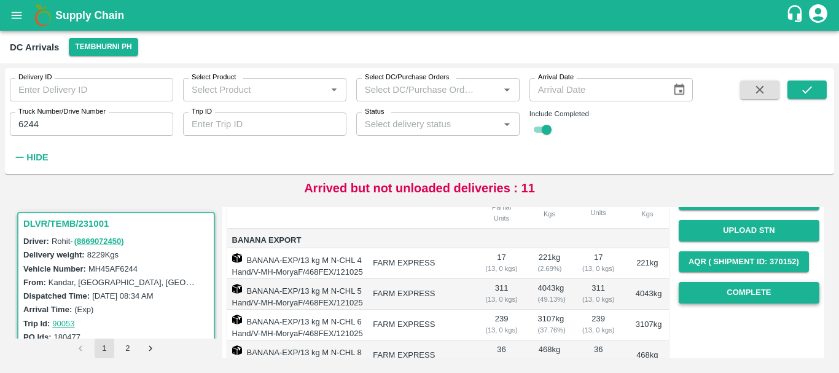
click at [708, 287] on button "Complete" at bounding box center [749, 292] width 141 height 21
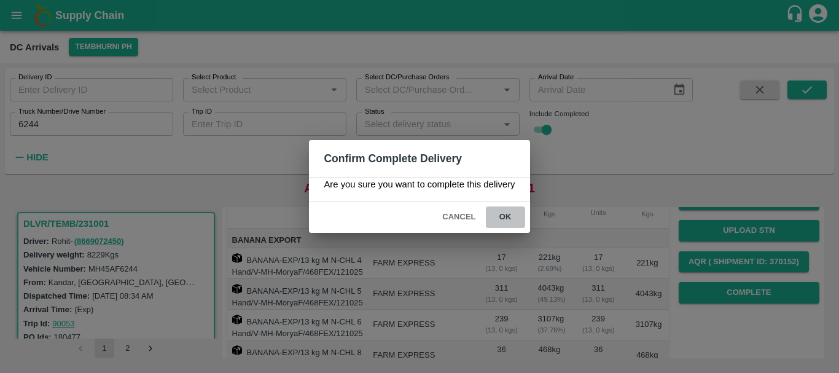
click at [518, 208] on button "ok" at bounding box center [505, 216] width 39 height 21
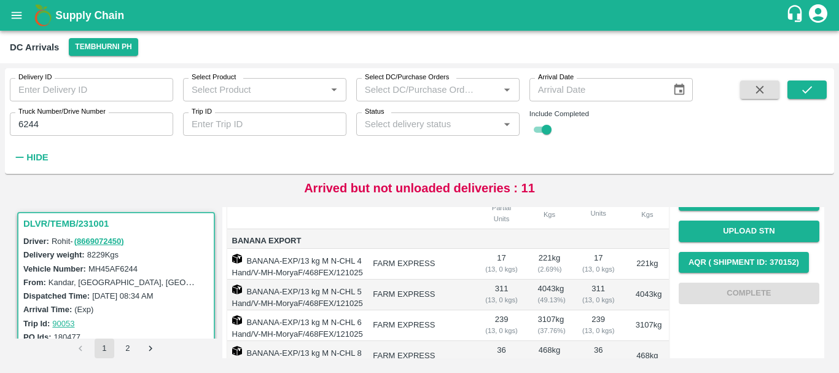
scroll to position [0, 0]
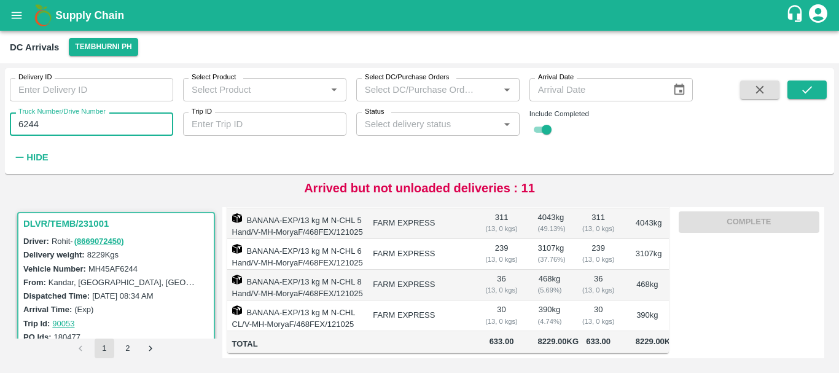
click at [58, 122] on input "6244" at bounding box center [91, 123] width 163 height 23
type input "6"
type input "7227"
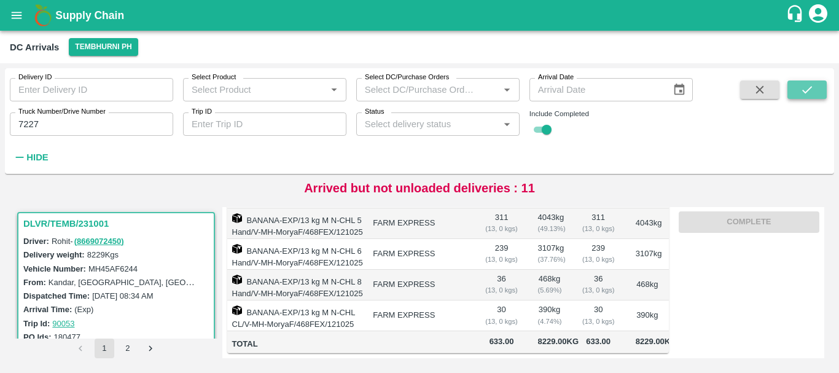
click at [801, 93] on icon "submit" at bounding box center [807, 90] width 14 height 14
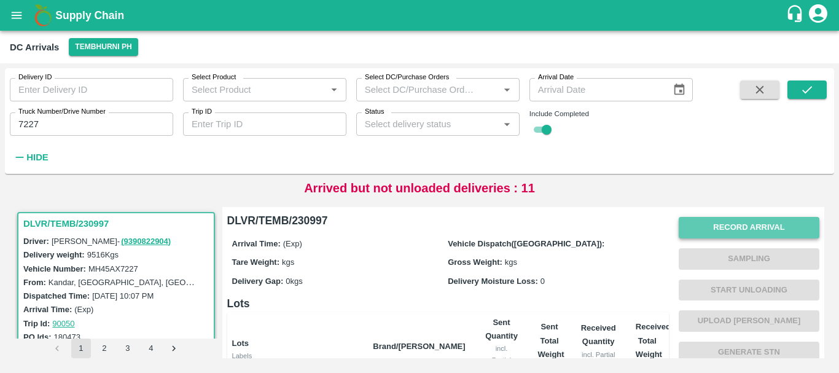
click at [690, 237] on button "Record Arrival" at bounding box center [749, 227] width 141 height 21
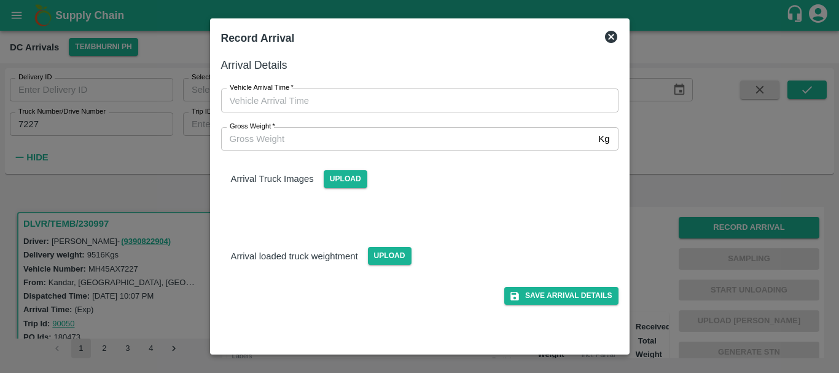
type input "DD/MM/YYYY hh:mm aa"
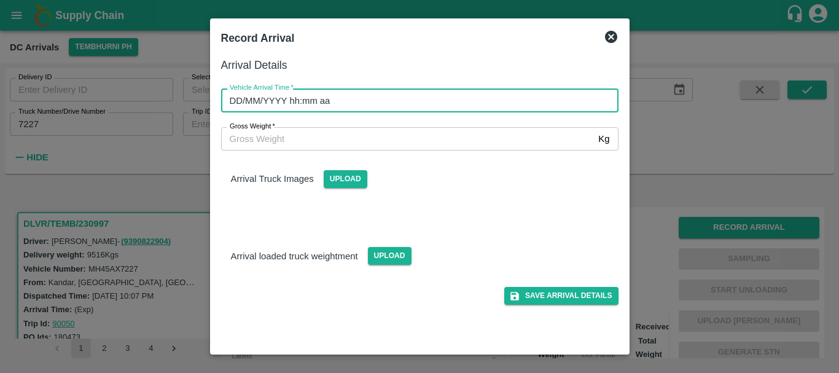
click at [499, 92] on input "DD/MM/YYYY hh:mm aa" at bounding box center [415, 99] width 389 height 23
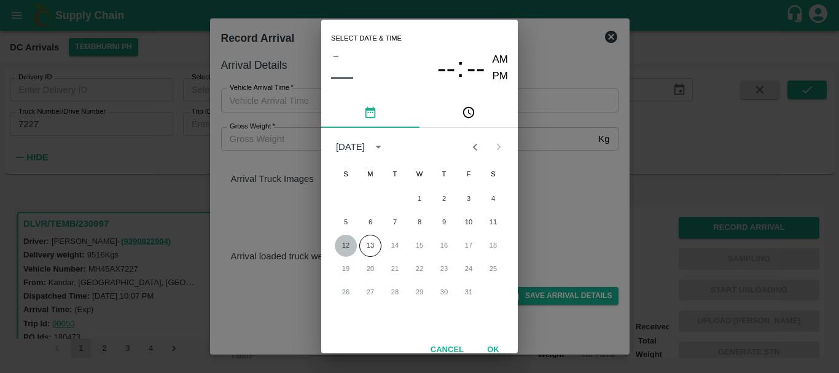
click at [349, 241] on button "12" at bounding box center [346, 246] width 22 height 22
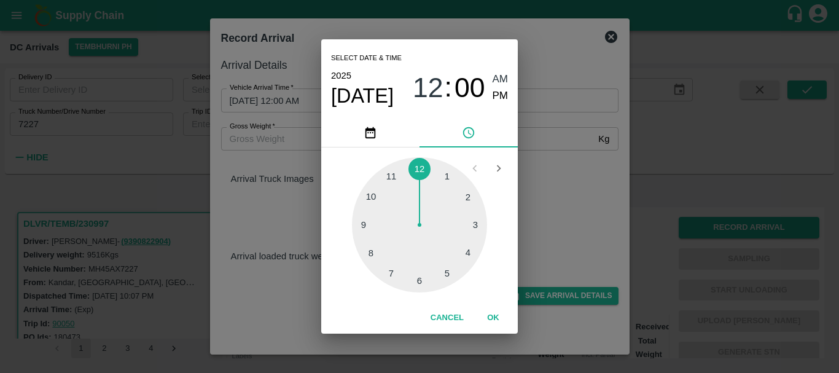
click at [389, 177] on div at bounding box center [419, 224] width 135 height 135
click at [410, 171] on div at bounding box center [419, 224] width 135 height 135
click at [494, 93] on span "PM" at bounding box center [501, 96] width 16 height 17
type input "[DATE] 11:58 PM"
click at [565, 195] on div "Select date & time [DATE] 11 : 58 AM PM 05 10 15 20 25 30 35 40 45 50 55 00 Can…" at bounding box center [419, 186] width 839 height 373
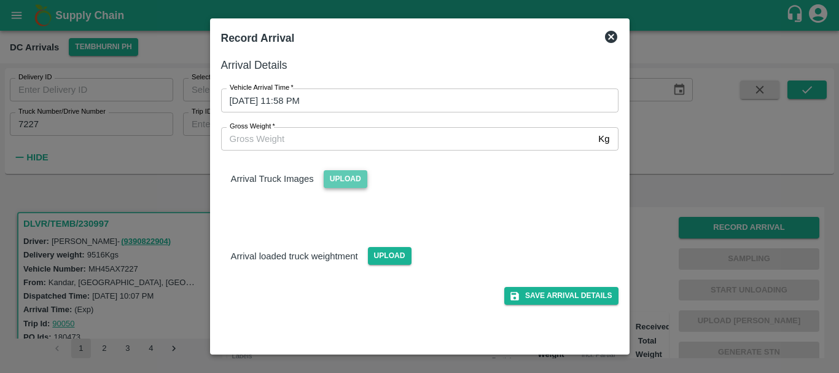
click at [353, 177] on span "Upload" at bounding box center [346, 179] width 44 height 18
click at [0, 0] on input "Upload" at bounding box center [0, 0] width 0 height 0
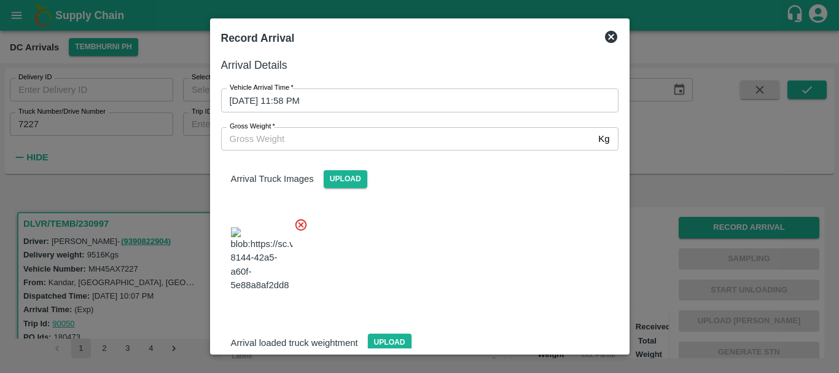
scroll to position [93, 0]
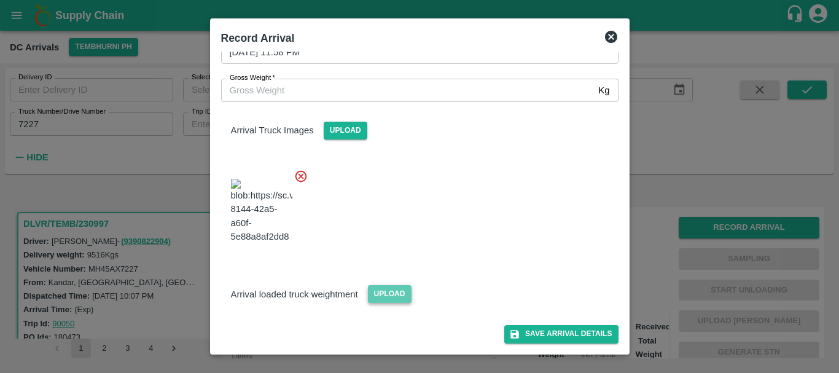
click at [391, 298] on span "Upload" at bounding box center [390, 294] width 44 height 18
click at [0, 0] on input "Upload" at bounding box center [0, 0] width 0 height 0
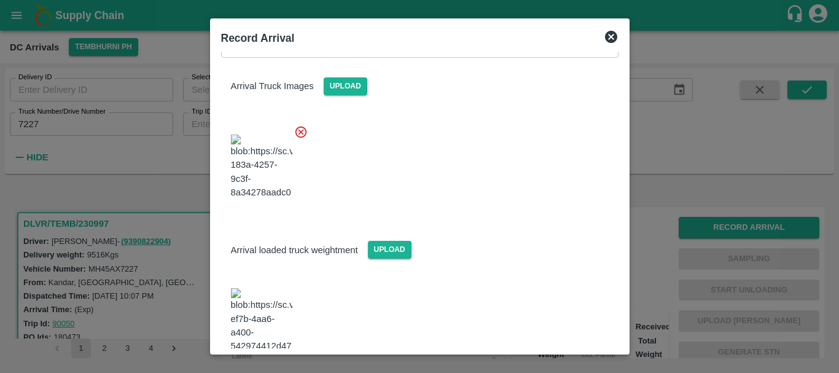
scroll to position [154, 0]
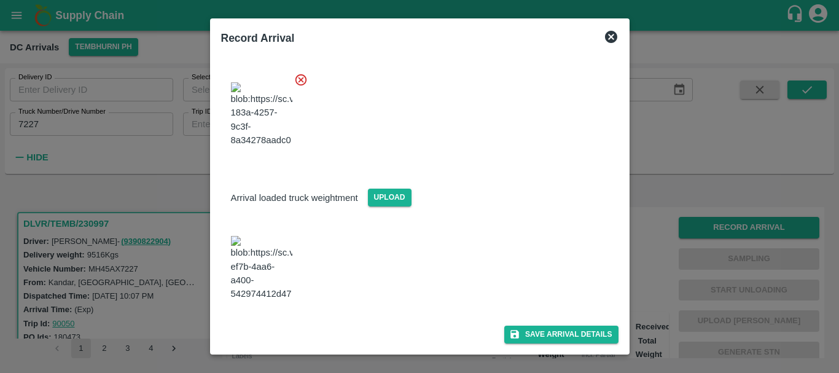
click at [269, 292] on img at bounding box center [261, 268] width 61 height 64
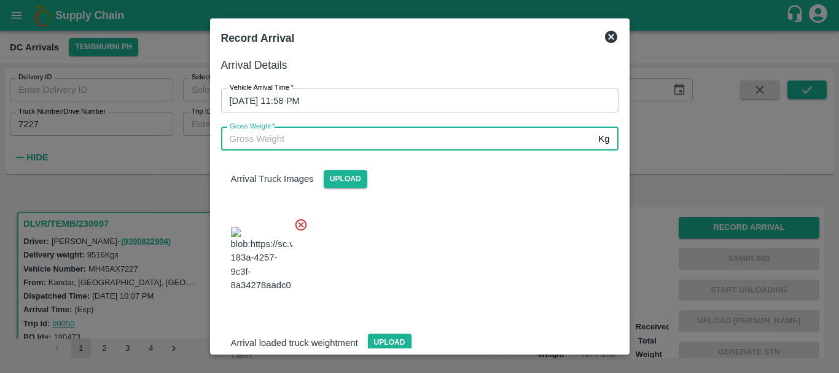
click at [305, 131] on input "Gross Weight   *" at bounding box center [407, 138] width 373 height 23
type input "16370"
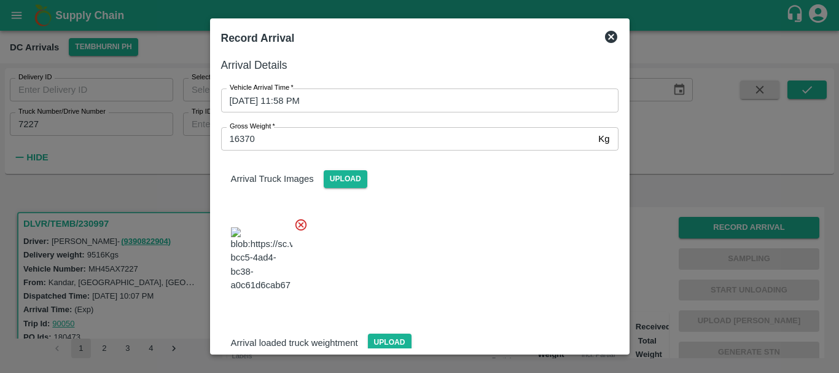
click at [465, 276] on div at bounding box center [414, 256] width 407 height 96
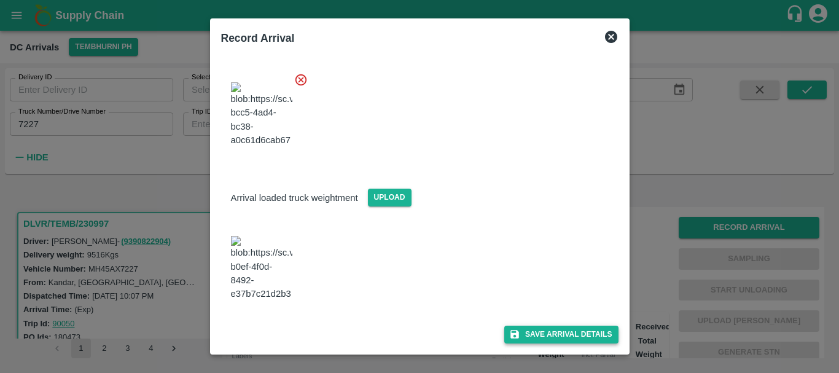
click at [512, 329] on icon "submit" at bounding box center [514, 334] width 11 height 11
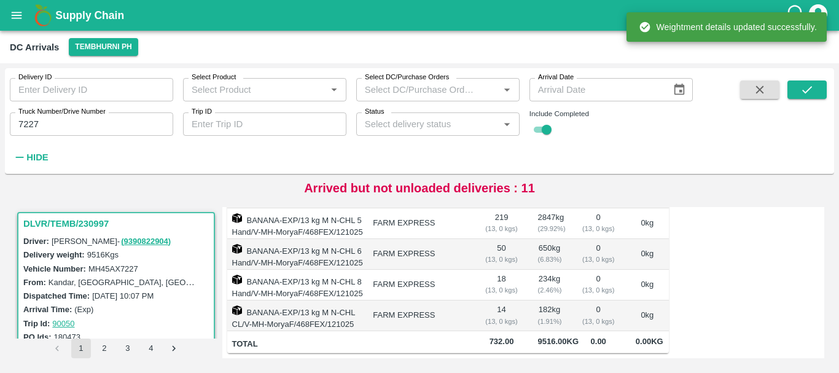
scroll to position [0, 0]
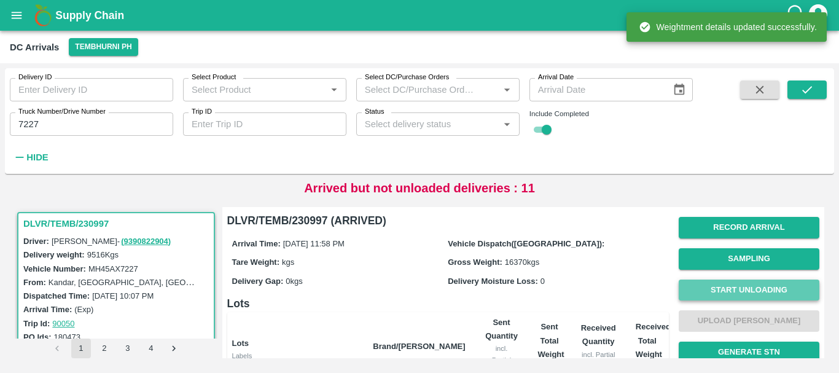
click at [711, 287] on button "Start Unloading" at bounding box center [749, 289] width 141 height 21
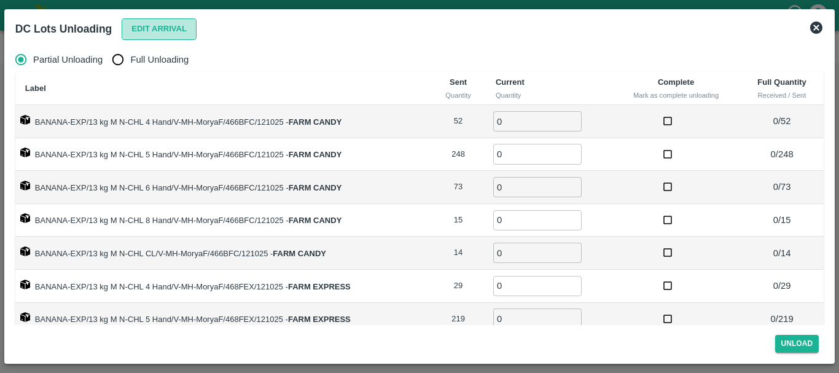
click at [141, 31] on button "Edit Arrival" at bounding box center [159, 28] width 75 height 21
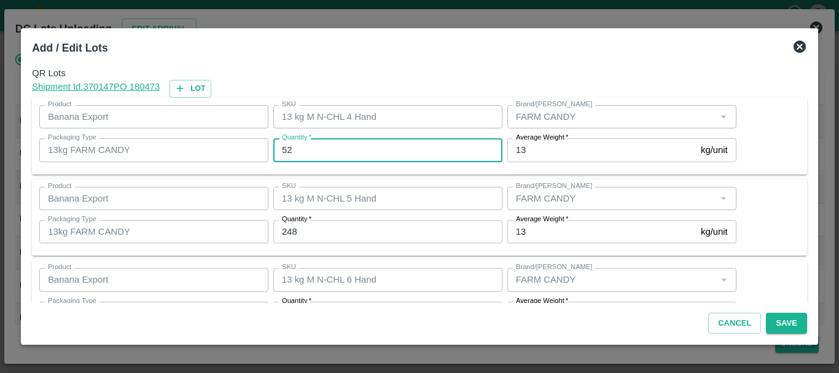
click at [332, 139] on input "52" at bounding box center [387, 149] width 229 height 23
type input "57"
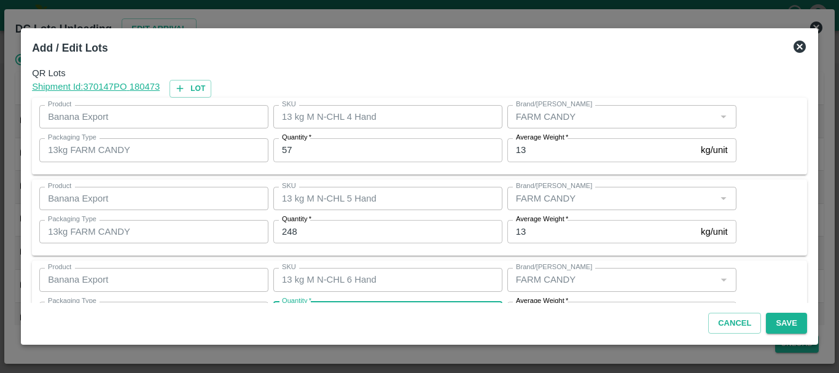
scroll to position [22, 0]
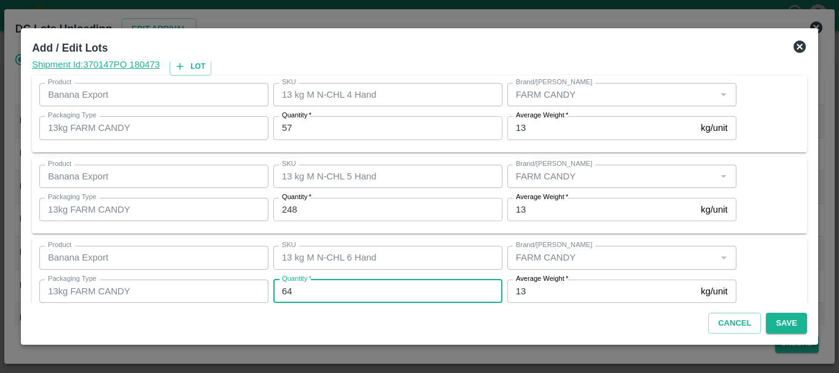
type input "64"
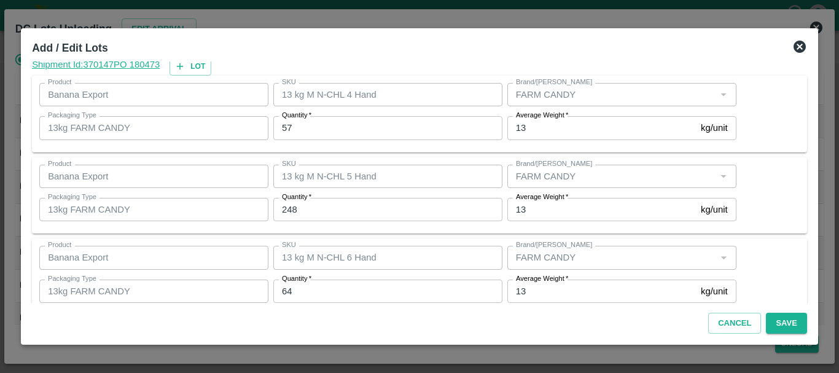
scroll to position [212, 0]
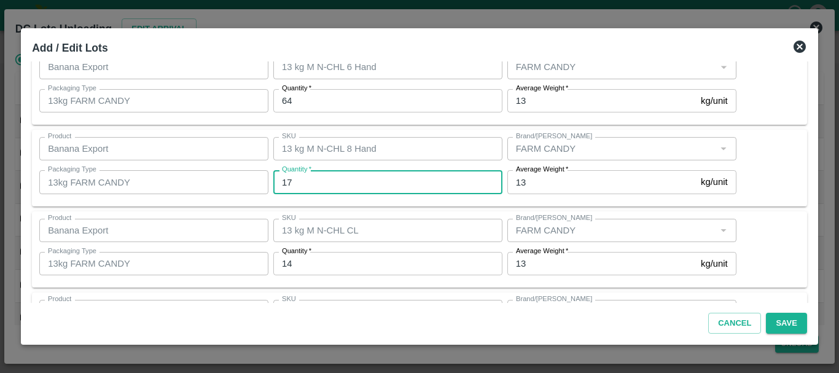
type input "17"
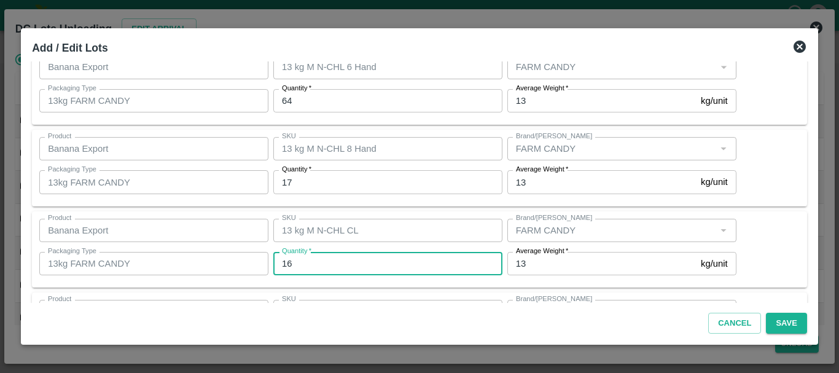
type input "16"
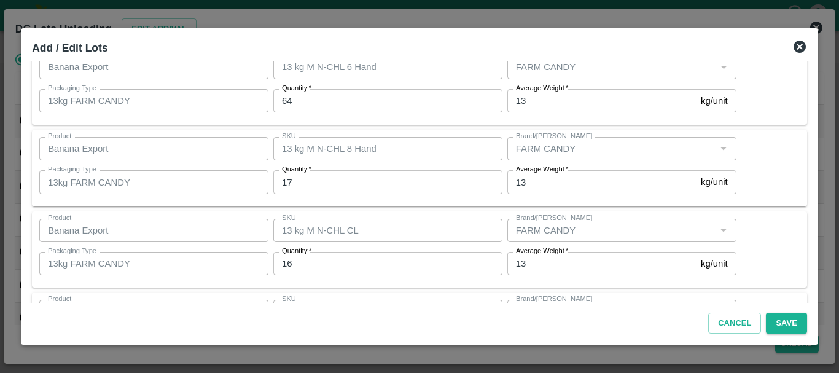
scroll to position [376, 0]
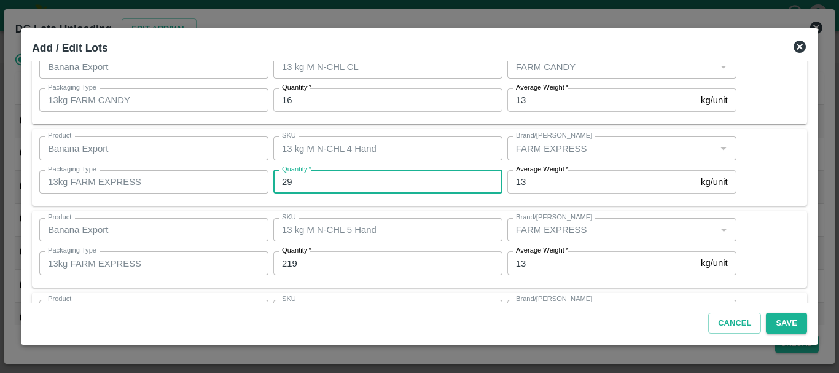
click at [389, 174] on input "29" at bounding box center [387, 181] width 229 height 23
type input "2"
type input "27"
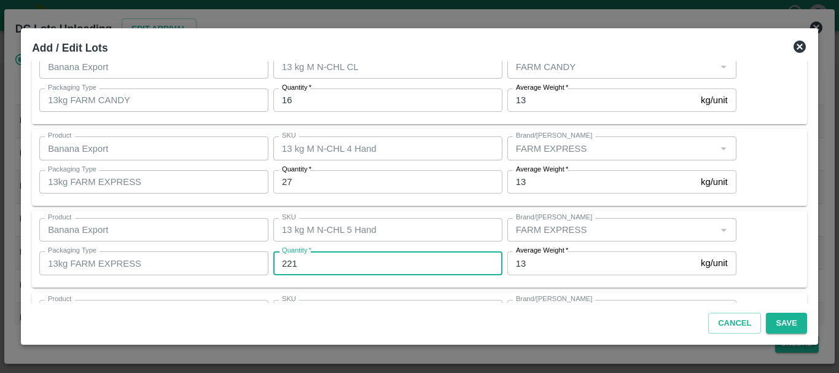
type input "221"
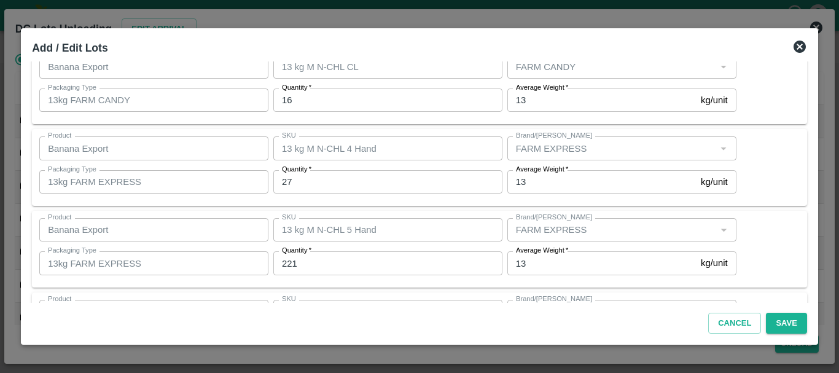
scroll to position [539, 0]
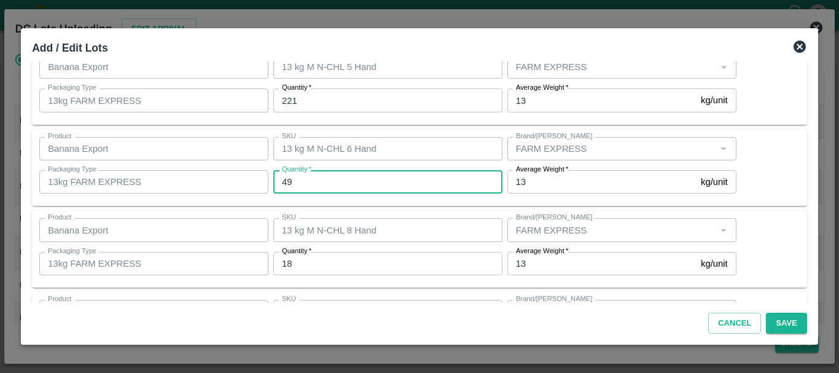
type input "49"
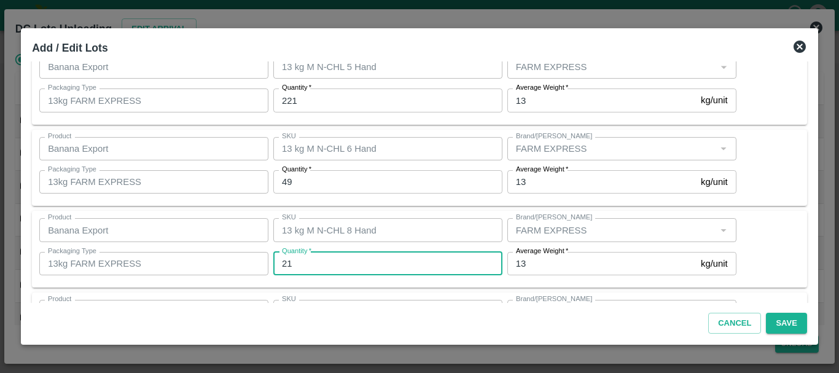
type input "21"
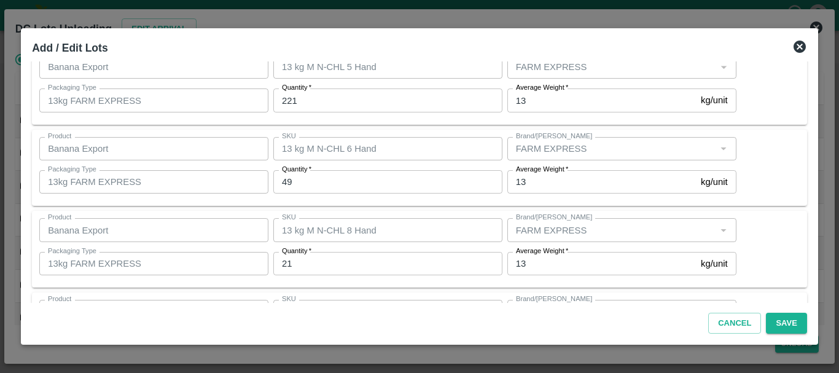
scroll to position [615, 0]
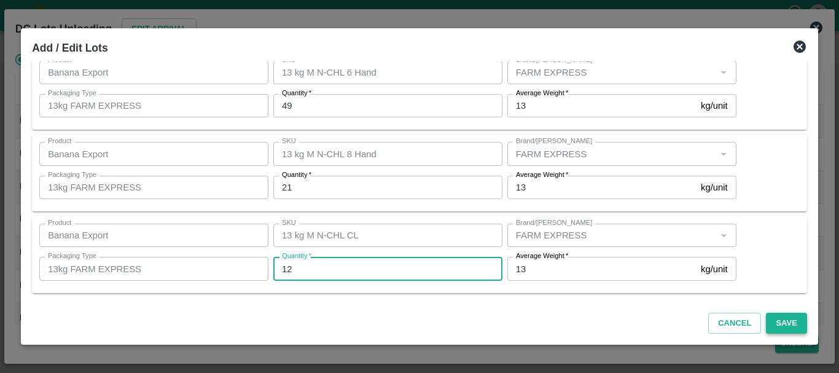
type input "12"
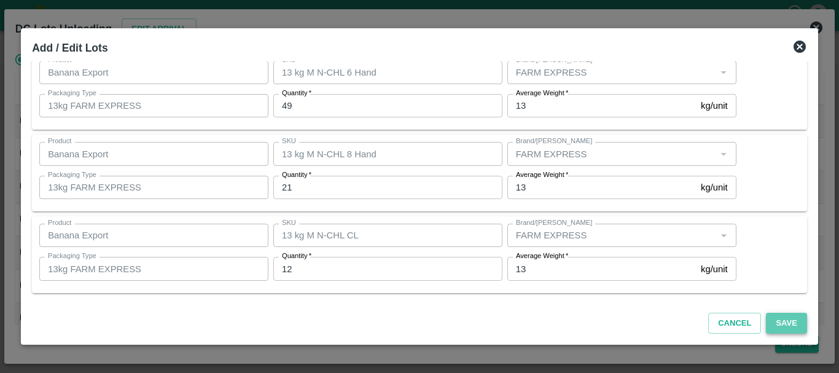
click at [776, 324] on button "Save" at bounding box center [786, 323] width 41 height 21
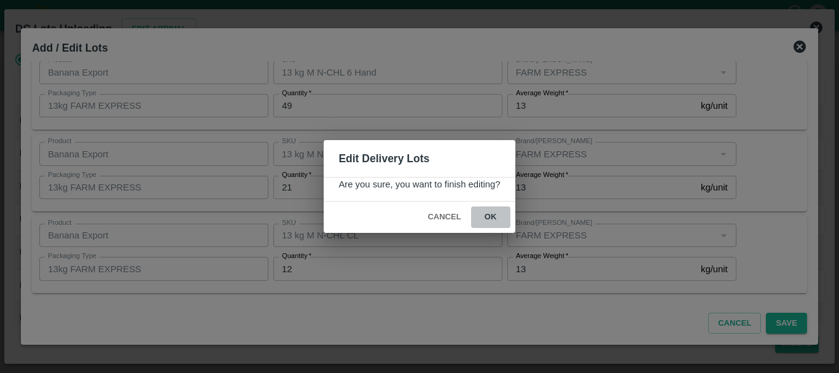
click at [491, 224] on button "ok" at bounding box center [490, 216] width 39 height 21
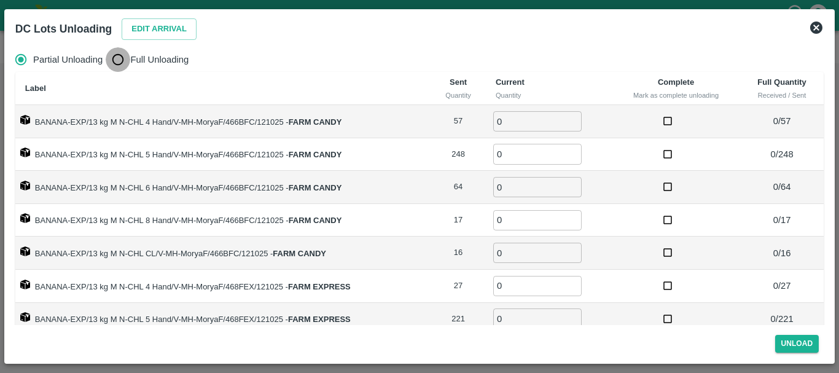
click at [119, 56] on input "Full Unloading" at bounding box center [118, 59] width 25 height 25
radio input "true"
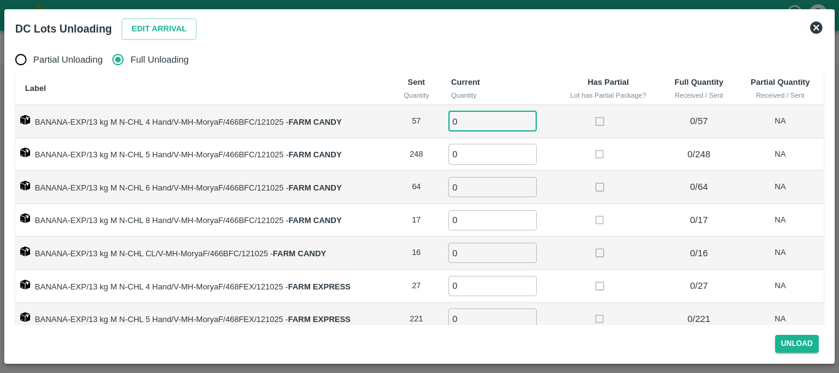
click at [473, 114] on input "0" at bounding box center [492, 121] width 88 height 20
type input "057"
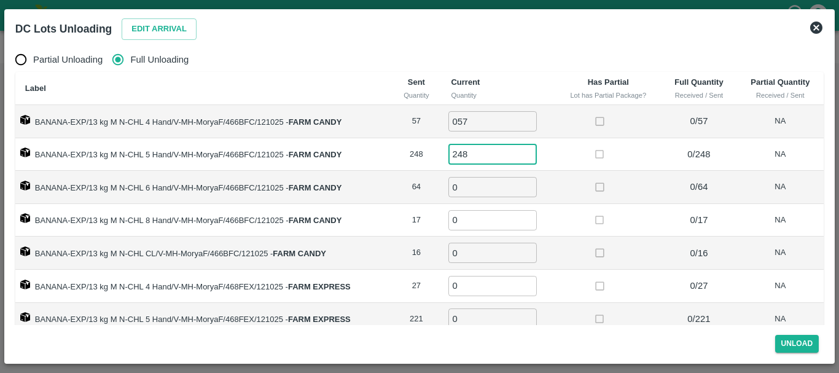
type input "248"
type input "64"
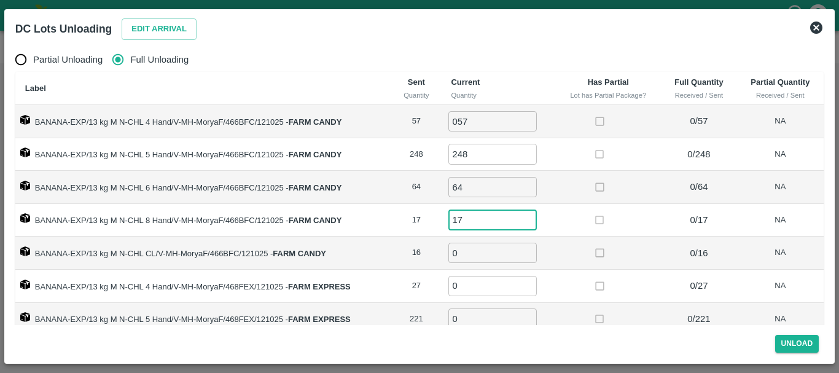
type input "17"
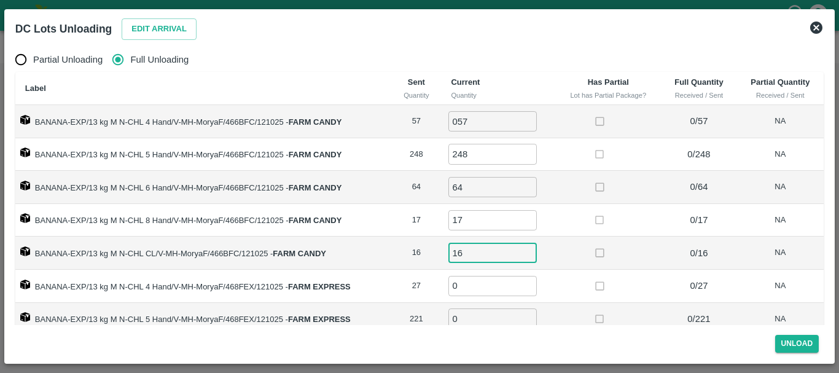
type input "16"
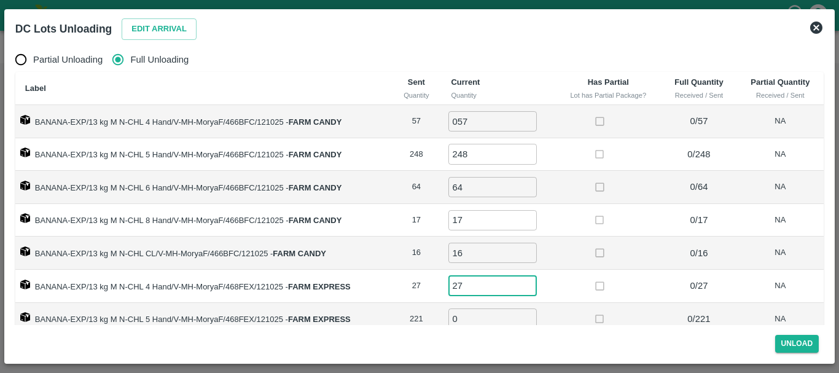
type input "27"
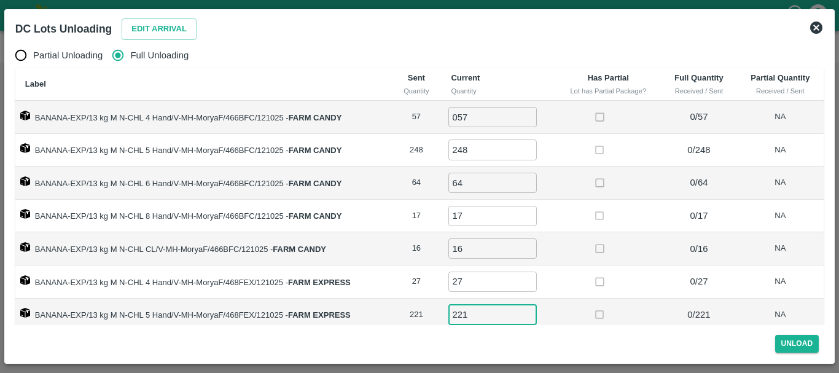
type input "221"
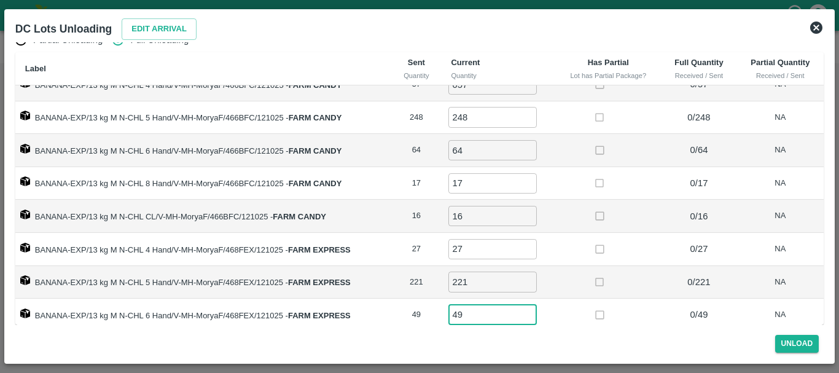
type input "49"
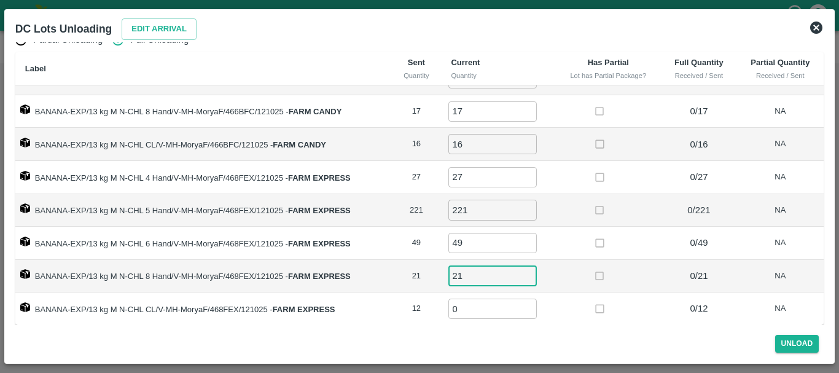
type input "21"
type input "12"
click at [586, 224] on td at bounding box center [608, 210] width 106 height 33
click at [786, 340] on button "Unload" at bounding box center [797, 344] width 44 height 18
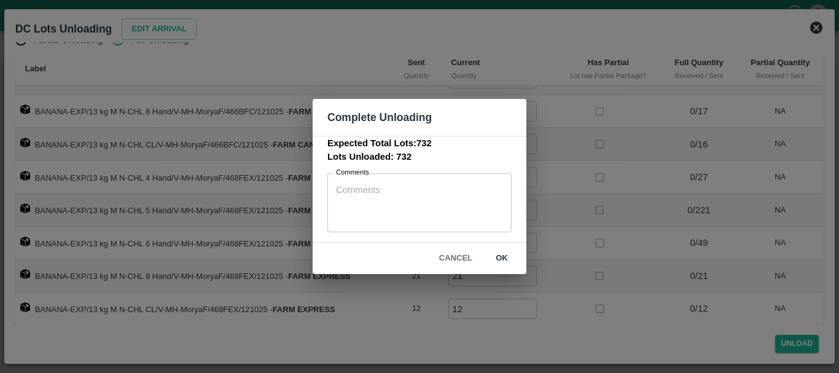
click at [502, 256] on button "ok" at bounding box center [501, 258] width 39 height 21
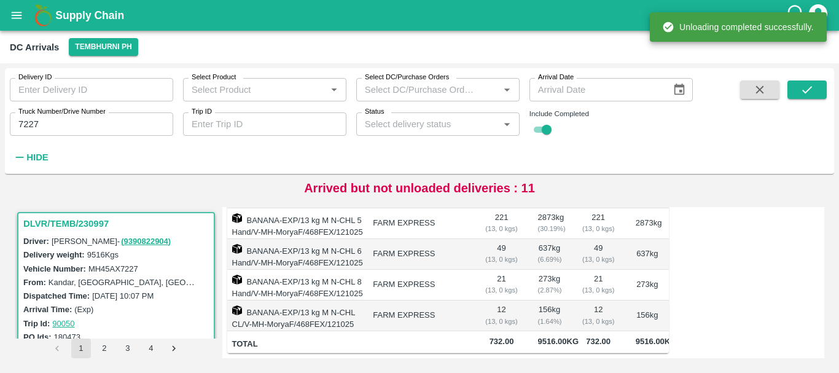
scroll to position [0, 0]
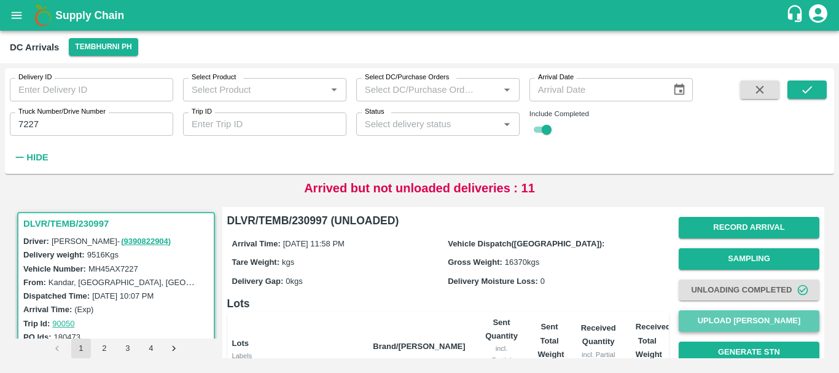
click at [734, 318] on button "Upload [PERSON_NAME]" at bounding box center [749, 320] width 141 height 21
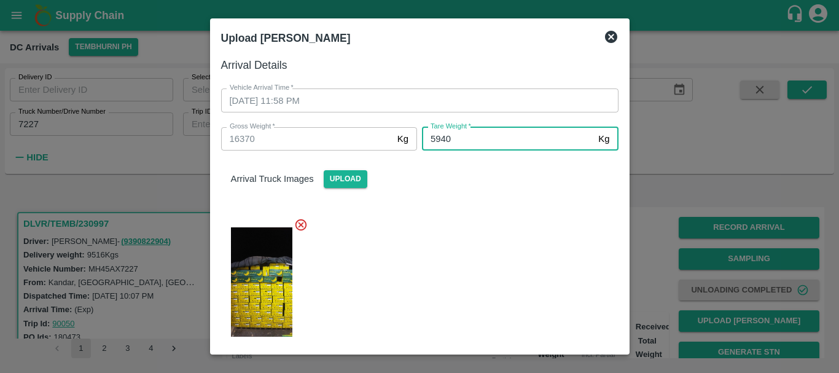
type input "5940"
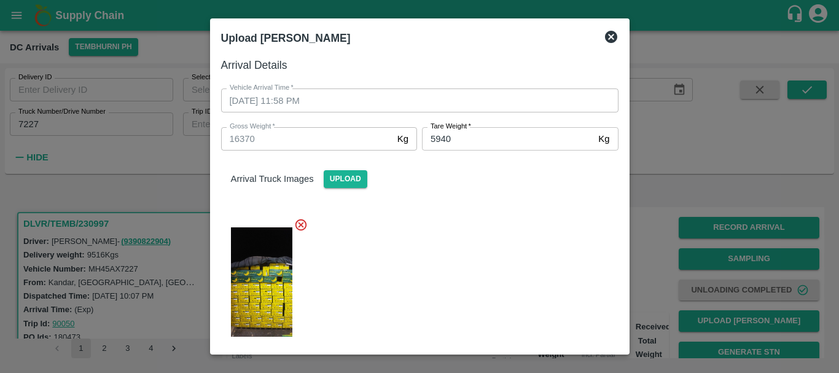
click at [488, 228] on div at bounding box center [414, 278] width 407 height 141
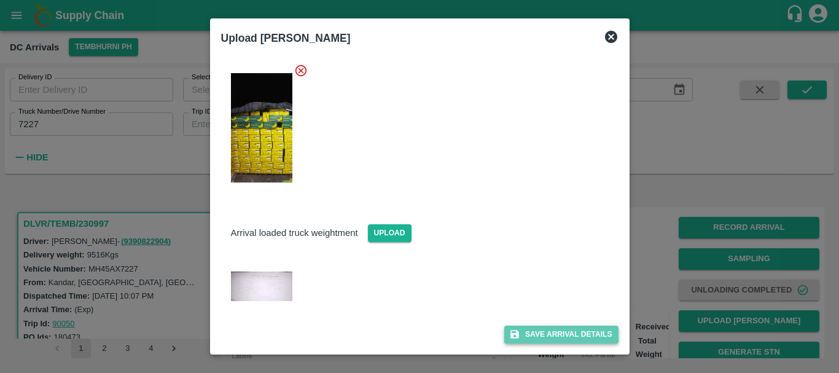
click at [539, 330] on button "Save Arrival Details" at bounding box center [561, 334] width 114 height 18
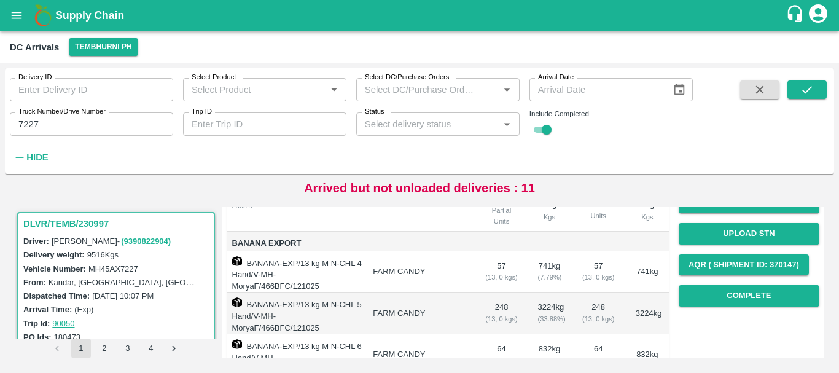
scroll to position [166, 0]
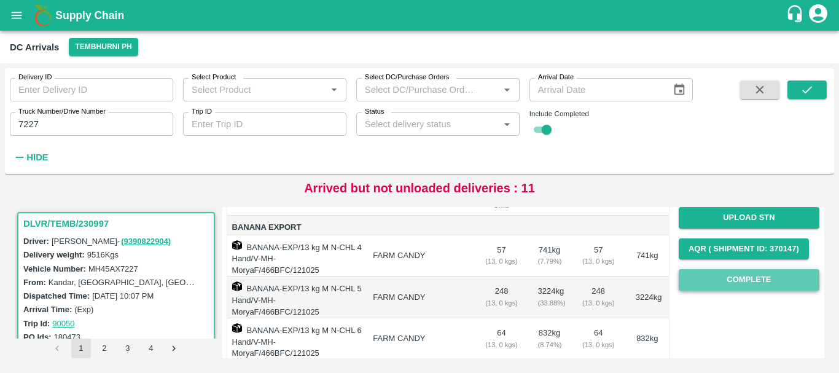
click at [739, 278] on button "Complete" at bounding box center [749, 279] width 141 height 21
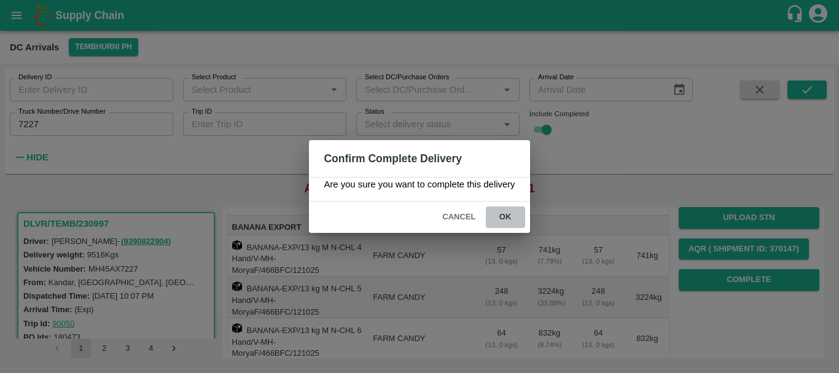
click at [503, 214] on button "ok" at bounding box center [505, 216] width 39 height 21
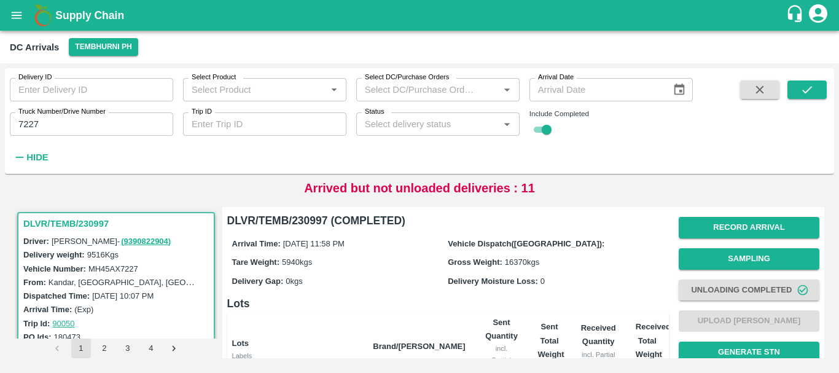
scroll to position [501, 0]
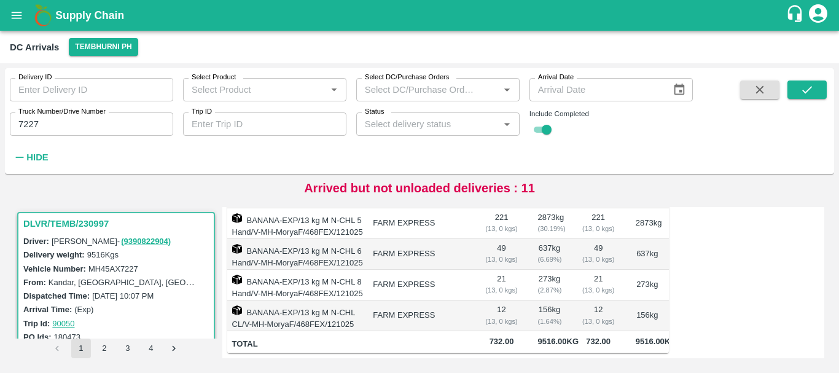
click at [57, 125] on input "7227" at bounding box center [91, 123] width 163 height 23
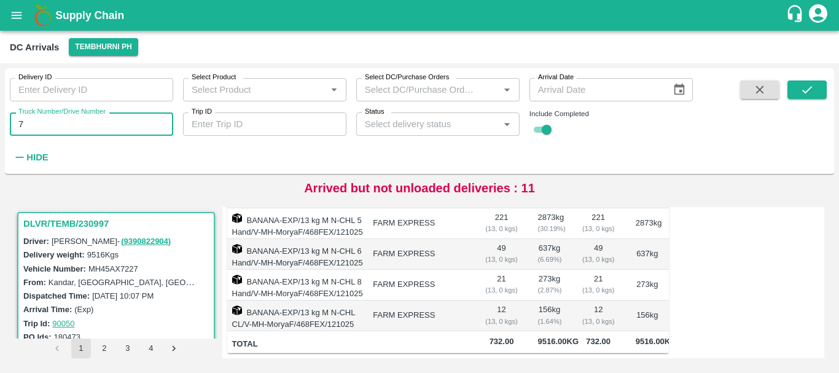
type input "7"
type input "0867"
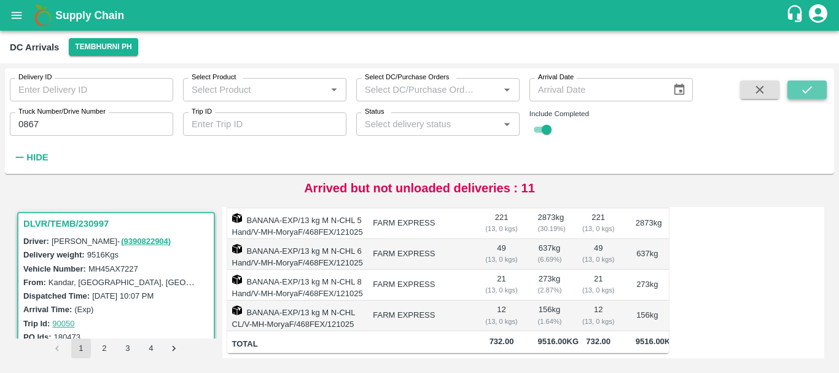
click at [806, 92] on icon "submit" at bounding box center [807, 89] width 10 height 7
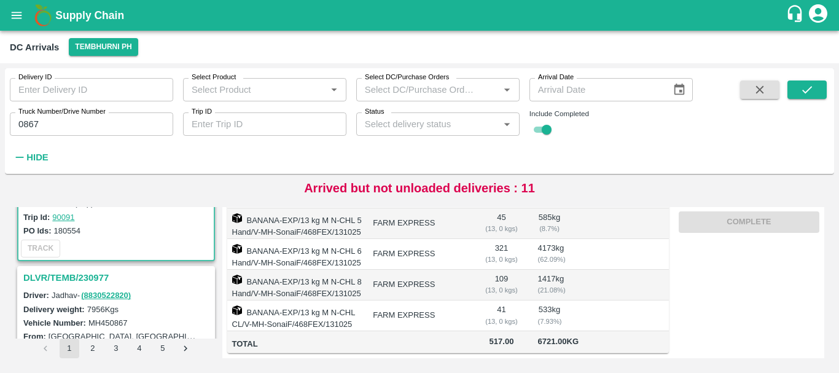
scroll to position [107, 0]
click at [90, 278] on h3 "DLVR/TEMB/230977" at bounding box center [117, 277] width 189 height 16
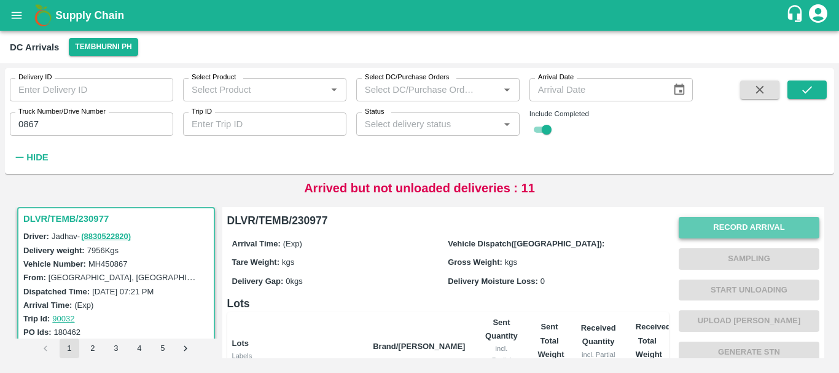
click at [703, 223] on button "Record Arrival" at bounding box center [749, 227] width 141 height 21
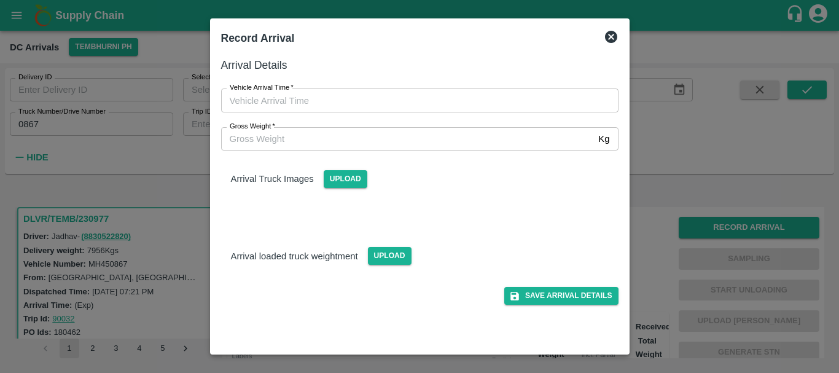
type input "DD/MM/YYYY hh:mm aa"
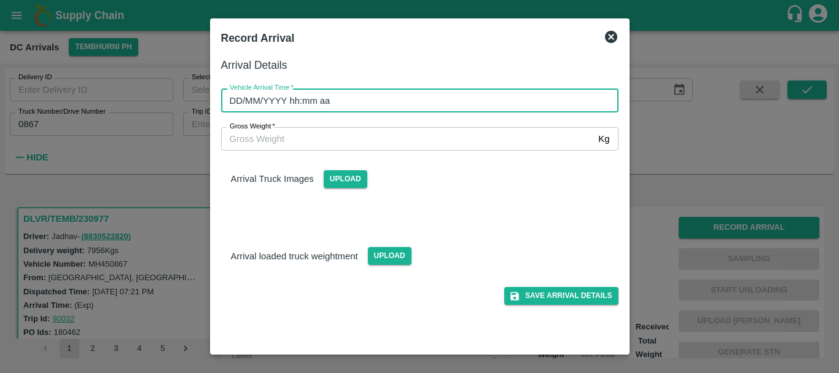
click at [426, 99] on input "DD/MM/YYYY hh:mm aa" at bounding box center [415, 99] width 389 height 23
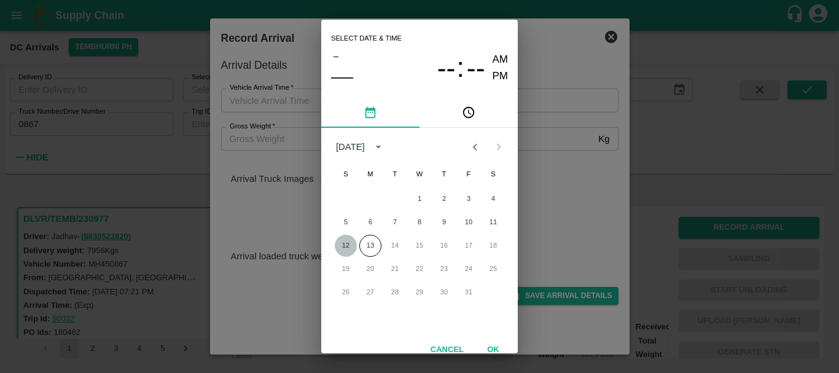
click at [346, 241] on button "12" at bounding box center [346, 246] width 22 height 22
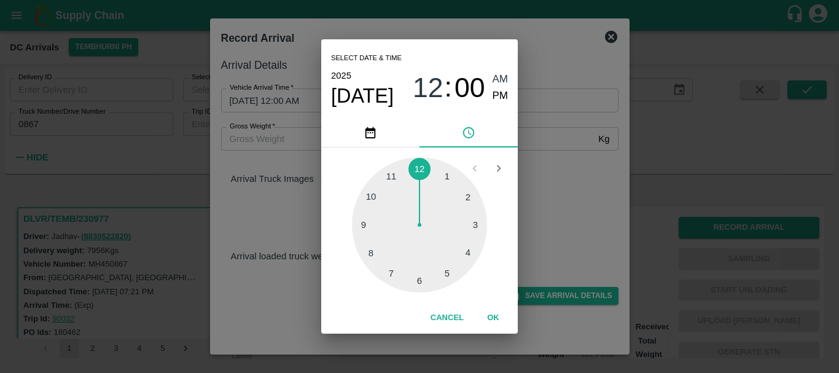
click at [447, 269] on div at bounding box center [419, 224] width 135 height 135
click at [392, 273] on div at bounding box center [419, 224] width 135 height 135
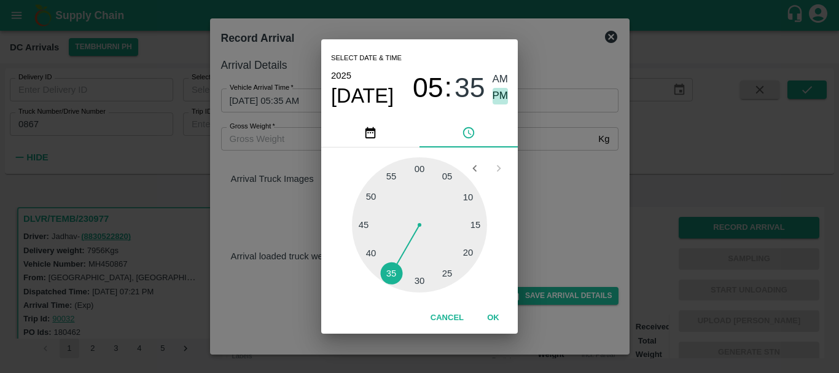
click at [499, 95] on span "PM" at bounding box center [501, 96] width 16 height 17
type input "[DATE] 05:35 PM"
click at [585, 224] on div "Select date & time [DATE] 05 : 35 AM PM 05 10 15 20 25 30 35 40 45 50 55 00 Can…" at bounding box center [419, 186] width 839 height 373
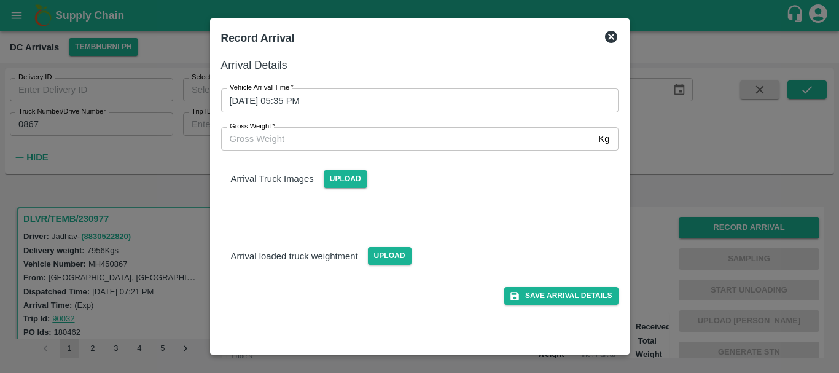
click at [345, 168] on div "Upload" at bounding box center [340, 174] width 53 height 28
click at [345, 171] on span "Upload" at bounding box center [346, 179] width 44 height 18
click at [0, 0] on input "Upload" at bounding box center [0, 0] width 0 height 0
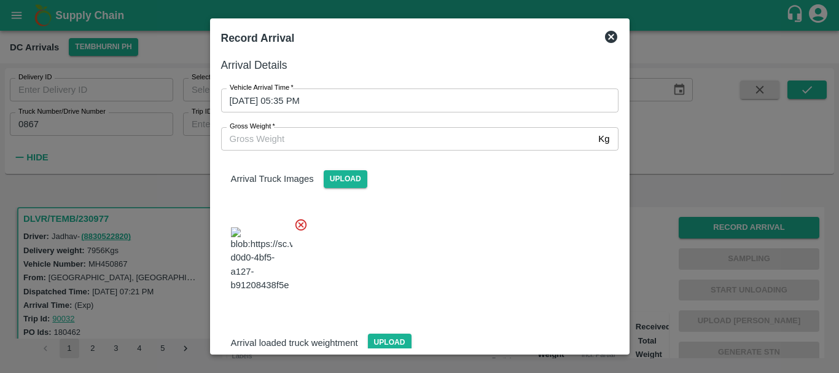
scroll to position [18, 0]
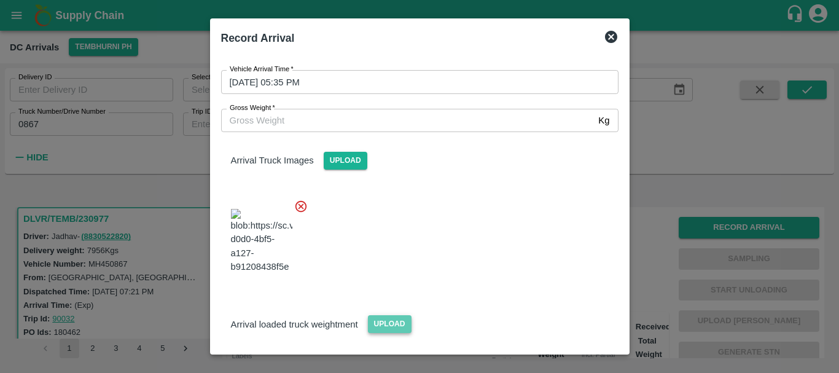
click at [388, 315] on span "Upload" at bounding box center [390, 324] width 44 height 18
click at [0, 0] on input "Upload" at bounding box center [0, 0] width 0 height 0
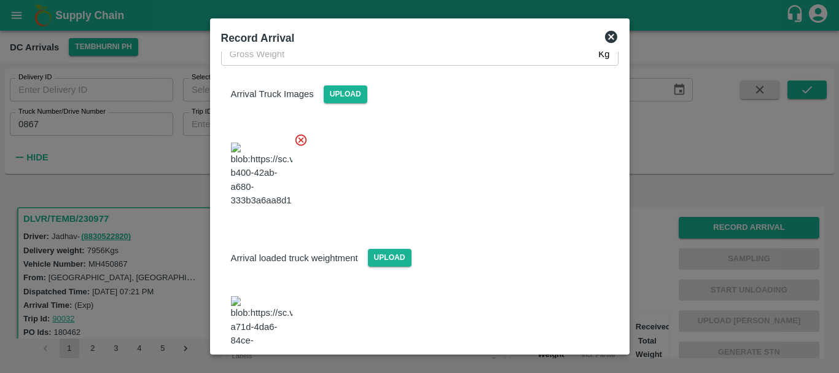
click at [261, 296] on img at bounding box center [261, 328] width 61 height 64
click at [285, 65] on input "Gross Weight   *" at bounding box center [407, 53] width 373 height 23
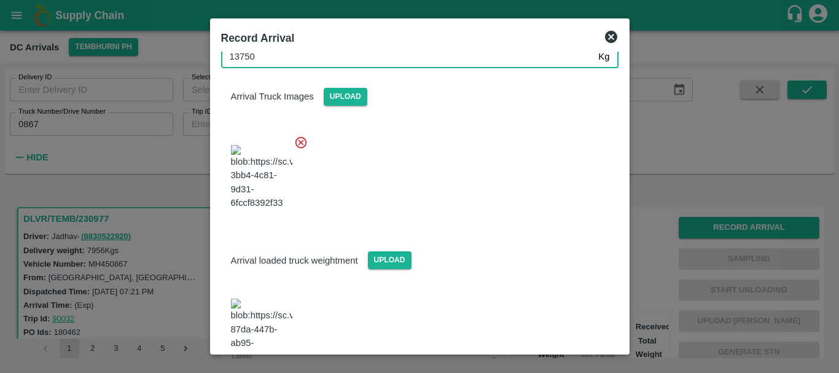
scroll to position [0, 0]
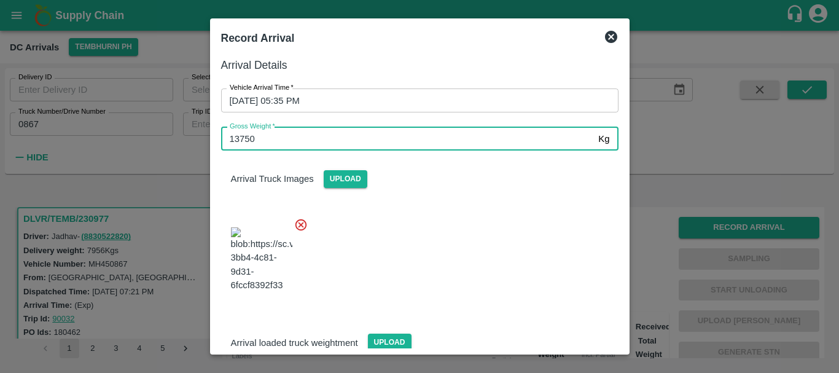
type input "13750"
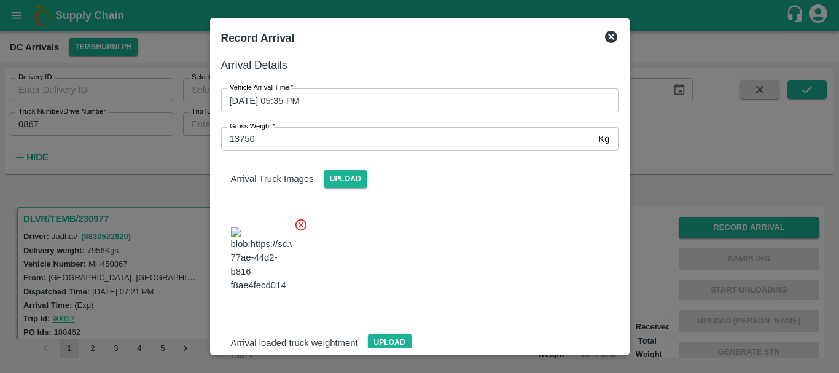
click at [467, 211] on div at bounding box center [414, 256] width 407 height 96
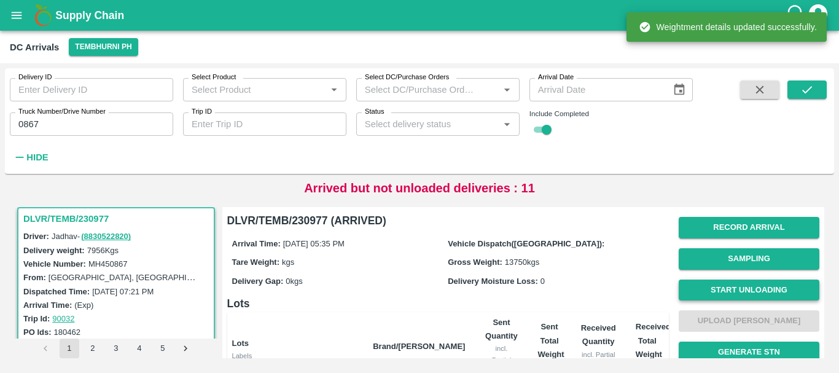
scroll to position [1, 0]
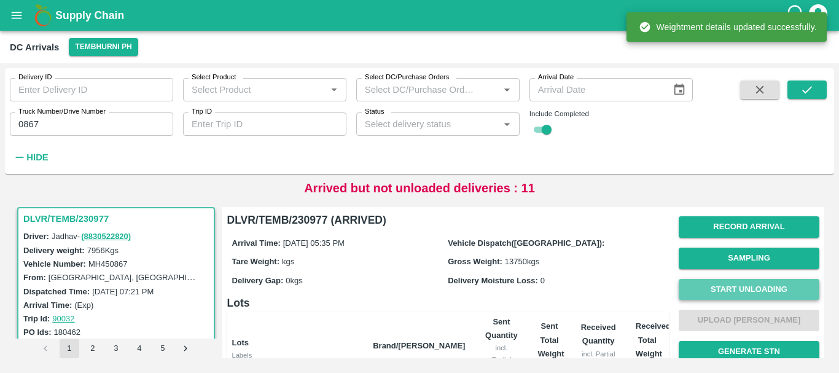
click at [709, 292] on button "Start Unloading" at bounding box center [749, 289] width 141 height 21
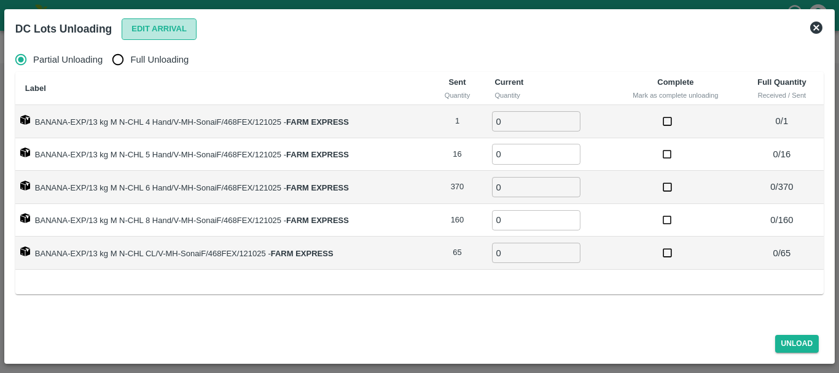
click at [130, 26] on button "Edit Arrival" at bounding box center [159, 28] width 75 height 21
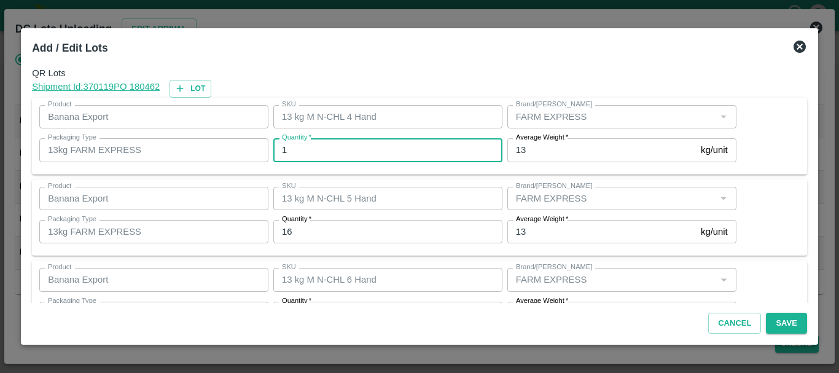
click at [318, 150] on input "1" at bounding box center [387, 149] width 229 height 23
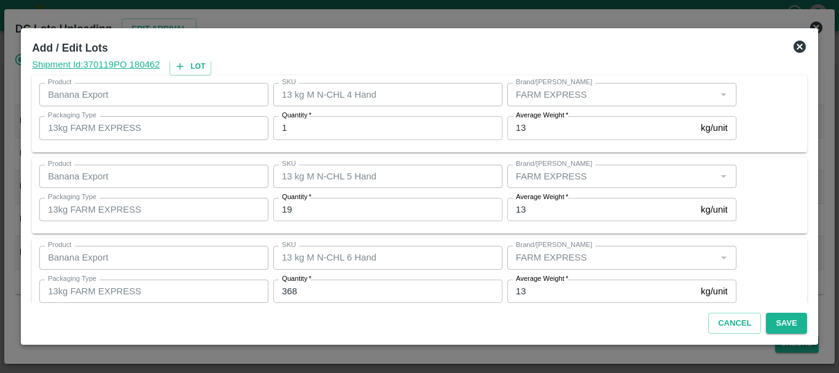
scroll to position [208, 0]
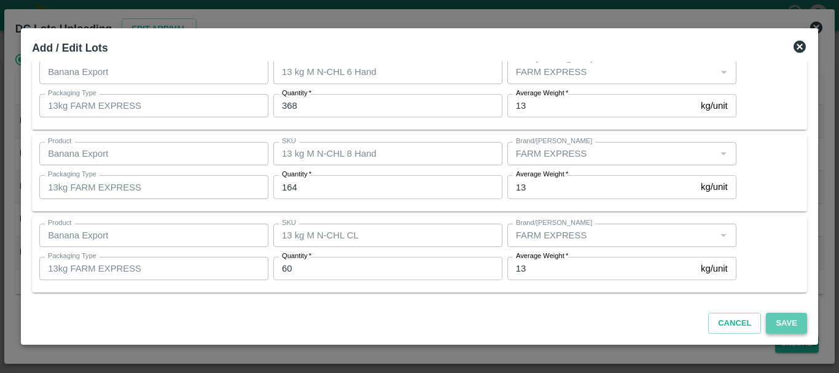
click at [789, 319] on button "Save" at bounding box center [786, 323] width 41 height 21
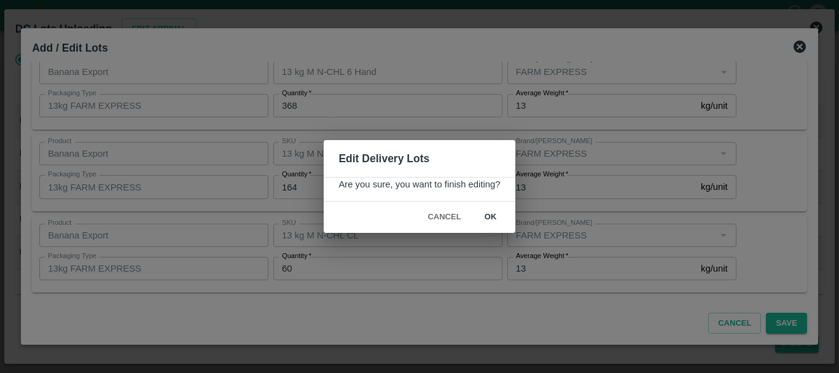
click at [502, 214] on button "ok" at bounding box center [490, 216] width 39 height 21
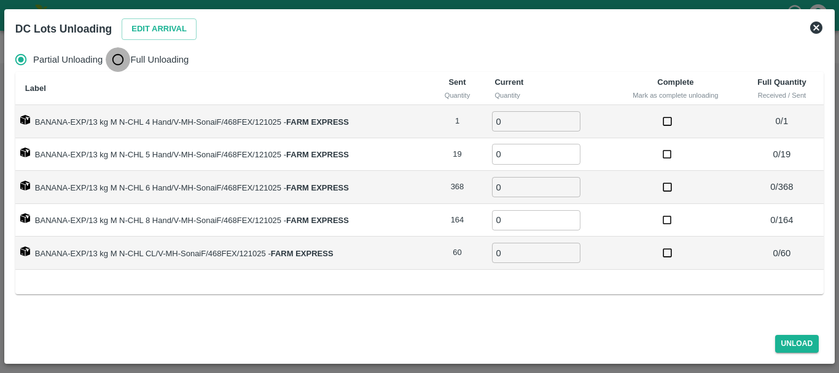
click at [127, 60] on input "Full Unloading" at bounding box center [118, 59] width 25 height 25
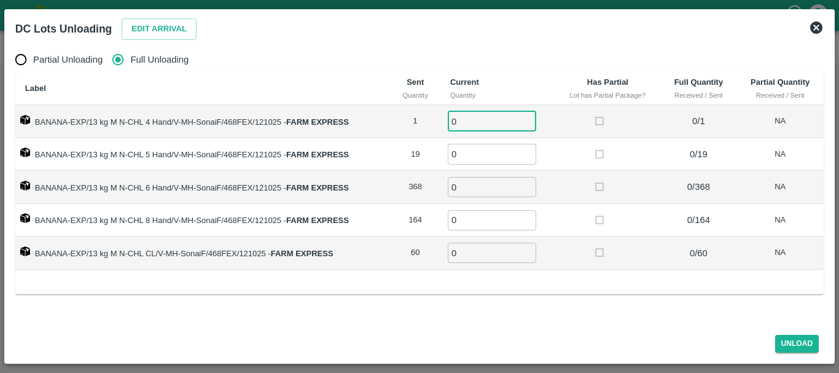
click at [470, 122] on input "0" at bounding box center [492, 121] width 88 height 20
click at [588, 304] on div "Partial Unloading Full Unloading Label Sent Quantity Current Quantity Has Parti…" at bounding box center [419, 183] width 818 height 283
click at [790, 348] on button "Unload" at bounding box center [797, 344] width 44 height 18
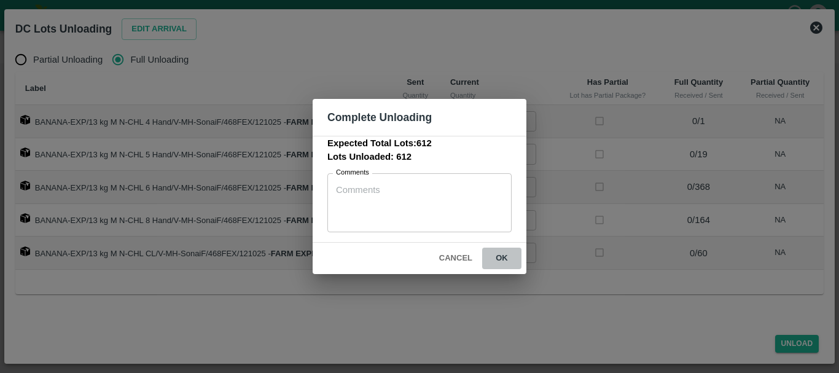
click at [500, 251] on button "ok" at bounding box center [501, 258] width 39 height 21
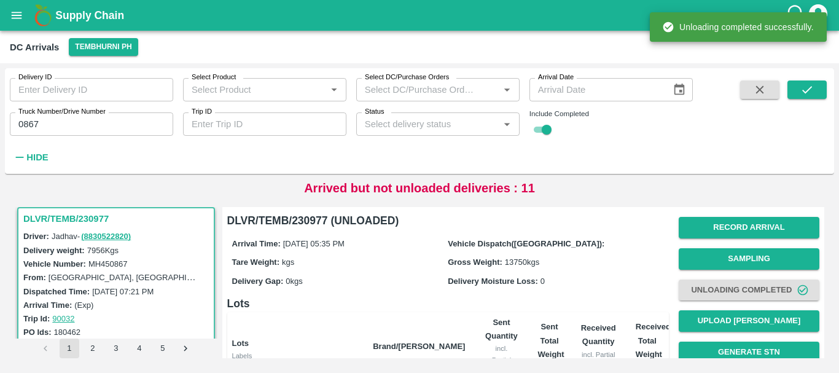
scroll to position [1, 0]
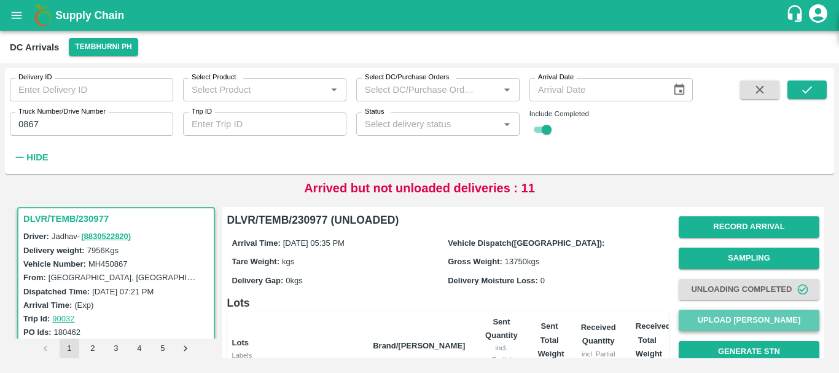
click at [708, 313] on button "Upload [PERSON_NAME]" at bounding box center [749, 320] width 141 height 21
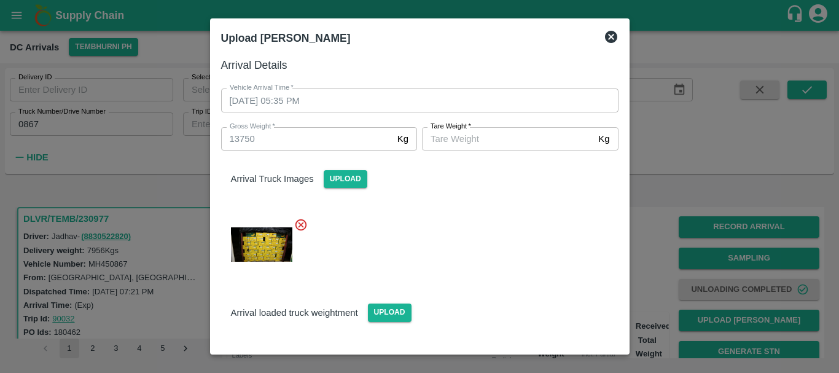
click at [474, 139] on input "[PERSON_NAME]   *" at bounding box center [507, 138] width 171 height 23
click at [508, 263] on div at bounding box center [414, 241] width 407 height 66
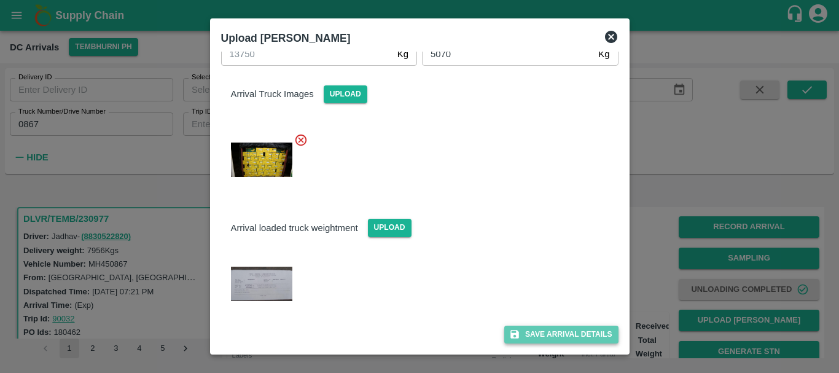
click at [554, 337] on button "Save Arrival Details" at bounding box center [561, 334] width 114 height 18
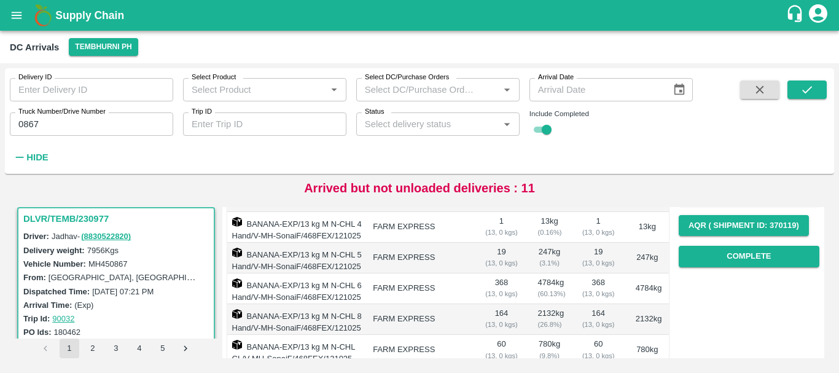
scroll to position [187, 0]
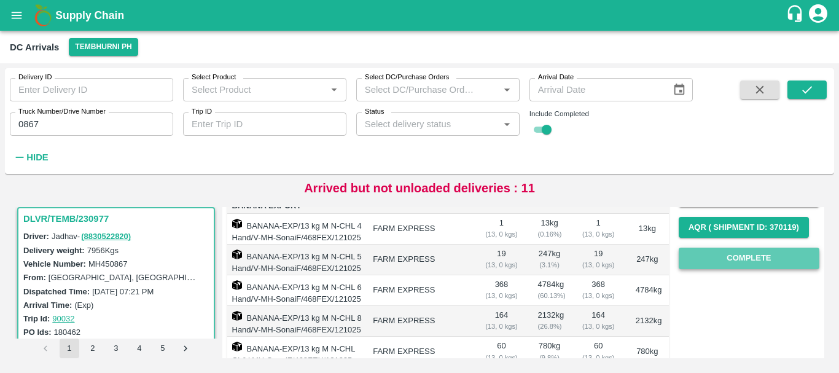
click at [698, 267] on button "Complete" at bounding box center [749, 258] width 141 height 21
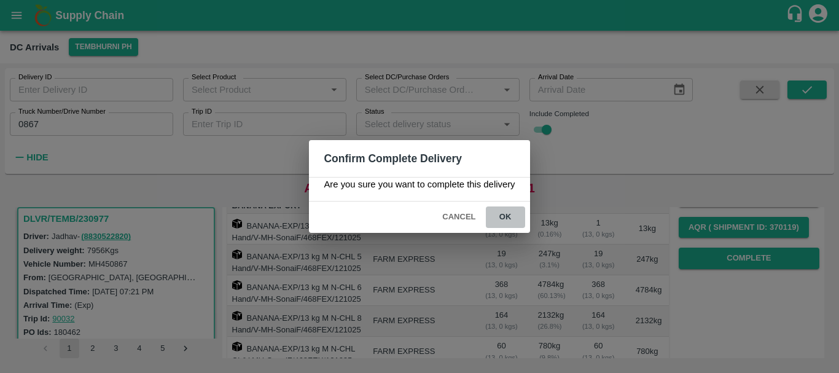
click at [509, 214] on button "ok" at bounding box center [505, 216] width 39 height 21
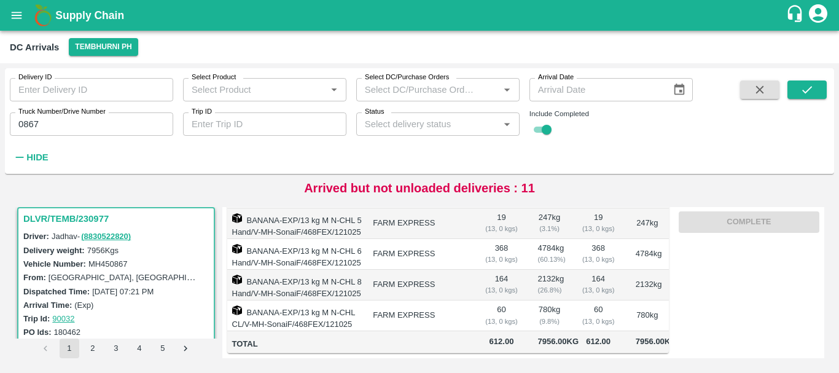
scroll to position [279, 0]
click at [102, 120] on input "0867" at bounding box center [91, 123] width 163 height 23
click at [814, 86] on icon "submit" at bounding box center [807, 90] width 14 height 14
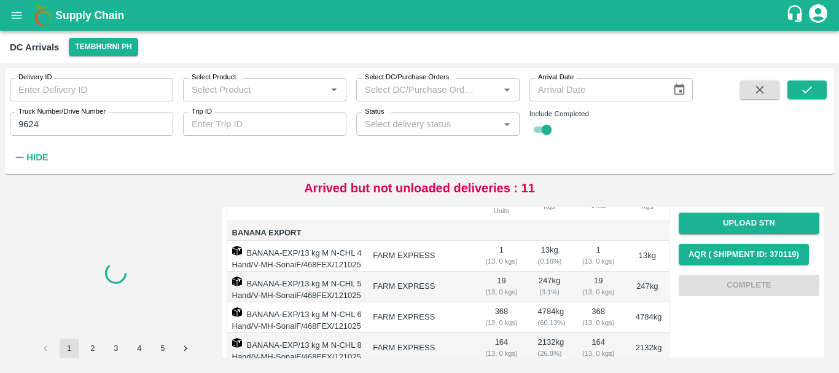
scroll to position [114, 0]
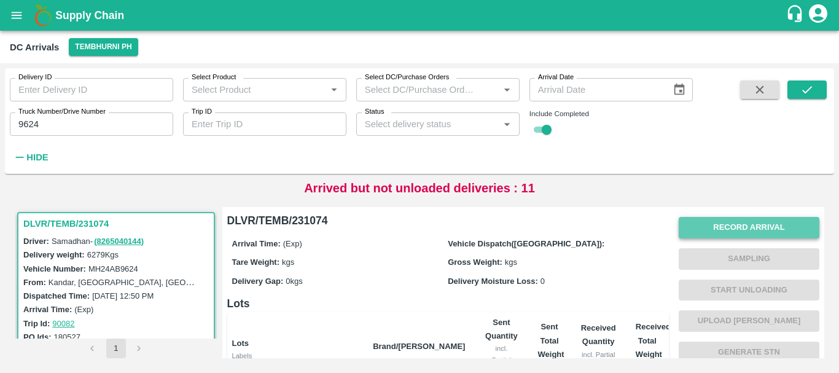
click at [711, 233] on button "Record Arrival" at bounding box center [749, 227] width 141 height 21
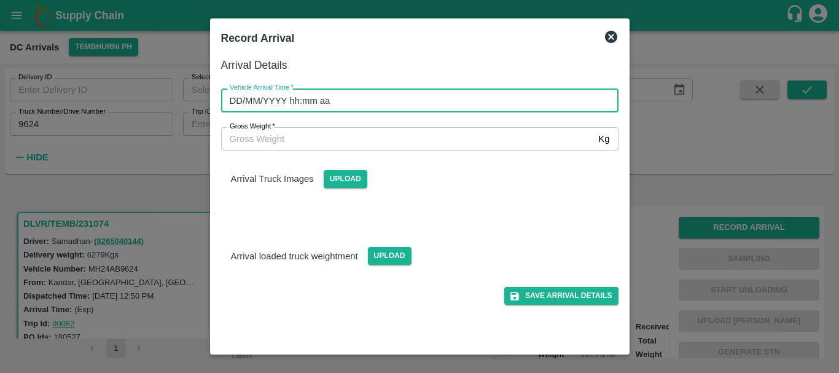
click at [410, 97] on input "DD/MM/YYYY hh:mm aa" at bounding box center [415, 99] width 389 height 23
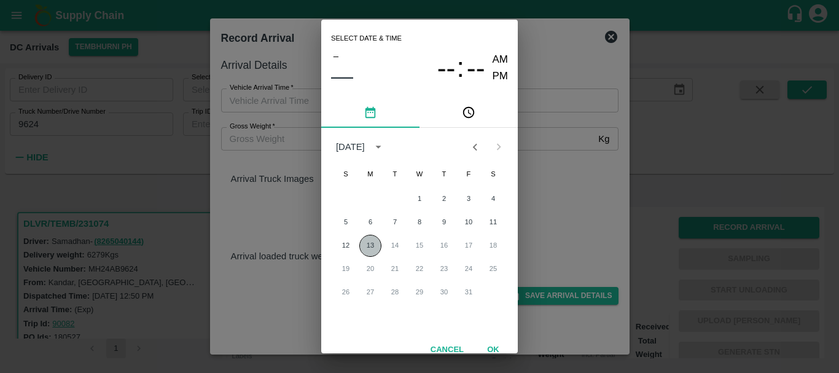
click at [369, 244] on button "13" at bounding box center [370, 246] width 22 height 22
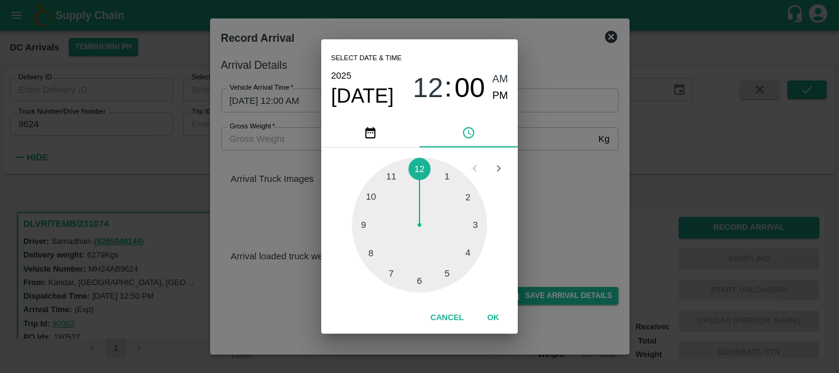
click at [444, 184] on div at bounding box center [419, 224] width 135 height 135
click at [382, 247] on div at bounding box center [419, 224] width 135 height 135
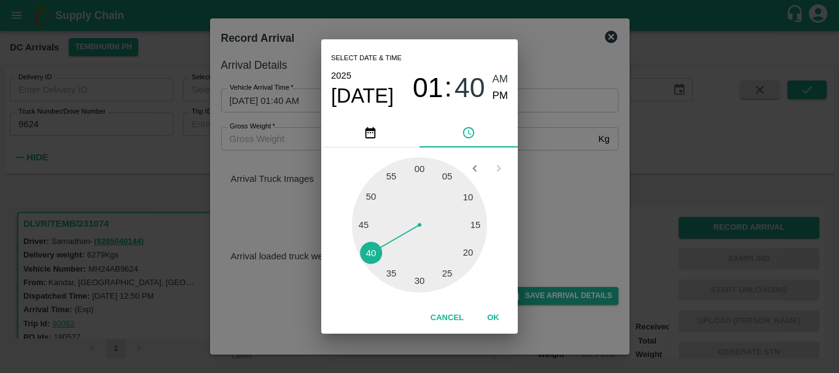
click at [501, 99] on span "PM" at bounding box center [501, 96] width 16 height 17
click at [556, 192] on div "Select date & time [DATE] 01 : 40 AM PM 05 10 15 20 25 30 35 40 45 50 55 00 Can…" at bounding box center [419, 186] width 839 height 373
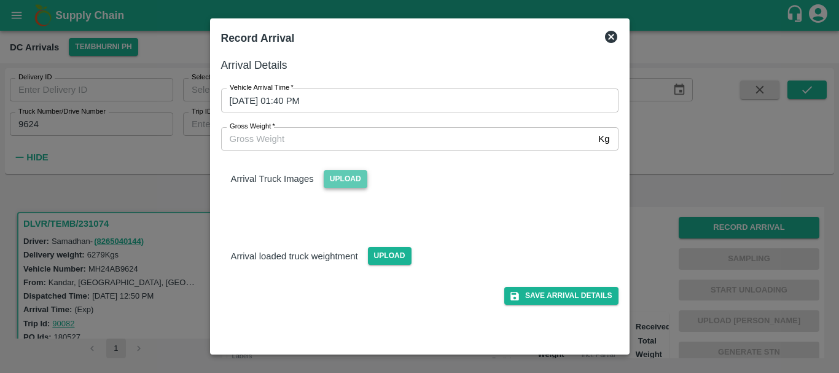
click at [350, 176] on span "Upload" at bounding box center [346, 179] width 44 height 18
click at [0, 0] on input "Upload" at bounding box center [0, 0] width 0 height 0
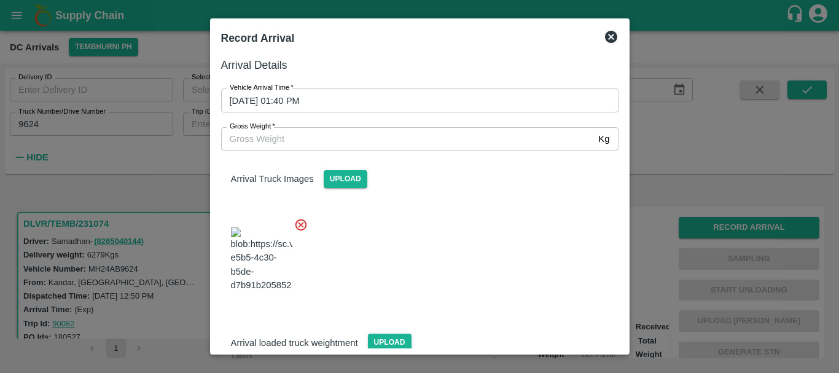
scroll to position [10, 0]
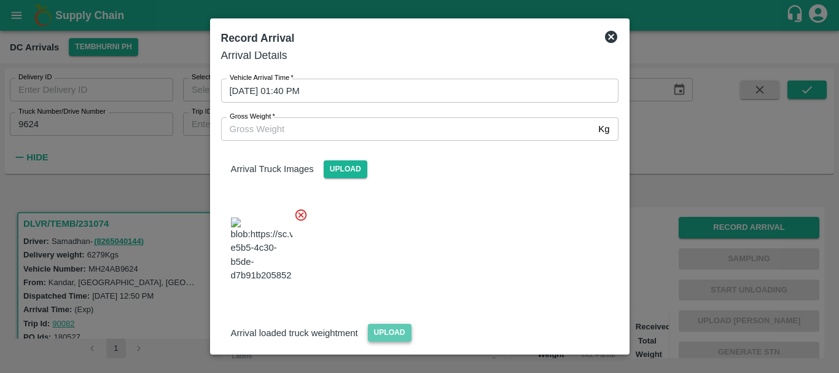
click at [375, 324] on span "Upload" at bounding box center [390, 333] width 44 height 18
click at [0, 0] on input "Upload" at bounding box center [0, 0] width 0 height 0
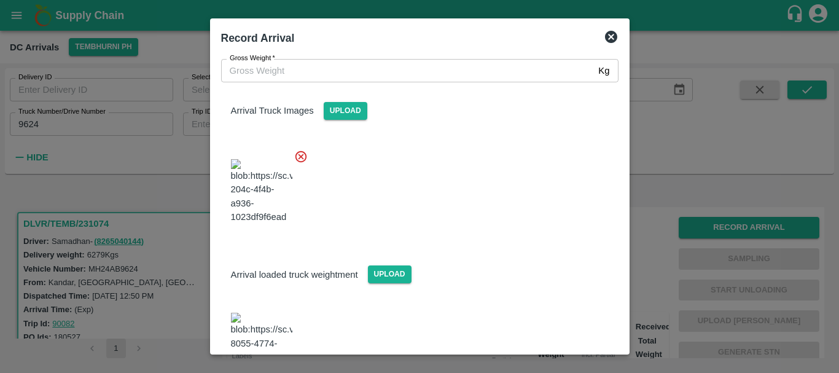
click at [252, 313] on img at bounding box center [261, 345] width 61 height 64
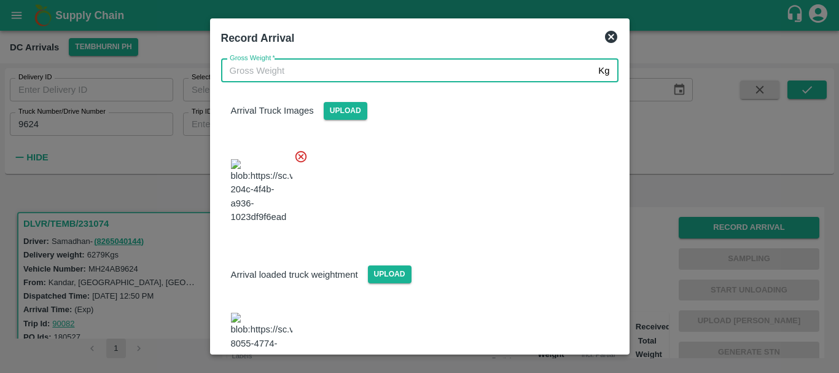
click at [272, 69] on input "Gross Weight   *" at bounding box center [407, 70] width 373 height 23
click at [417, 236] on div "Arrival loaded truck weightment Upload" at bounding box center [414, 313] width 407 height 154
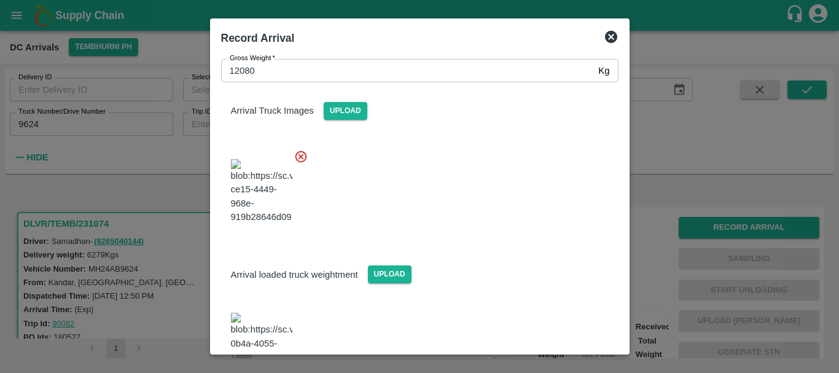
drag, startPoint x: 502, startPoint y: 325, endPoint x: 517, endPoint y: 337, distance: 19.3
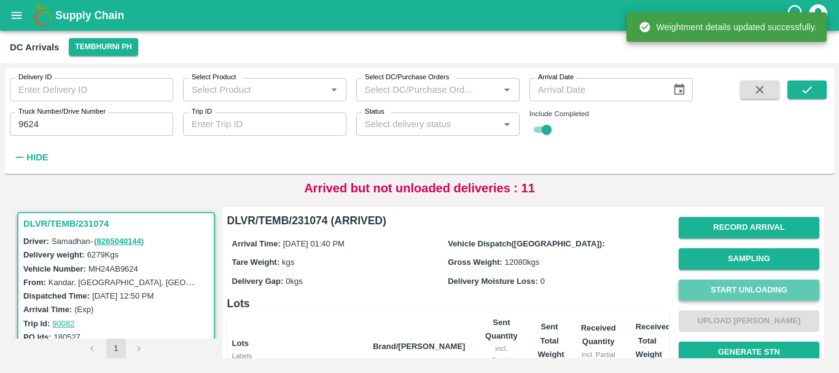
click at [697, 286] on button "Start Unloading" at bounding box center [749, 289] width 141 height 21
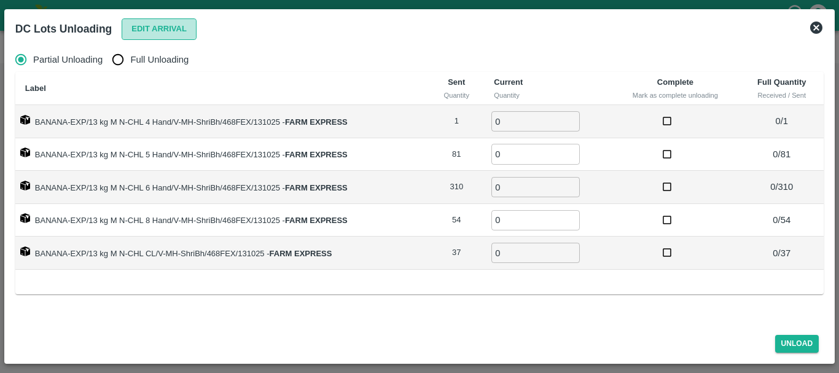
click at [144, 31] on button "Edit Arrival" at bounding box center [159, 28] width 75 height 21
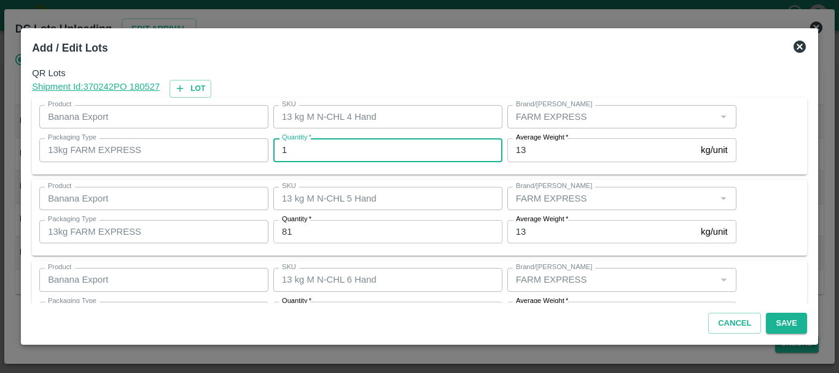
click at [312, 144] on input "1" at bounding box center [387, 149] width 229 height 23
click at [313, 149] on input "1" at bounding box center [387, 149] width 229 height 23
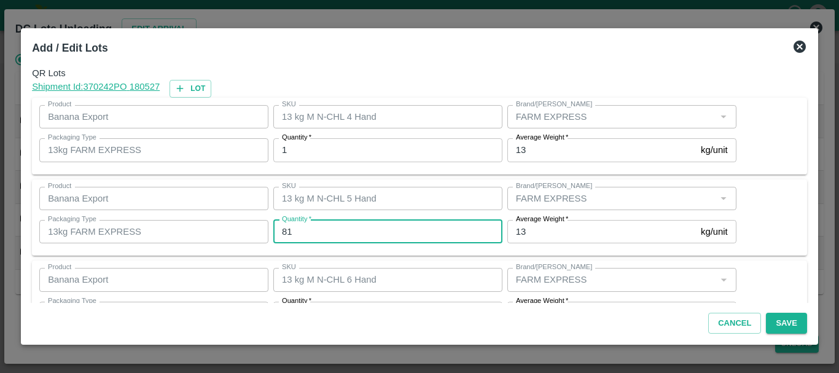
click at [306, 230] on input "81" at bounding box center [387, 231] width 229 height 23
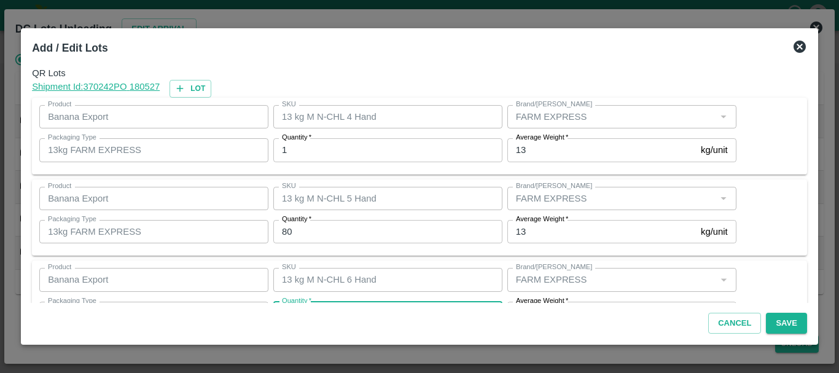
scroll to position [22, 0]
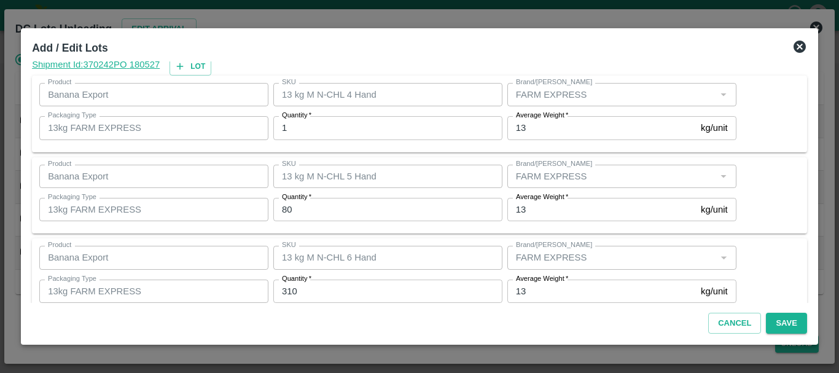
click at [322, 286] on input "310" at bounding box center [387, 290] width 229 height 23
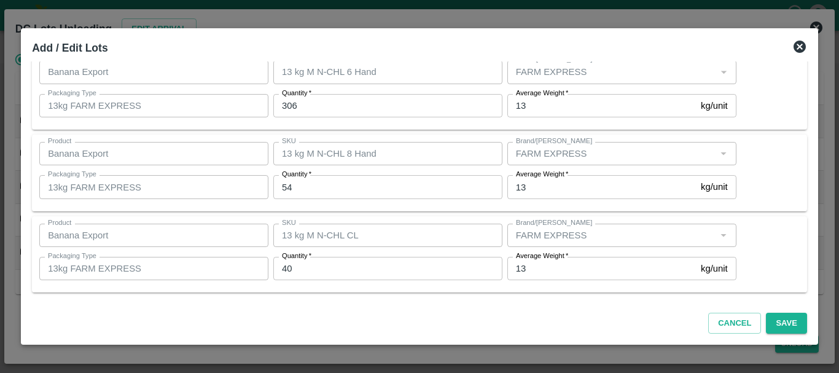
scroll to position [207, 0]
click at [768, 319] on button "Save" at bounding box center [786, 323] width 41 height 21
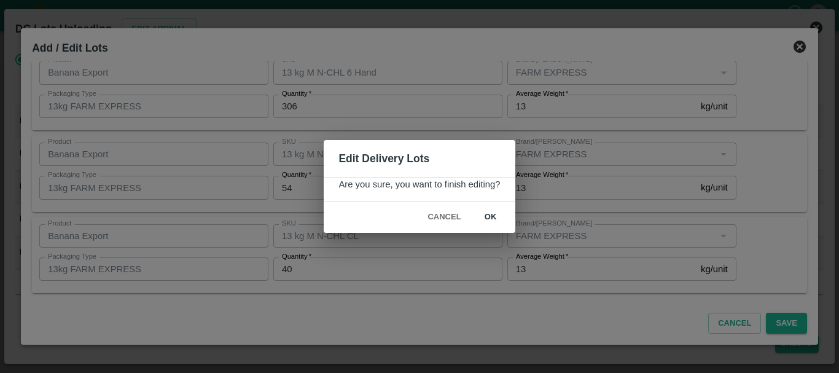
click at [493, 216] on button "ok" at bounding box center [490, 216] width 39 height 21
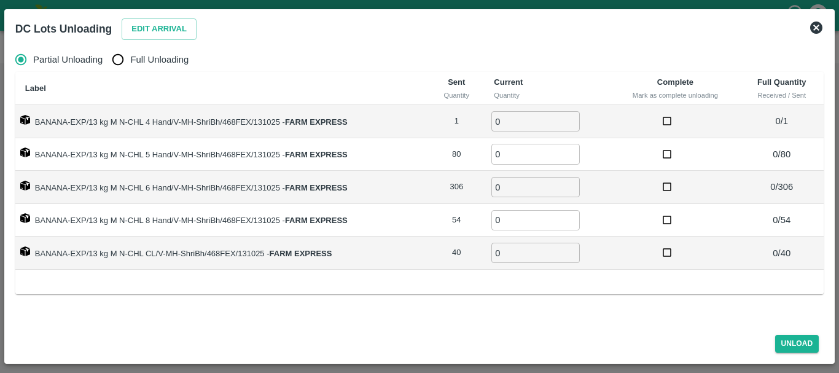
click at [139, 59] on span "Full Unloading" at bounding box center [159, 60] width 58 height 14
click at [130, 59] on input "Full Unloading" at bounding box center [118, 59] width 25 height 25
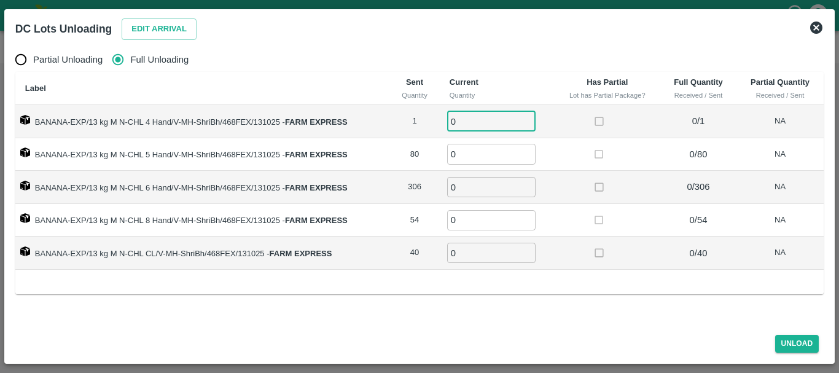
click at [474, 123] on input "0" at bounding box center [491, 121] width 88 height 20
click at [559, 230] on td at bounding box center [607, 220] width 106 height 33
click at [795, 339] on button "Unload" at bounding box center [797, 344] width 44 height 18
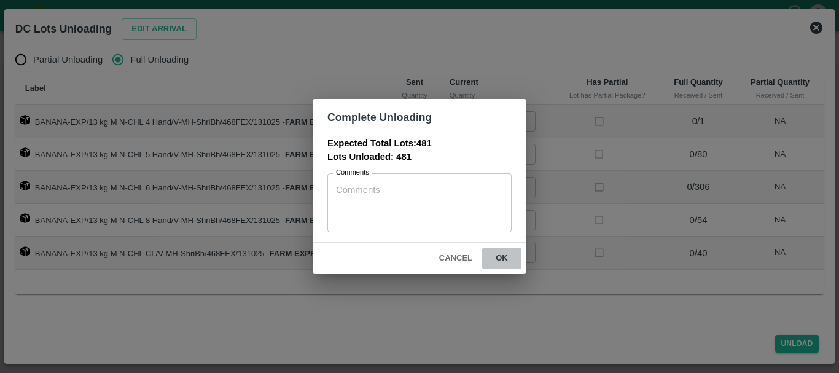
click at [491, 259] on button "ok" at bounding box center [501, 258] width 39 height 21
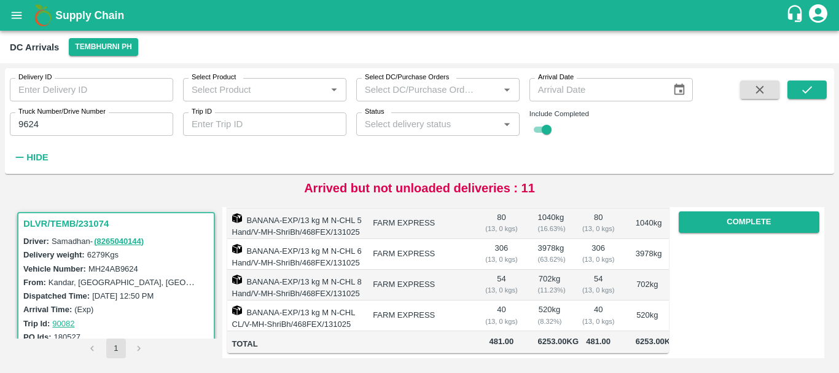
scroll to position [0, 0]
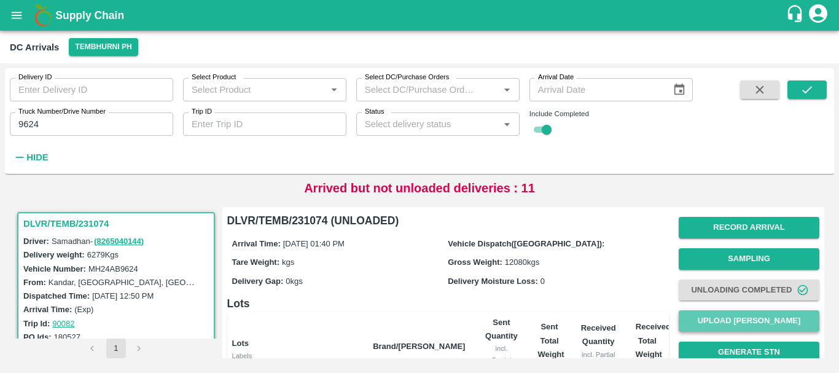
click at [717, 316] on button "Upload [PERSON_NAME]" at bounding box center [749, 320] width 141 height 21
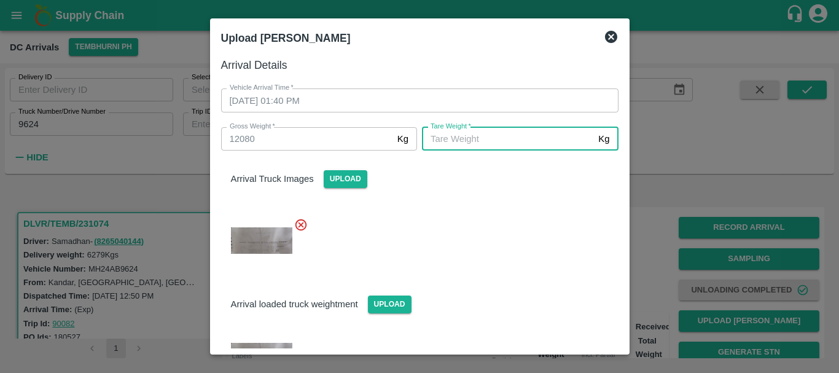
click at [480, 135] on input "[PERSON_NAME]   *" at bounding box center [507, 138] width 171 height 23
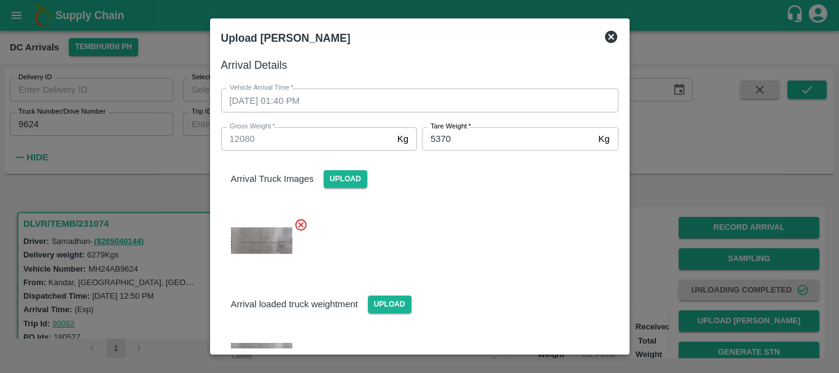
click at [486, 238] on div at bounding box center [414, 237] width 407 height 58
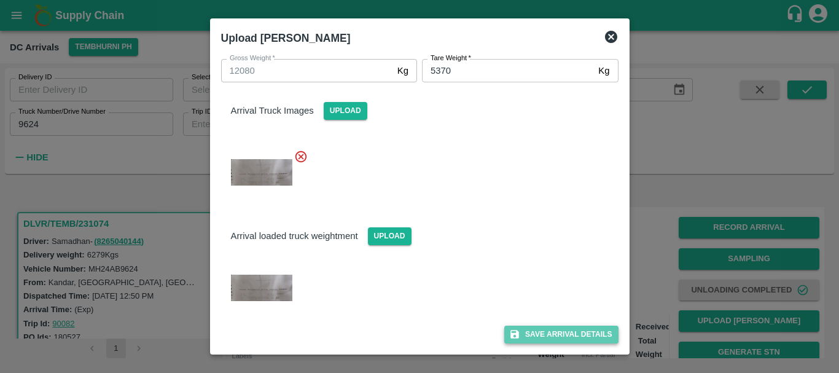
click at [526, 332] on button "Save Arrival Details" at bounding box center [561, 334] width 114 height 18
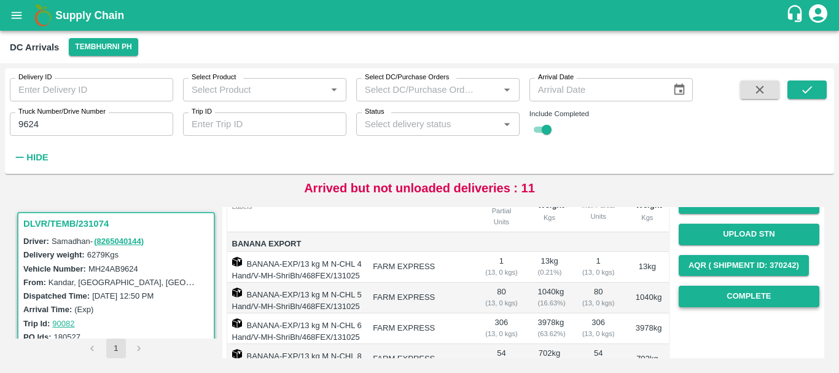
scroll to position [149, 0]
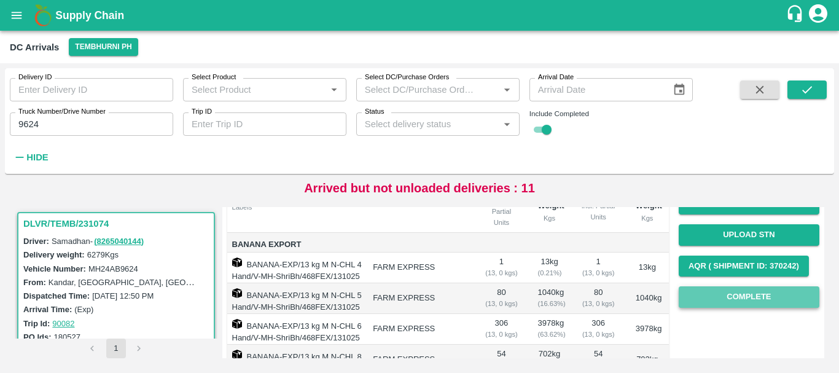
click at [710, 297] on button "Complete" at bounding box center [749, 296] width 141 height 21
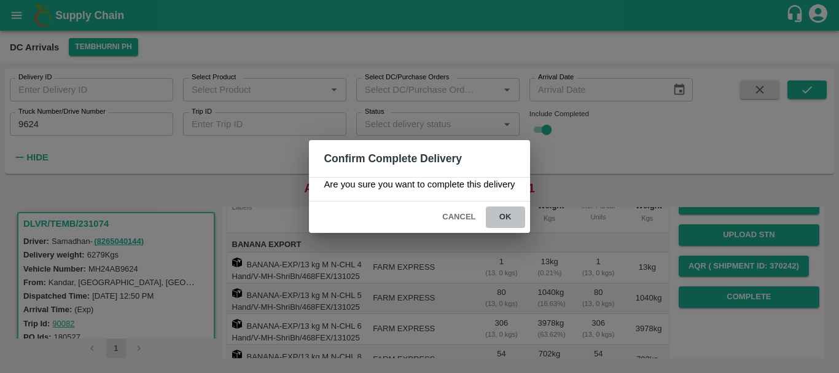
click at [504, 214] on button "ok" at bounding box center [505, 216] width 39 height 21
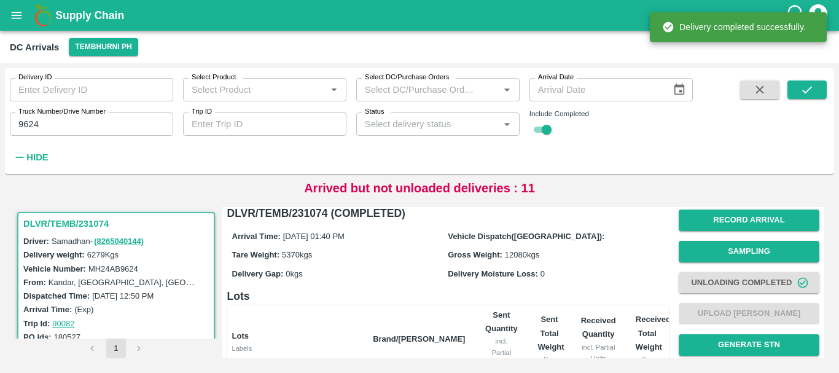
scroll to position [0, 0]
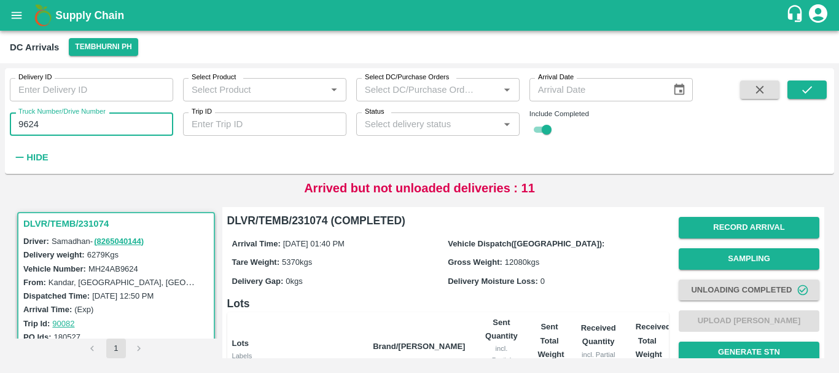
click at [127, 123] on input "9624" at bounding box center [91, 123] width 163 height 23
click at [812, 87] on icon "submit" at bounding box center [807, 90] width 14 height 14
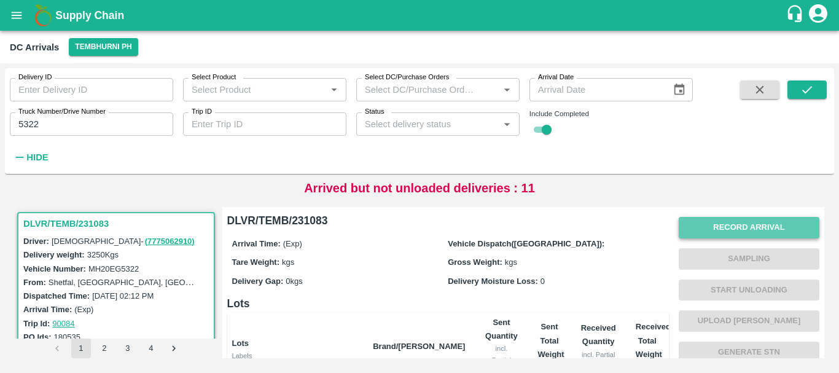
click at [723, 224] on button "Record Arrival" at bounding box center [749, 227] width 141 height 21
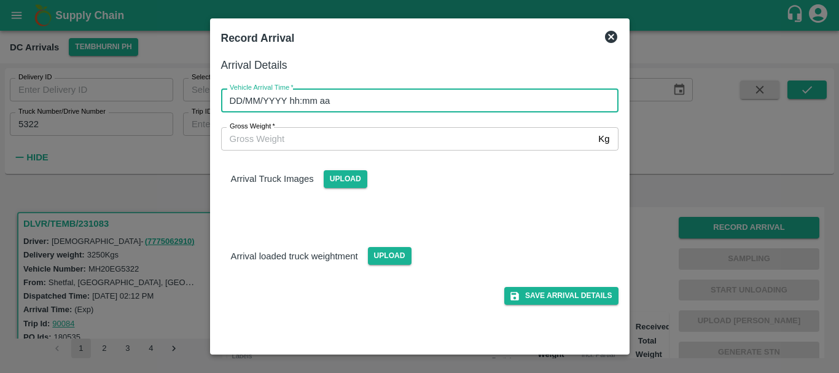
click at [478, 107] on input "DD/MM/YYYY hh:mm aa" at bounding box center [415, 99] width 389 height 23
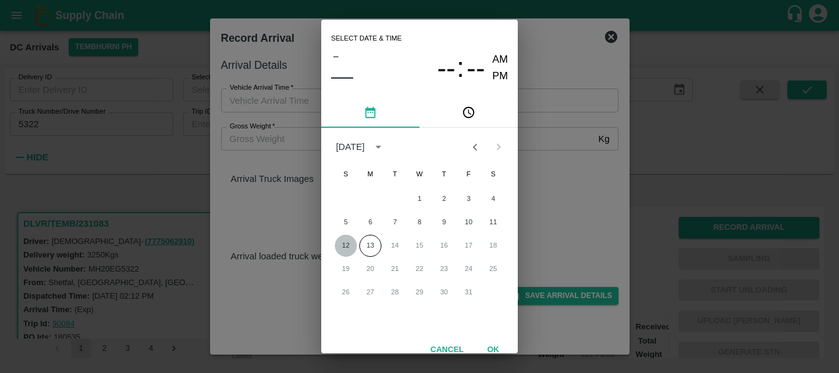
click at [343, 246] on button "12" at bounding box center [346, 246] width 22 height 22
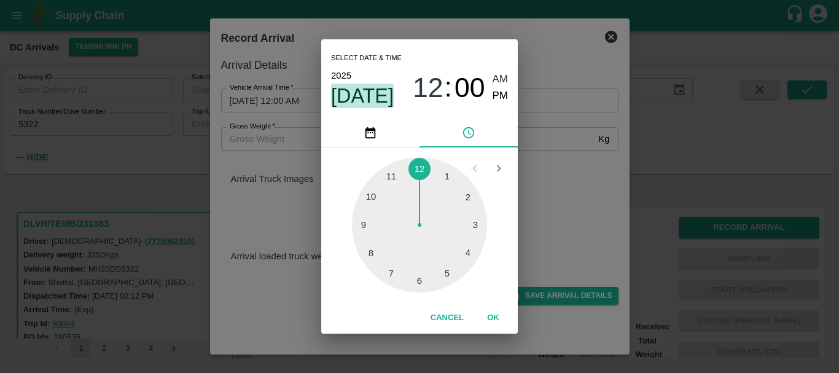
click at [370, 95] on span "[DATE]" at bounding box center [362, 96] width 63 height 25
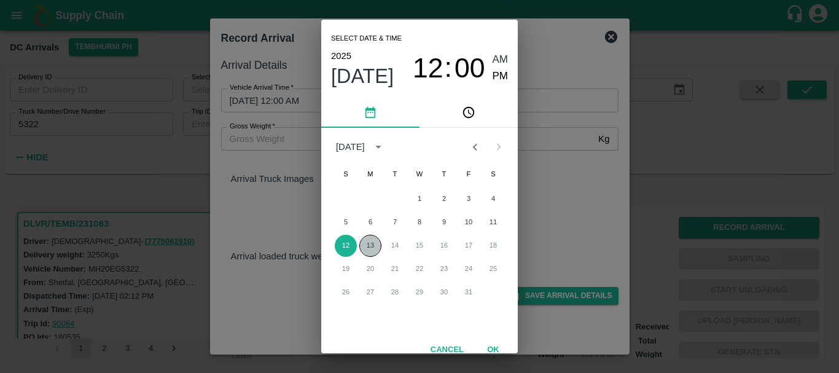
click at [365, 235] on button "13" at bounding box center [370, 246] width 22 height 22
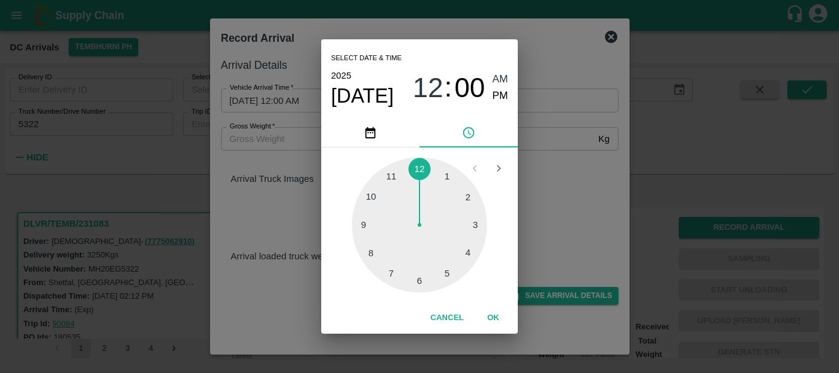
click at [365, 235] on div at bounding box center [419, 224] width 135 height 135
click at [427, 85] on span "09" at bounding box center [428, 88] width 31 height 32
click at [468, 197] on div at bounding box center [419, 224] width 135 height 135
click at [442, 173] on div at bounding box center [419, 224] width 135 height 135
click at [494, 103] on span "PM" at bounding box center [501, 96] width 16 height 17
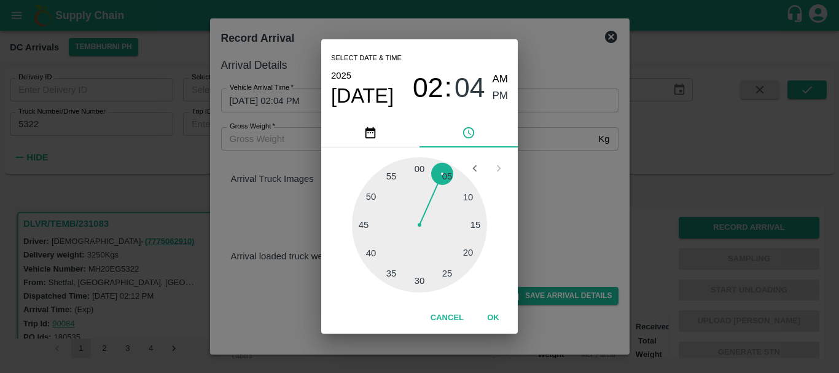
click at [604, 259] on div "Select date & time [DATE] 02 : 04 AM PM 05 10 15 20 25 30 35 40 45 50 55 00 Can…" at bounding box center [419, 186] width 839 height 373
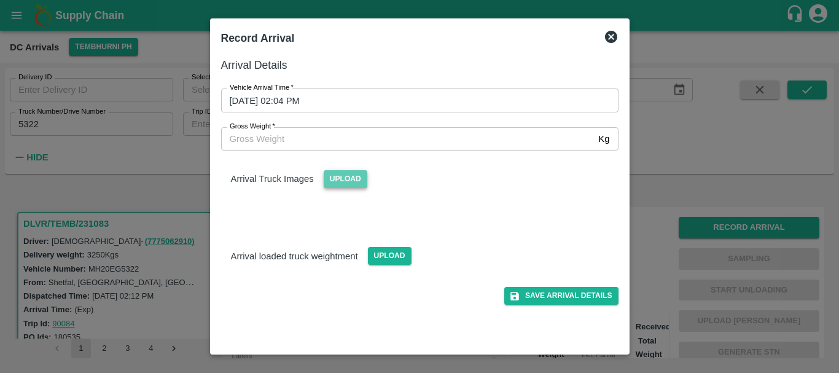
click at [364, 176] on span "Upload" at bounding box center [346, 179] width 44 height 18
click at [0, 0] on input "Upload" at bounding box center [0, 0] width 0 height 0
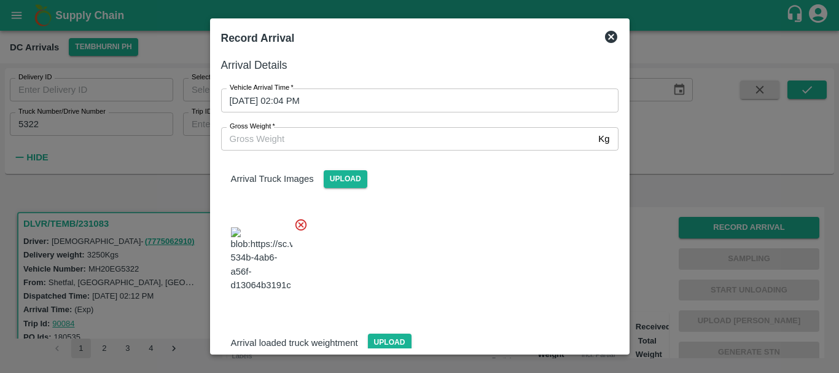
scroll to position [93, 0]
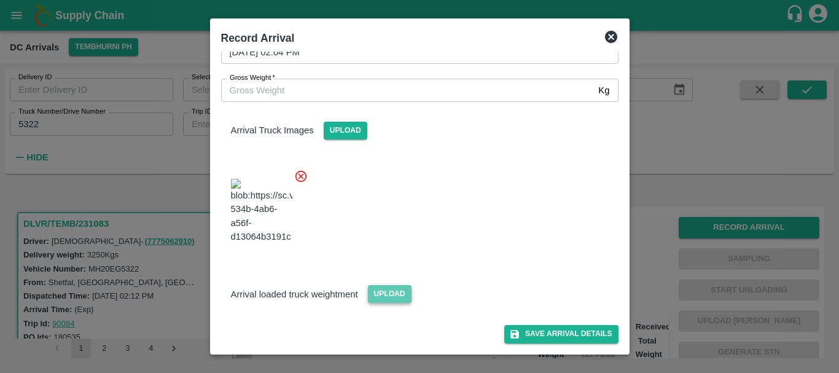
click at [390, 293] on span "Upload" at bounding box center [390, 294] width 44 height 18
click at [0, 0] on input "Upload" at bounding box center [0, 0] width 0 height 0
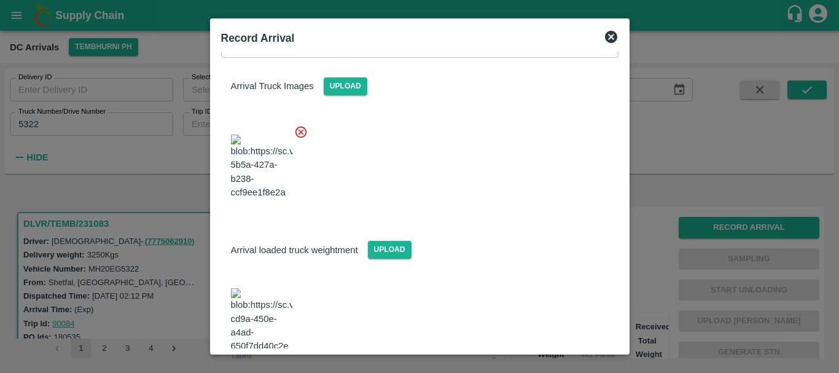
scroll to position [149, 0]
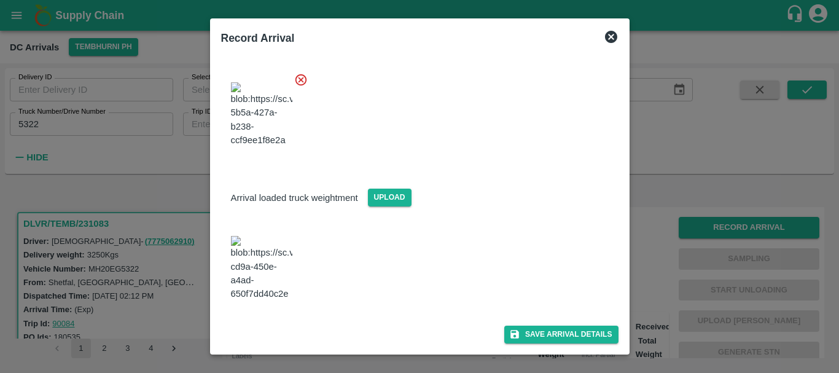
click at [264, 284] on img at bounding box center [261, 268] width 61 height 64
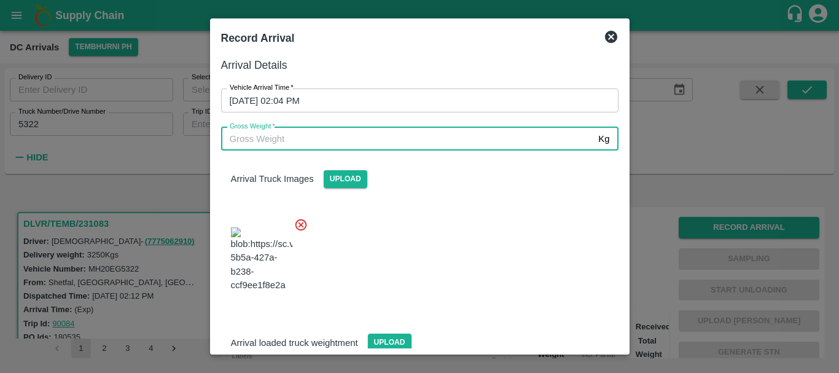
click at [324, 135] on input "Gross Weight   *" at bounding box center [407, 138] width 373 height 23
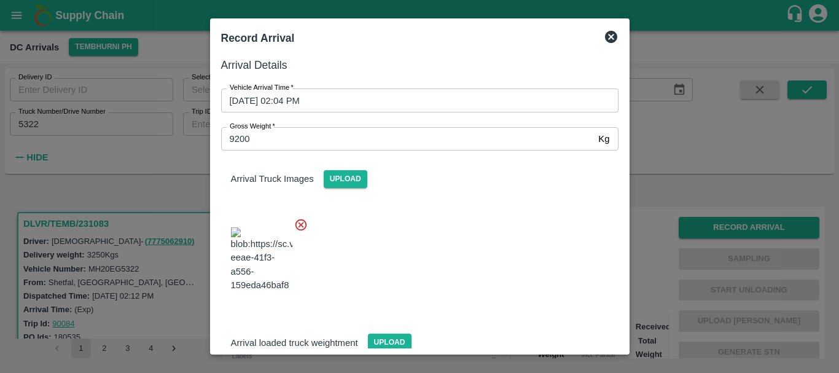
click at [403, 204] on div "Arrival Truck Images Upload" at bounding box center [414, 227] width 407 height 173
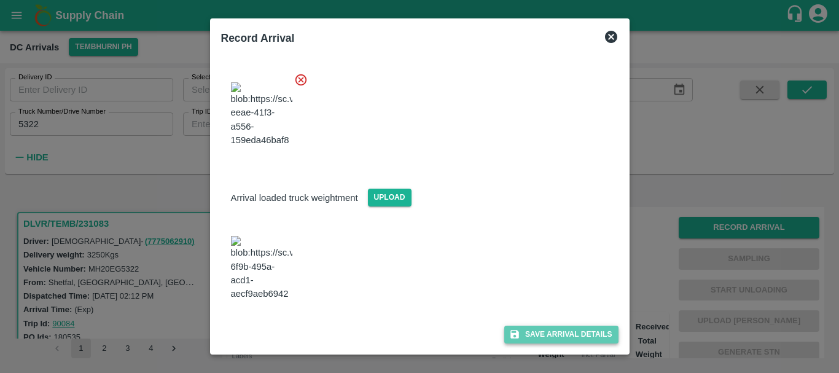
click at [534, 333] on button "Save Arrival Details" at bounding box center [561, 334] width 114 height 18
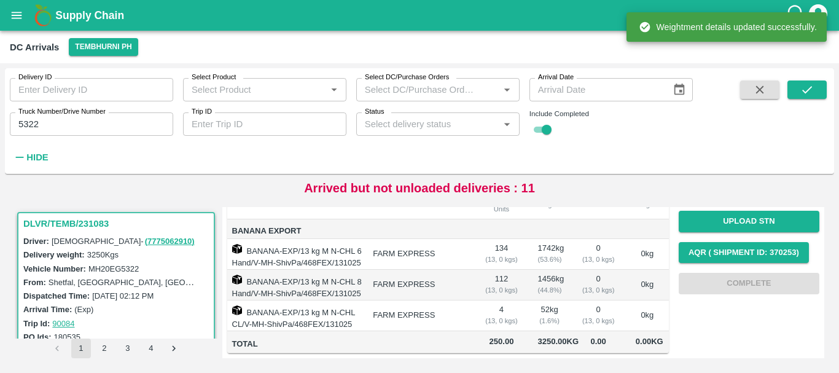
scroll to position [0, 0]
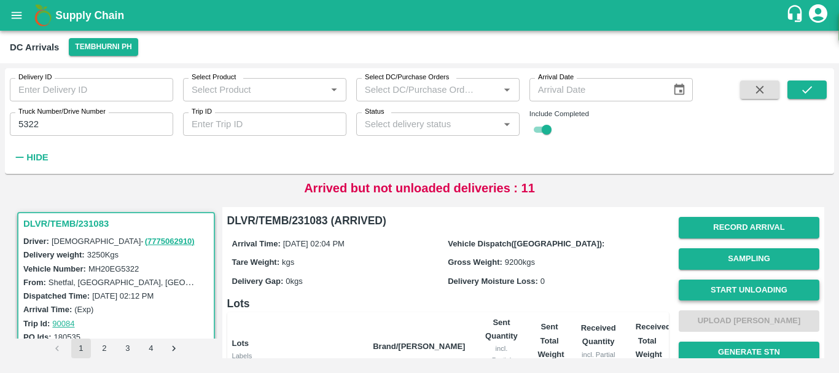
click at [714, 286] on button "Start Unloading" at bounding box center [749, 289] width 141 height 21
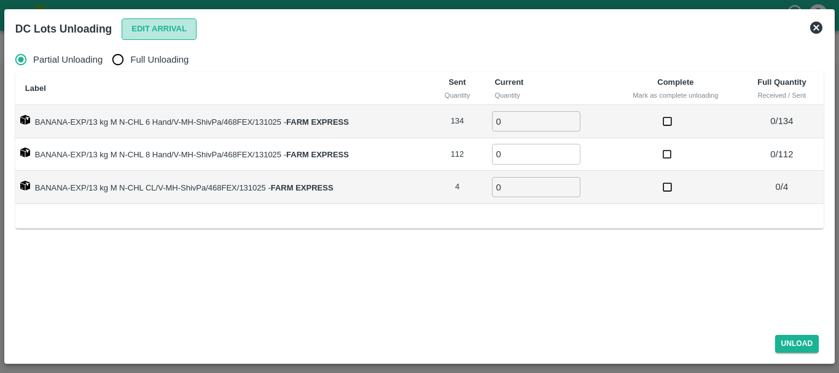
click at [171, 34] on button "Edit Arrival" at bounding box center [159, 28] width 75 height 21
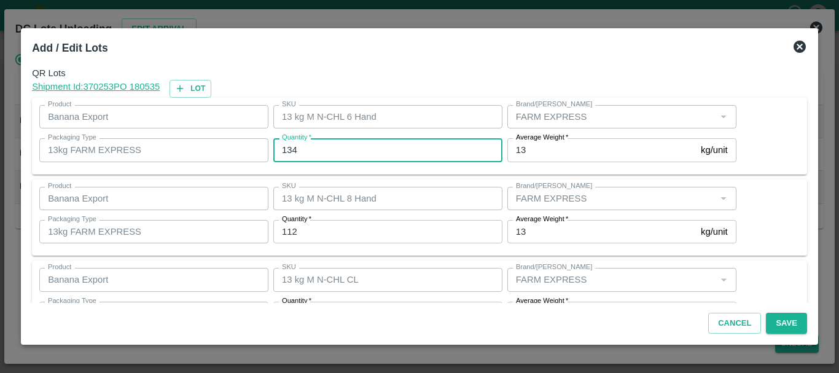
click at [349, 155] on input "134" at bounding box center [387, 149] width 229 height 23
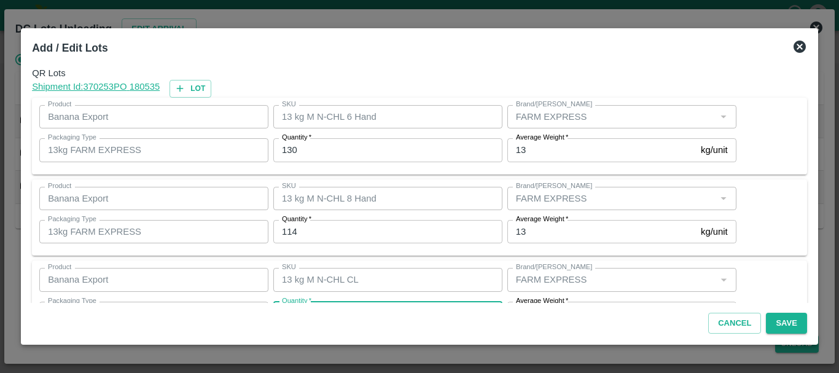
scroll to position [22, 0]
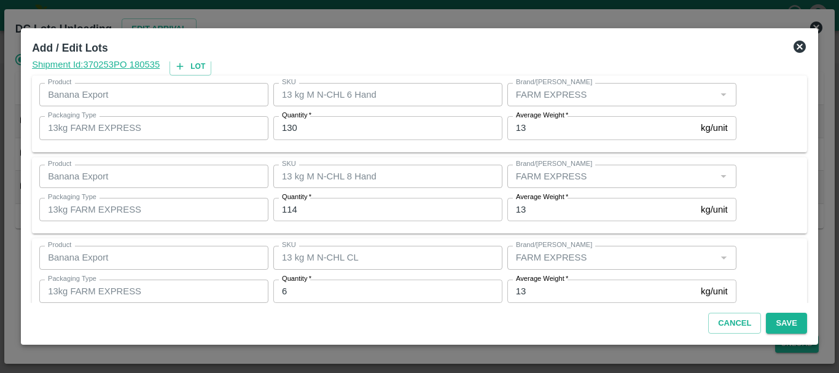
click at [606, 238] on div "QR Lots Shipment Id: 370253 PO 180535 Lot Product Banana Export Product SKU 13 …" at bounding box center [419, 181] width 785 height 241
click at [782, 320] on button "Save" at bounding box center [786, 323] width 41 height 21
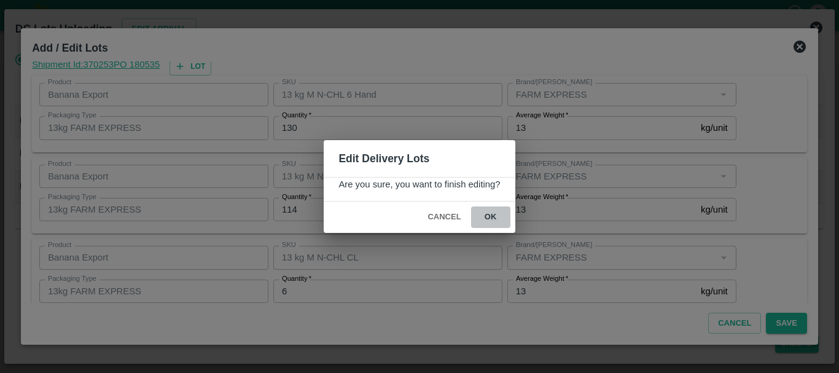
click at [494, 222] on button "ok" at bounding box center [490, 216] width 39 height 21
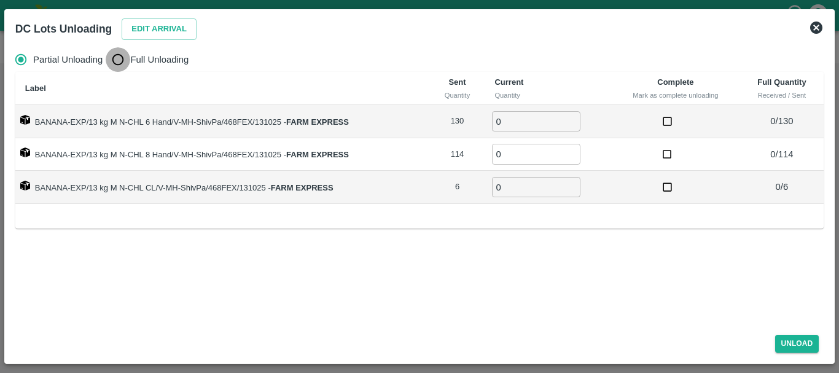
click at [114, 63] on input "Full Unloading" at bounding box center [118, 59] width 25 height 25
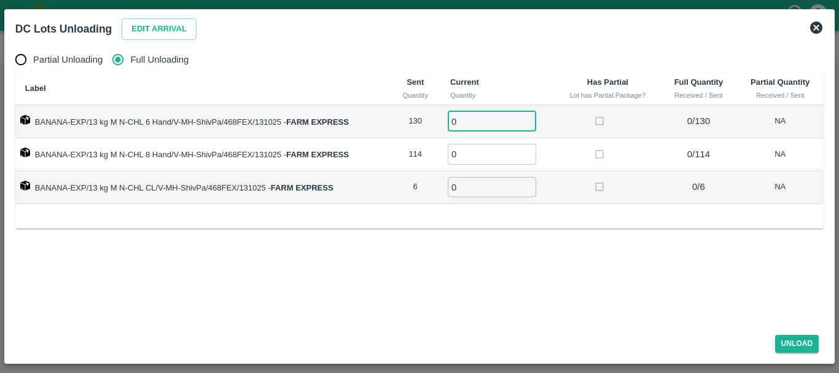
click at [467, 121] on input "0" at bounding box center [492, 121] width 88 height 20
click at [780, 341] on button "Unload" at bounding box center [797, 344] width 44 height 18
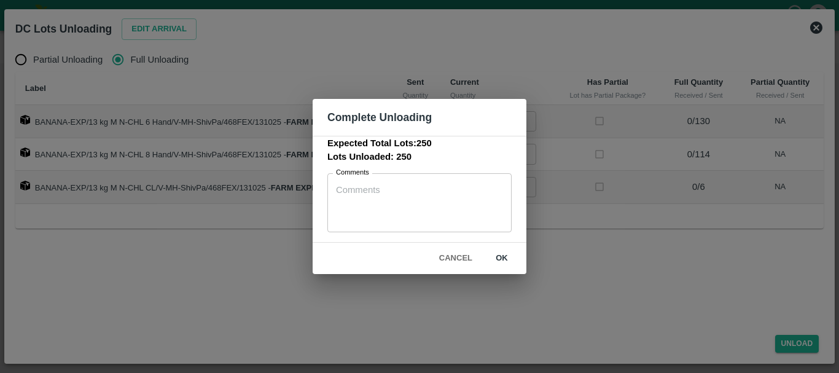
click at [507, 261] on button "ok" at bounding box center [501, 258] width 39 height 21
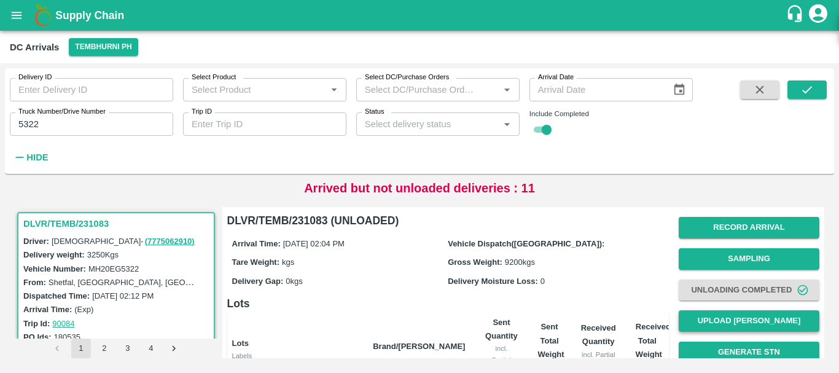
click at [697, 320] on button "Upload [PERSON_NAME]" at bounding box center [749, 320] width 141 height 21
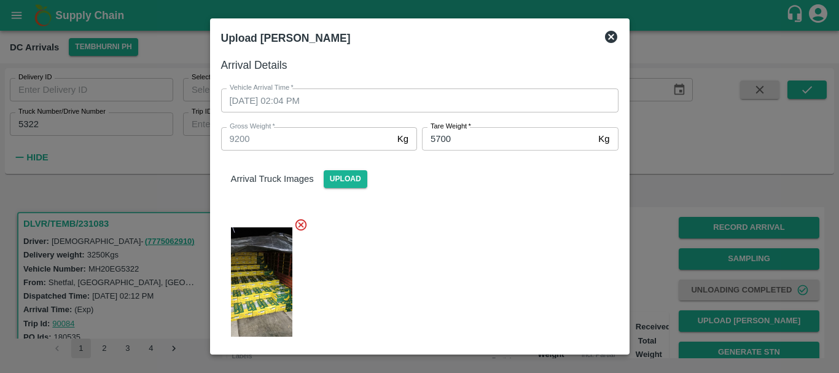
click at [491, 246] on div at bounding box center [414, 278] width 407 height 141
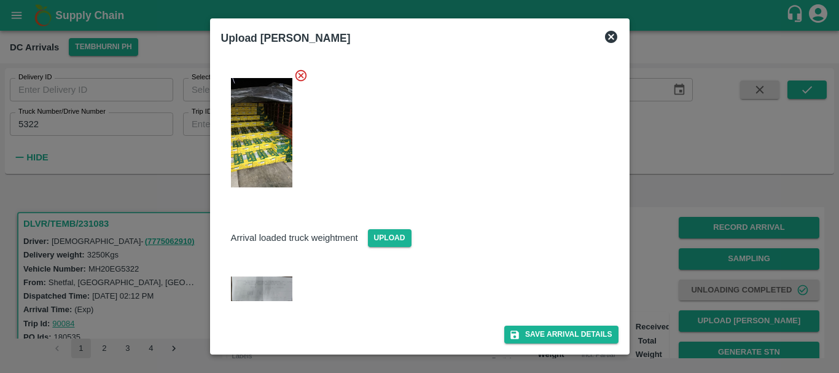
click at [536, 324] on div "Save Arrival Details" at bounding box center [414, 330] width 407 height 28
click at [540, 329] on button "Save Arrival Details" at bounding box center [561, 334] width 114 height 18
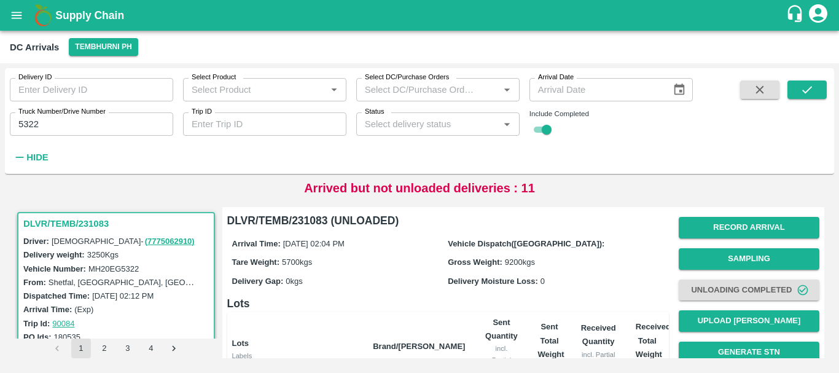
scroll to position [195, 0]
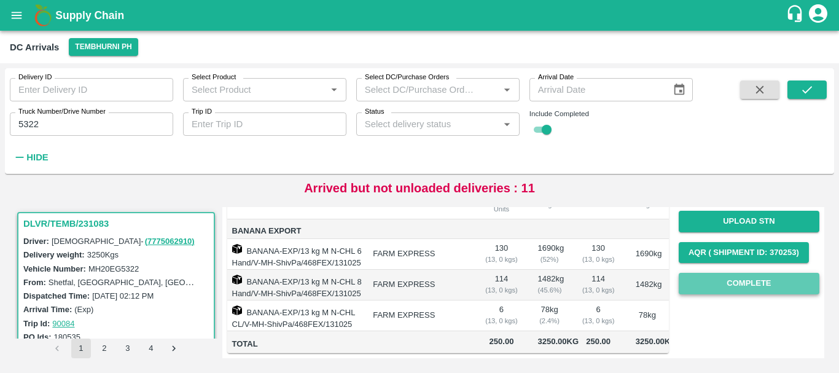
click at [729, 273] on button "Complete" at bounding box center [749, 283] width 141 height 21
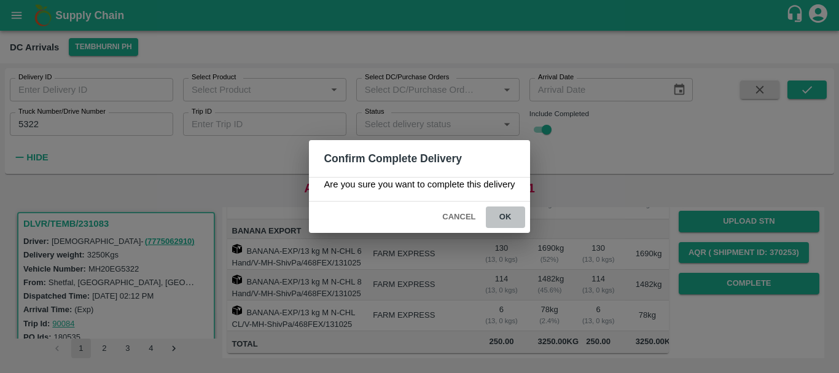
click at [510, 214] on button "ok" at bounding box center [505, 216] width 39 height 21
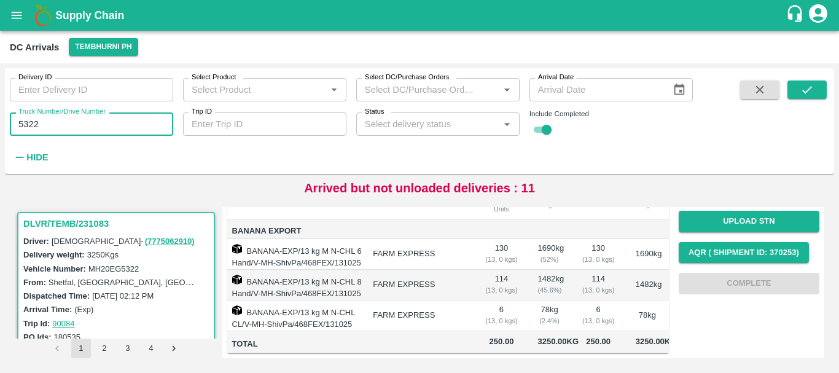
click at [128, 118] on input "5322" at bounding box center [91, 123] width 163 height 23
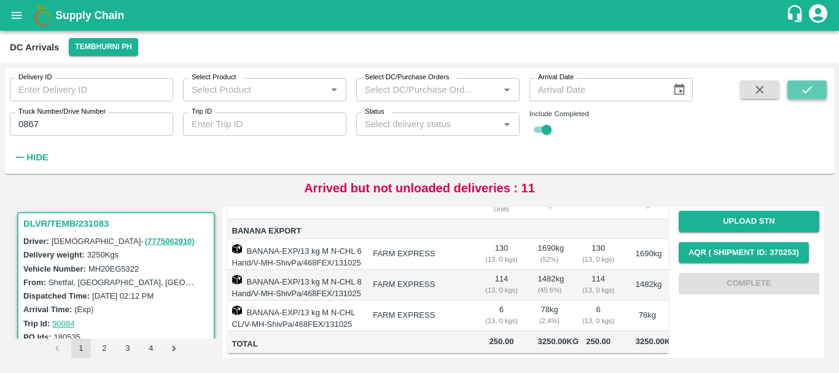
click at [800, 85] on icon "submit" at bounding box center [807, 90] width 14 height 14
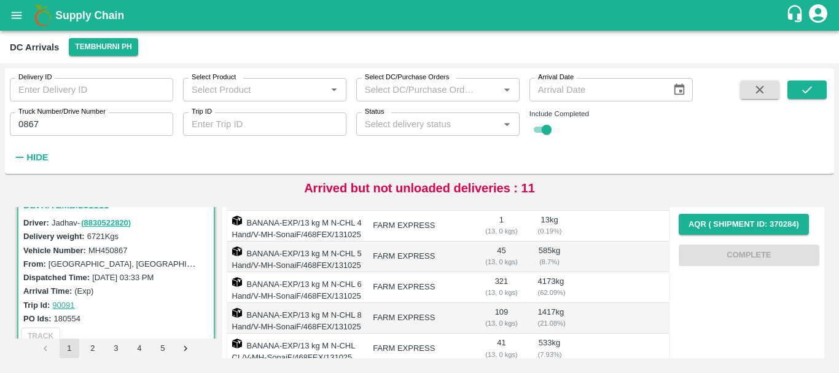
click at [594, 292] on td at bounding box center [598, 287] width 55 height 31
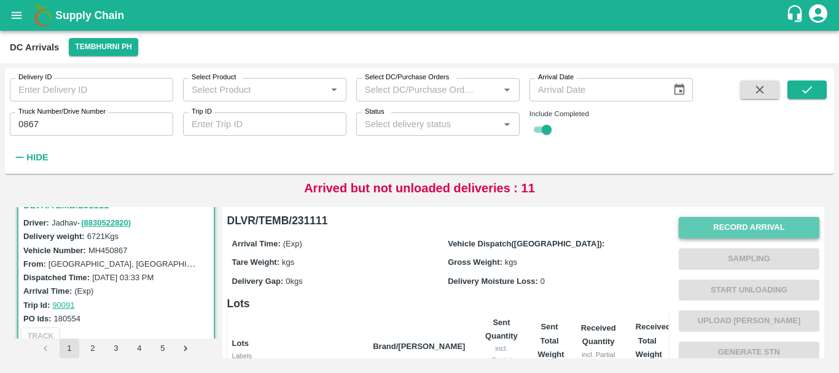
click at [717, 221] on button "Record Arrival" at bounding box center [749, 227] width 141 height 21
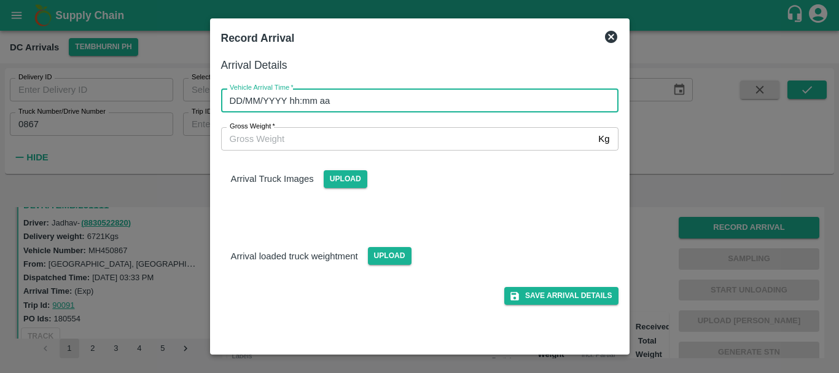
click at [483, 107] on input "DD/MM/YYYY hh:mm aa" at bounding box center [415, 99] width 389 height 23
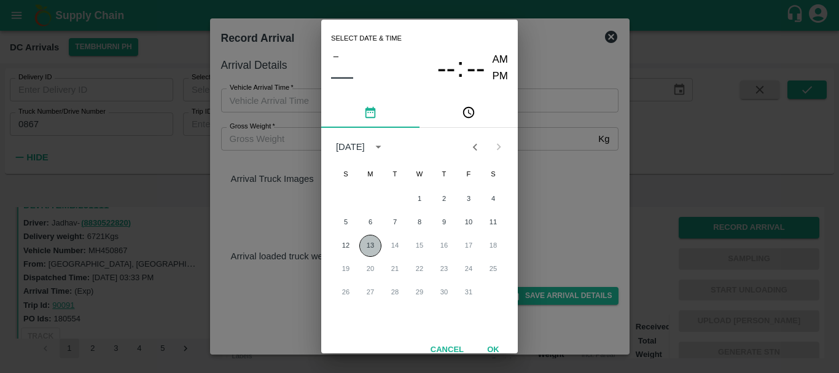
click at [362, 246] on button "13" at bounding box center [370, 246] width 22 height 22
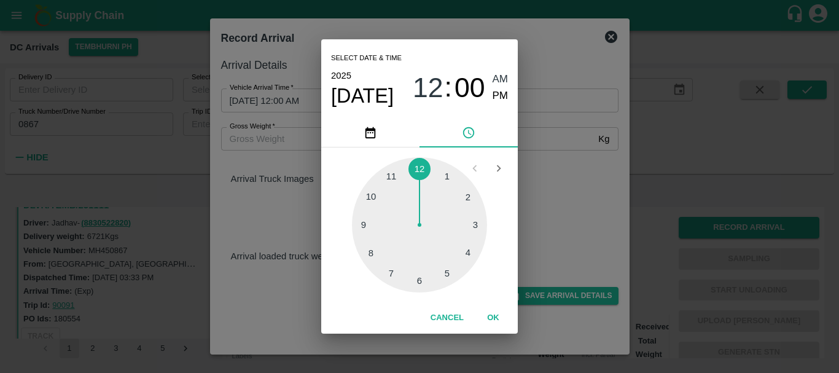
click at [470, 225] on div at bounding box center [419, 224] width 135 height 135
click at [502, 98] on span "PM" at bounding box center [501, 96] width 16 height 17
click at [580, 166] on div "Select date & time [DATE] 03 : 00 AM PM 05 10 15 20 25 30 35 40 45 50 55 00 Can…" at bounding box center [419, 186] width 839 height 373
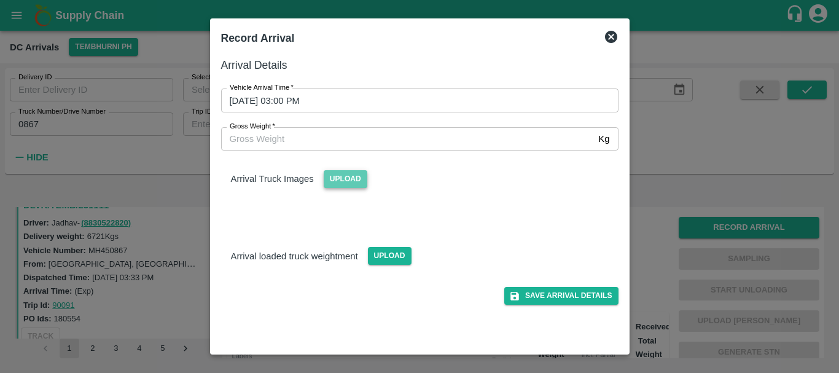
click at [355, 179] on span "Upload" at bounding box center [346, 179] width 44 height 18
click at [0, 0] on input "Upload" at bounding box center [0, 0] width 0 height 0
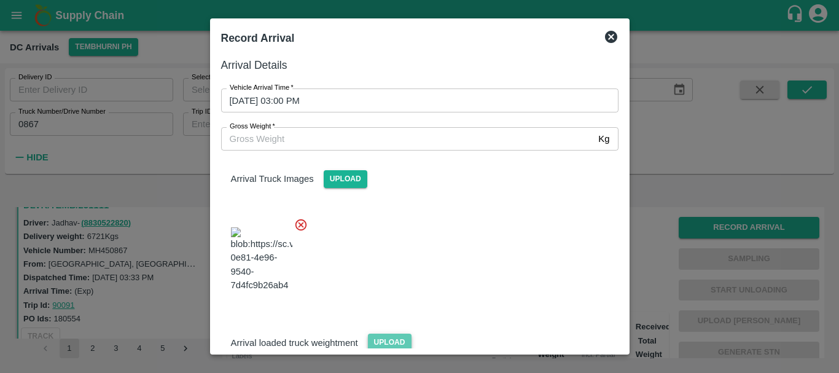
click at [391, 333] on span "Upload" at bounding box center [390, 342] width 44 height 18
click at [0, 0] on input "Upload" at bounding box center [0, 0] width 0 height 0
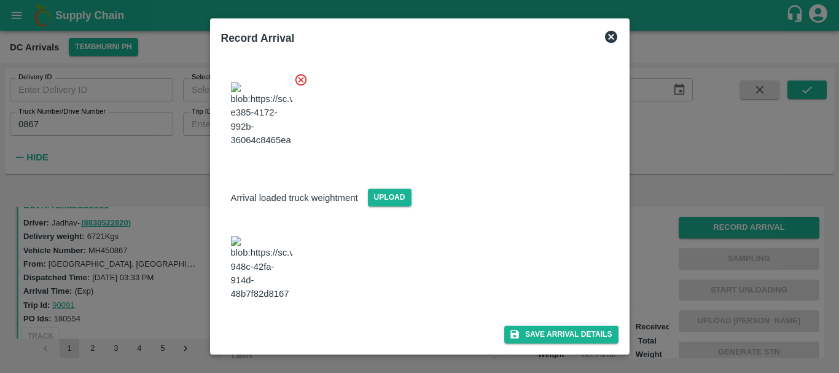
click at [275, 263] on img at bounding box center [261, 268] width 61 height 64
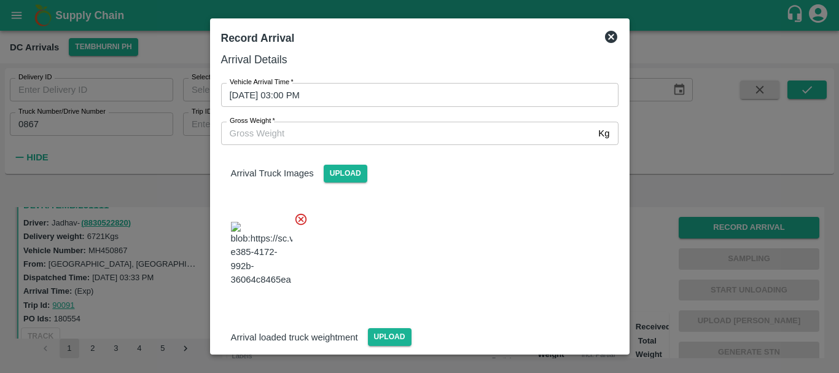
scroll to position [0, 0]
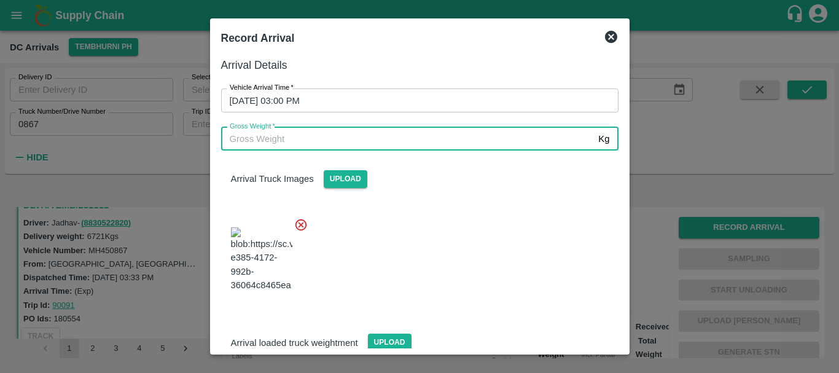
click at [333, 132] on input "Gross Weight   *" at bounding box center [407, 138] width 373 height 23
click at [429, 220] on div at bounding box center [414, 256] width 407 height 96
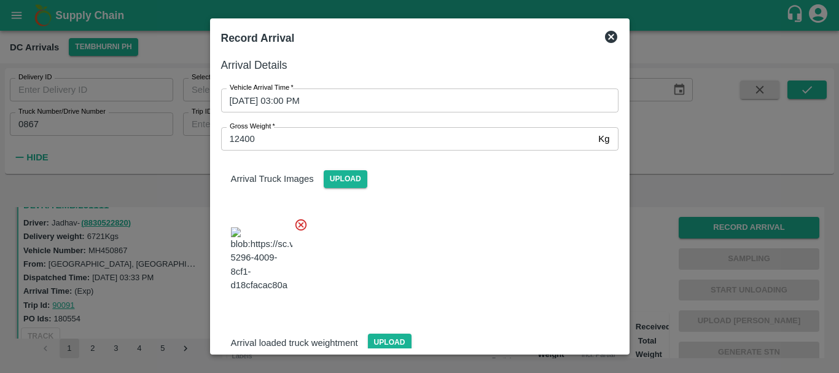
scroll to position [171, 0]
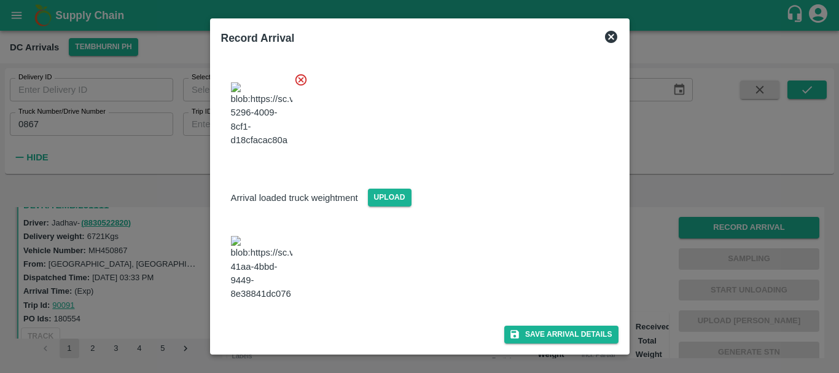
click at [521, 323] on div "Save Arrival Details" at bounding box center [414, 330] width 407 height 28
click at [523, 330] on button "Save Arrival Details" at bounding box center [561, 334] width 114 height 18
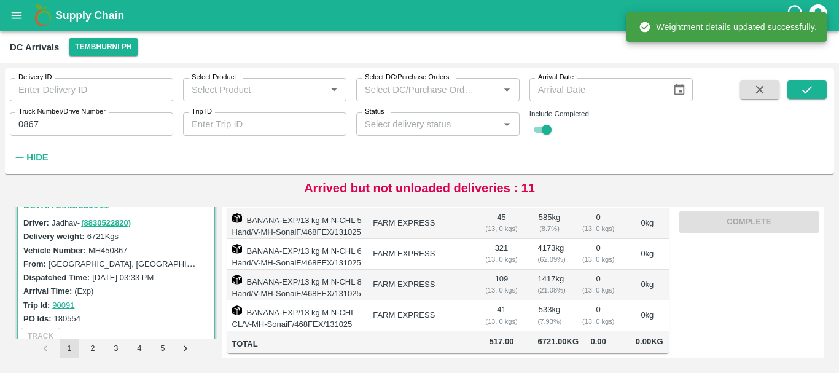
scroll to position [0, 0]
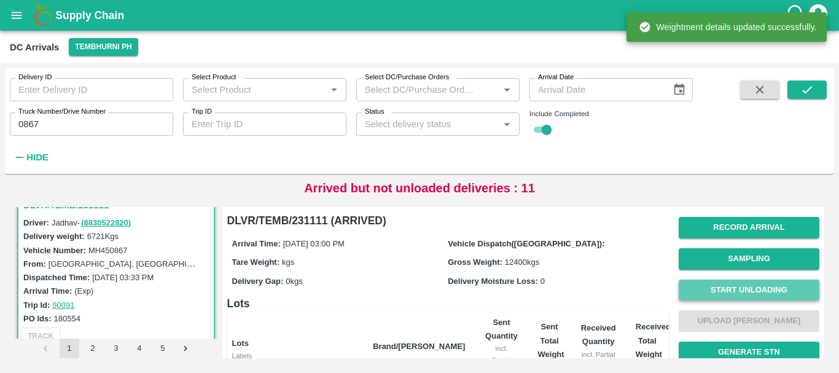
click at [688, 290] on button "Start Unloading" at bounding box center [749, 289] width 141 height 21
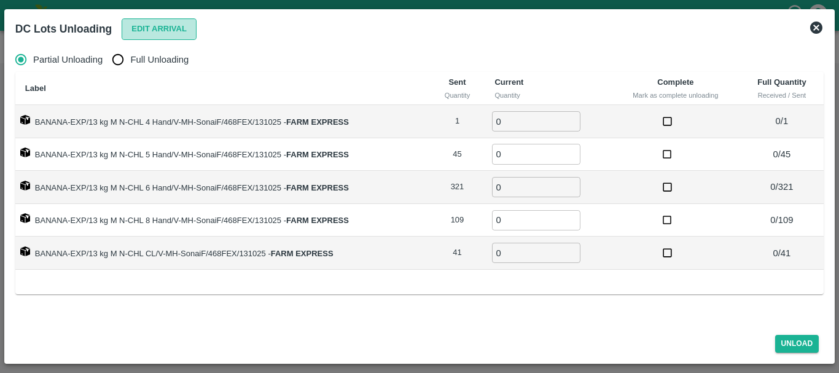
click at [142, 25] on button "Edit Arrival" at bounding box center [159, 28] width 75 height 21
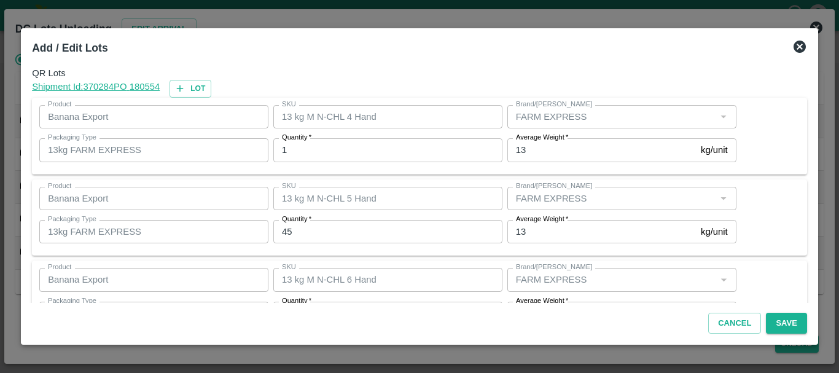
click at [359, 146] on input "1" at bounding box center [387, 149] width 229 height 23
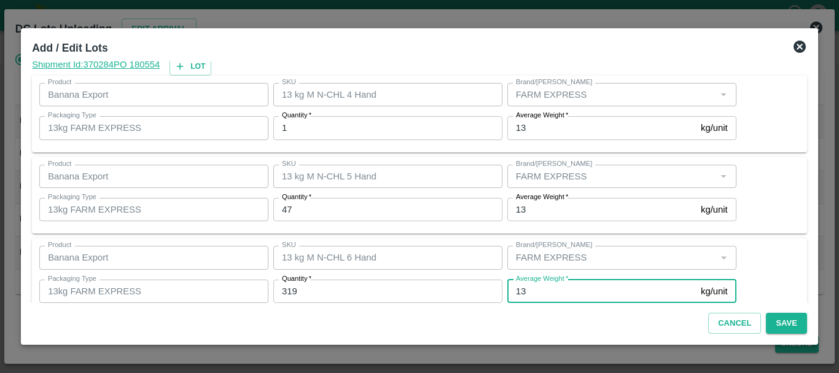
scroll to position [208, 0]
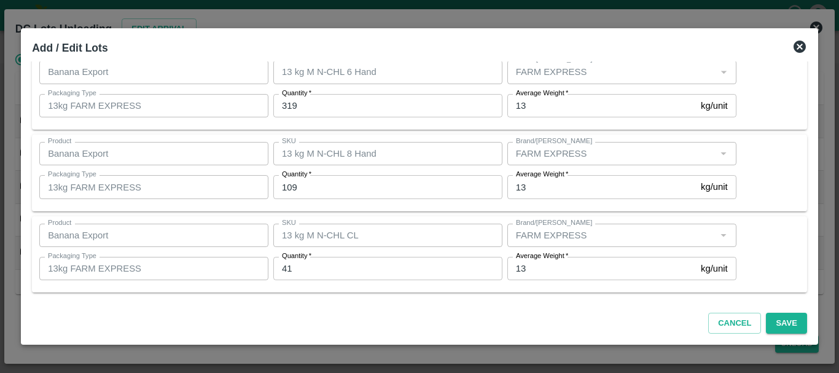
click at [399, 219] on div "SKU 13 kg M N-CHL CL SKU" at bounding box center [385, 235] width 234 height 33
click at [783, 321] on button "Save" at bounding box center [786, 323] width 41 height 21
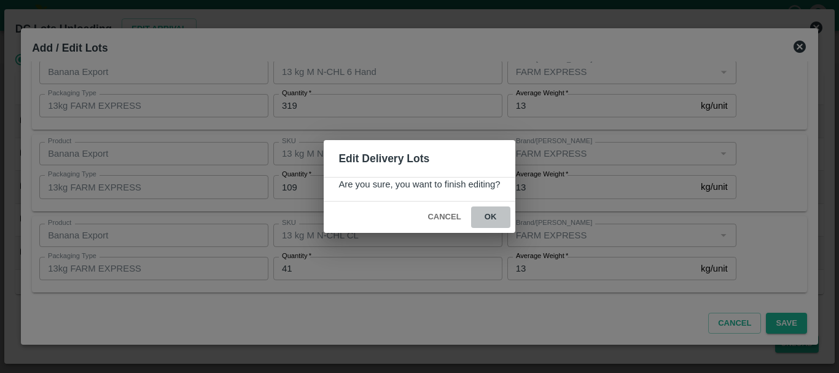
click at [481, 217] on button "ok" at bounding box center [490, 216] width 39 height 21
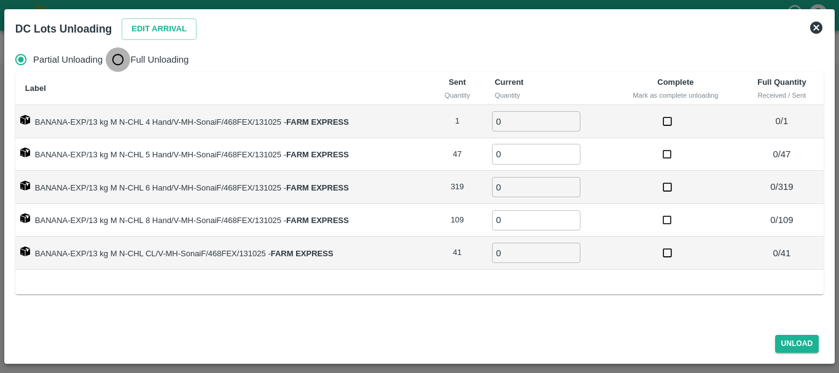
click at [122, 49] on input "Full Unloading" at bounding box center [118, 59] width 25 height 25
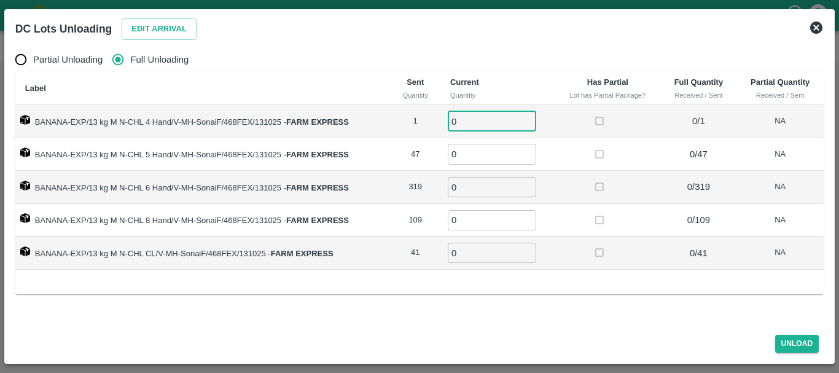
click at [492, 120] on input "0" at bounding box center [492, 121] width 88 height 20
click at [604, 219] on label at bounding box center [599, 220] width 23 height 23
click at [790, 338] on button "Unload" at bounding box center [797, 344] width 44 height 18
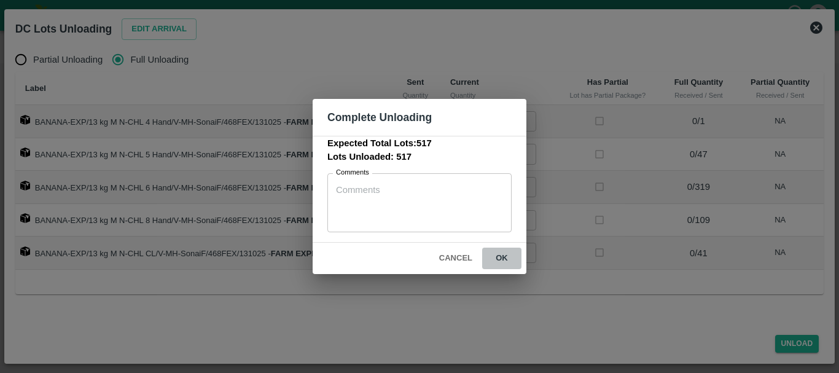
click at [505, 263] on button "ok" at bounding box center [501, 258] width 39 height 21
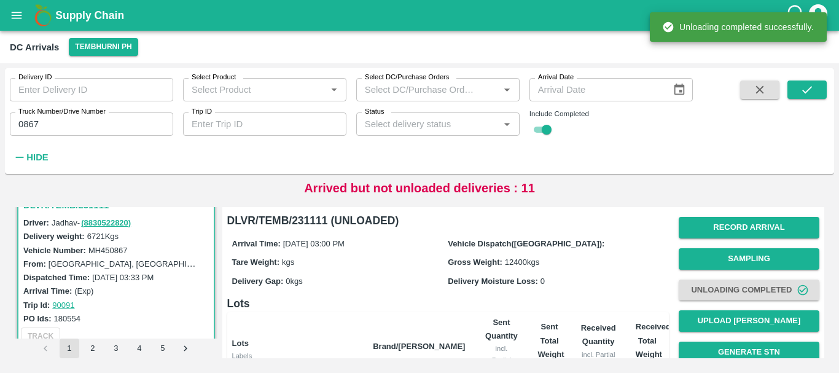
scroll to position [1, 0]
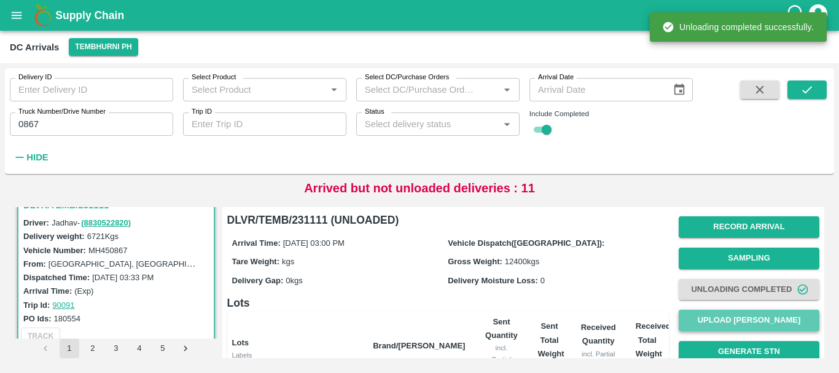
click at [700, 319] on button "Upload [PERSON_NAME]" at bounding box center [749, 320] width 141 height 21
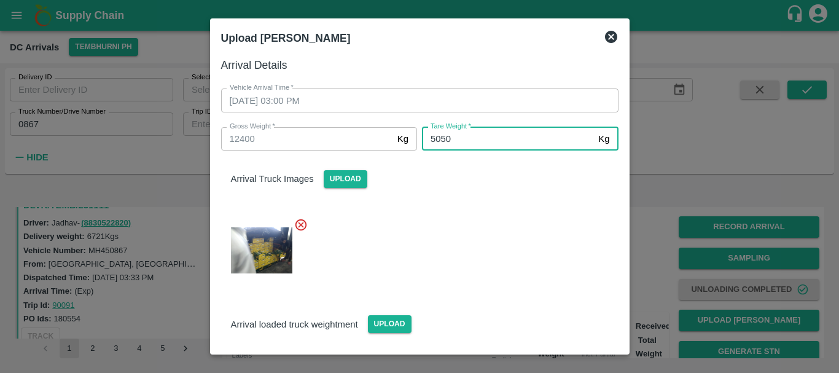
click at [486, 241] on div at bounding box center [414, 247] width 407 height 78
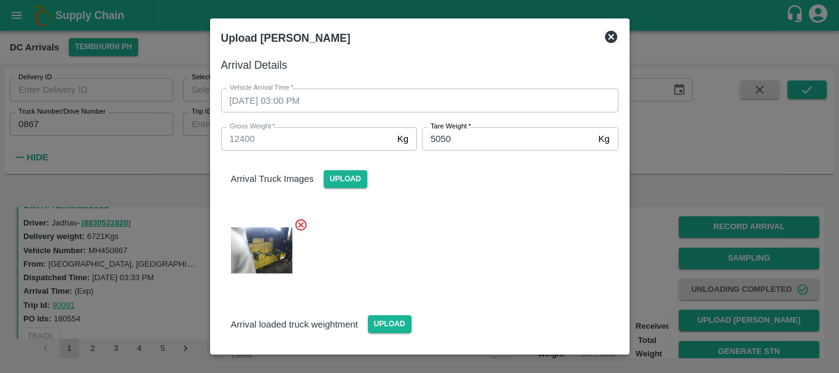
scroll to position [171, 0]
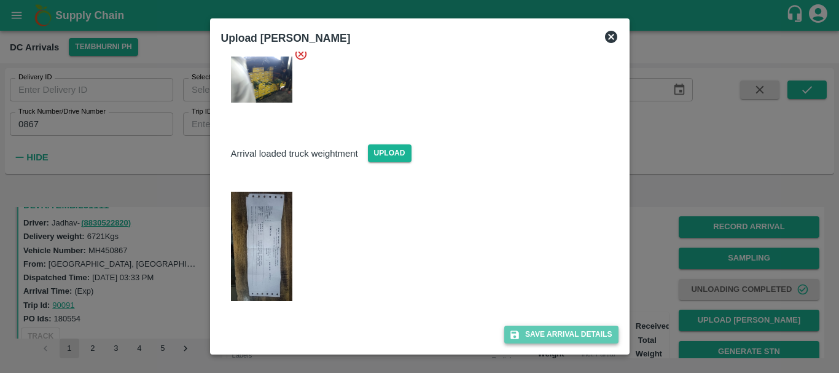
click at [543, 333] on button "Save Arrival Details" at bounding box center [561, 334] width 114 height 18
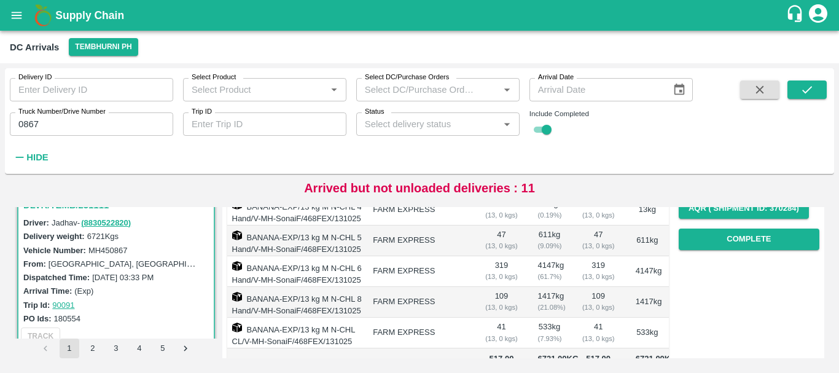
scroll to position [205, 0]
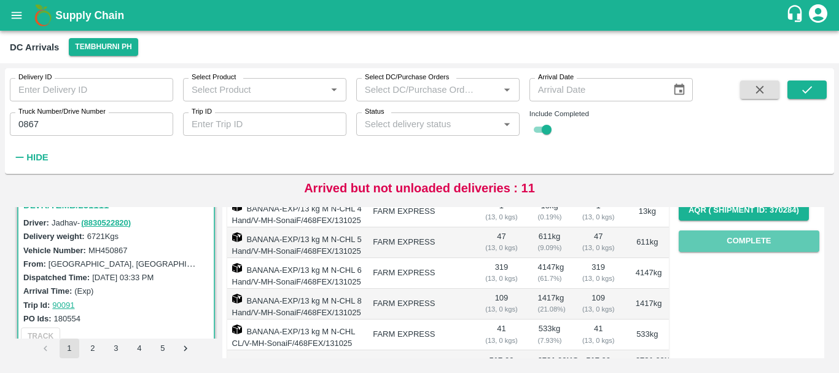
click at [712, 236] on button "Complete" at bounding box center [749, 240] width 141 height 21
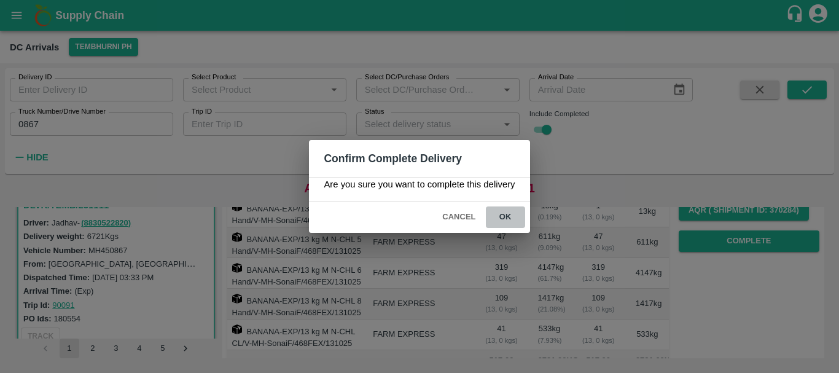
click at [502, 220] on button "ok" at bounding box center [505, 216] width 39 height 21
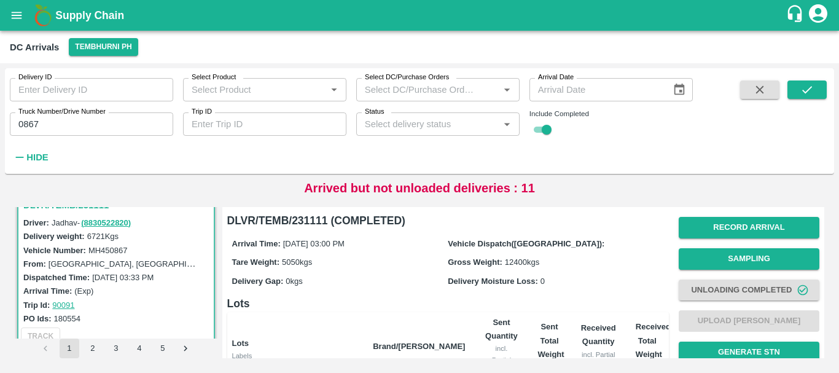
scroll to position [279, 0]
